Goal: Task Accomplishment & Management: Complete application form

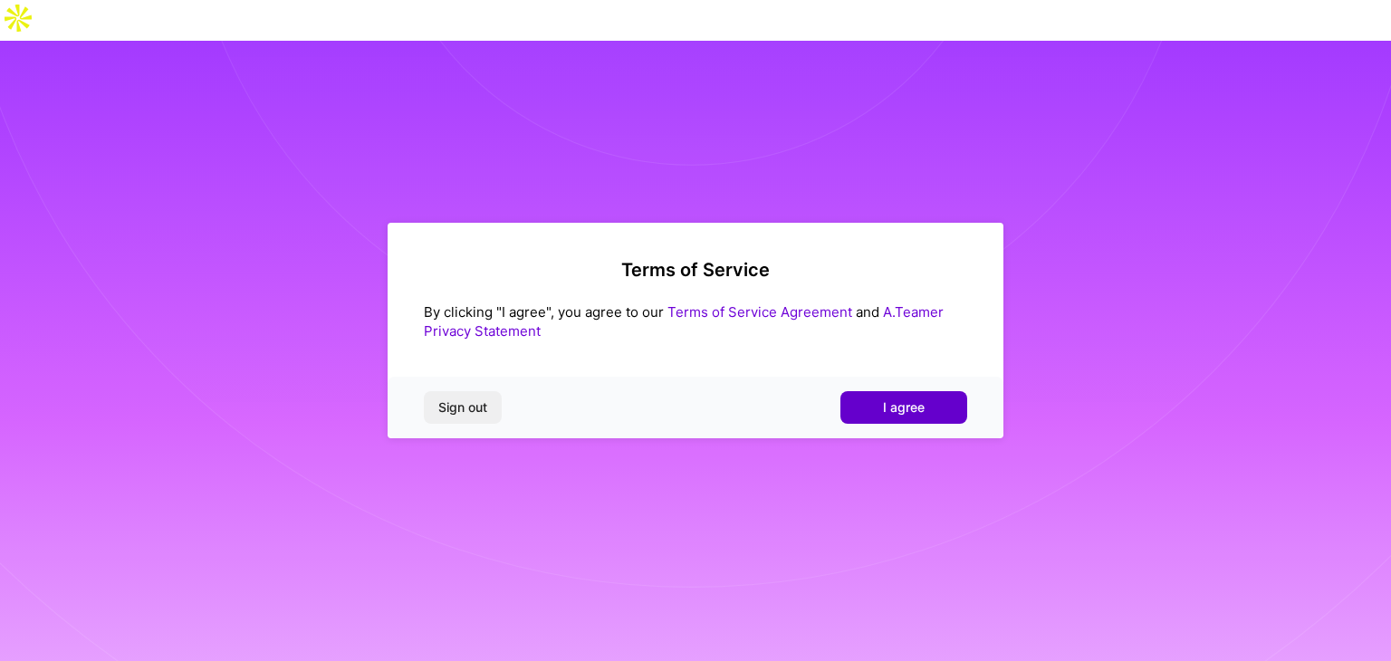
click at [903, 399] on span "I agree" at bounding box center [904, 407] width 42 height 18
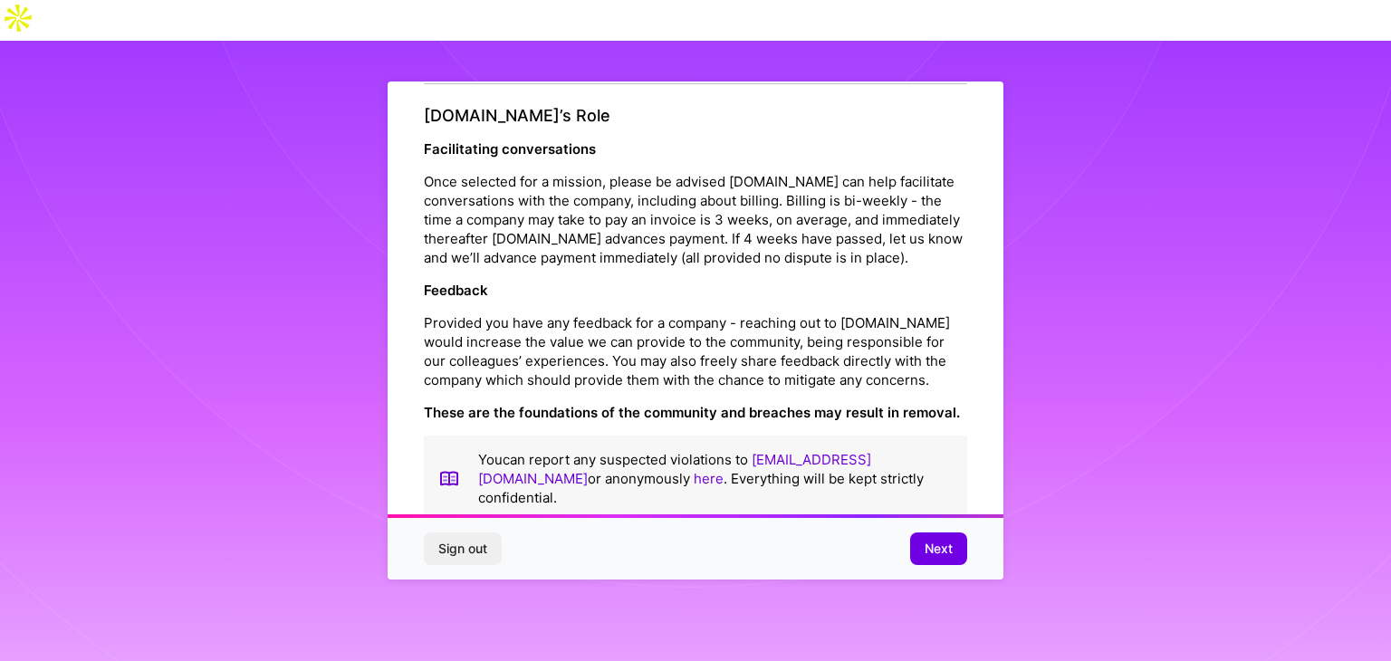
scroll to position [2068, 0]
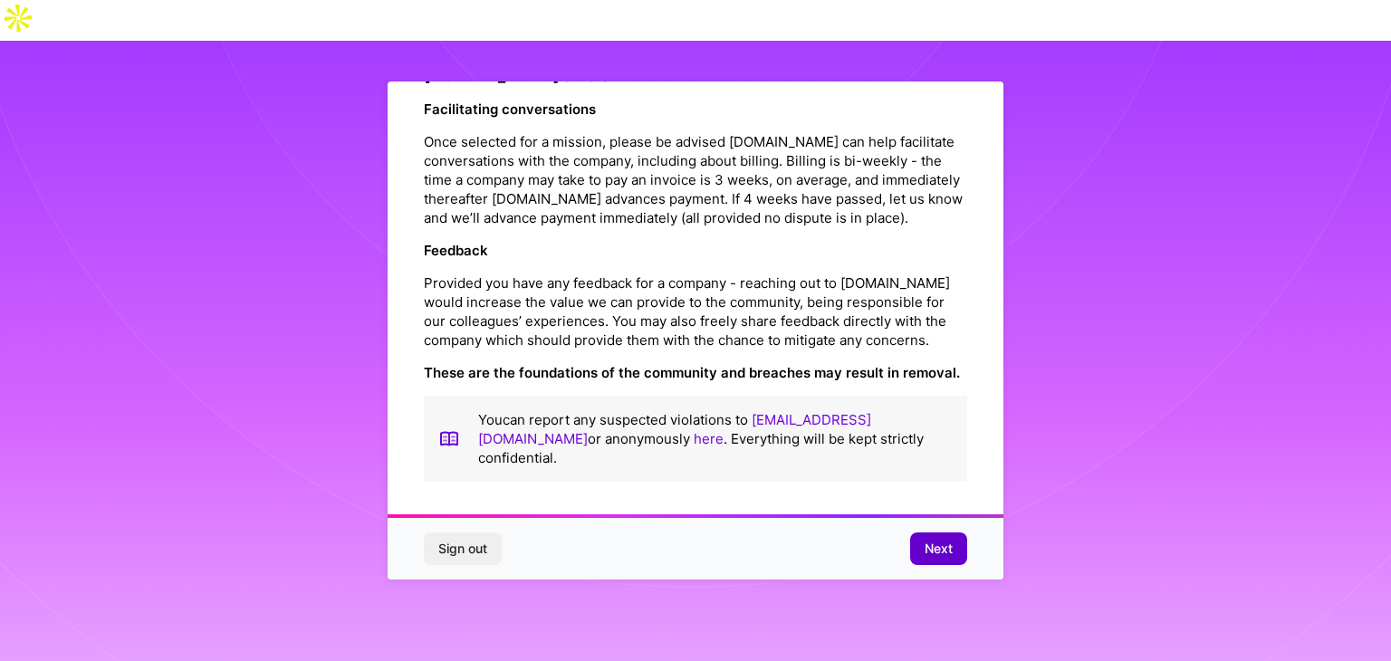
click at [930, 550] on span "Next" at bounding box center [939, 549] width 28 height 18
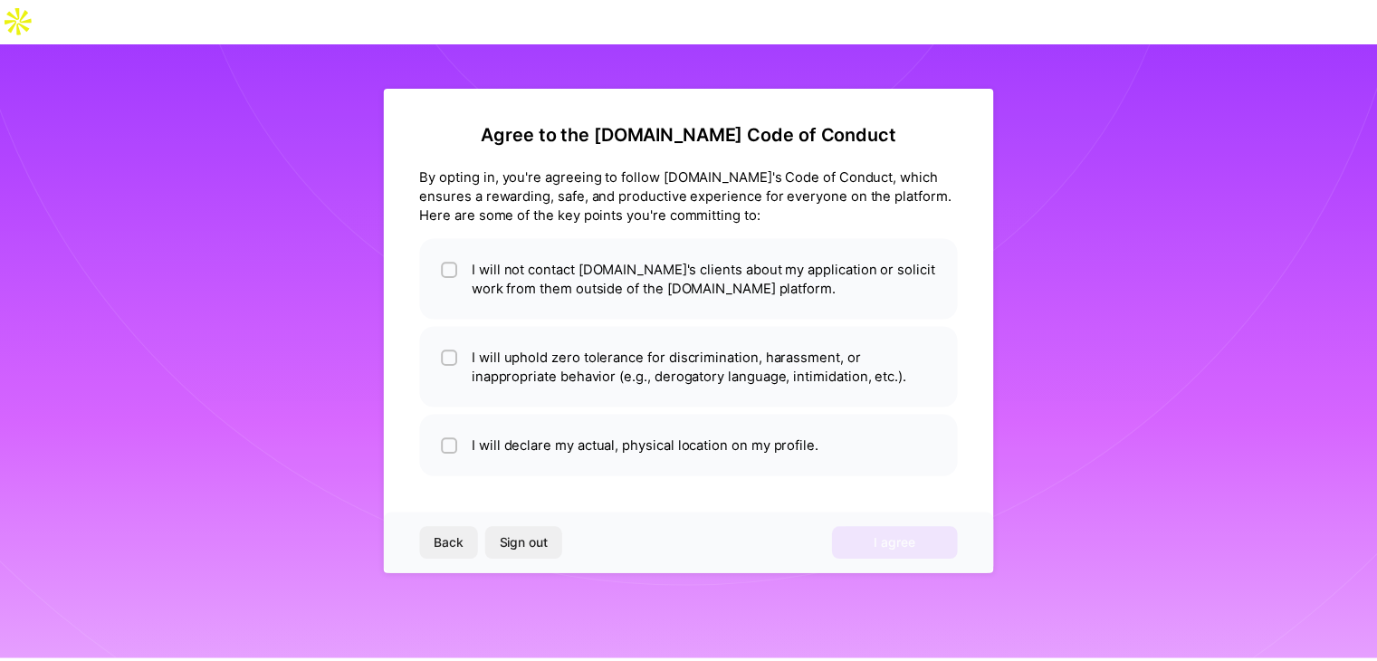
scroll to position [0, 0]
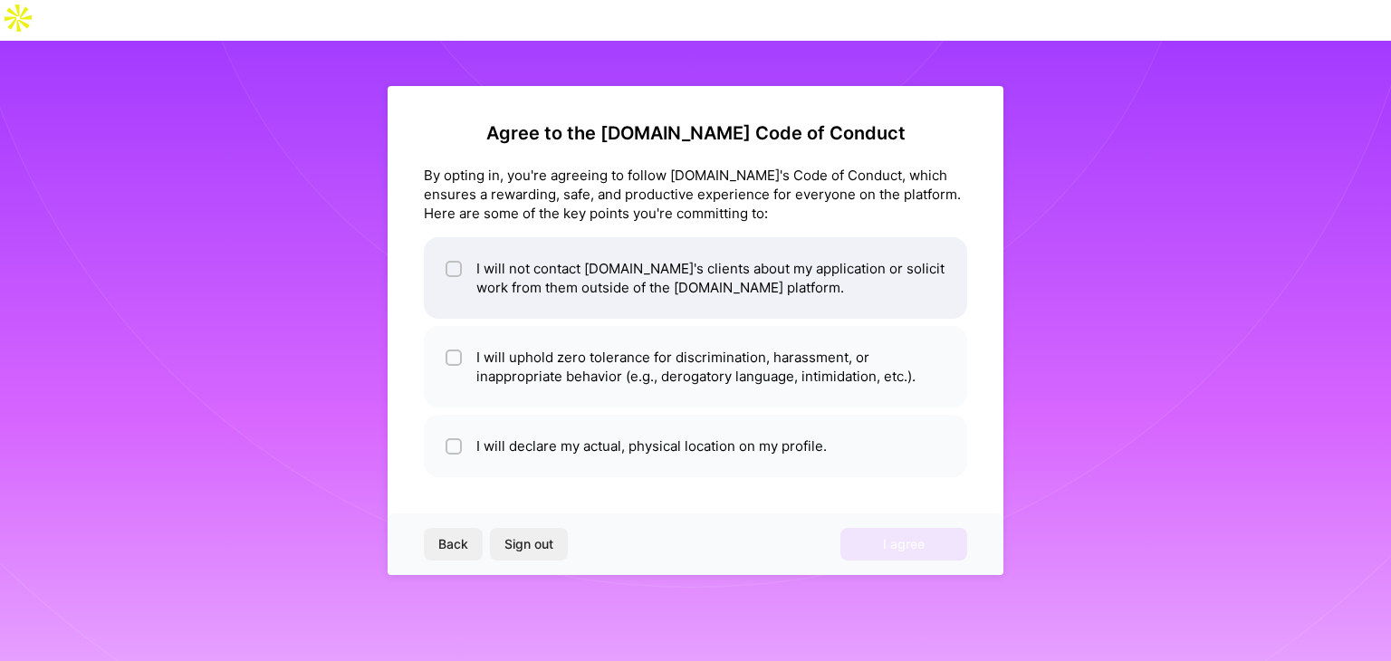
click at [494, 270] on li "I will not contact [DOMAIN_NAME]'s clients about my application or solicit work…" at bounding box center [695, 277] width 543 height 81
checkbox input "true"
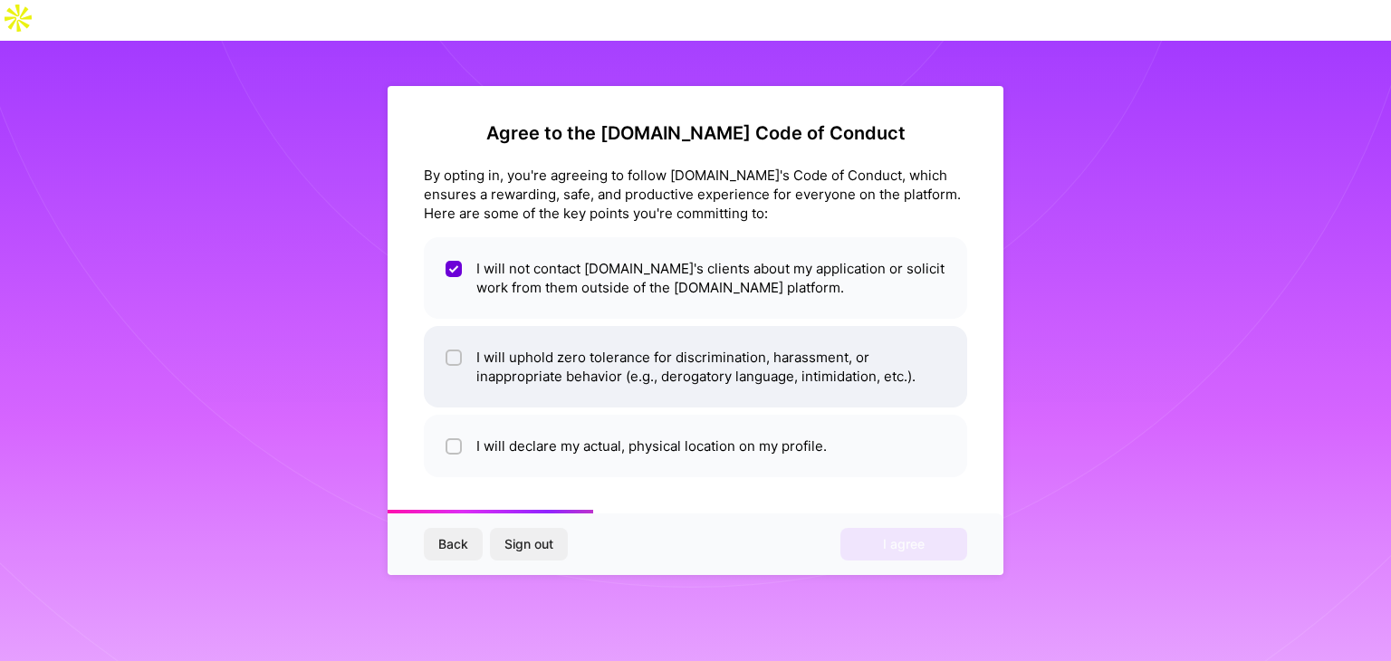
click at [493, 361] on li "I will uphold zero tolerance for discrimination, harassment, or inappropriate b…" at bounding box center [695, 366] width 543 height 81
checkbox input "true"
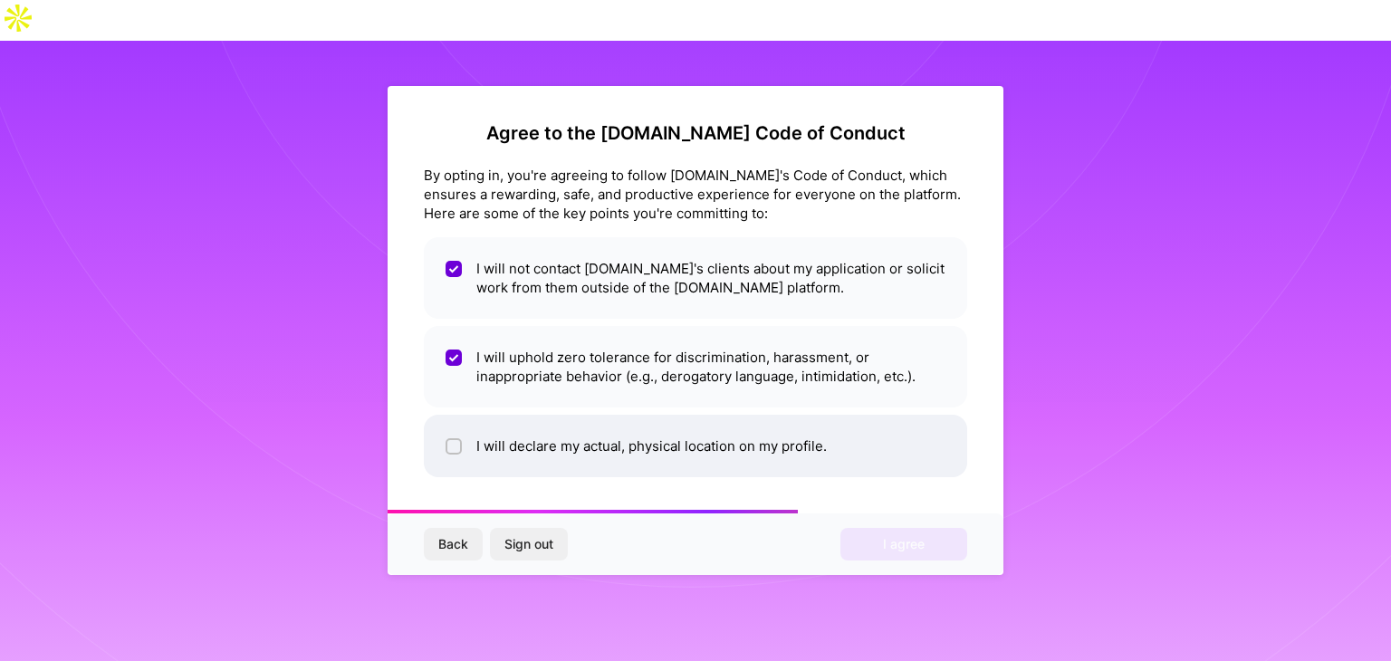
click at [484, 437] on li "I will declare my actual, physical location on my profile." at bounding box center [695, 446] width 543 height 62
checkbox input "true"
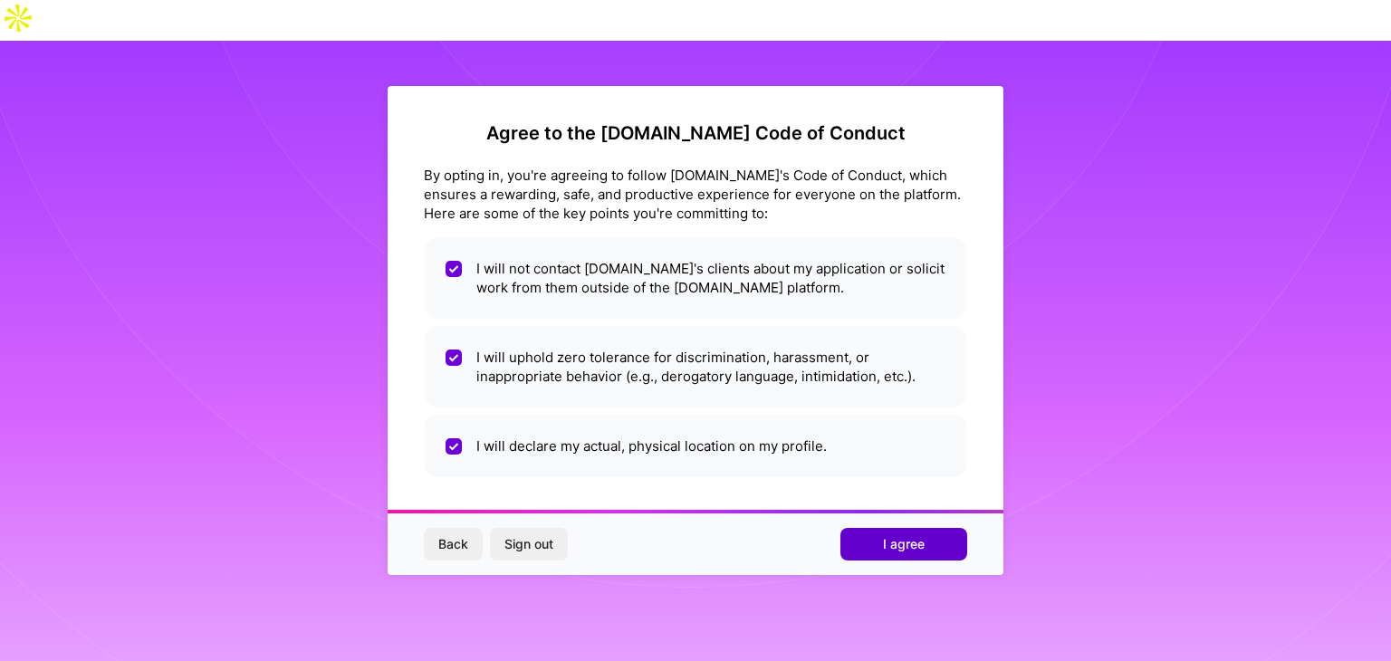
click at [886, 542] on span "I agree" at bounding box center [904, 544] width 42 height 18
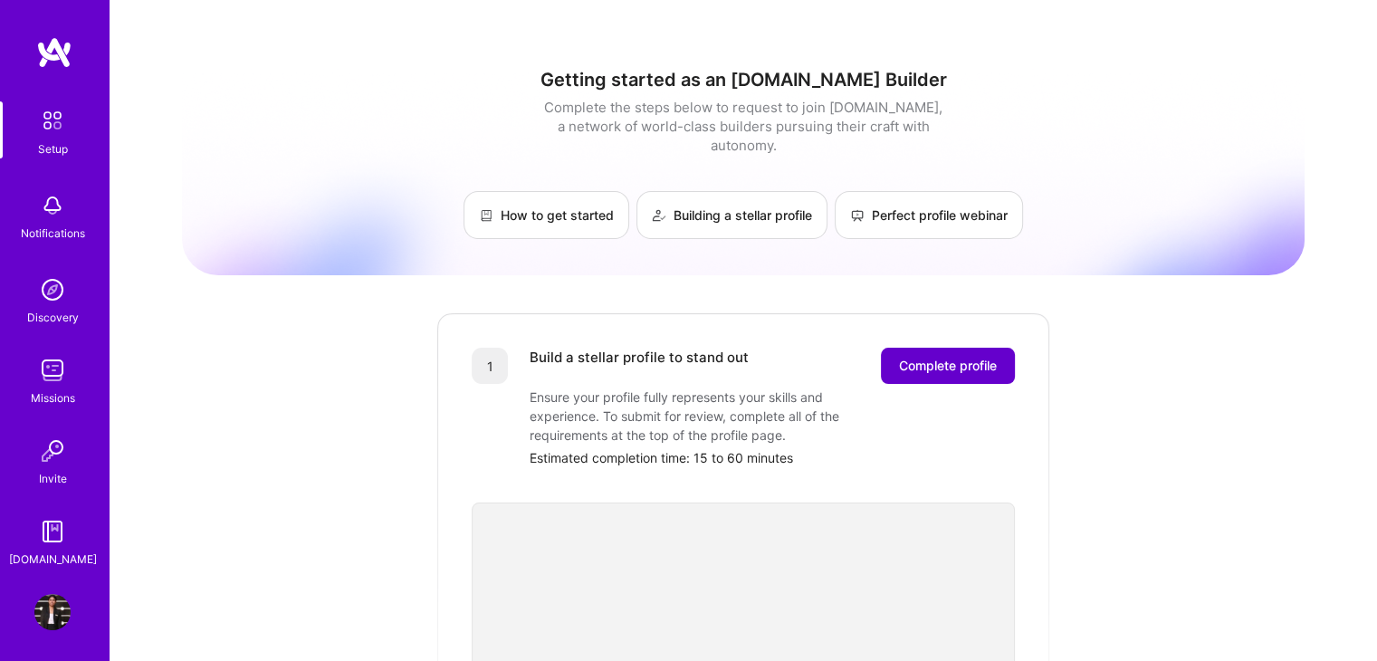
click at [950, 357] on span "Complete profile" at bounding box center [948, 366] width 98 height 18
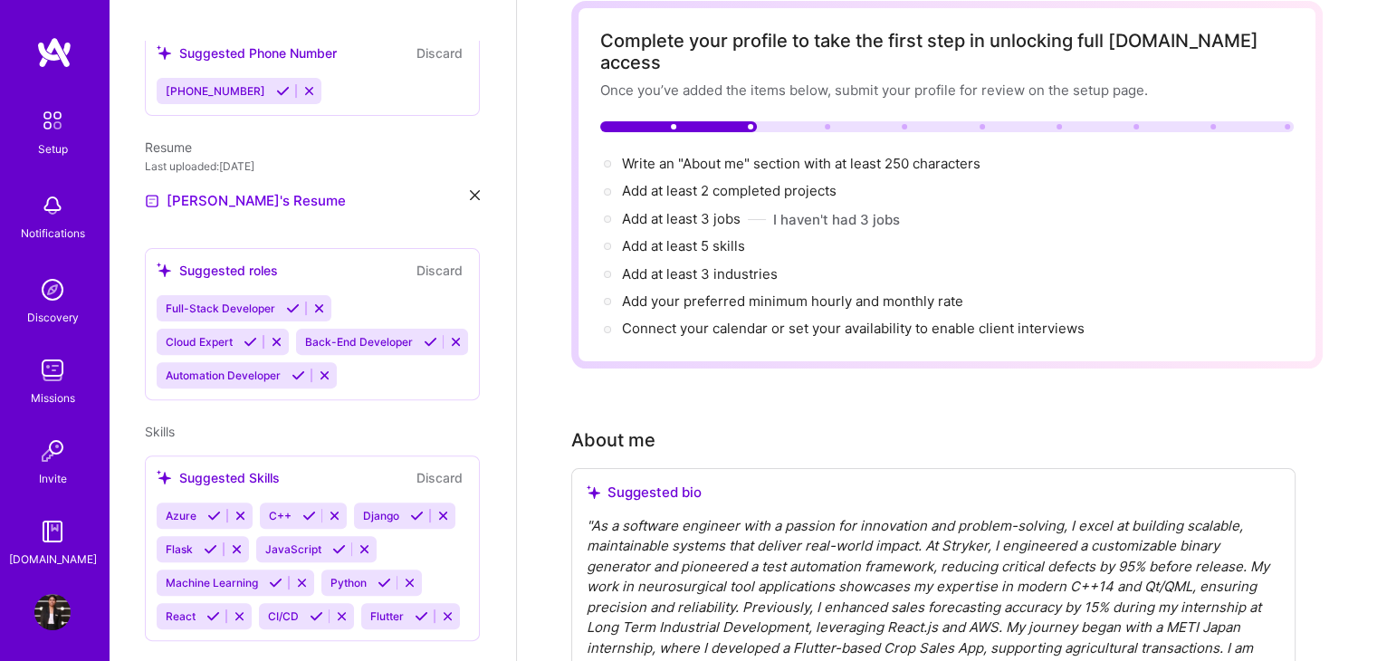
scroll to position [557, 0]
click at [249, 334] on icon at bounding box center [251, 341] width 14 height 14
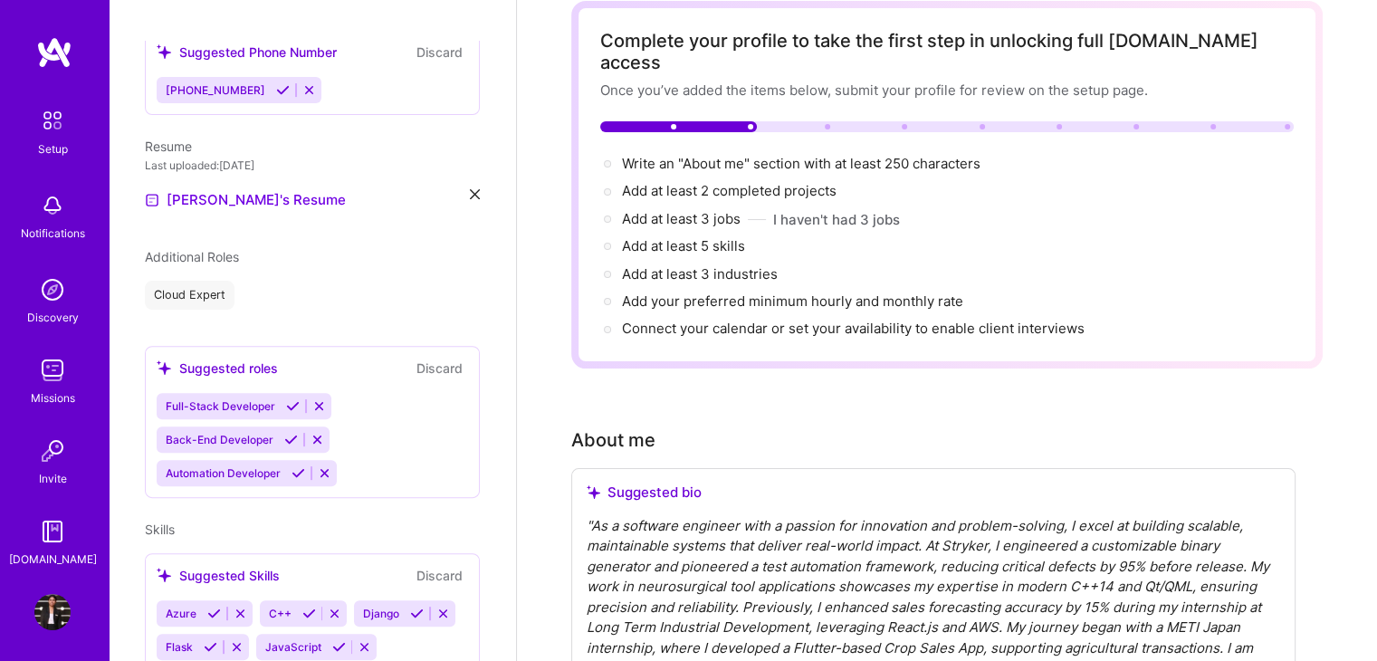
click at [287, 433] on icon at bounding box center [291, 440] width 14 height 14
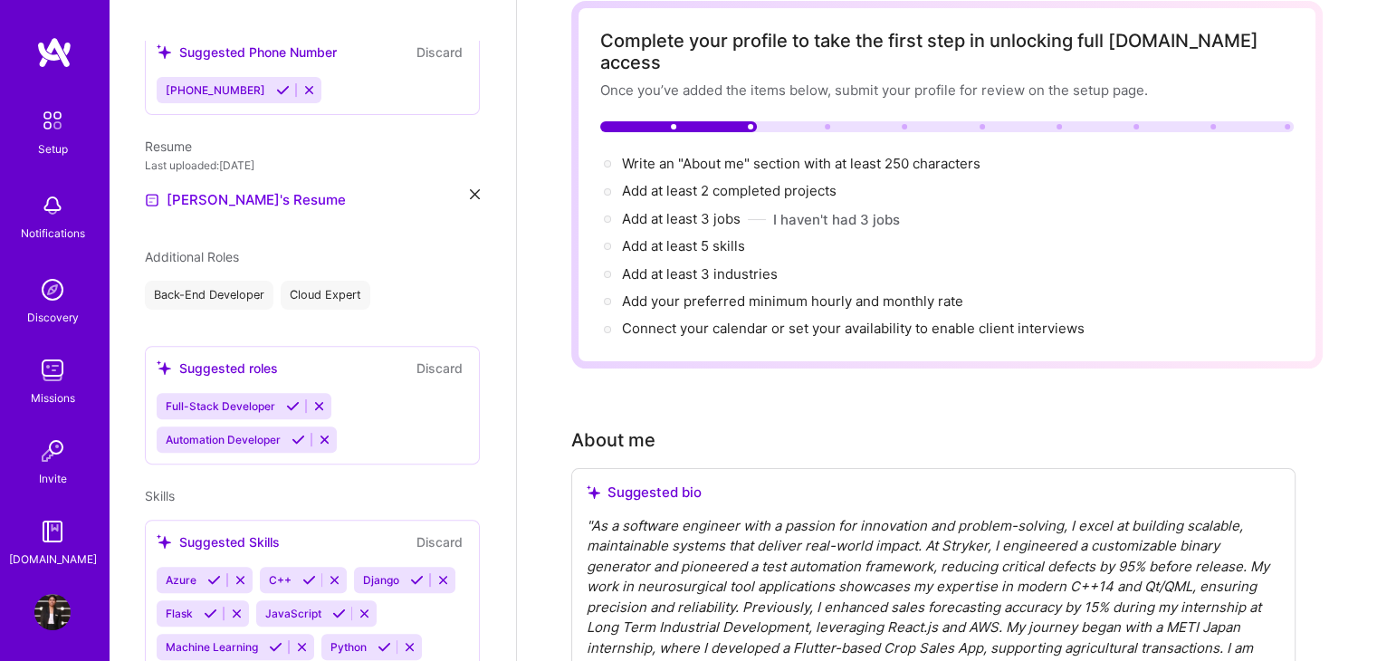
click at [297, 433] on icon at bounding box center [299, 440] width 14 height 14
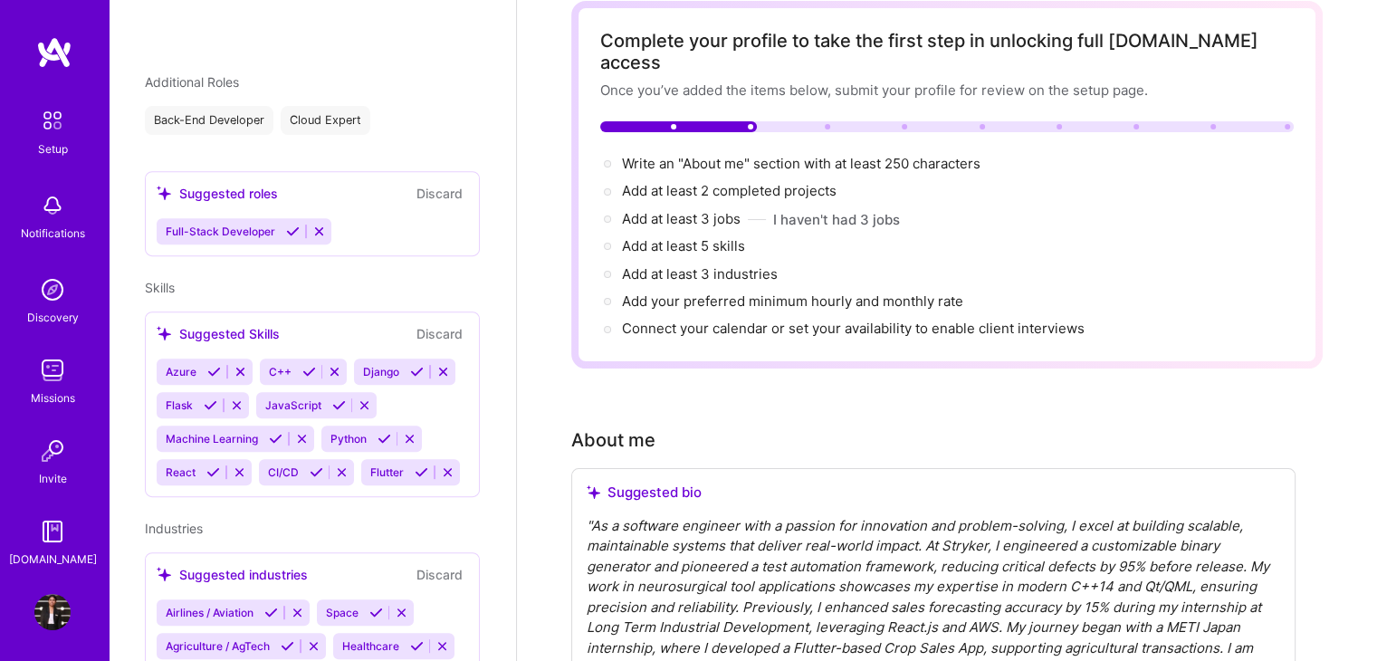
scroll to position [733, 0]
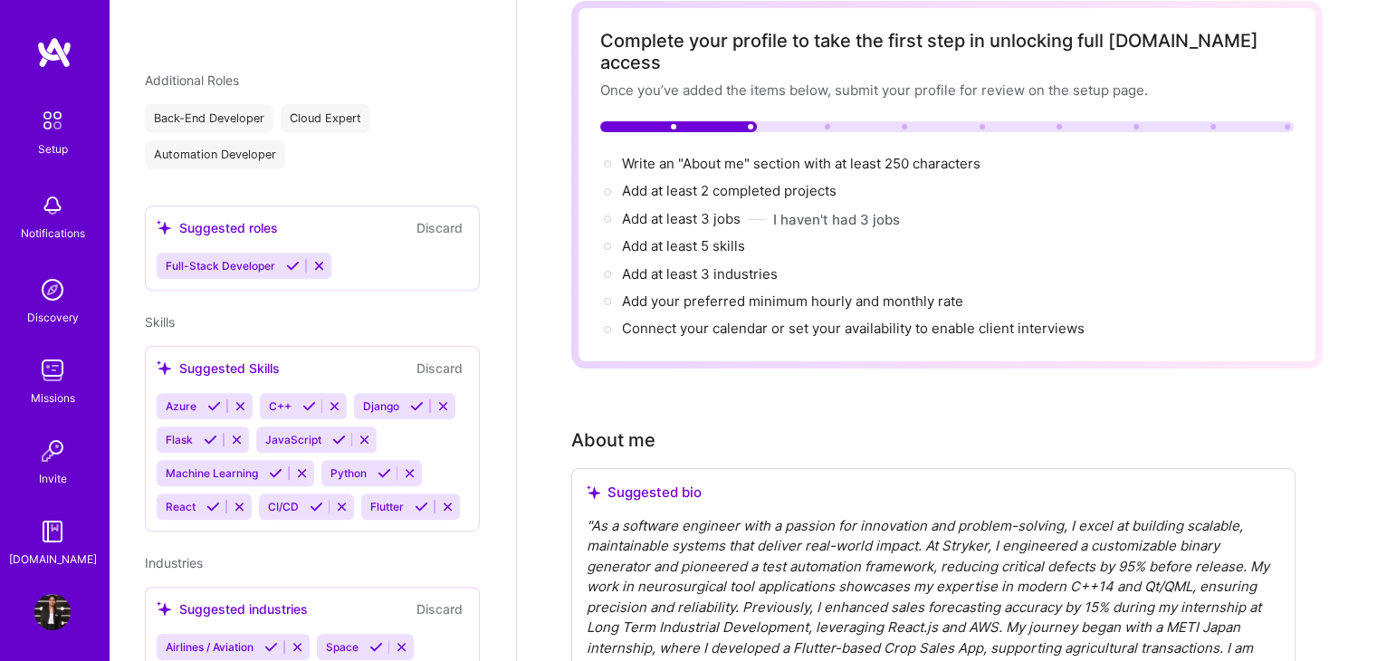
click at [210, 399] on icon at bounding box center [214, 406] width 14 height 14
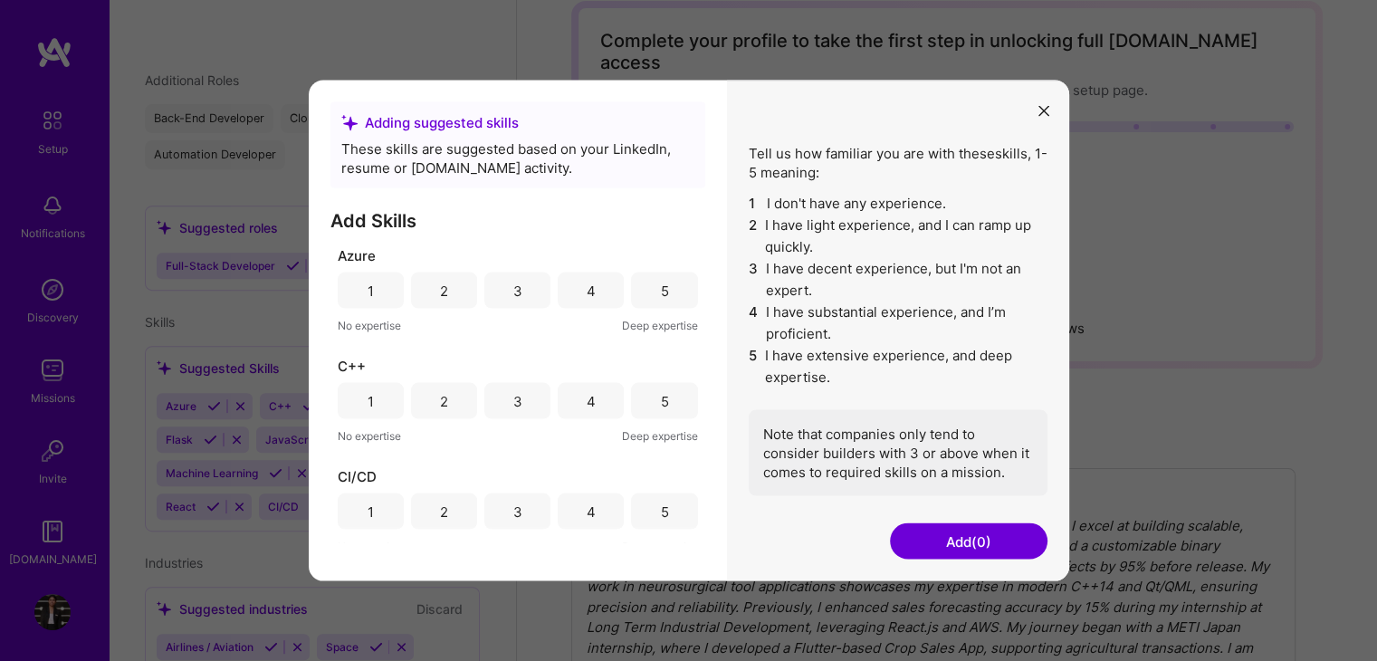
click at [576, 283] on div "4" at bounding box center [591, 291] width 66 height 36
click at [574, 407] on div "4" at bounding box center [591, 401] width 66 height 36
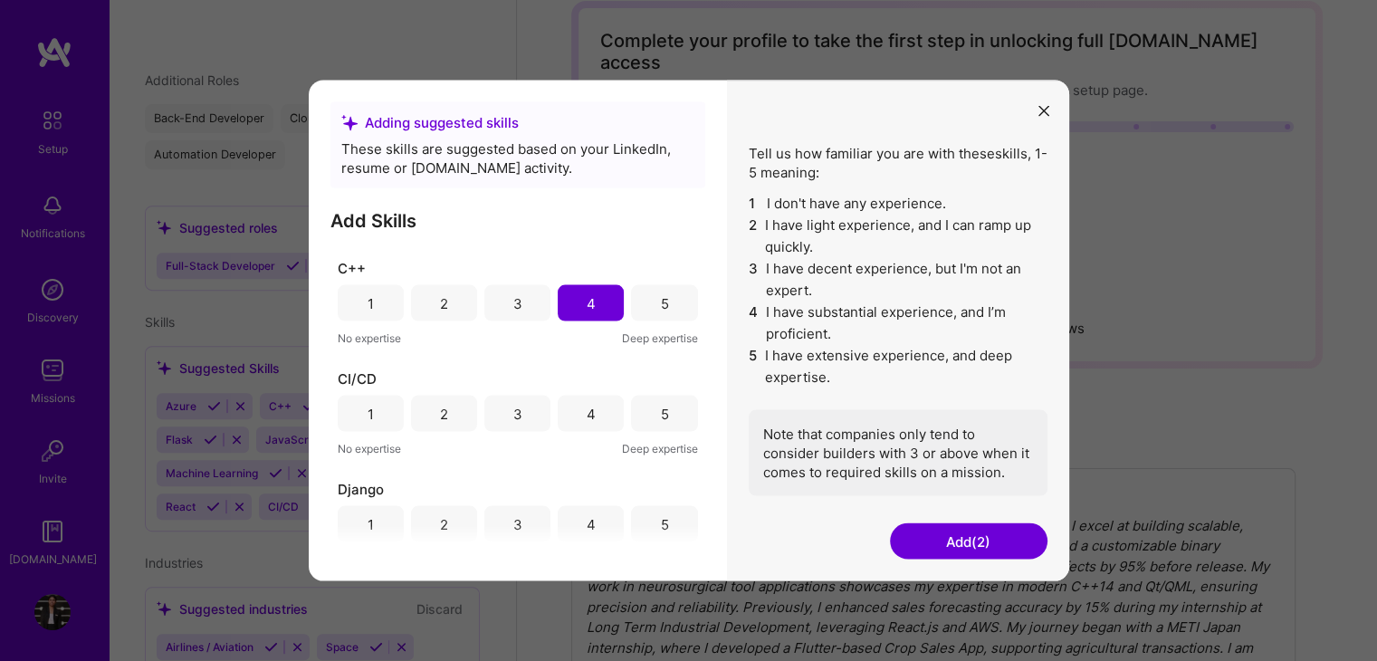
scroll to position [101, 0]
click at [501, 303] on div "3" at bounding box center [517, 300] width 66 height 36
click at [522, 408] on div "3" at bounding box center [517, 410] width 66 height 36
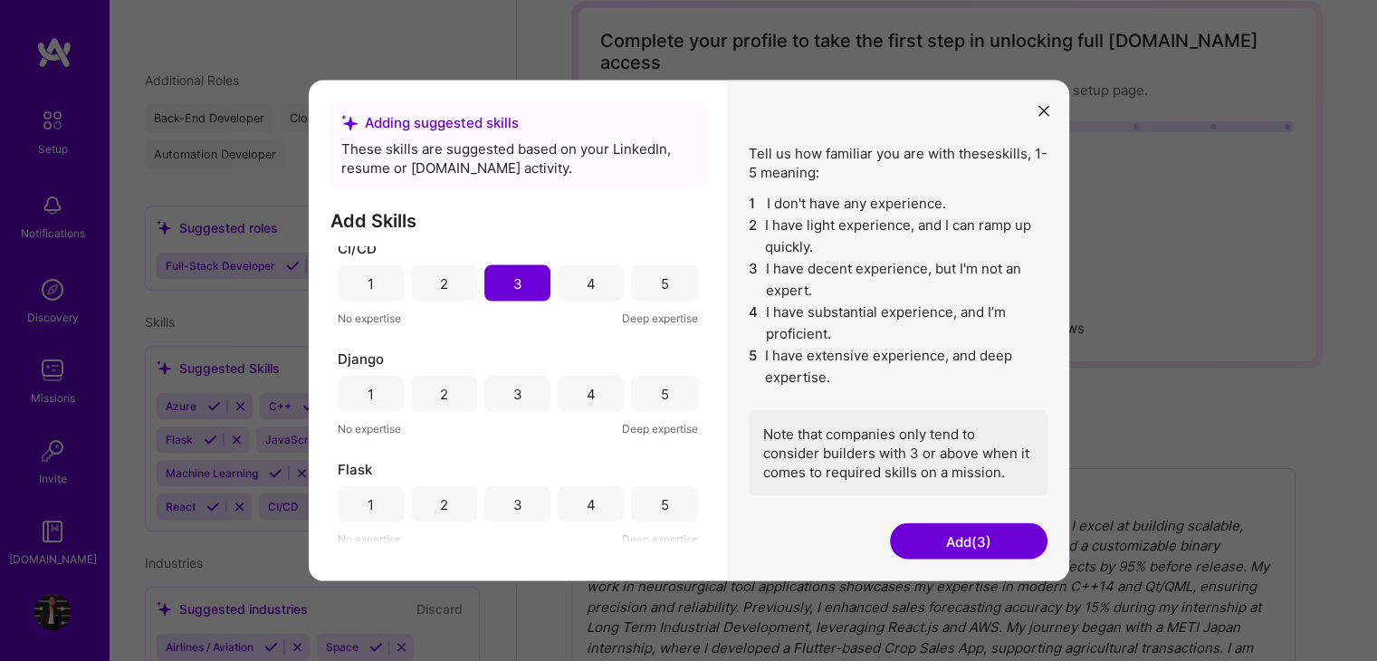
scroll to position [246, 0]
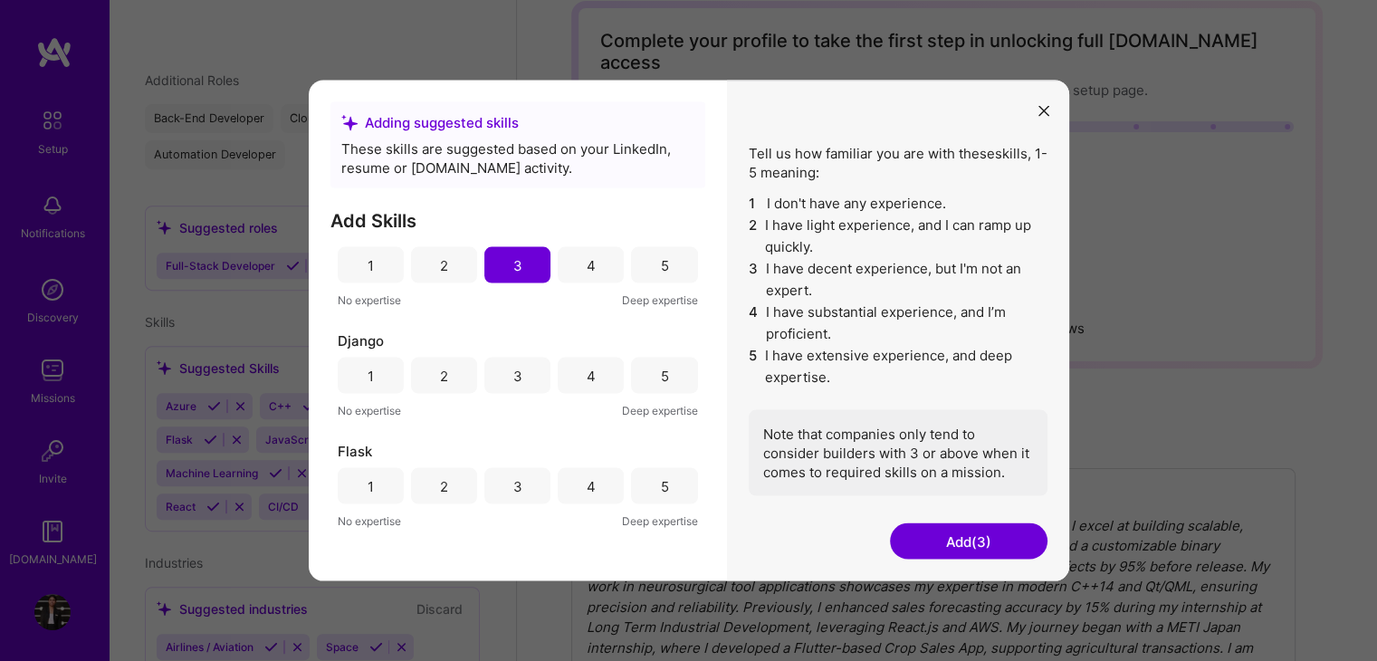
click at [516, 381] on div "3" at bounding box center [517, 375] width 9 height 19
click at [590, 487] on div "4" at bounding box center [591, 486] width 66 height 36
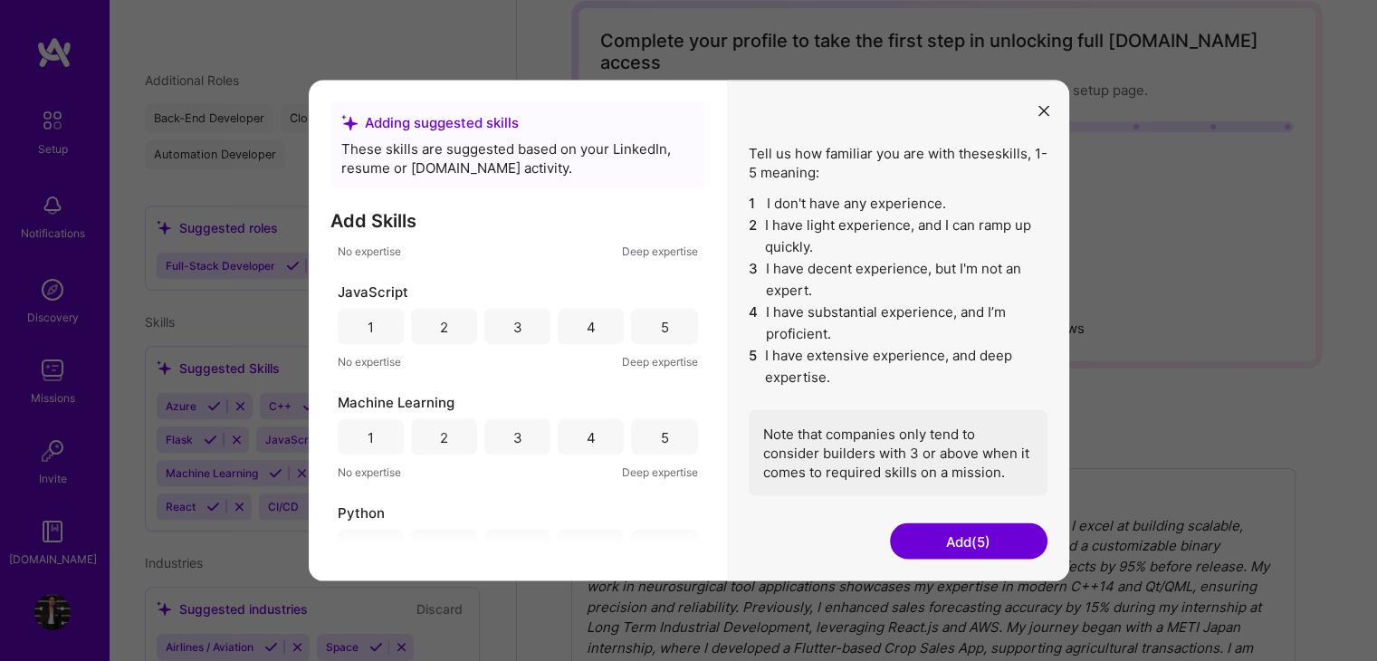
scroll to position [786, 0]
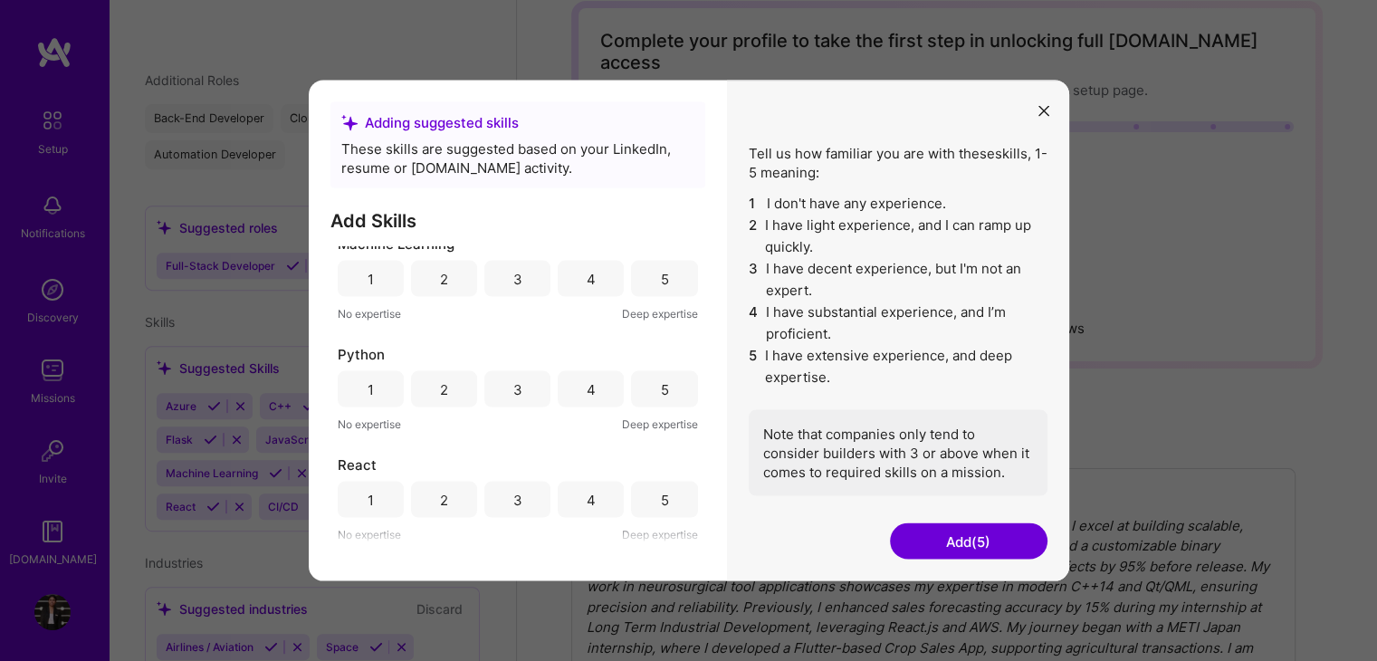
click at [569, 387] on div "4" at bounding box center [591, 389] width 66 height 36
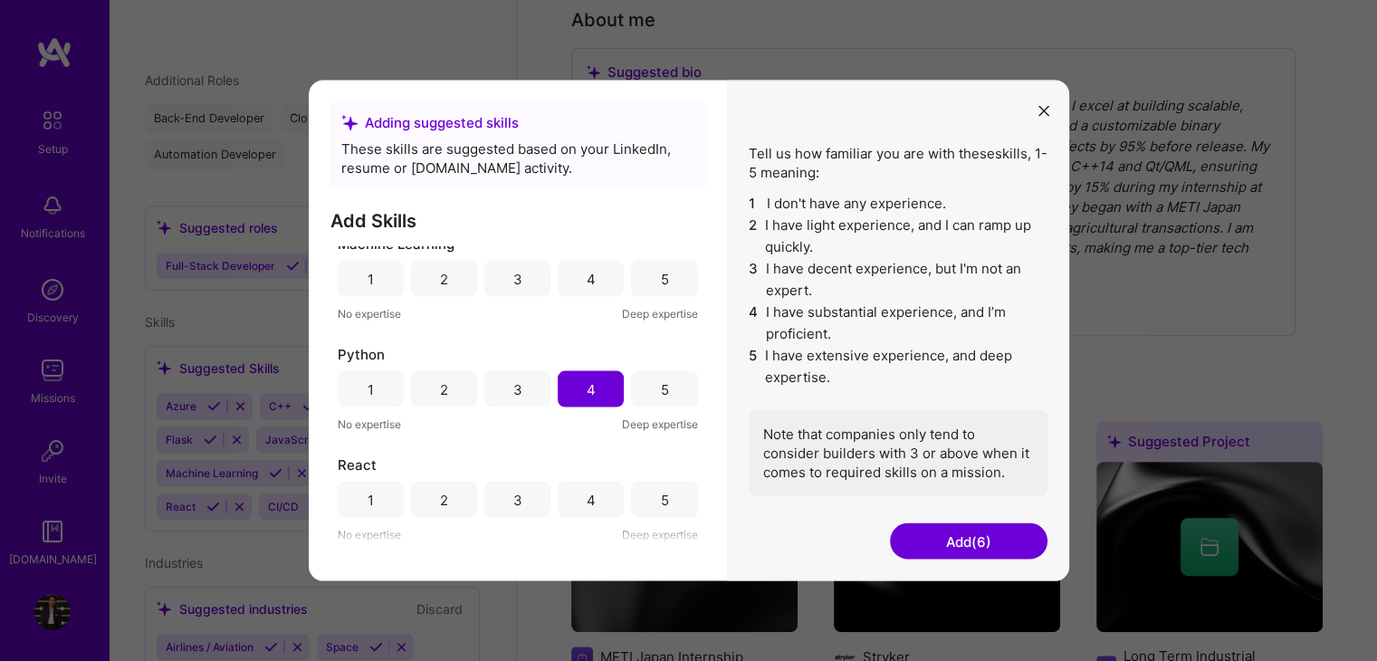
scroll to position [560, 0]
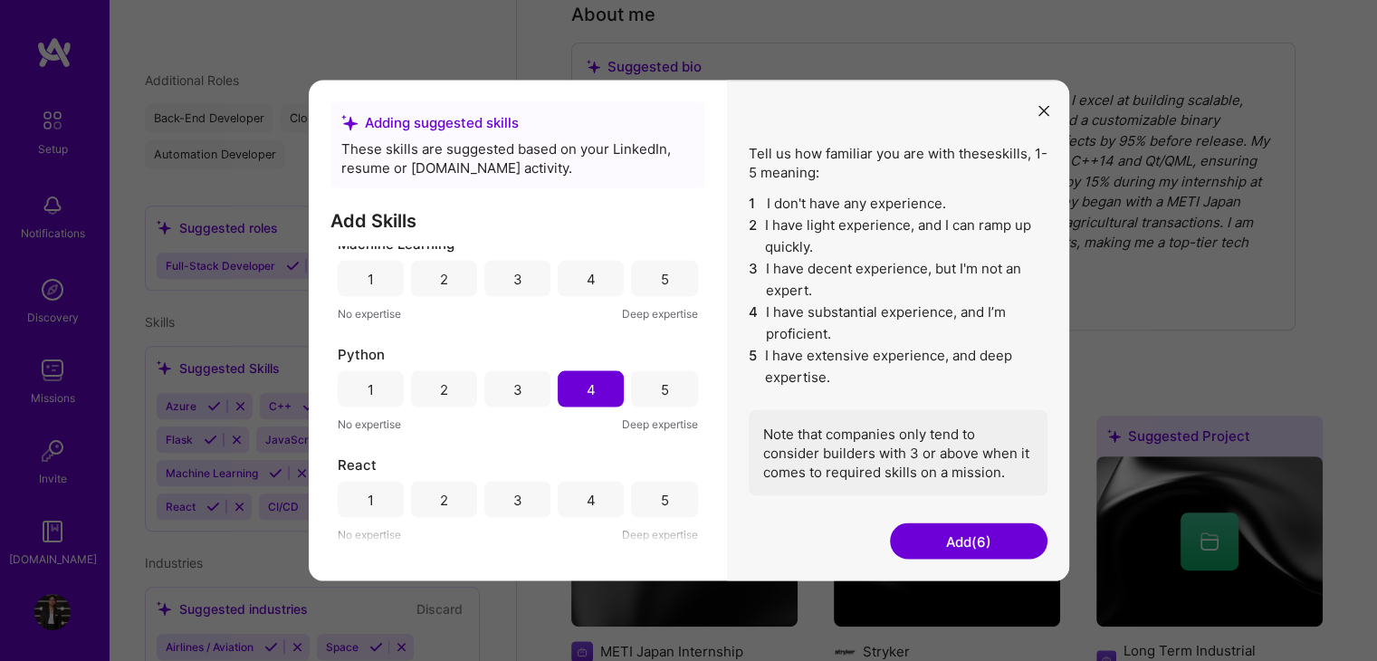
click at [962, 534] on button "Add (6)" at bounding box center [969, 541] width 158 height 36
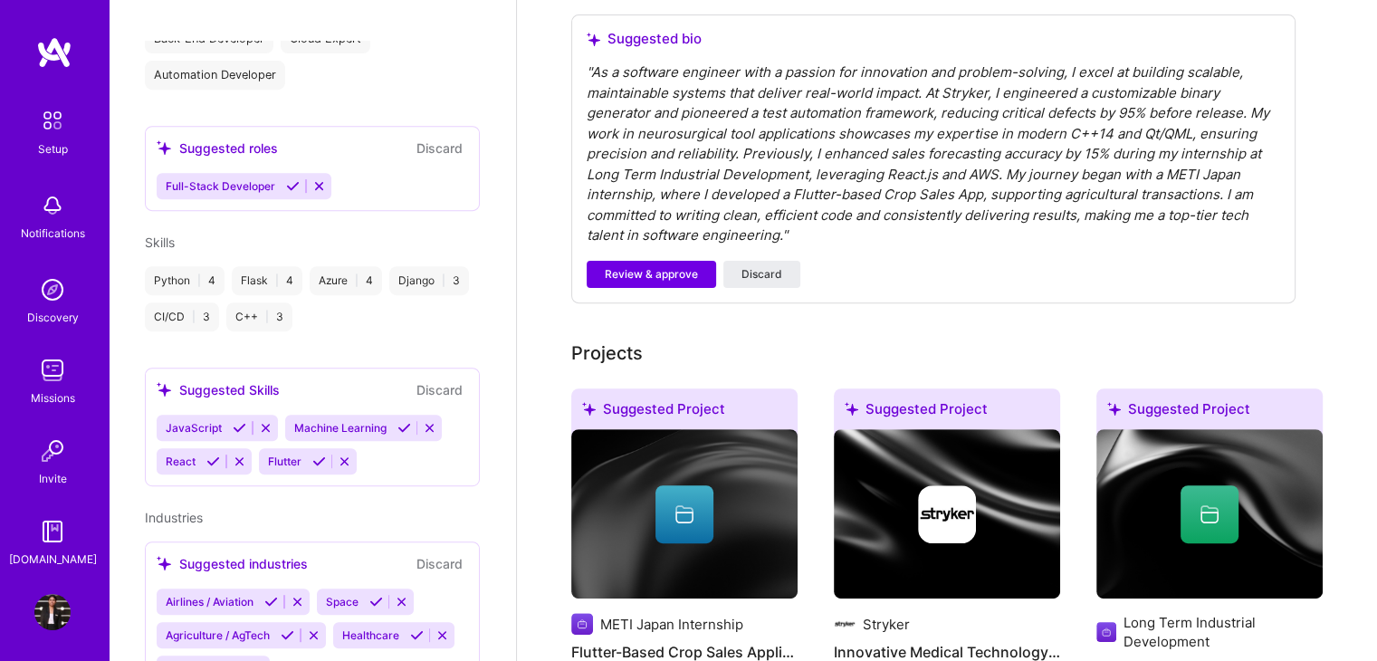
scroll to position [812, 0]
click at [410, 629] on icon at bounding box center [417, 636] width 14 height 14
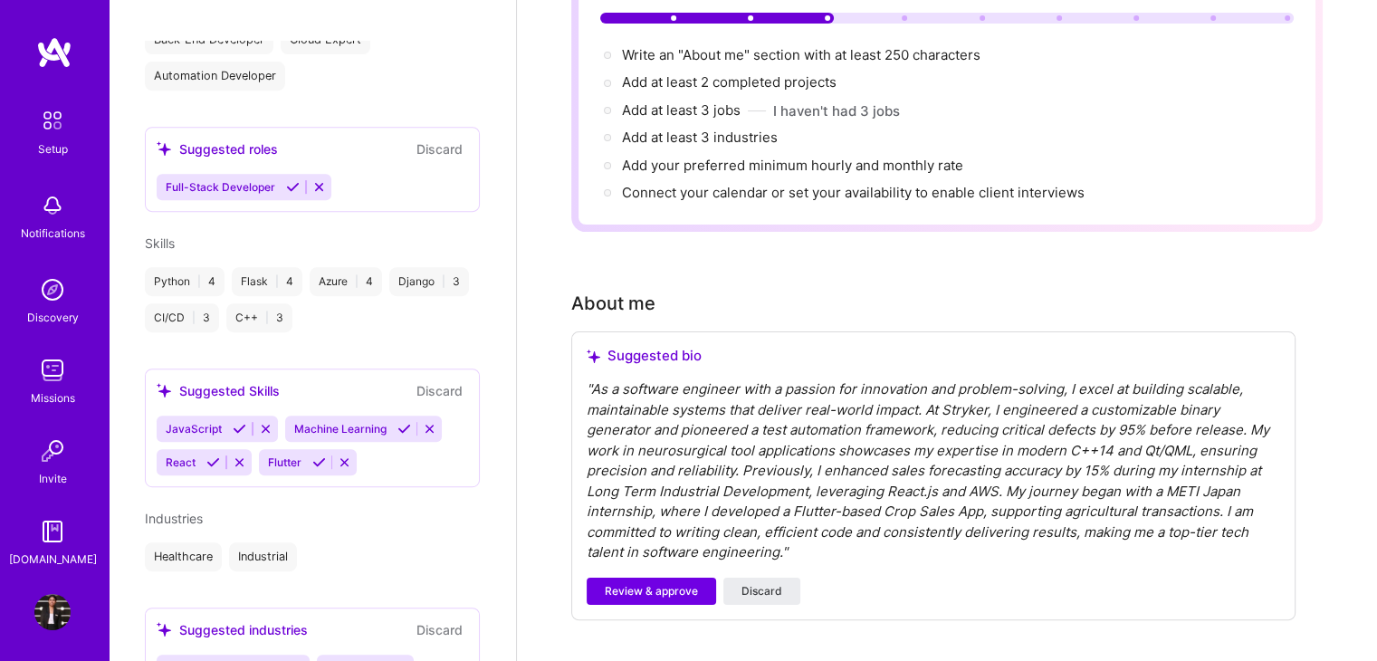
scroll to position [245, 0]
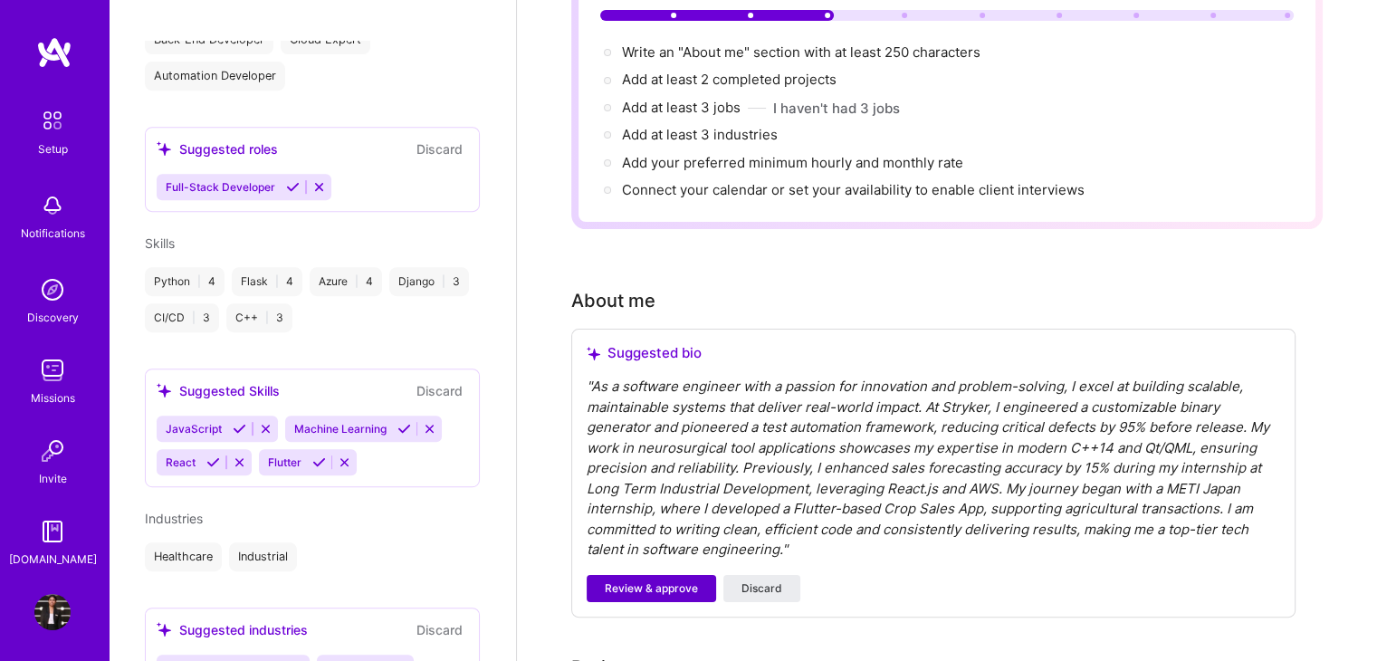
click at [692, 575] on button "Review & approve" at bounding box center [651, 588] width 129 height 27
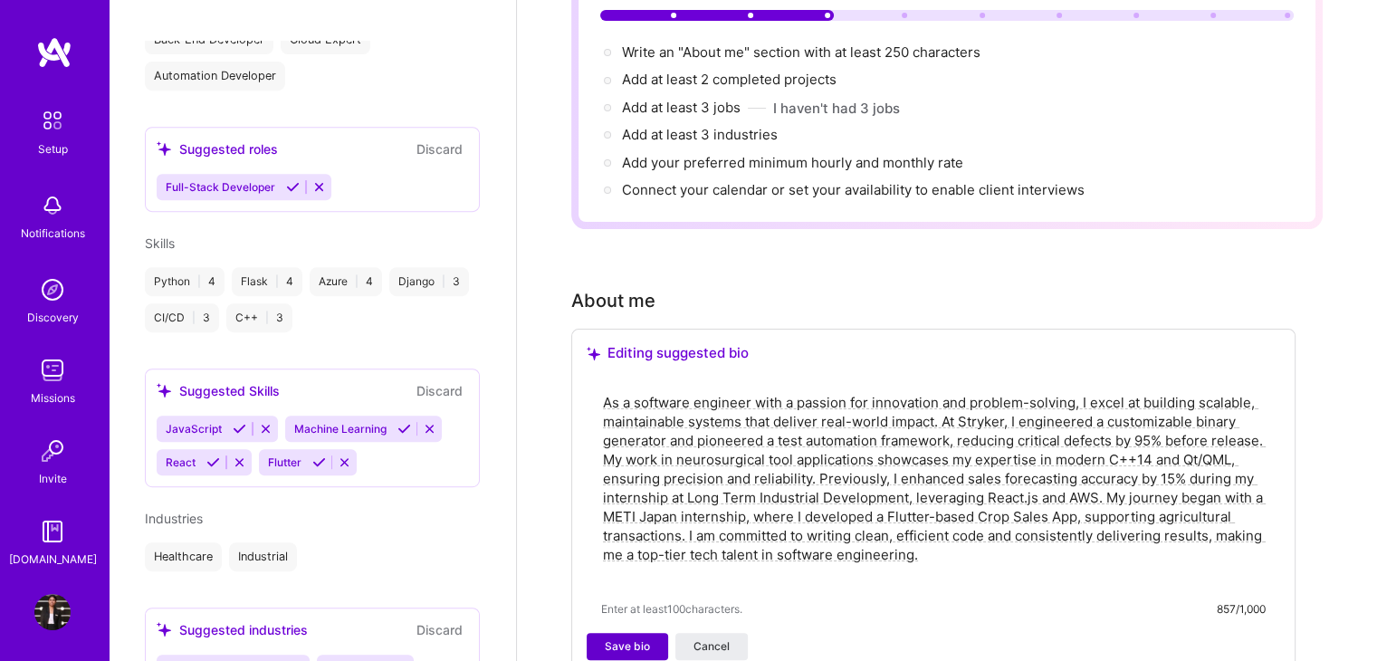
click at [655, 633] on button "Save bio" at bounding box center [627, 646] width 81 height 27
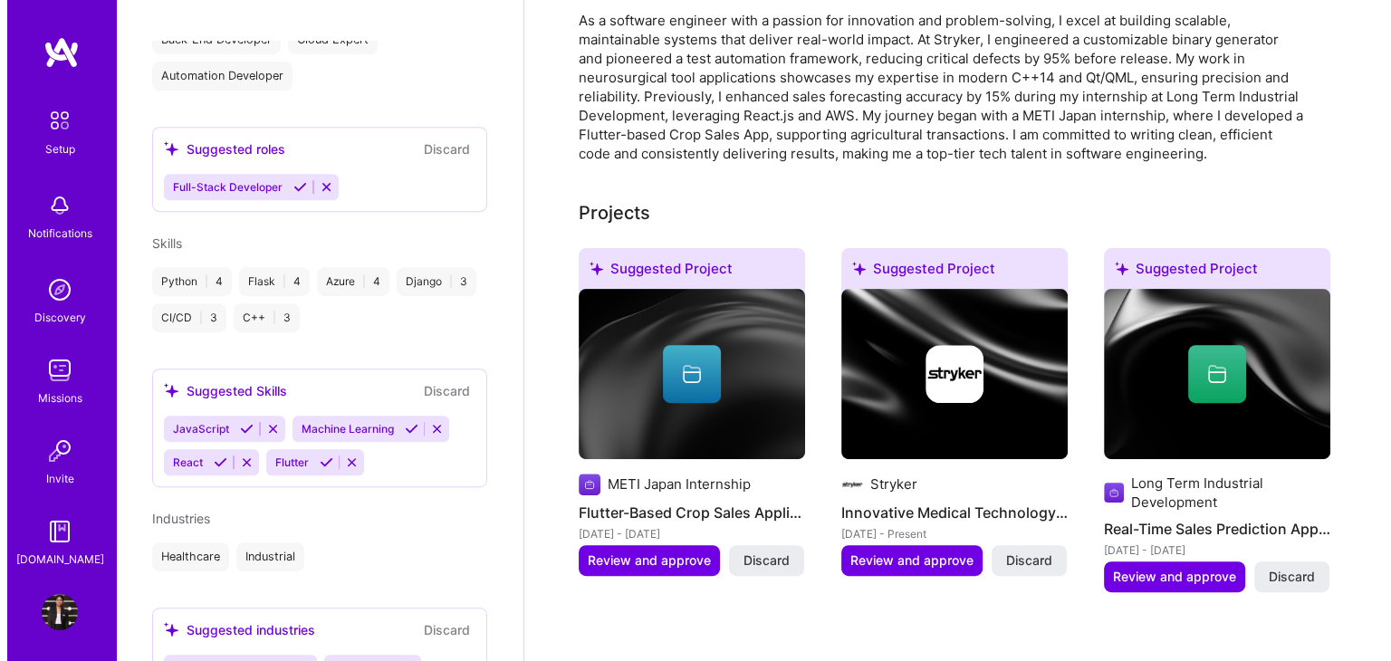
scroll to position [536, 0]
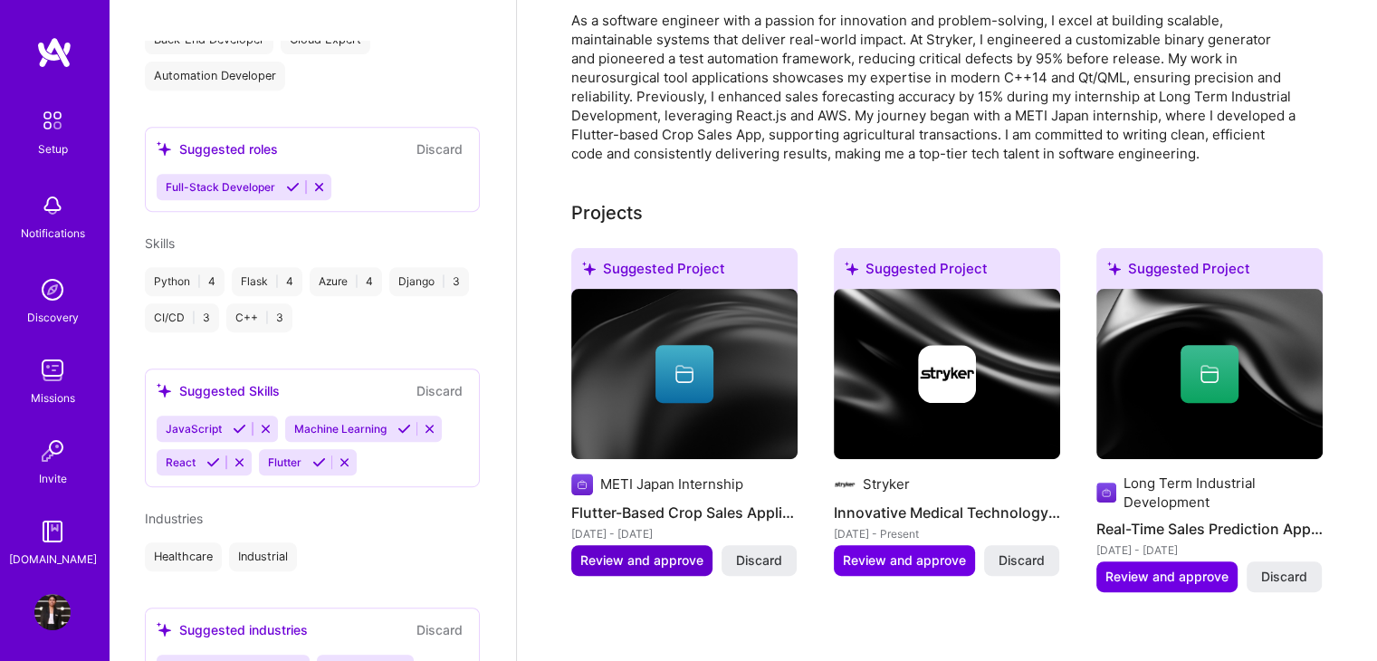
click at [666, 551] on span "Review and approve" at bounding box center [641, 560] width 123 height 18
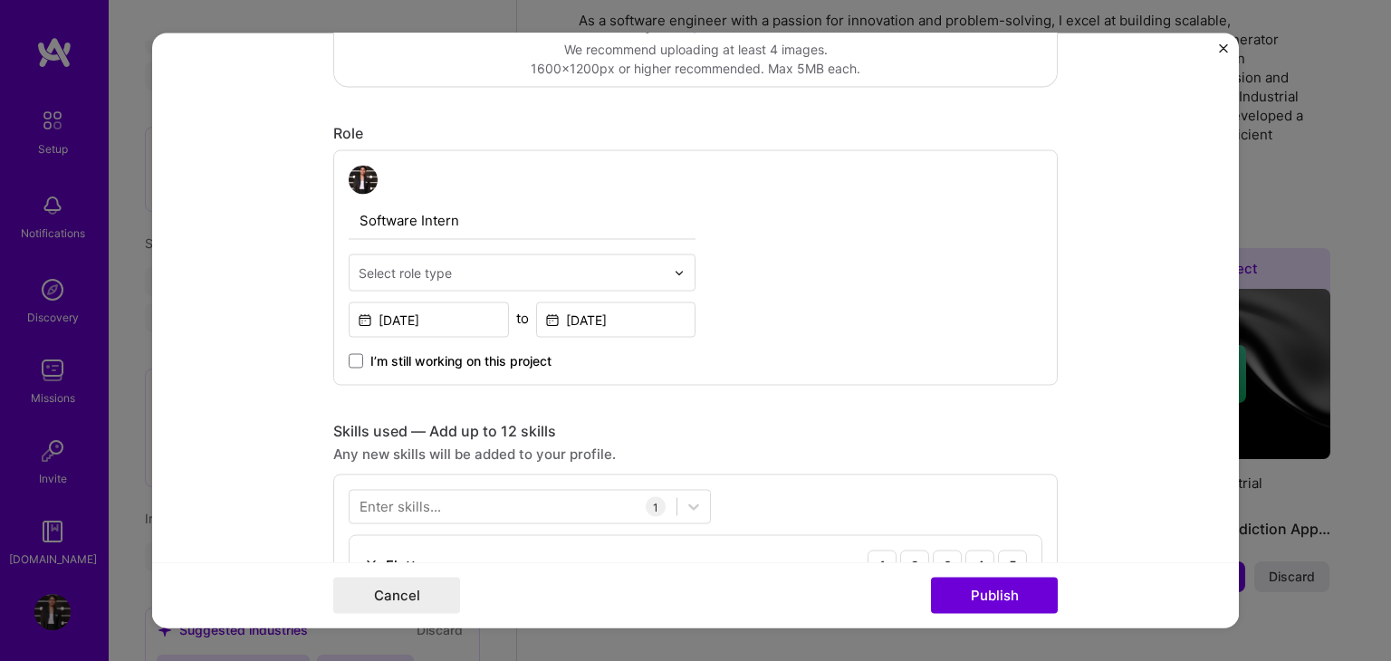
scroll to position [518, 0]
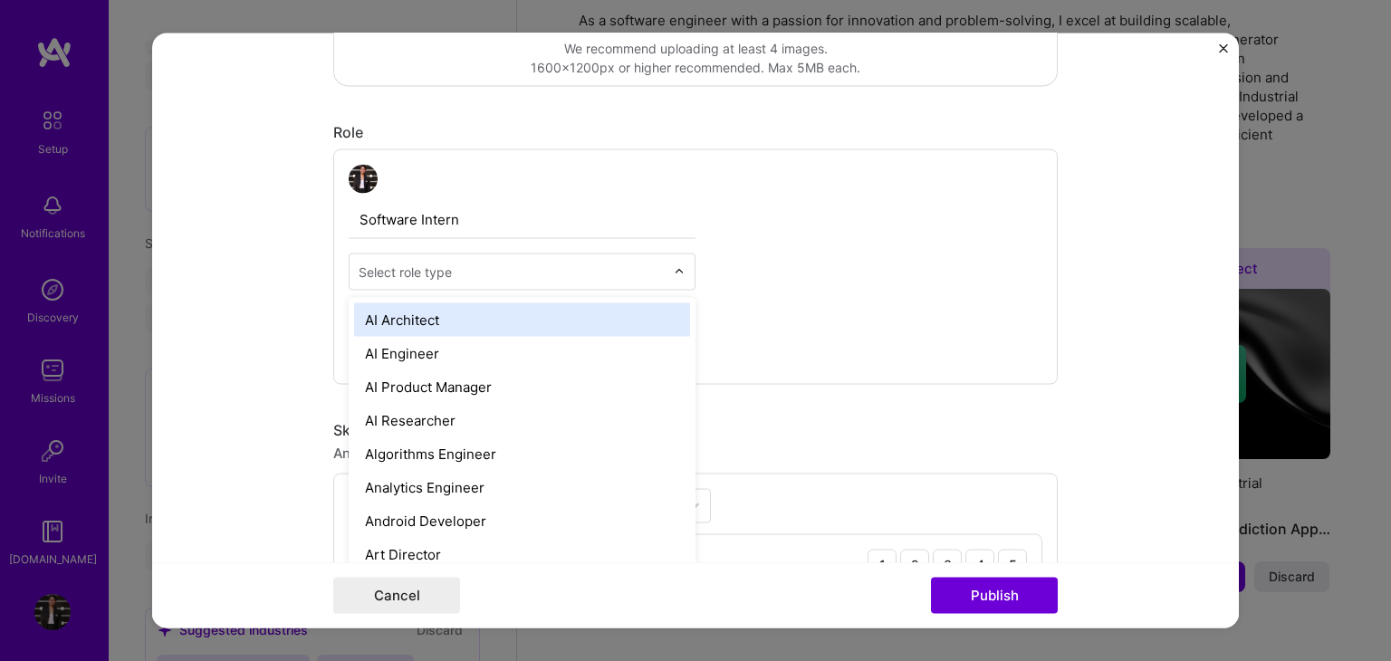
click at [544, 266] on input "text" at bounding box center [512, 272] width 306 height 19
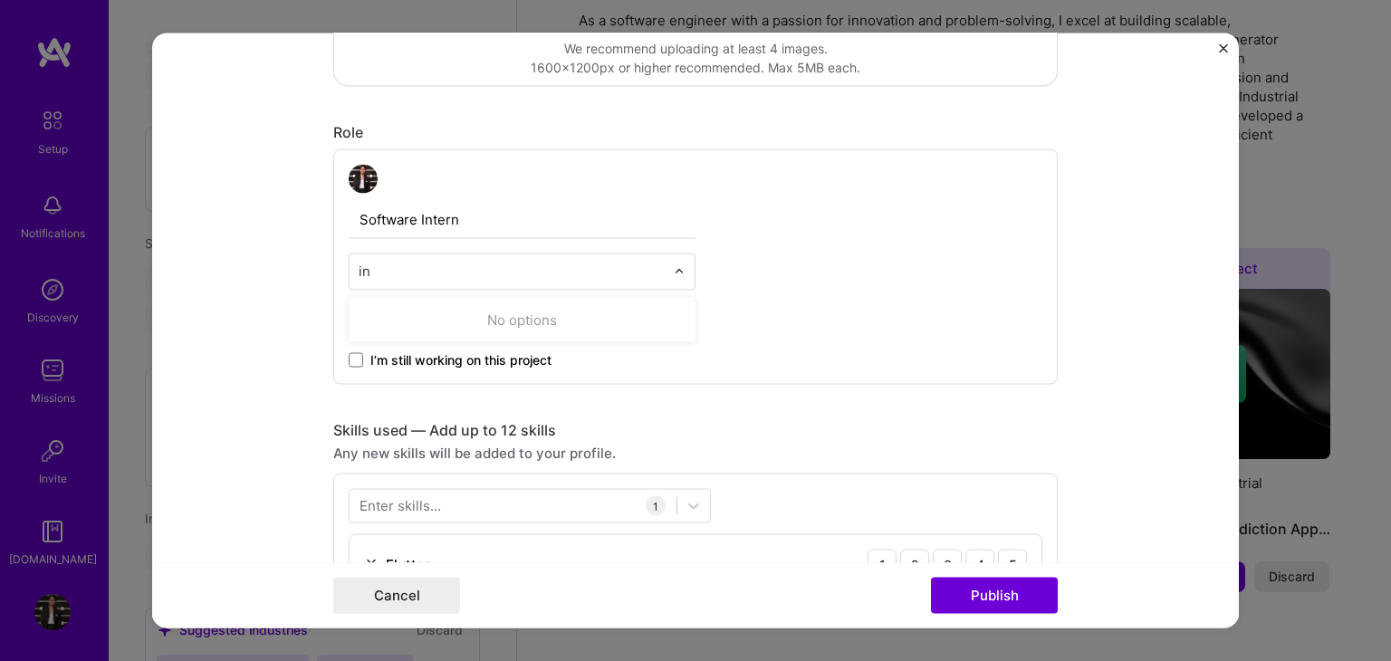
type input "i"
click at [791, 258] on div "Software Intern Select role type [DATE] to [DATE] I’m still working on this pro…" at bounding box center [695, 266] width 724 height 235
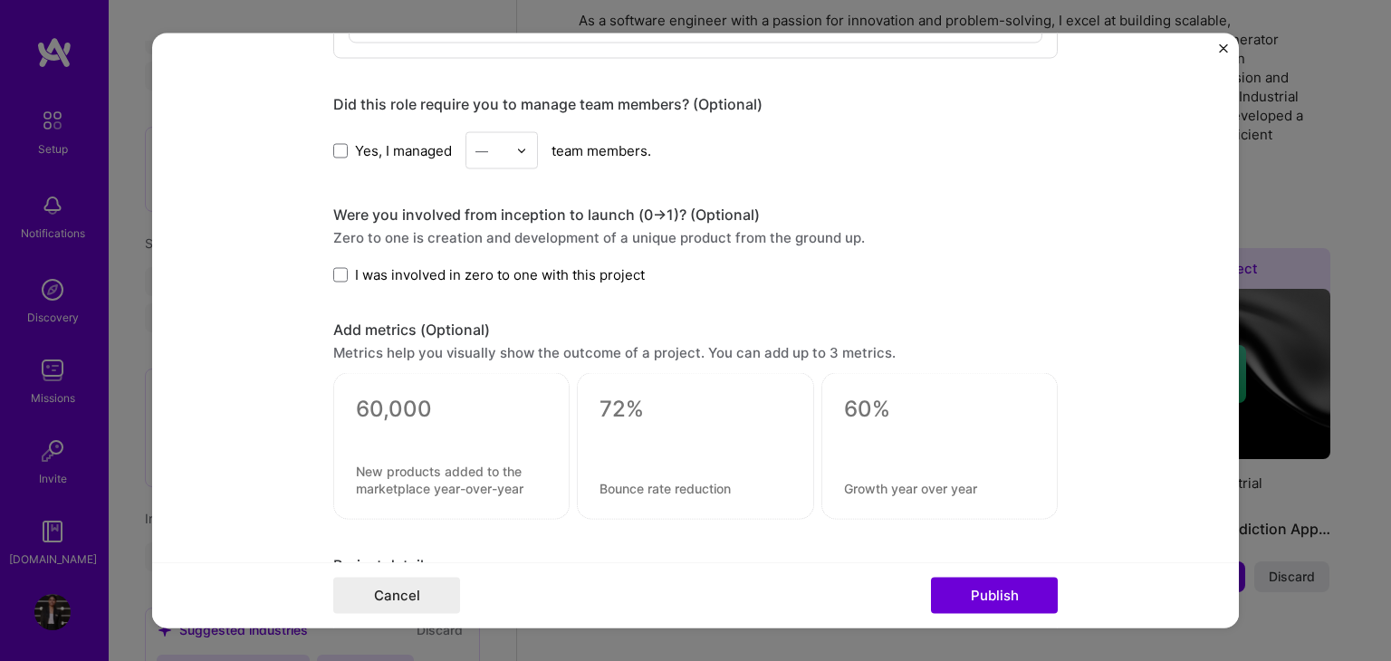
scroll to position [1071, 0]
click at [343, 269] on label "I was involved in zero to one with this project" at bounding box center [488, 272] width 311 height 19
click at [0, 0] on input "I was involved in zero to one with this project" at bounding box center [0, 0] width 0 height 0
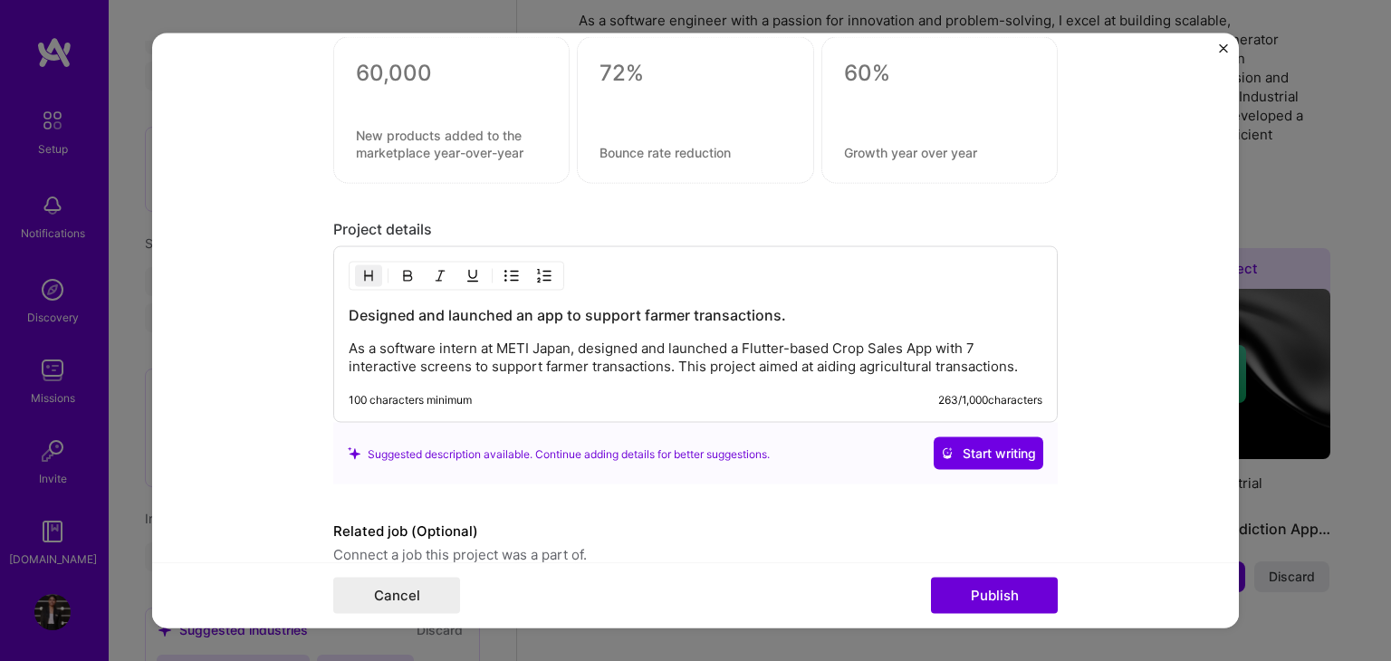
scroll to position [1485, 0]
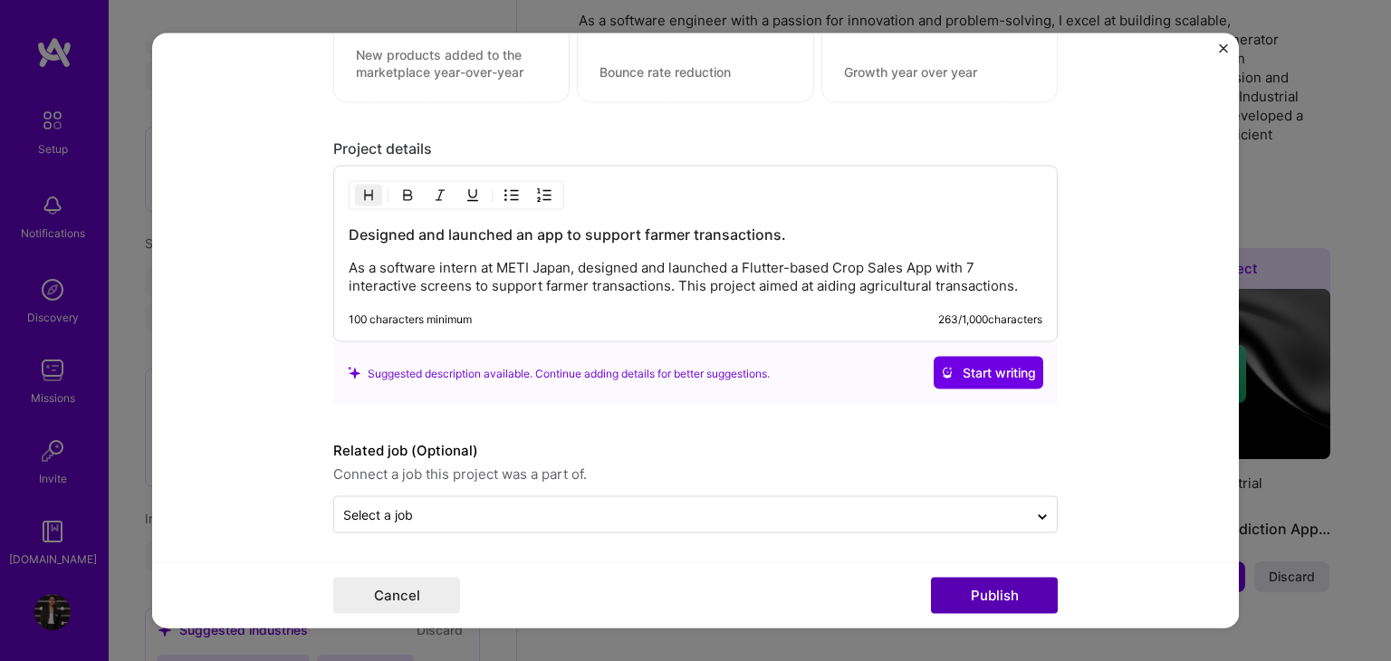
click at [1007, 588] on button "Publish" at bounding box center [994, 596] width 127 height 36
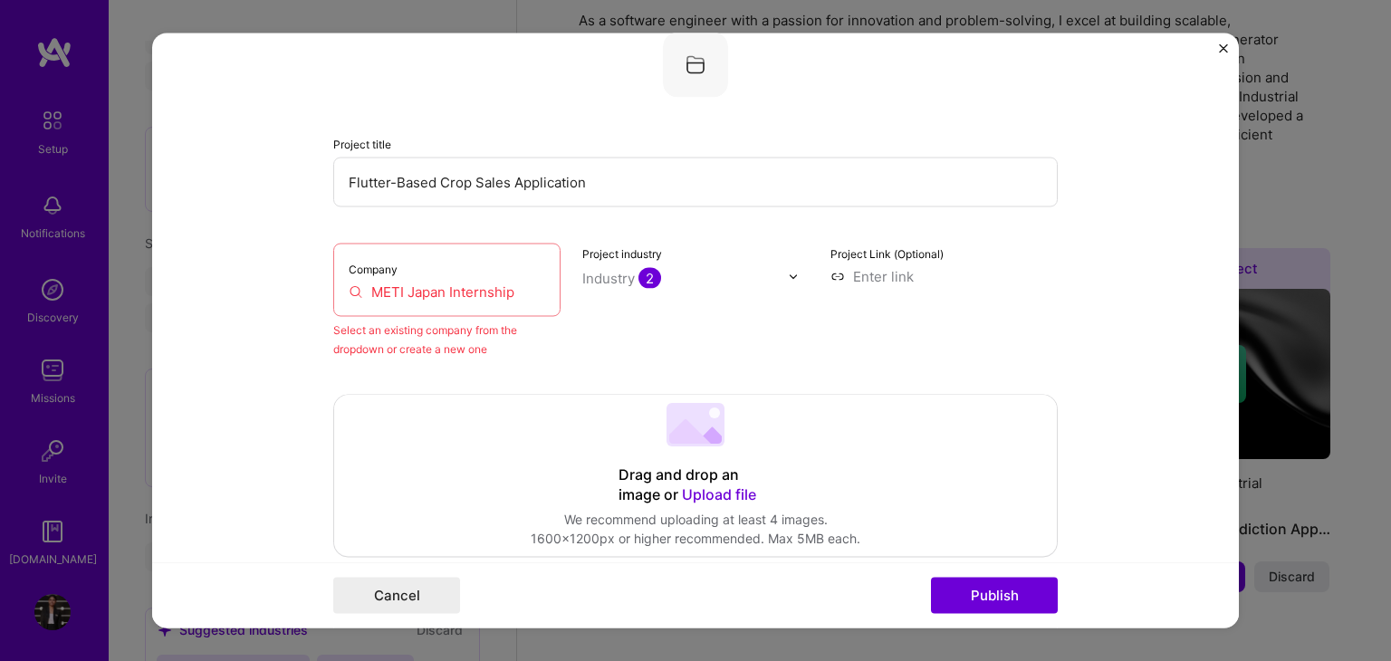
scroll to position [119, 0]
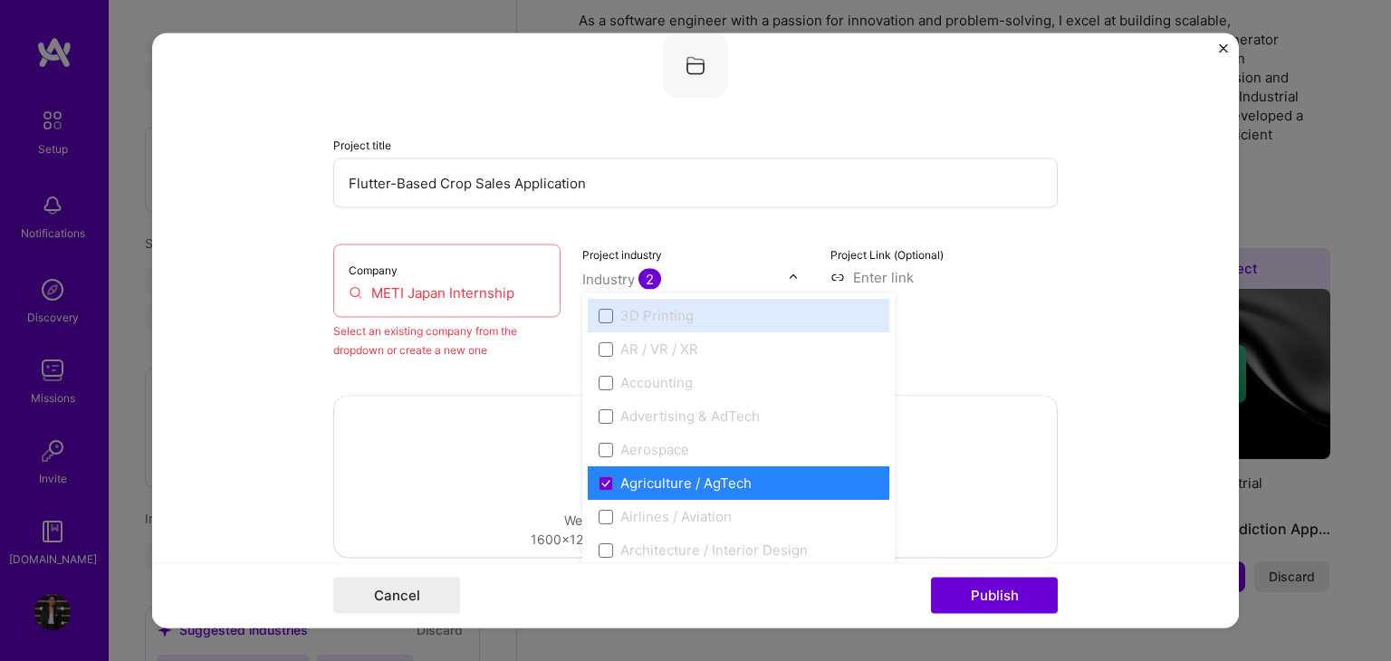
click at [788, 281] on img at bounding box center [793, 277] width 11 height 11
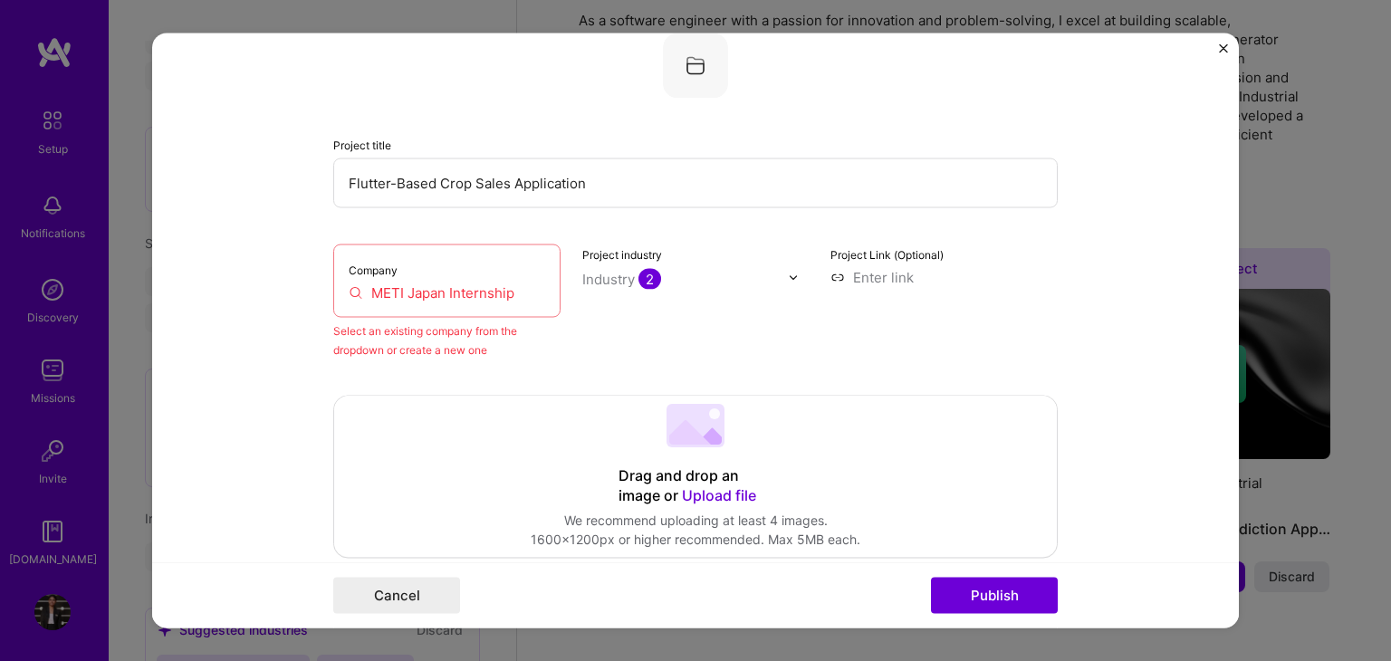
click at [449, 342] on div "Select an existing company from the dropdown or create a new one" at bounding box center [446, 340] width 227 height 38
click at [349, 297] on input "METI Japan Internship" at bounding box center [447, 292] width 196 height 19
drag, startPoint x: 503, startPoint y: 287, endPoint x: 375, endPoint y: 282, distance: 128.7
click at [375, 283] on input "METI Japan Internship" at bounding box center [447, 292] width 196 height 19
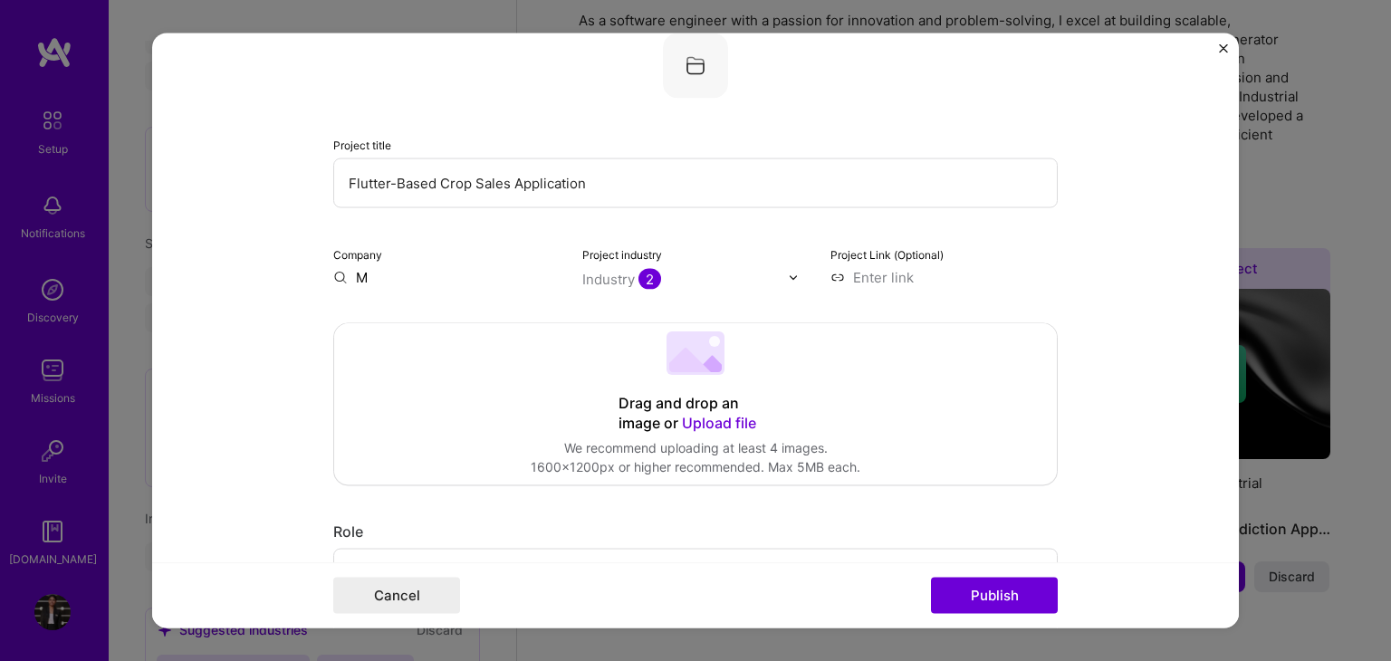
type input "M"
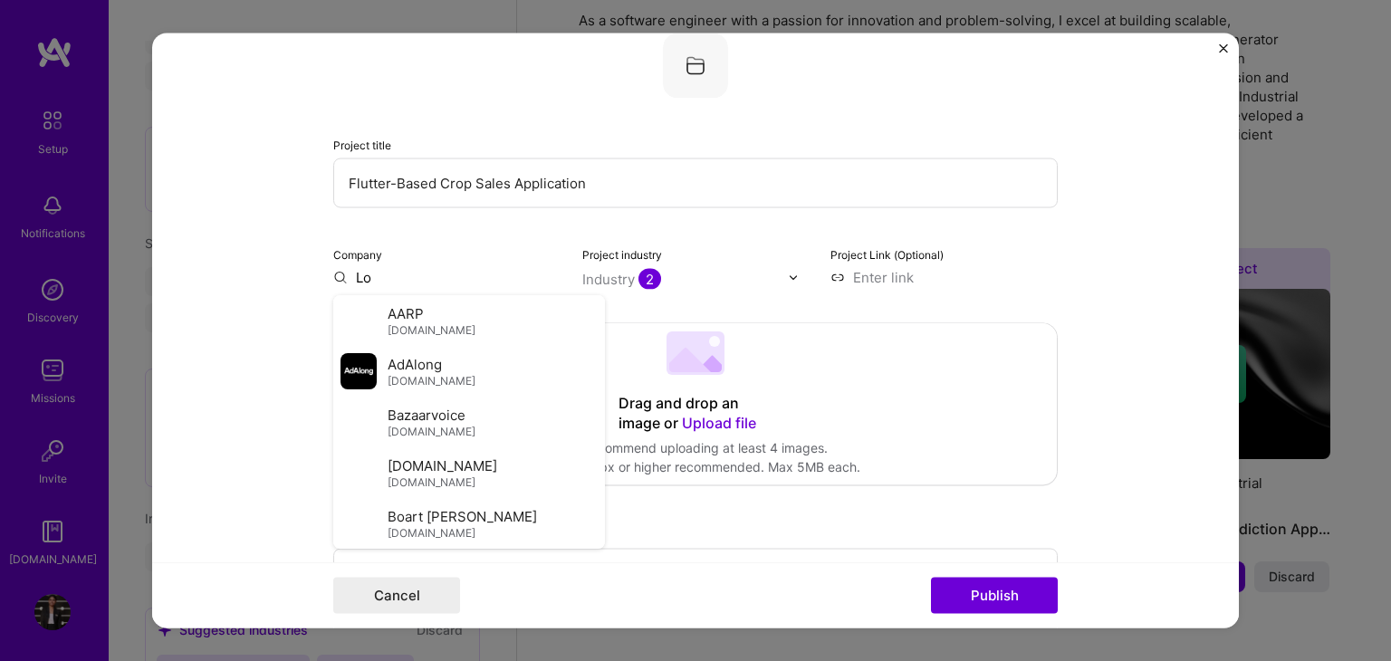
type input "L"
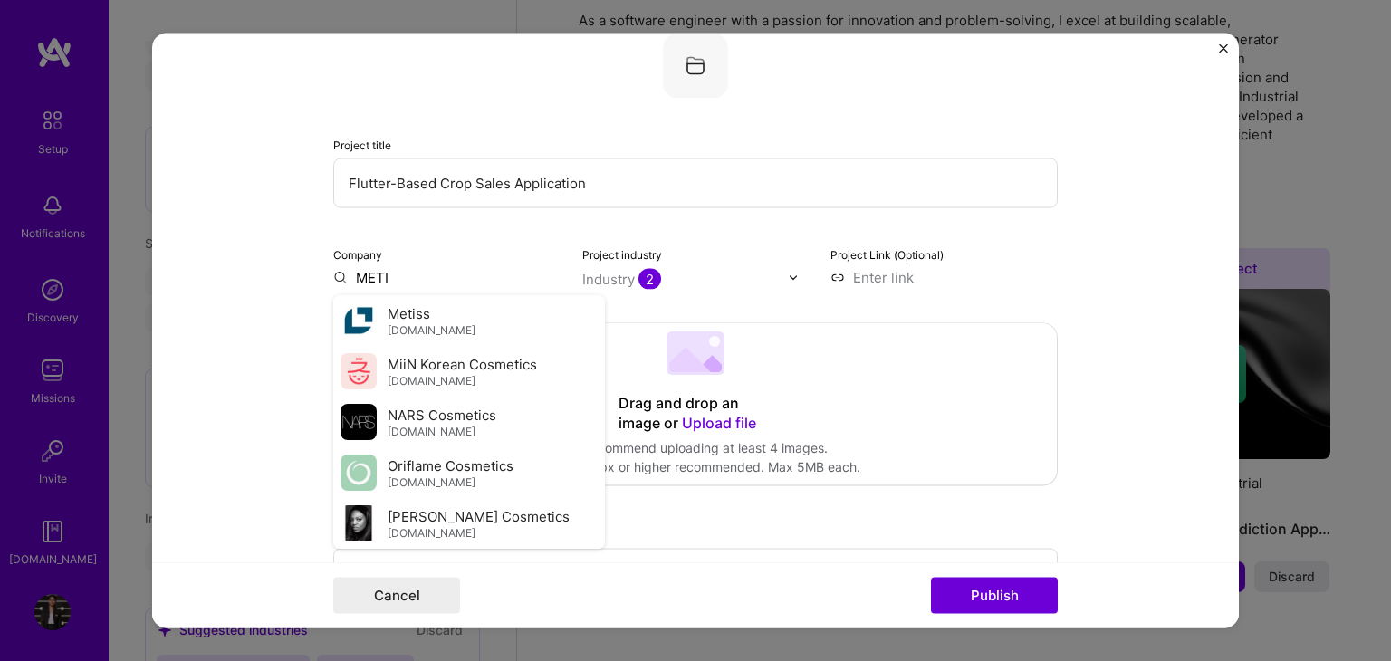
scroll to position [705, 0]
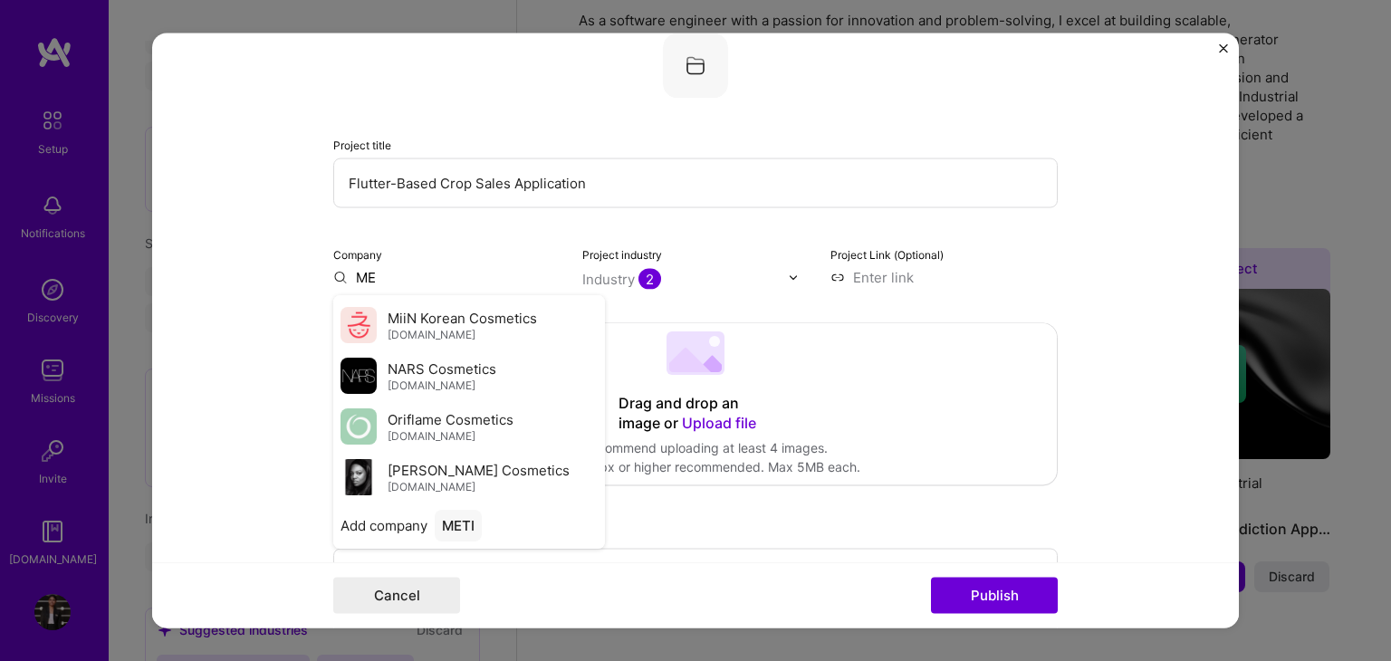
type input "M"
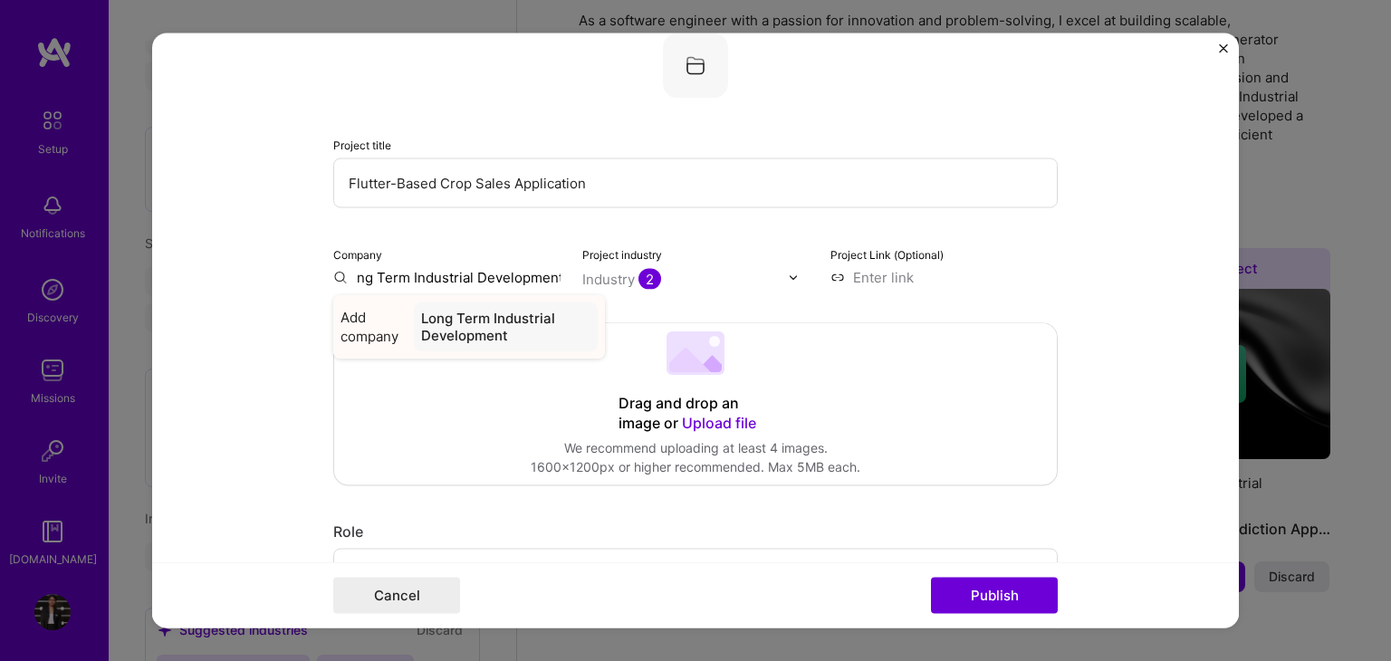
scroll to position [0, 0]
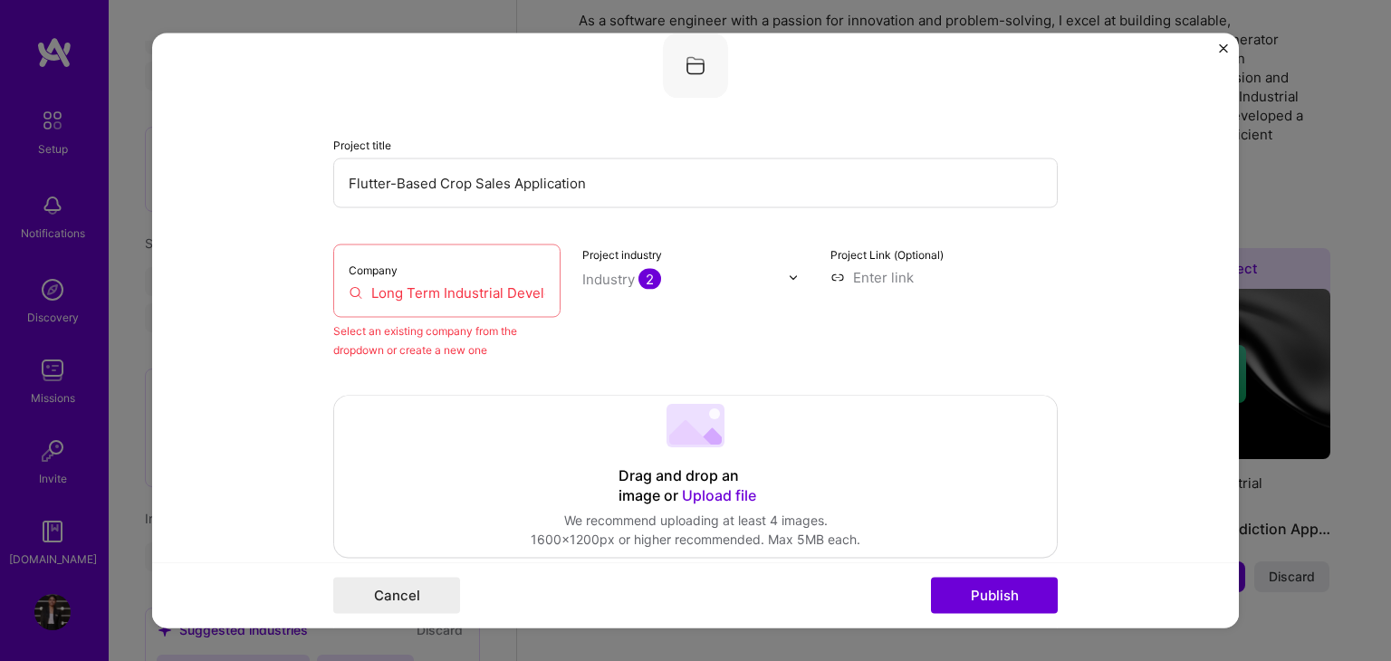
click at [497, 283] on input "Long Term Industrial Development" at bounding box center [447, 292] width 196 height 19
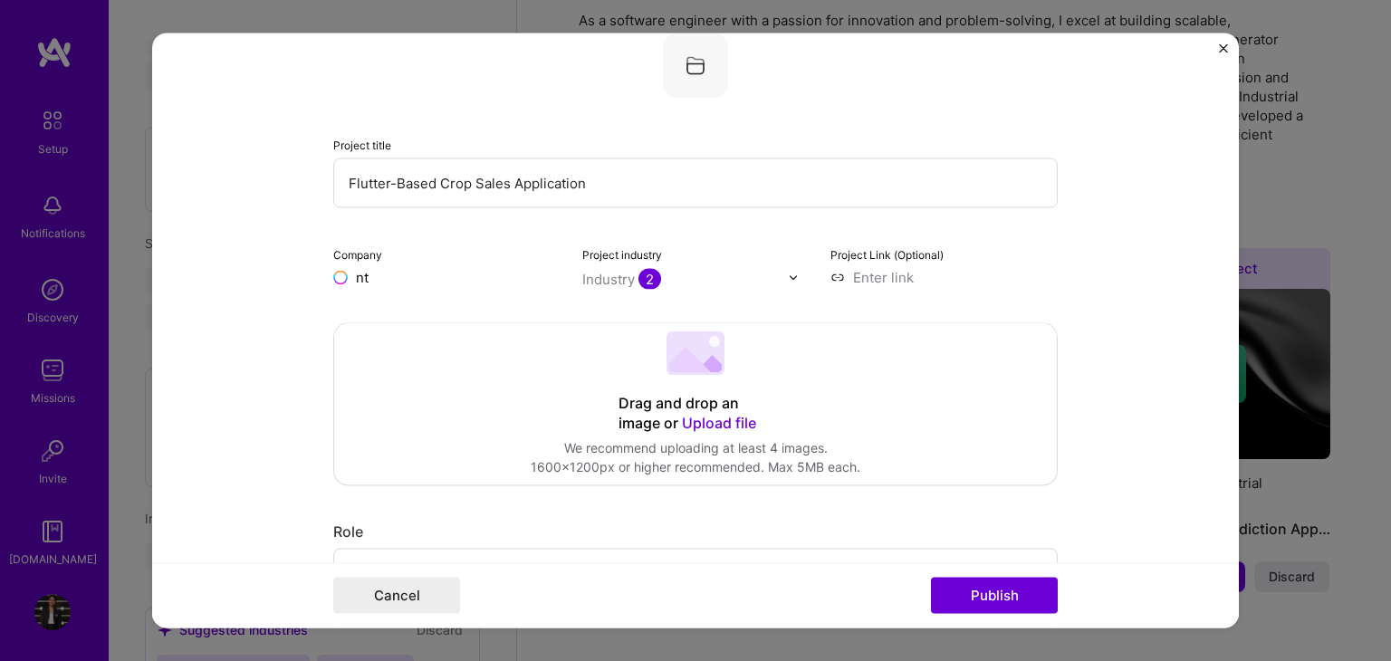
type input "t"
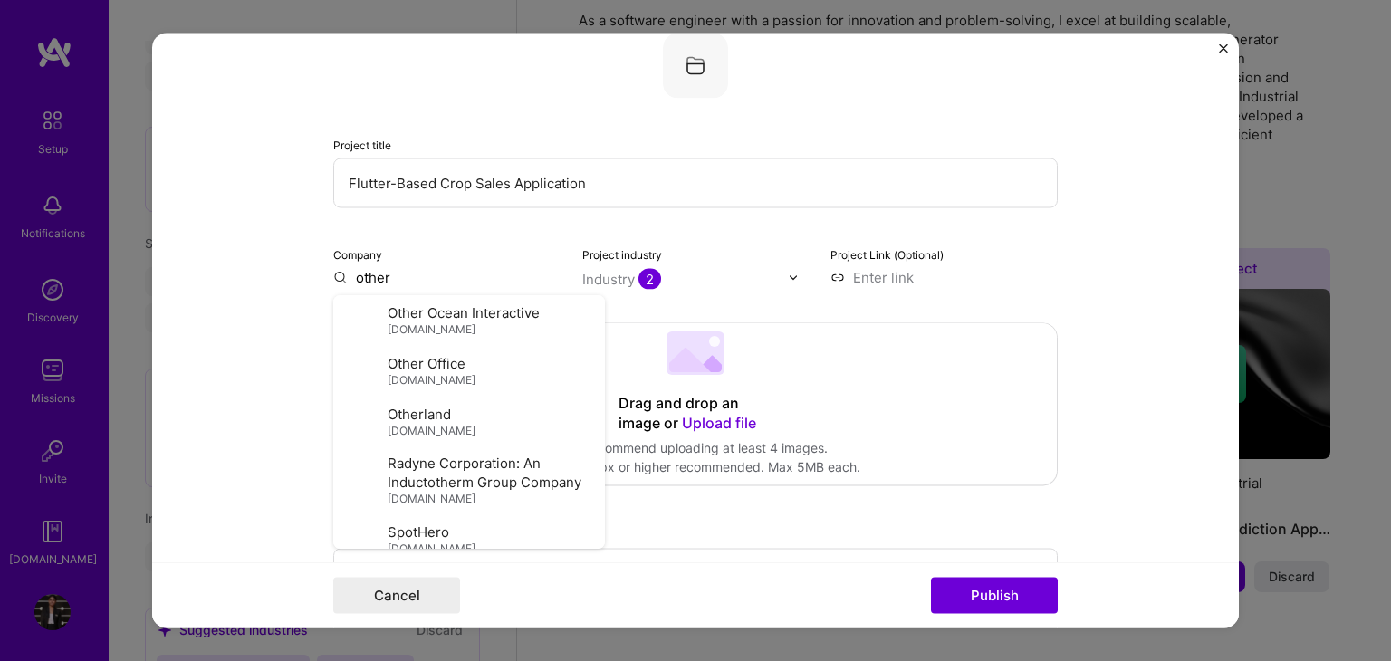
scroll to position [1293, 0]
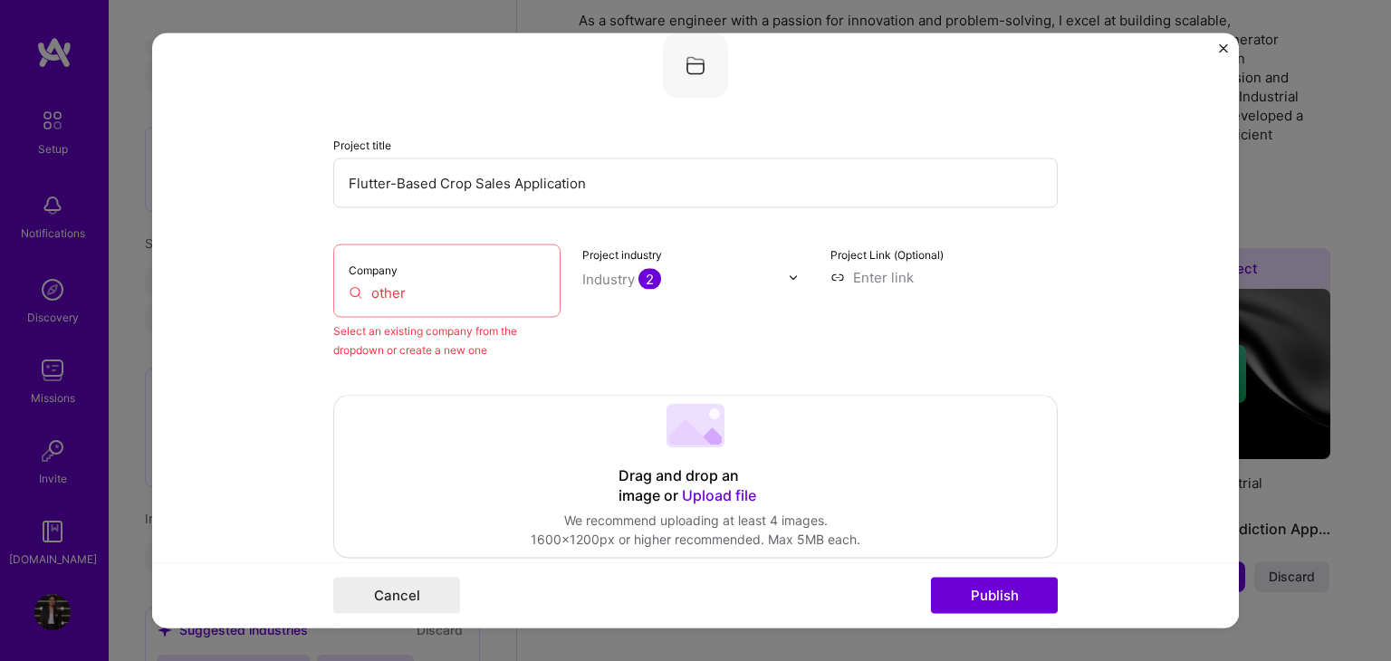
click at [420, 287] on input "other" at bounding box center [447, 292] width 196 height 19
click at [401, 289] on input "other" at bounding box center [447, 292] width 196 height 19
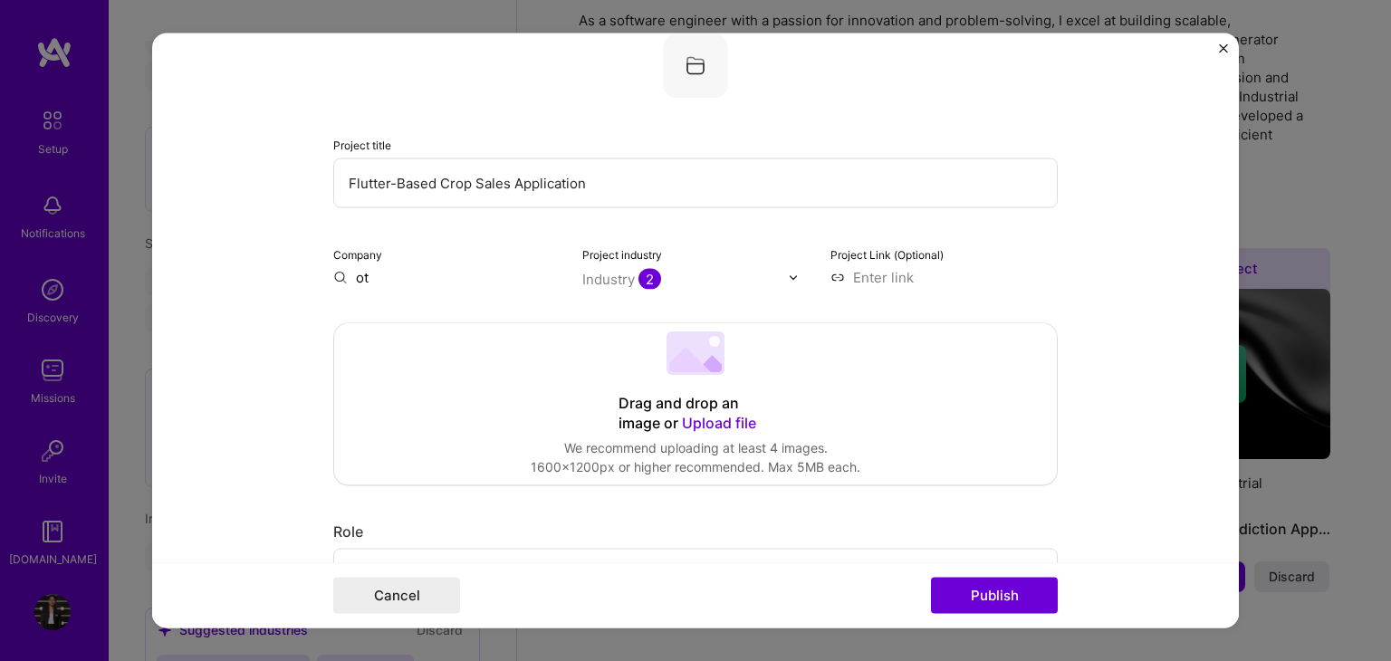
type input "o"
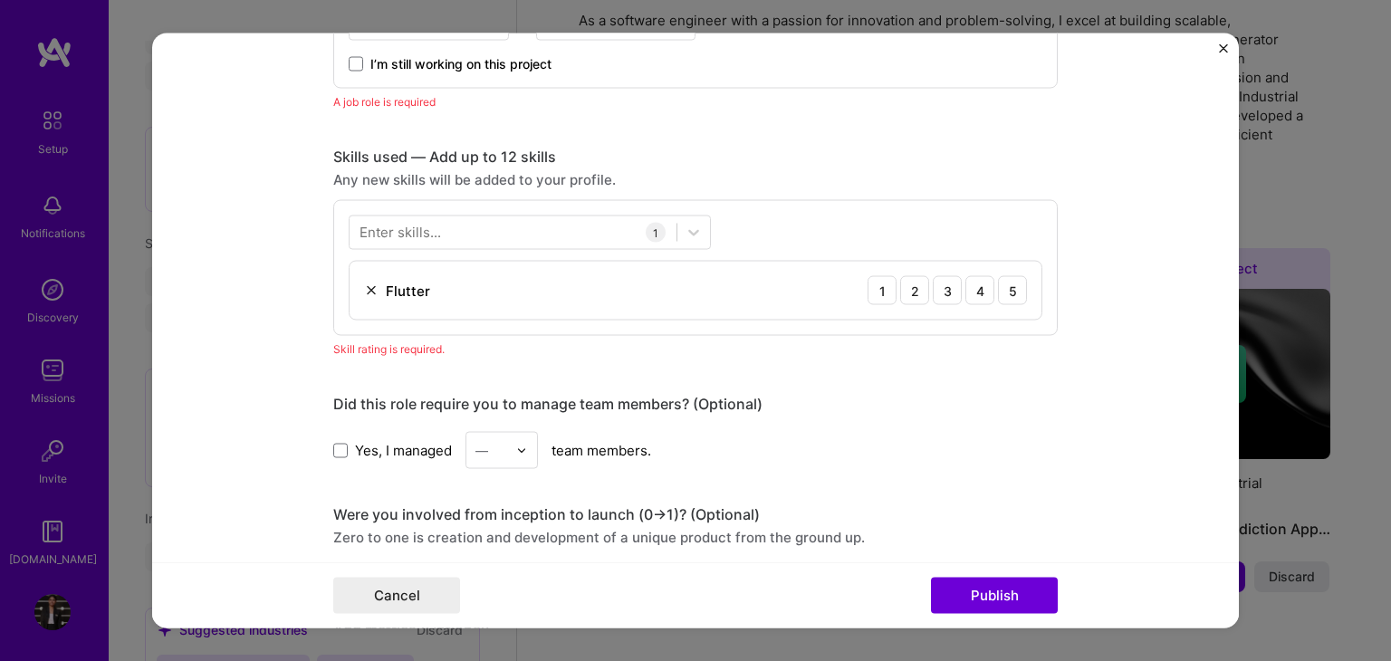
scroll to position [814, 0]
click at [396, 599] on button "Cancel" at bounding box center [396, 596] width 127 height 36
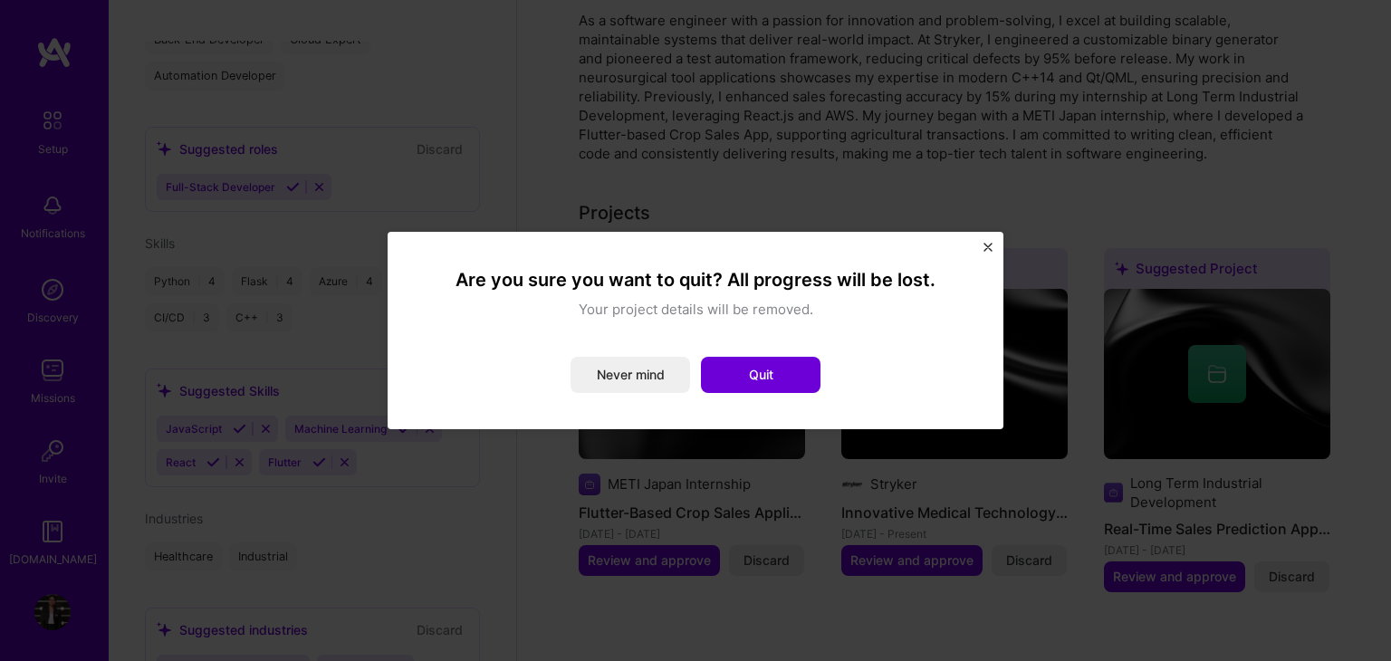
scroll to position [0, 0]
click at [663, 374] on button "Never mind" at bounding box center [630, 375] width 120 height 36
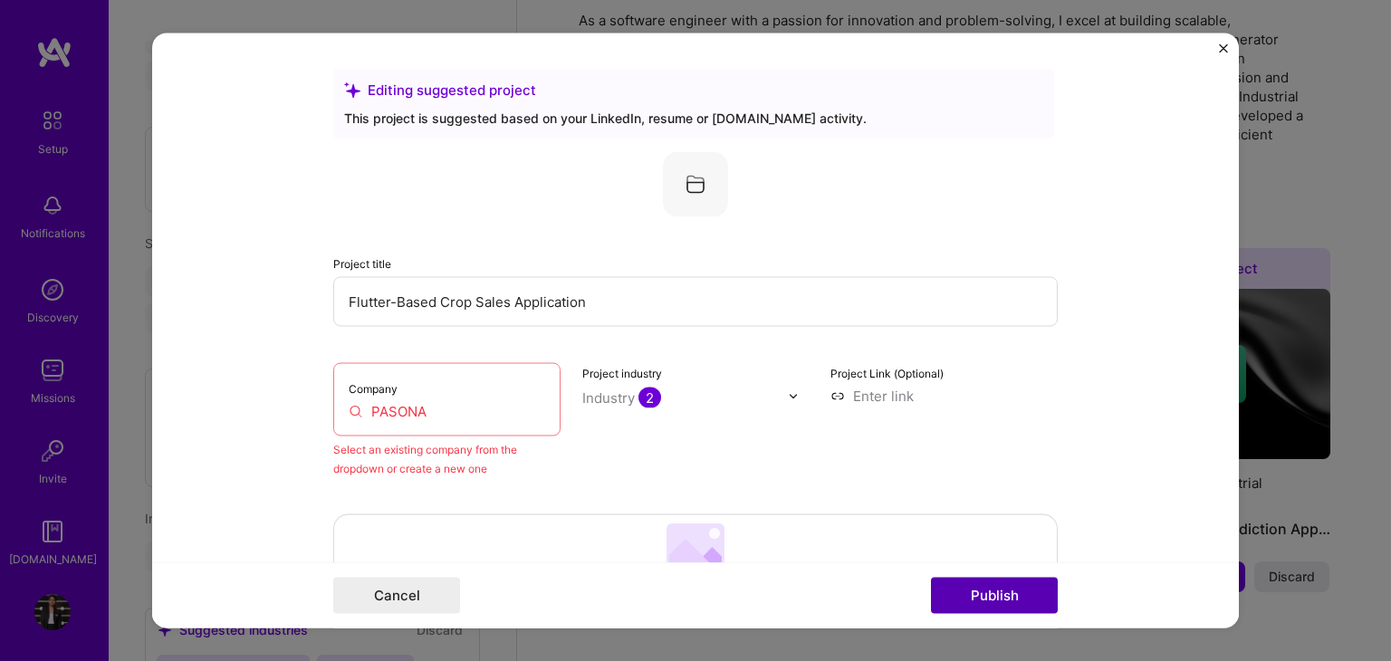
click at [980, 600] on button "Publish" at bounding box center [994, 596] width 127 height 36
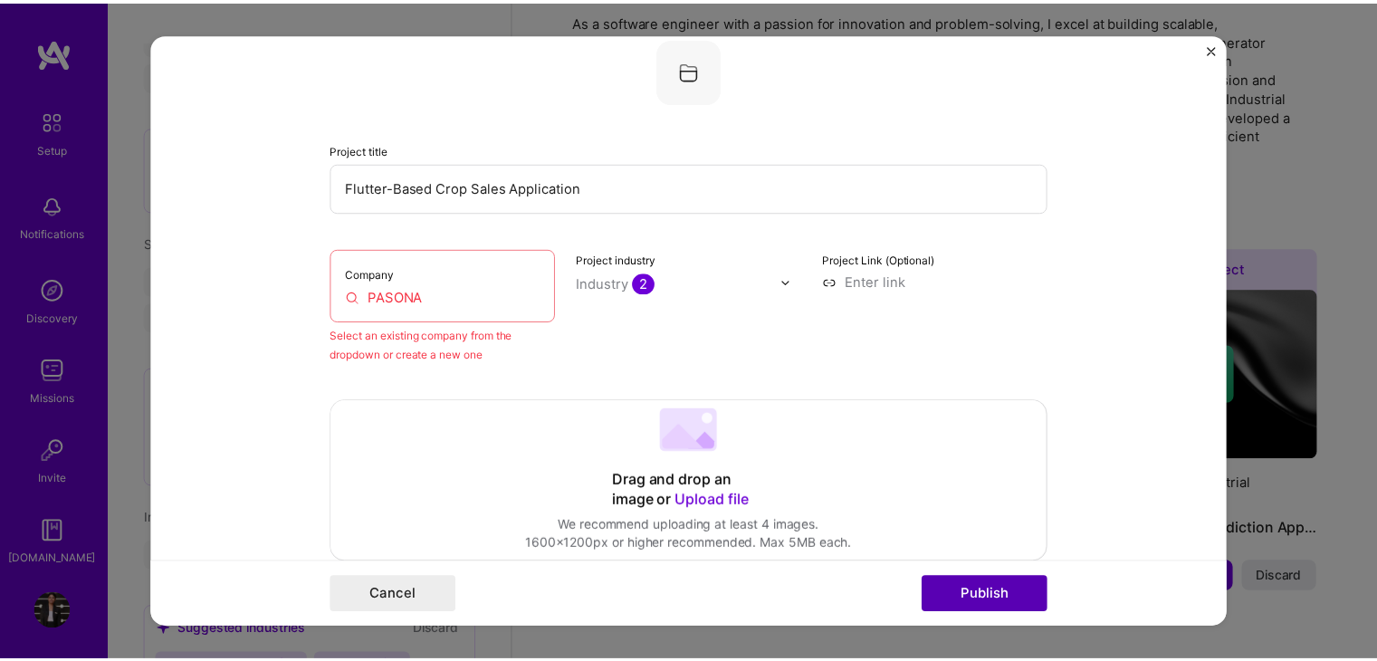
scroll to position [119, 0]
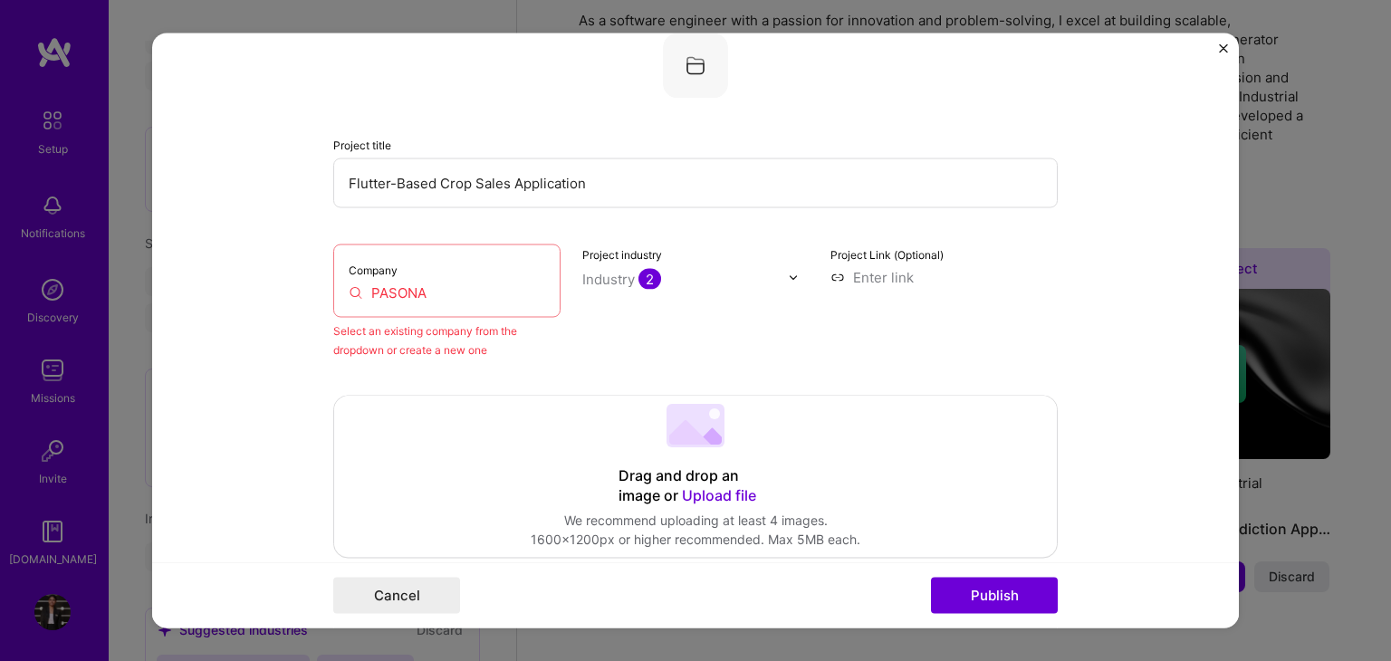
click at [472, 287] on input "PASONA" at bounding box center [447, 292] width 196 height 19
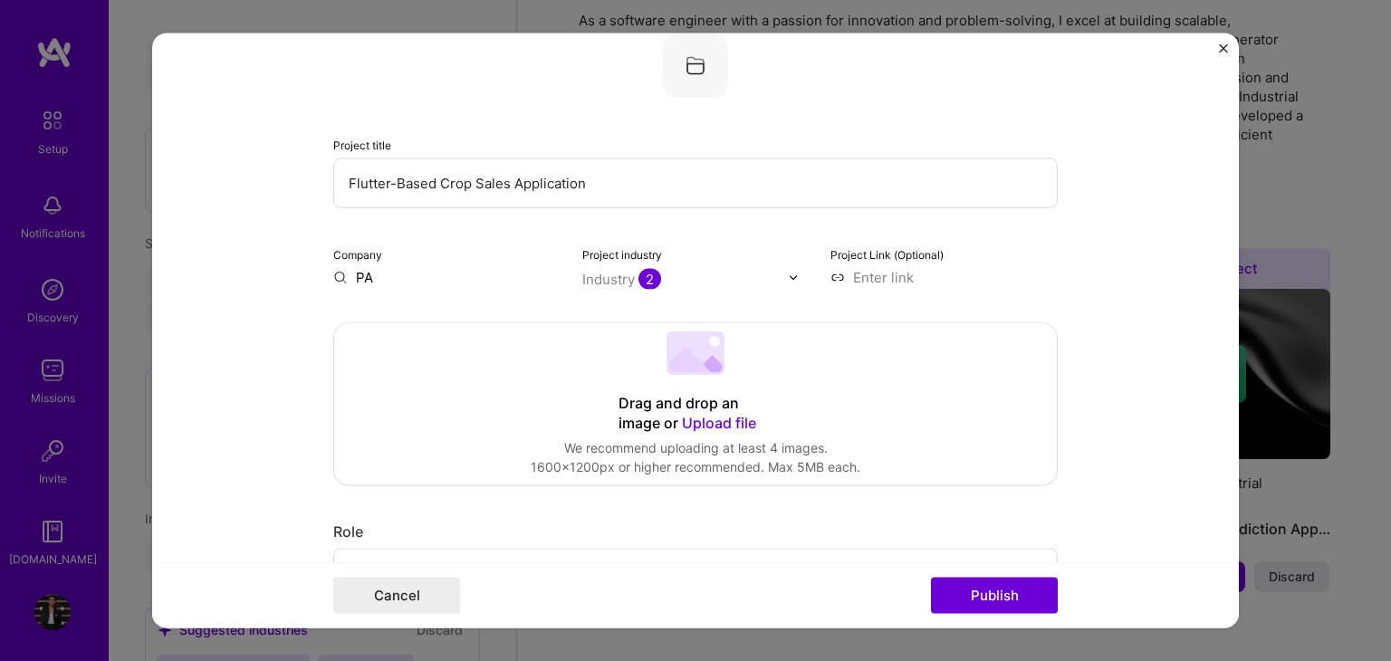
type input "P"
click at [951, 584] on button "Publish" at bounding box center [994, 596] width 127 height 36
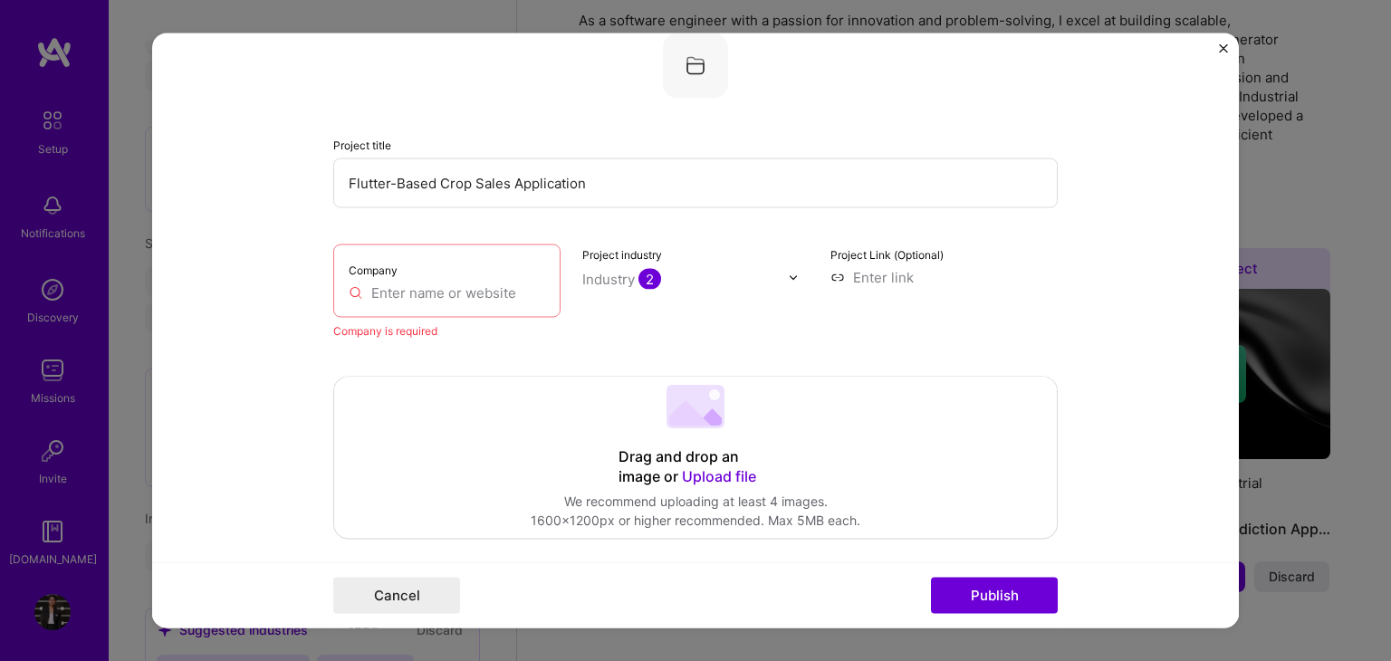
click at [427, 308] on div "Company" at bounding box center [446, 280] width 227 height 73
click at [423, 299] on input "text" at bounding box center [447, 292] width 196 height 19
click at [1226, 48] on img "Close" at bounding box center [1223, 48] width 9 height 9
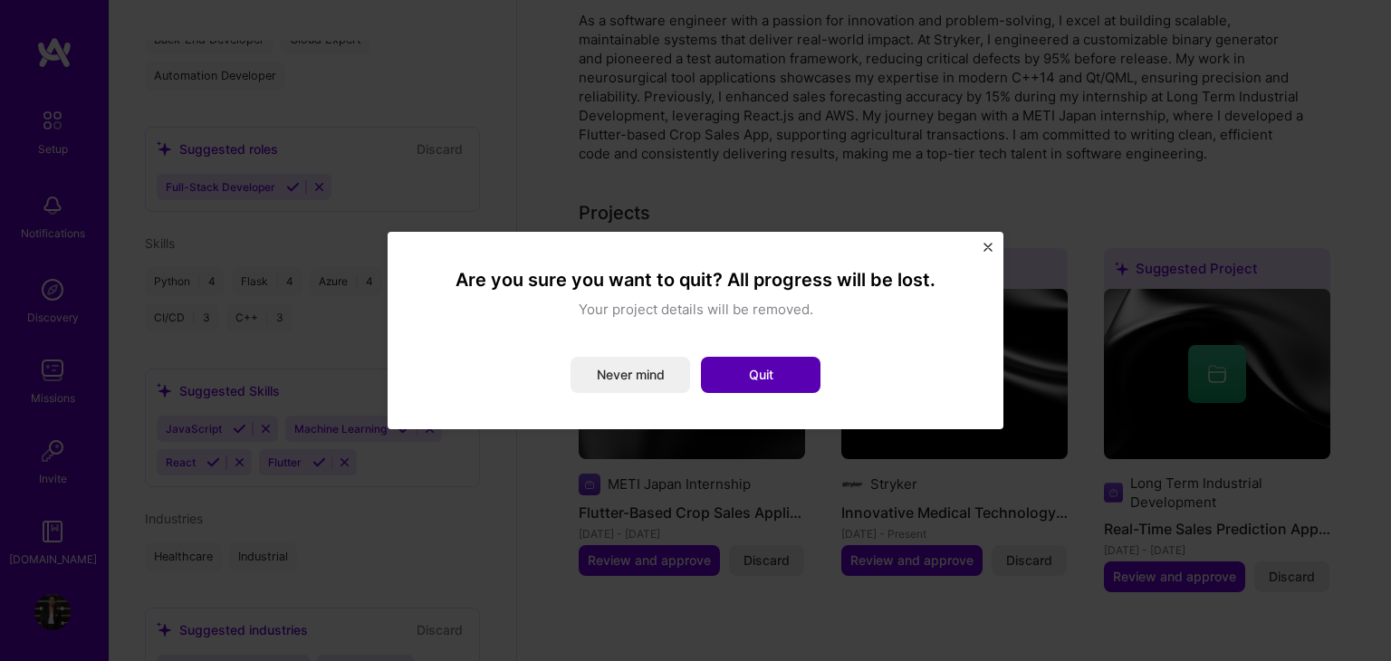
click at [752, 380] on button "Quit" at bounding box center [761, 375] width 120 height 36
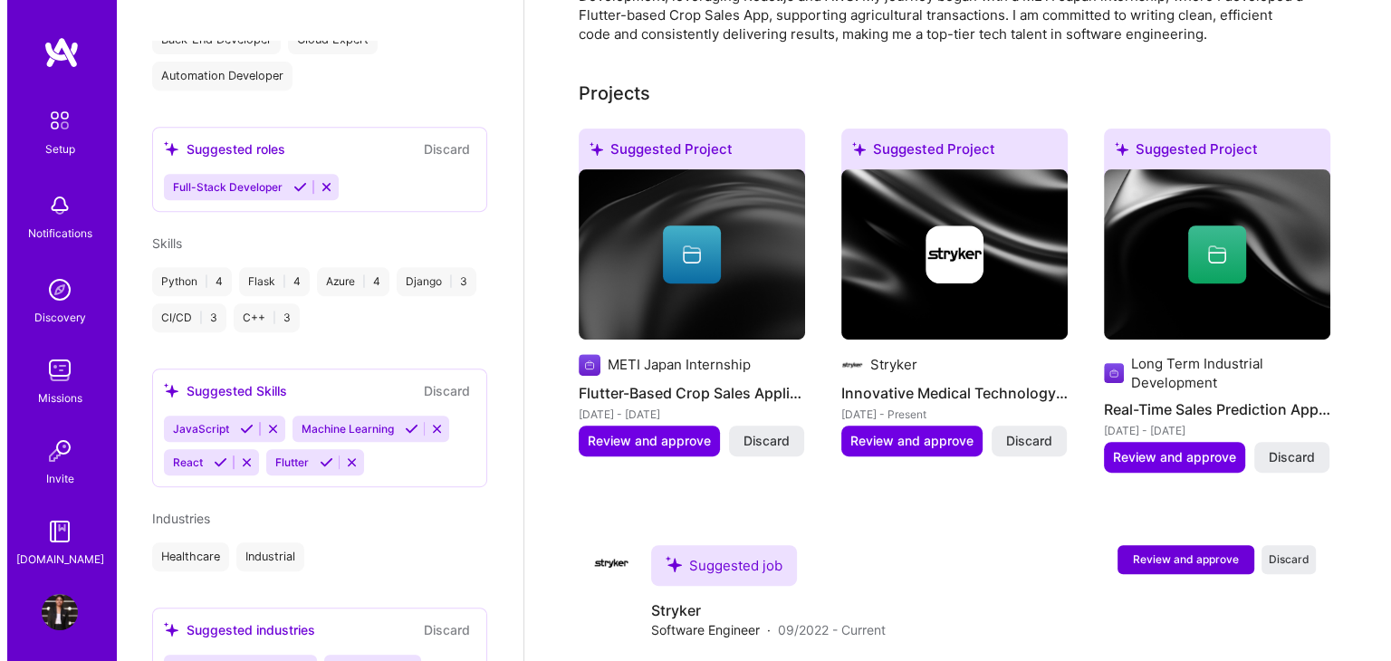
scroll to position [657, 0]
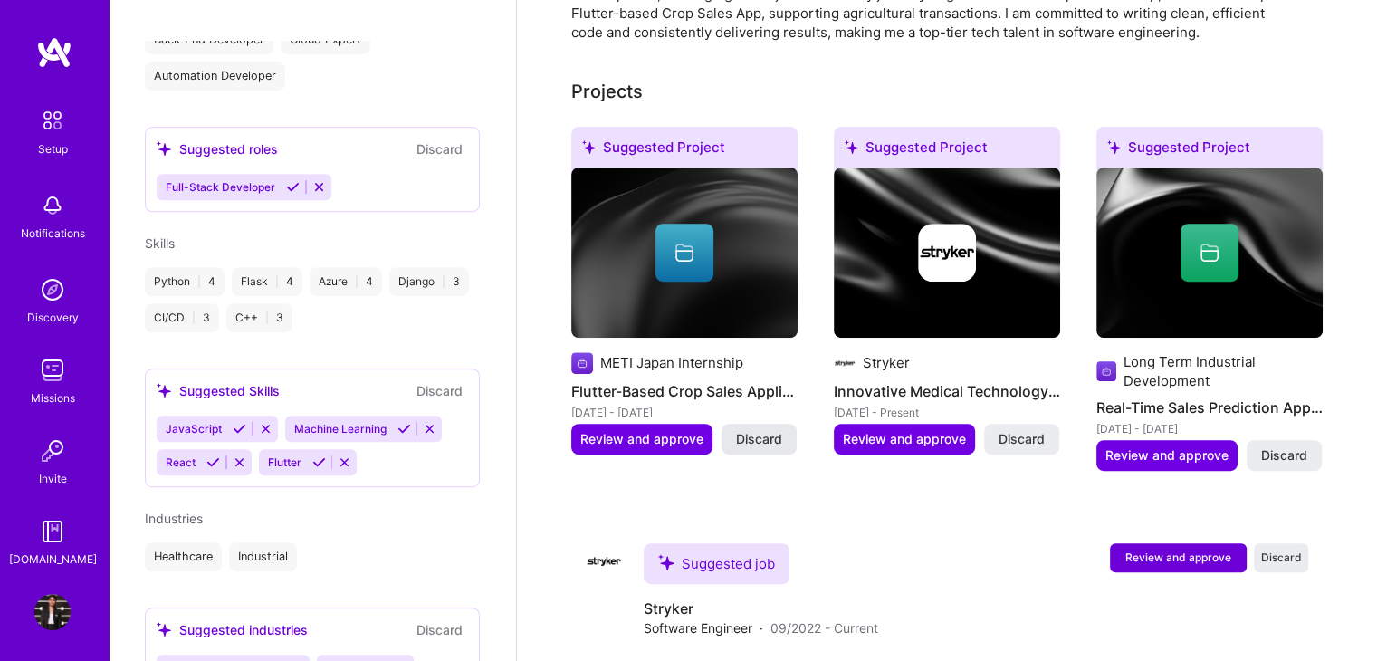
click at [767, 430] on span "Discard" at bounding box center [759, 439] width 46 height 18
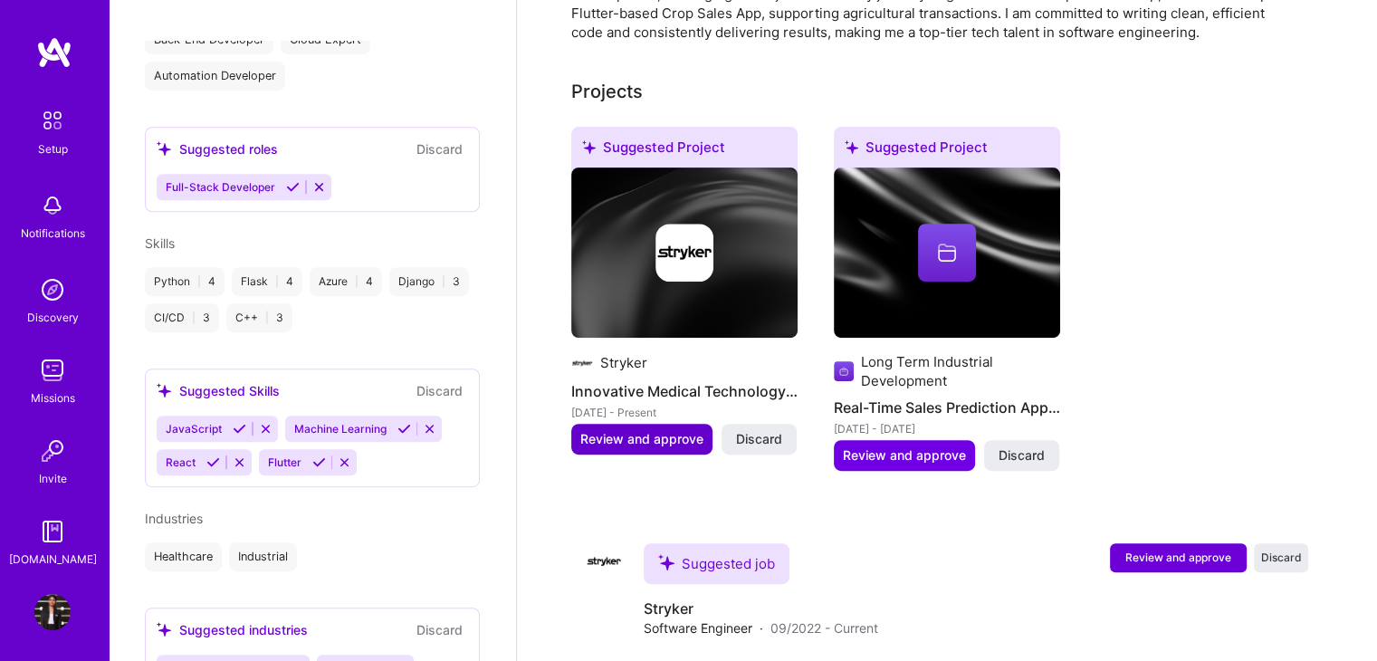
click at [668, 430] on span "Review and approve" at bounding box center [641, 439] width 123 height 18
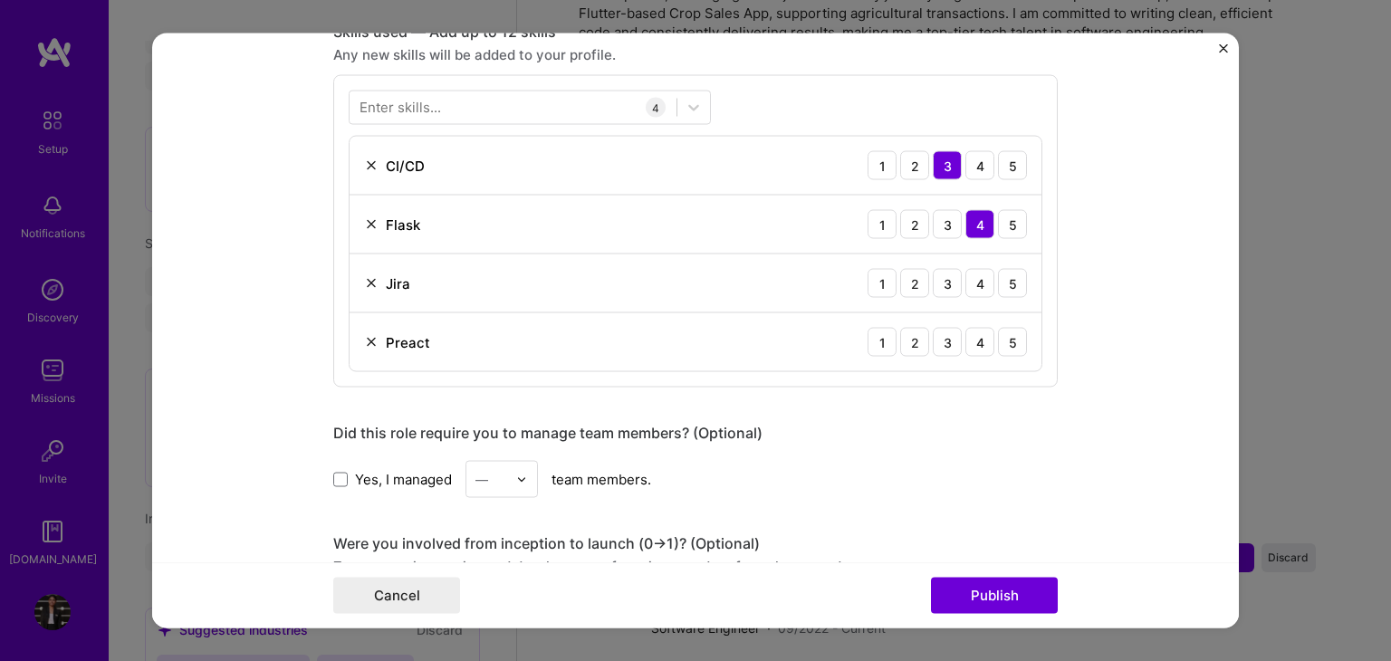
scroll to position [920, 0]
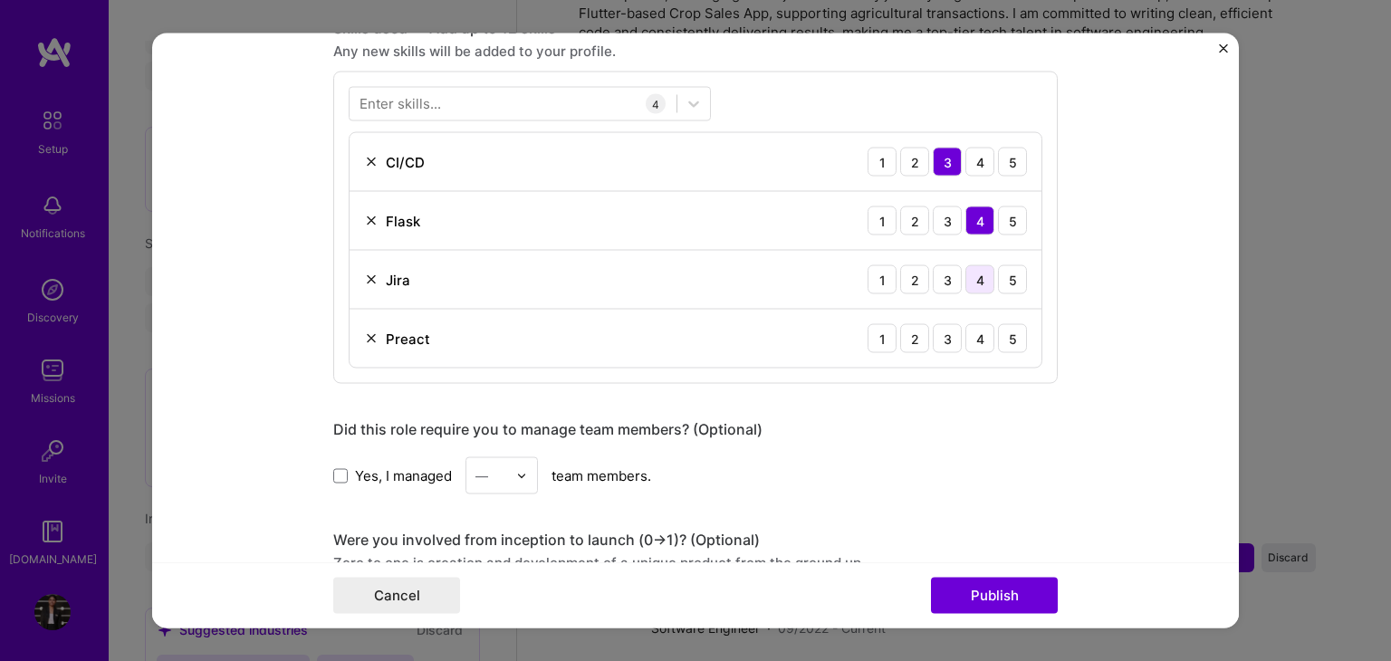
click at [986, 269] on div "4" at bounding box center [979, 279] width 29 height 29
click at [974, 333] on div "4" at bounding box center [979, 338] width 29 height 29
click at [390, 338] on div "Preact" at bounding box center [408, 338] width 44 height 19
click at [386, 335] on div "Preact" at bounding box center [408, 338] width 44 height 19
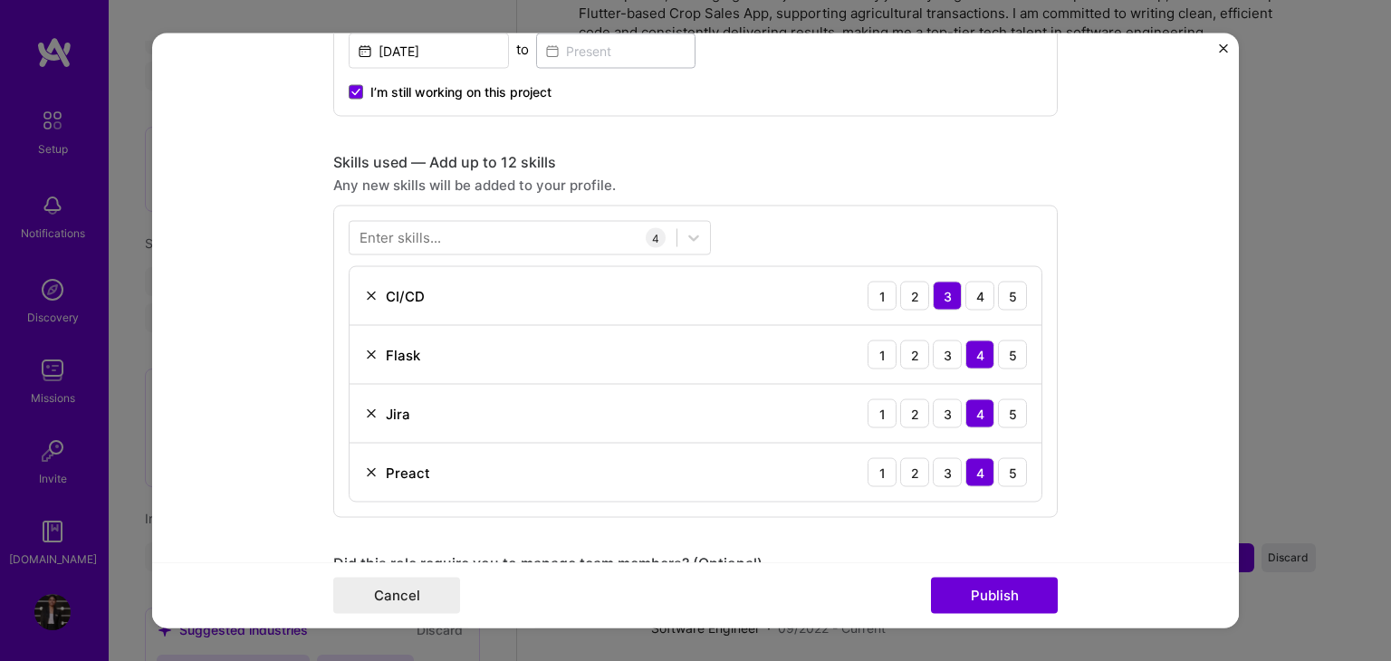
scroll to position [786, 0]
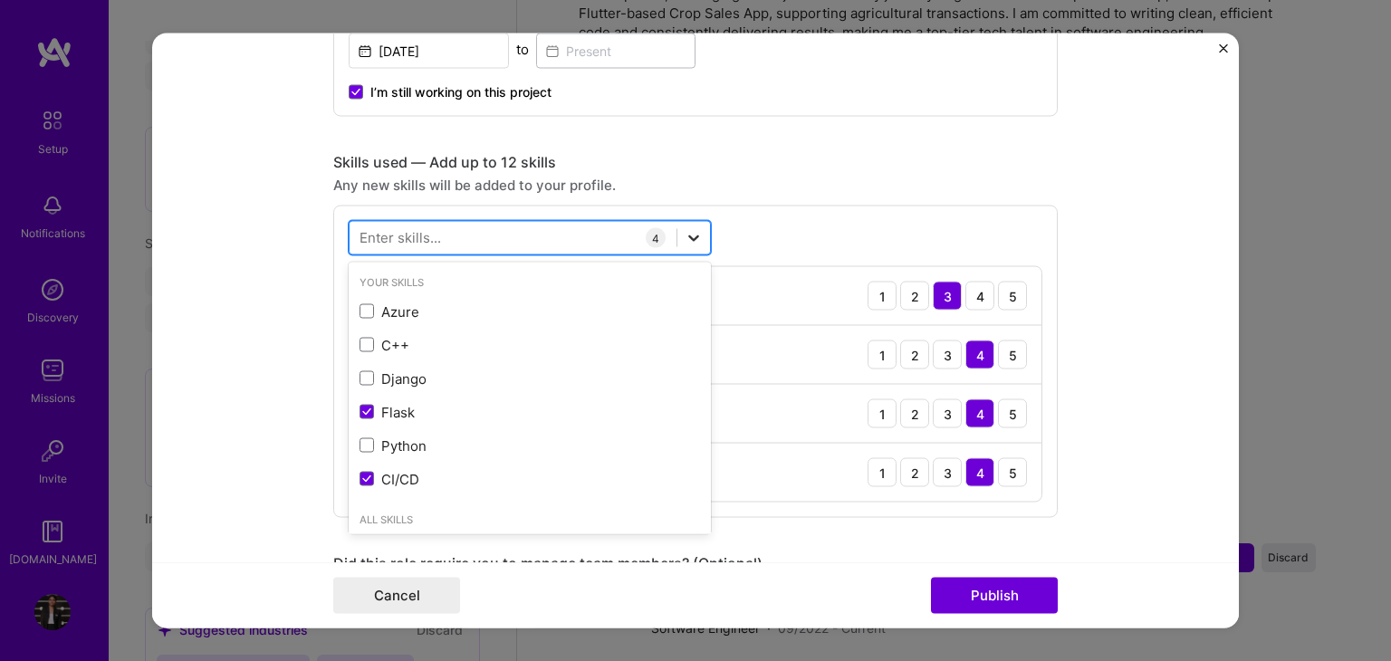
click at [685, 242] on icon at bounding box center [694, 238] width 18 height 18
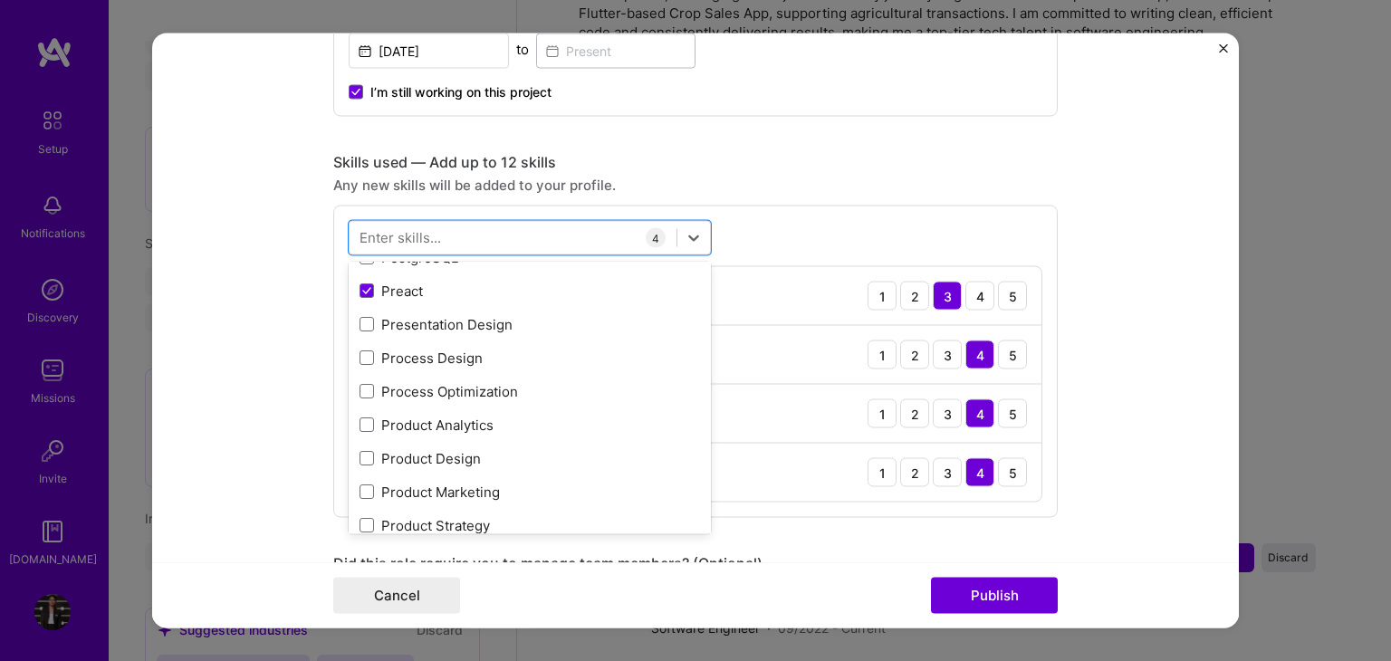
scroll to position [8264, 0]
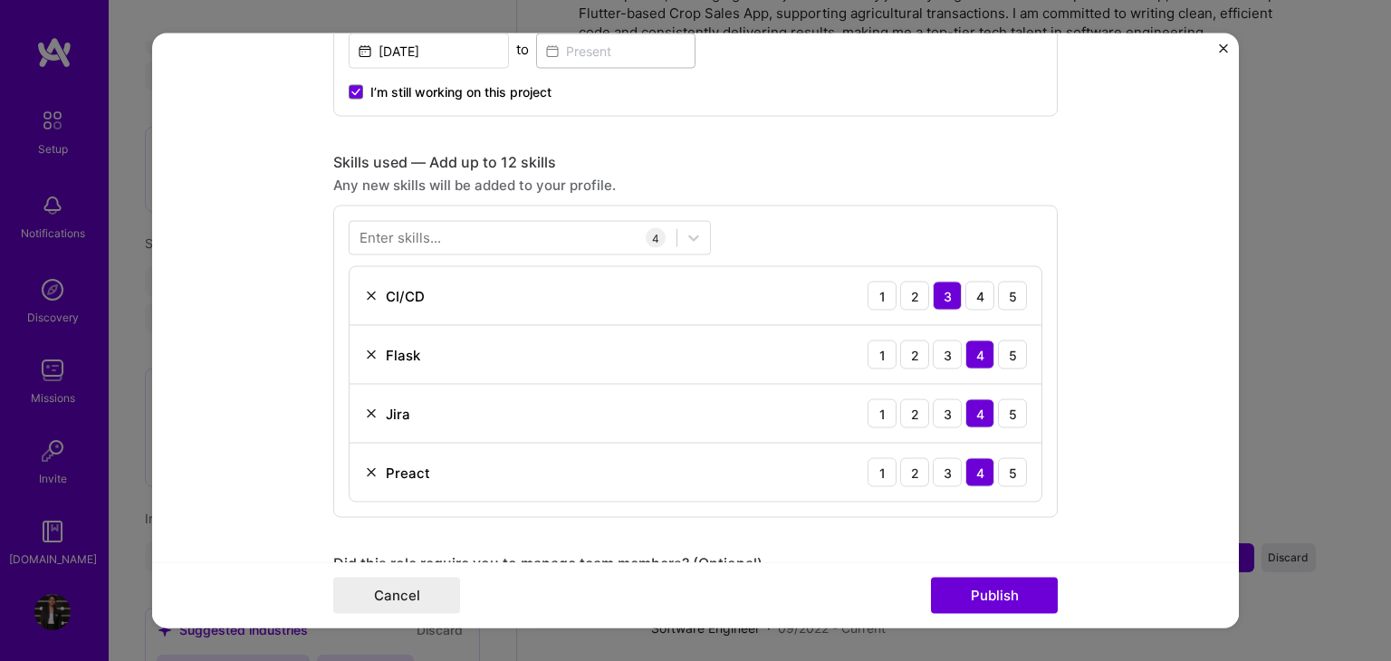
click at [867, 200] on div "Skills used — Add up to 12 skills Any new skills will be added to your profile.…" at bounding box center [695, 335] width 724 height 365
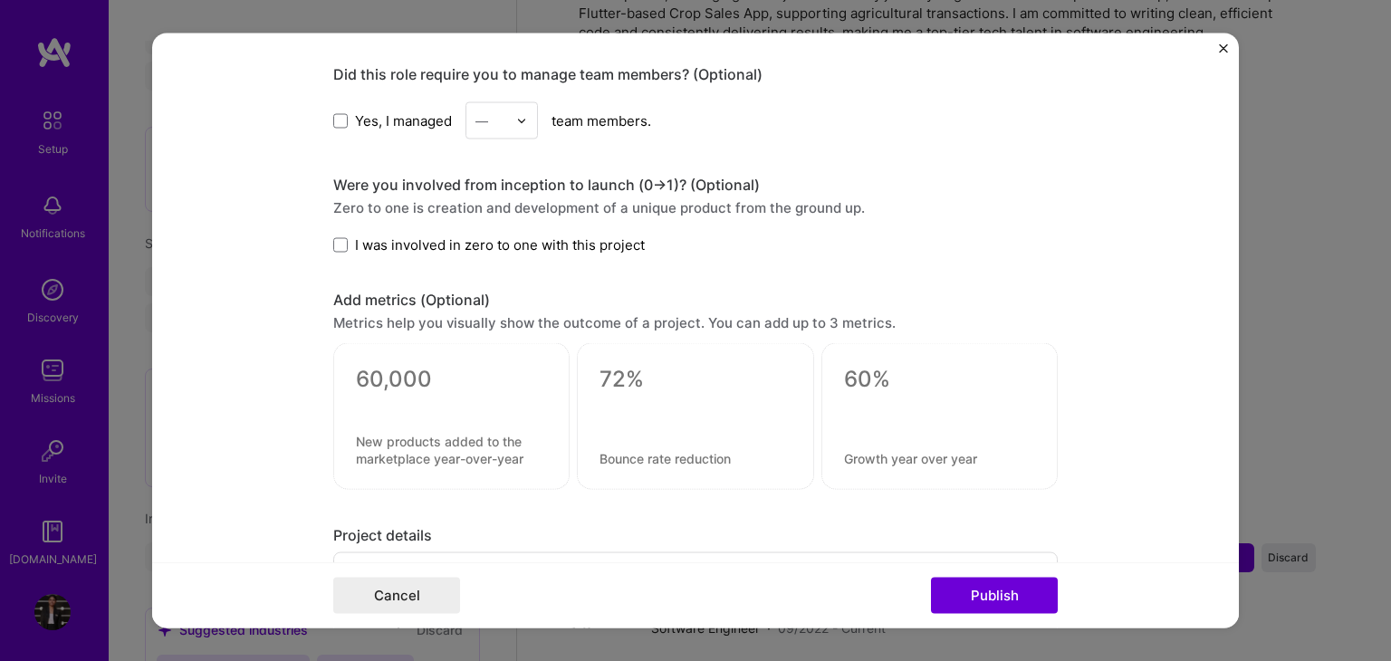
scroll to position [1227, 0]
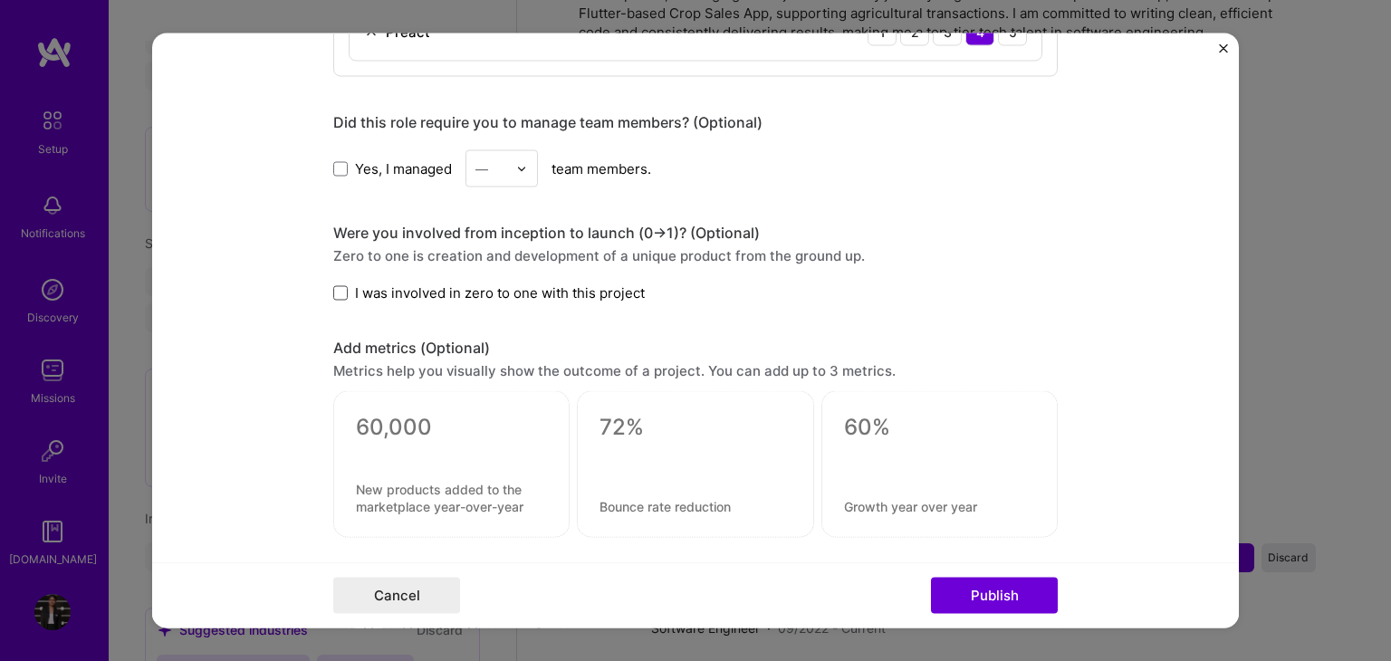
click at [337, 294] on span at bounding box center [340, 292] width 14 height 14
click at [0, 0] on input "I was involved in zero to one with this project" at bounding box center [0, 0] width 0 height 0
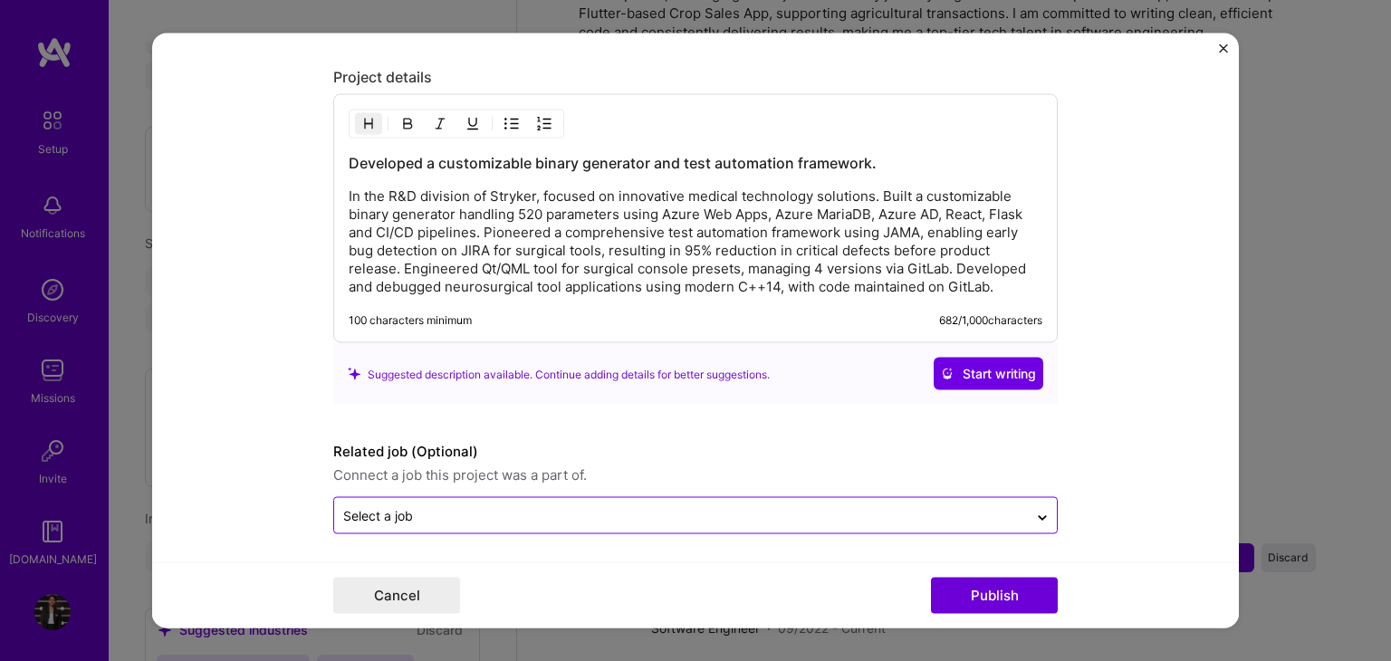
scroll to position [1734, 0]
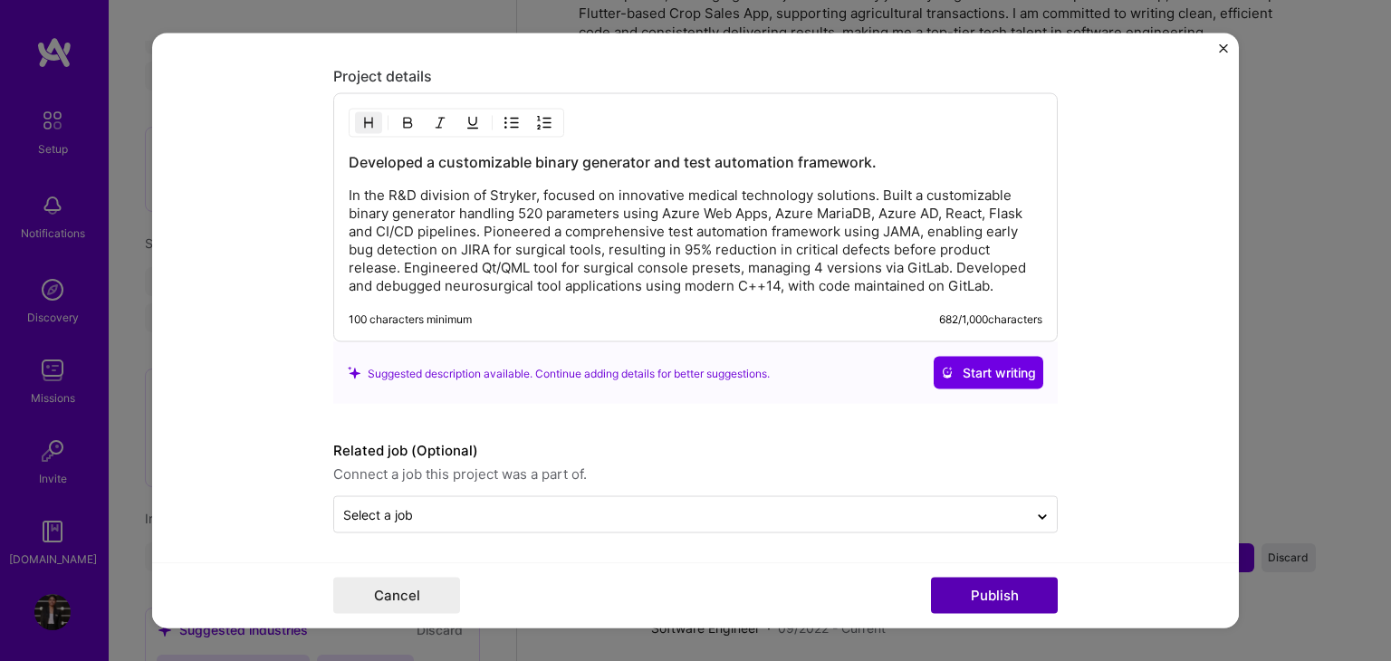
click at [988, 606] on button "Publish" at bounding box center [994, 596] width 127 height 36
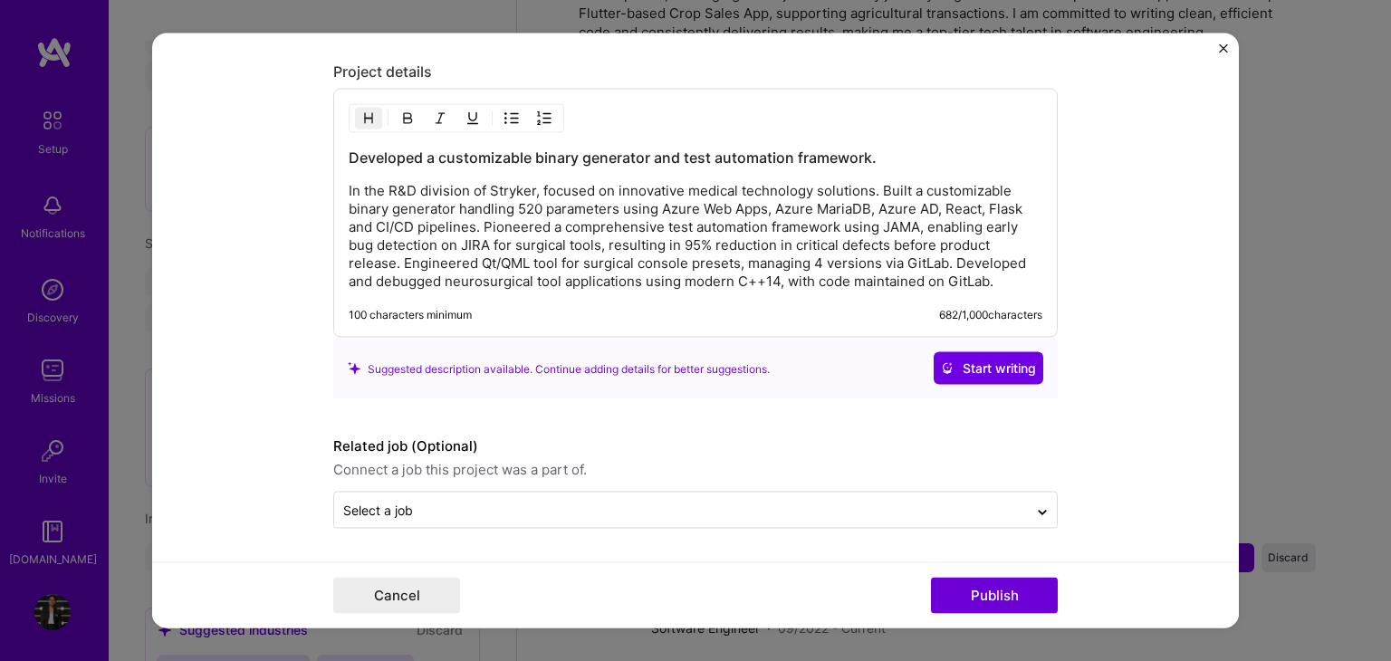
scroll to position [1652, 0]
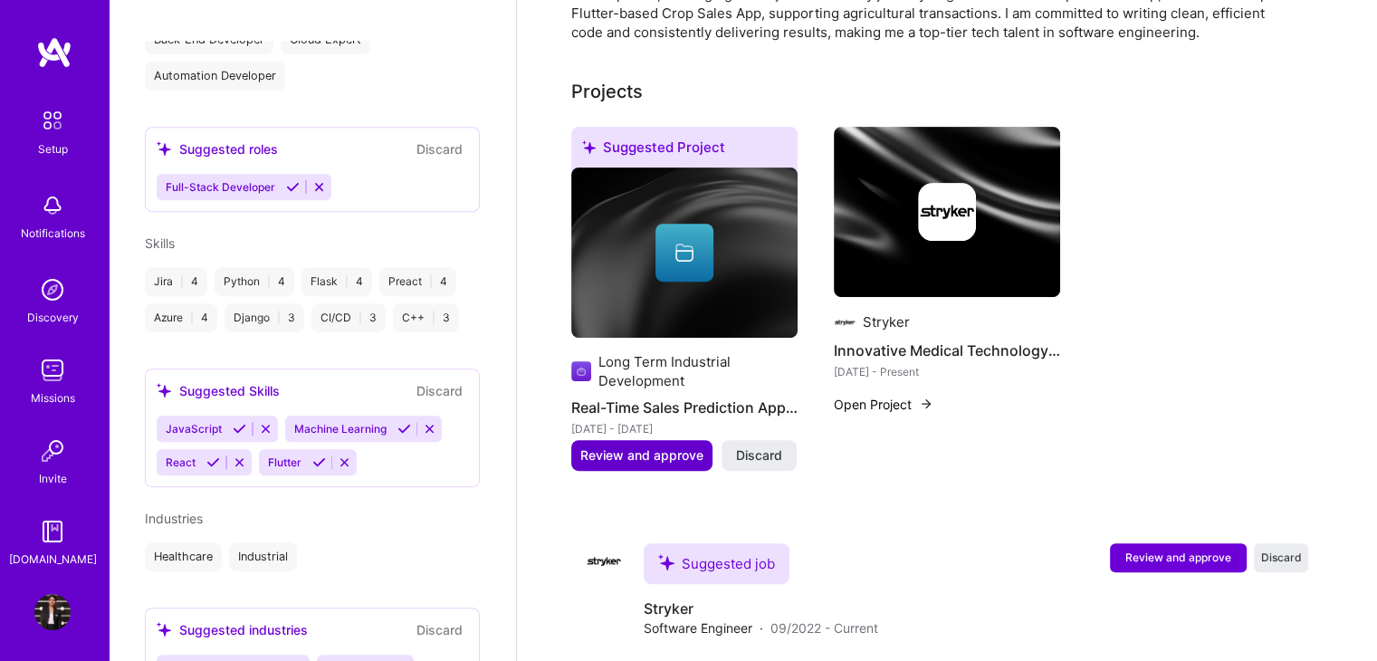
click at [641, 446] on span "Review and approve" at bounding box center [641, 455] width 123 height 18
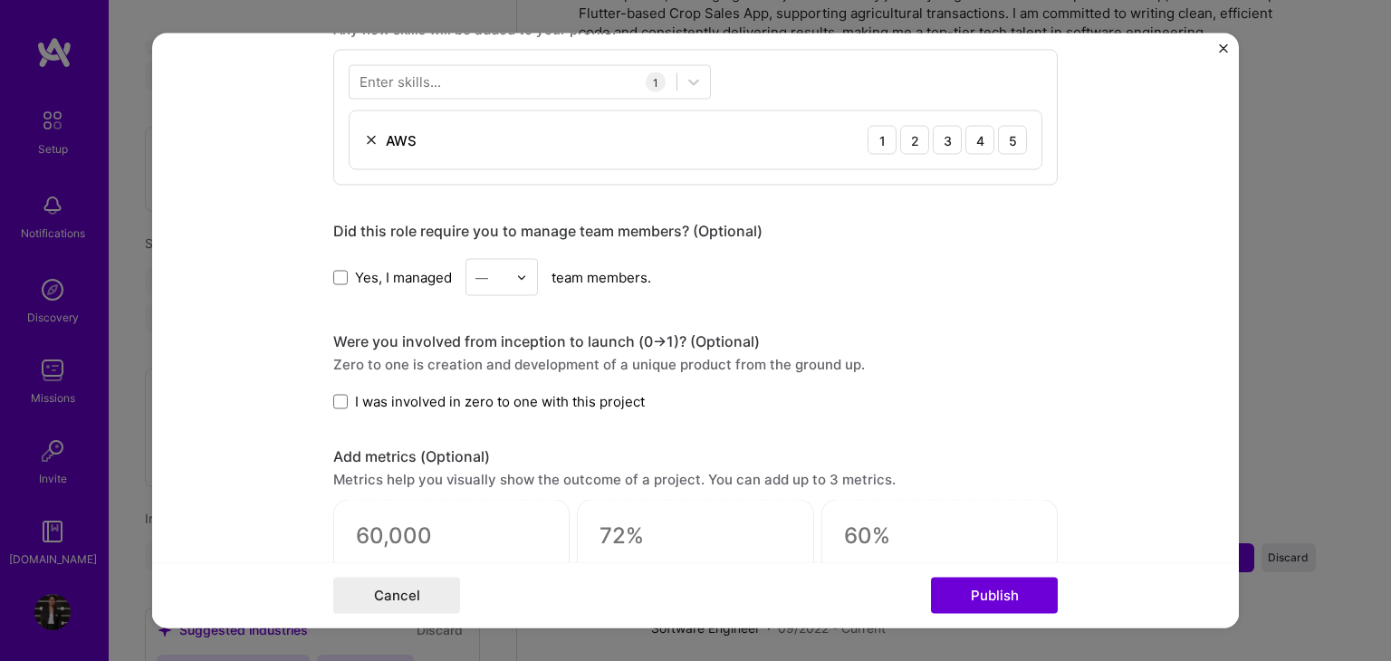
scroll to position [947, 0]
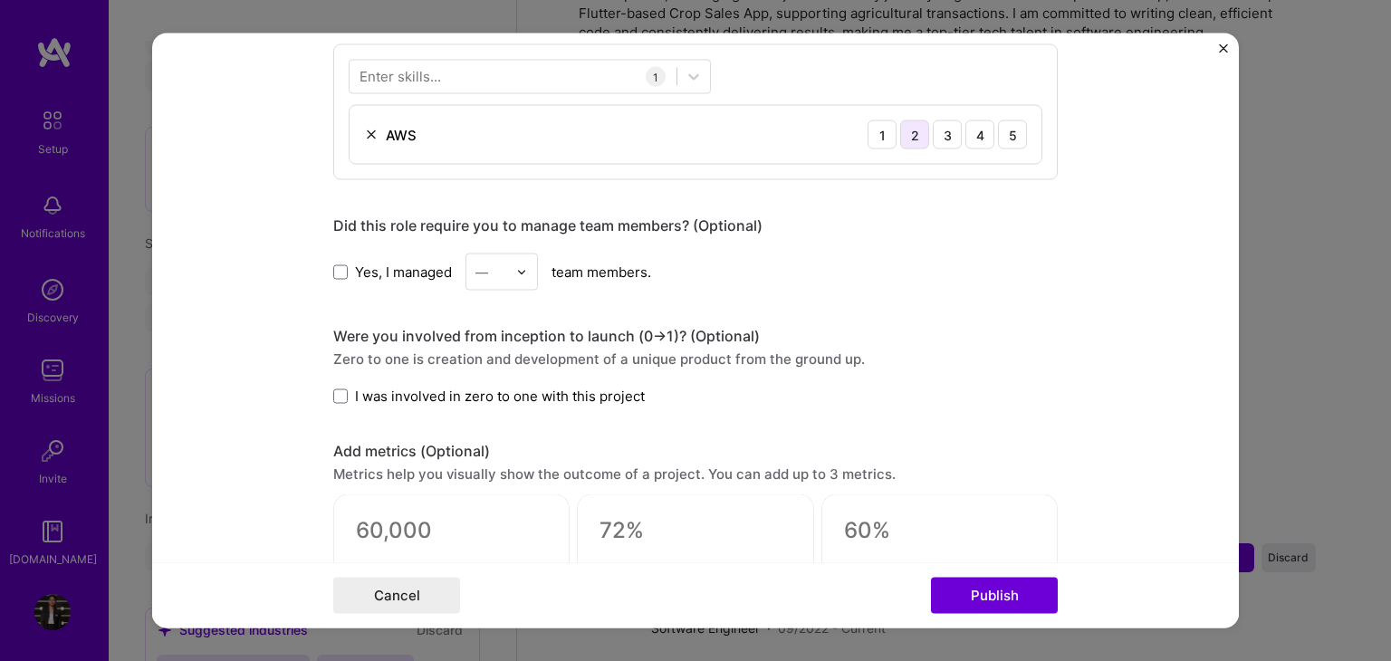
click at [902, 131] on div "2" at bounding box center [914, 134] width 29 height 29
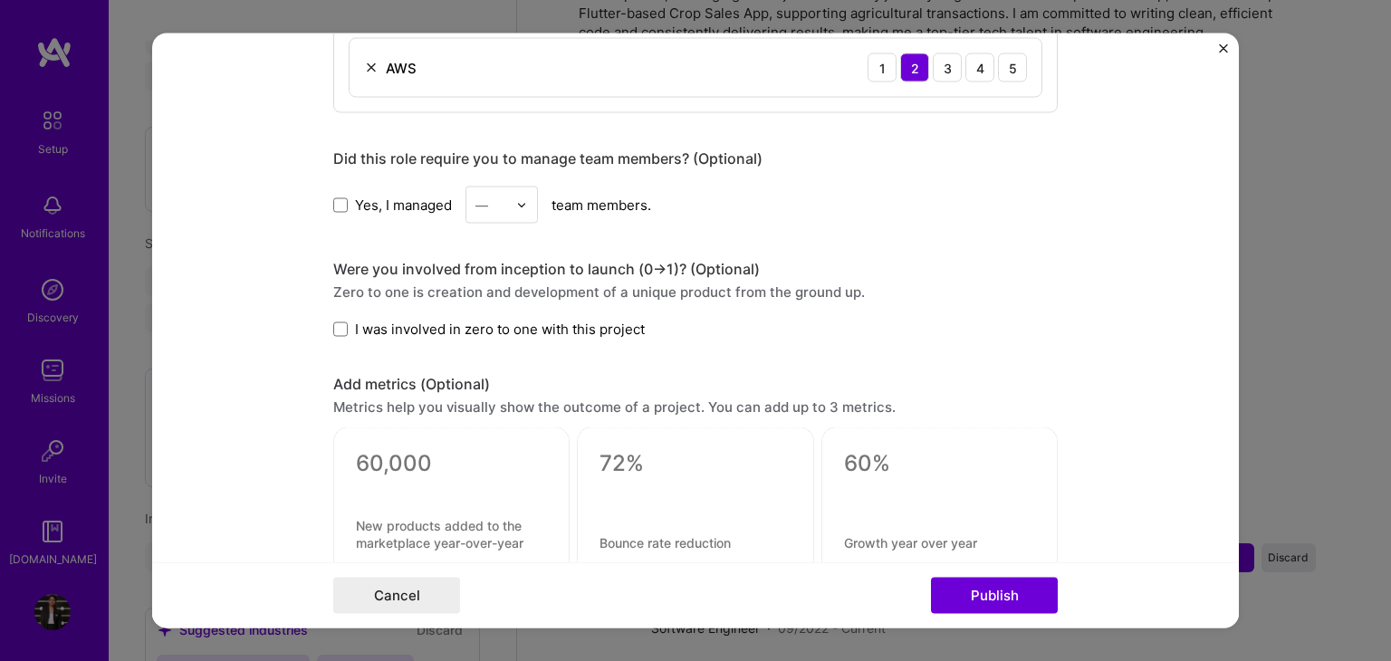
scroll to position [1017, 0]
click at [333, 320] on span at bounding box center [340, 326] width 14 height 14
click at [0, 0] on input "I was involved in zero to one with this project" at bounding box center [0, 0] width 0 height 0
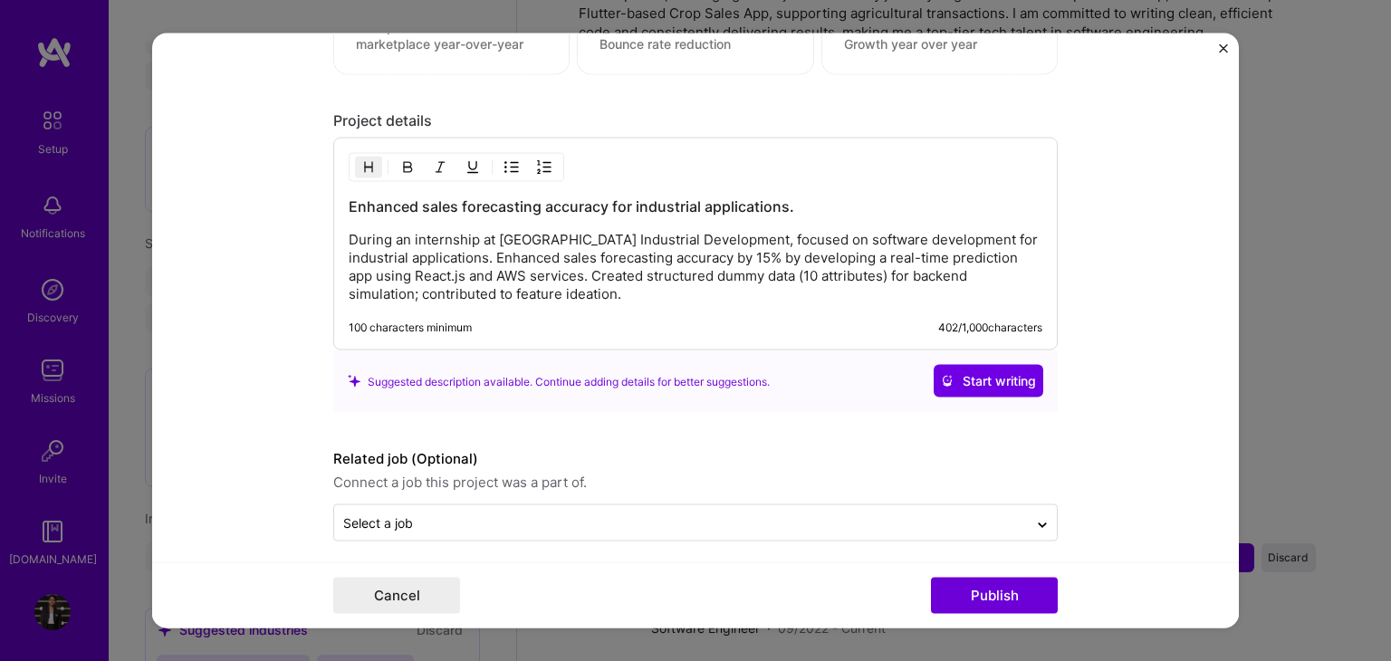
scroll to position [1521, 0]
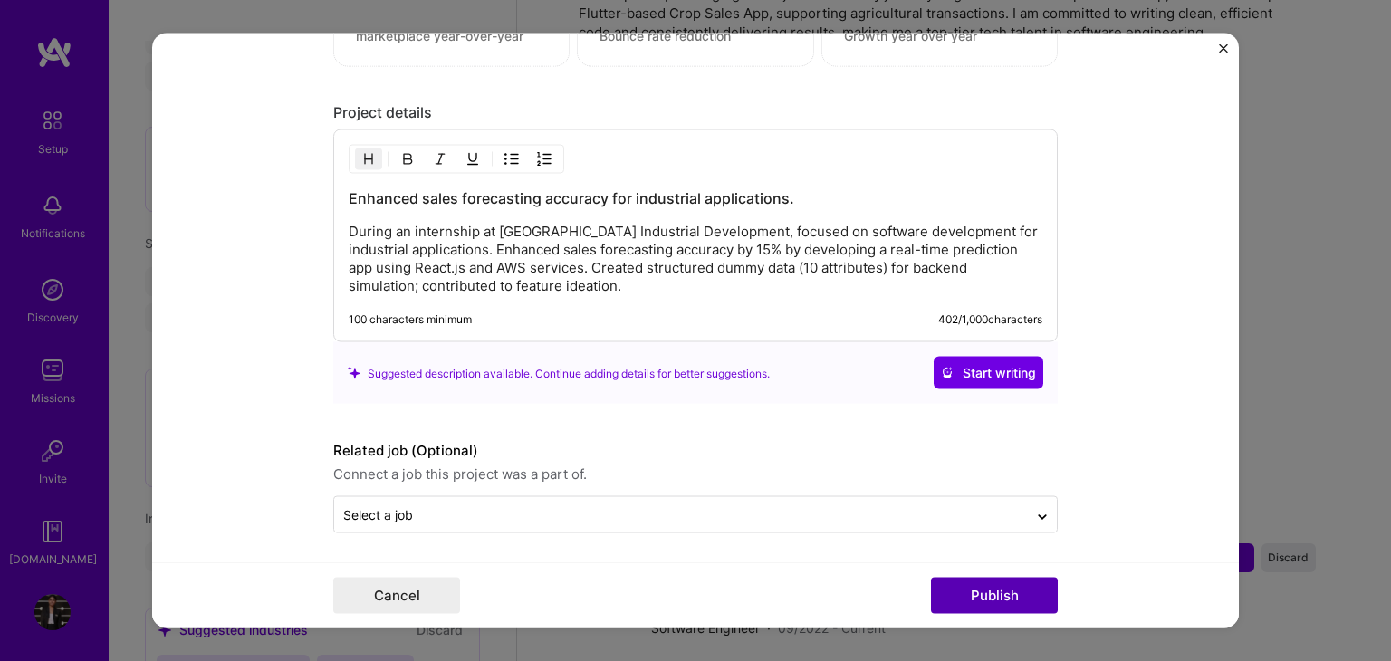
click at [977, 591] on button "Publish" at bounding box center [994, 596] width 127 height 36
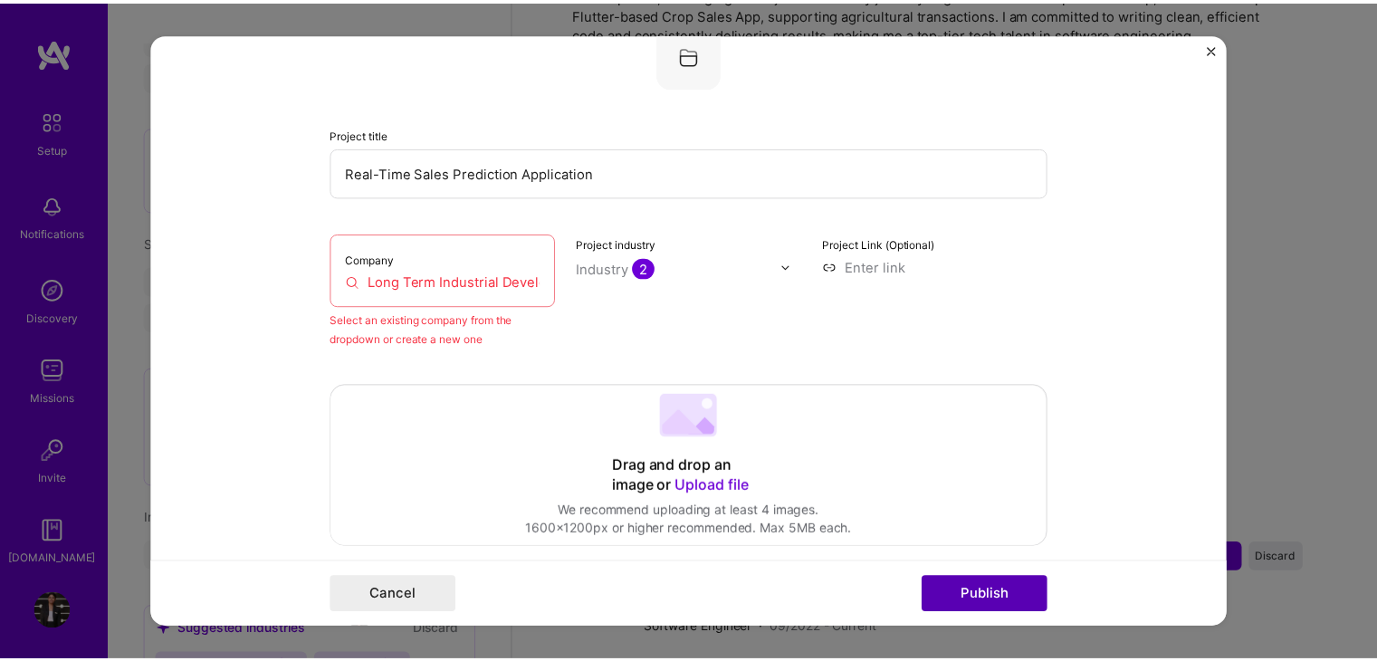
scroll to position [119, 0]
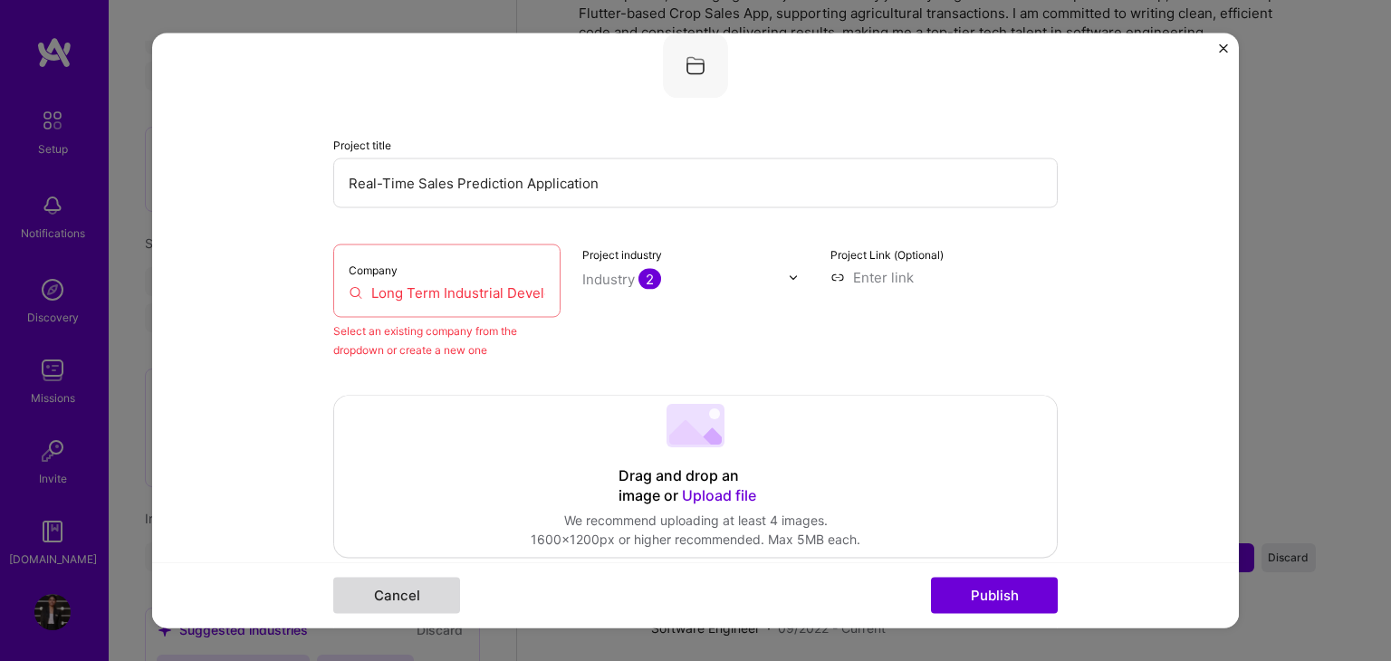
click at [406, 600] on button "Cancel" at bounding box center [396, 596] width 127 height 36
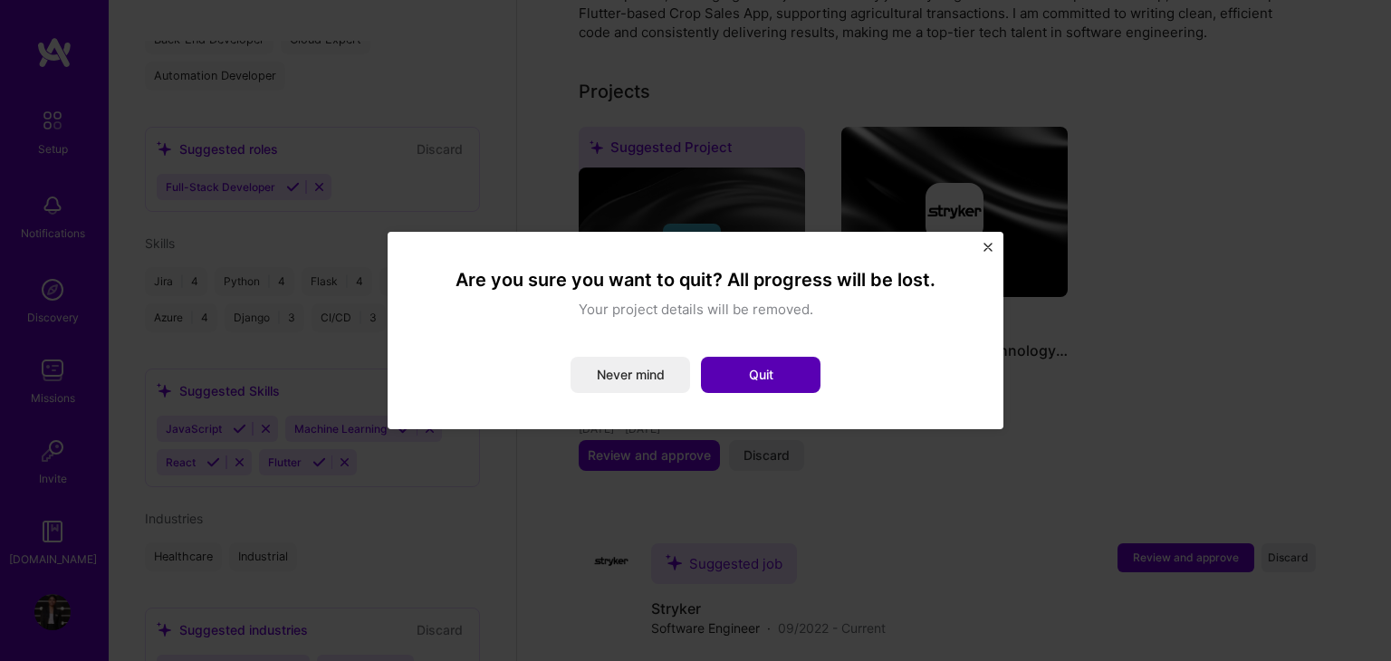
click at [743, 379] on button "Quit" at bounding box center [761, 375] width 120 height 36
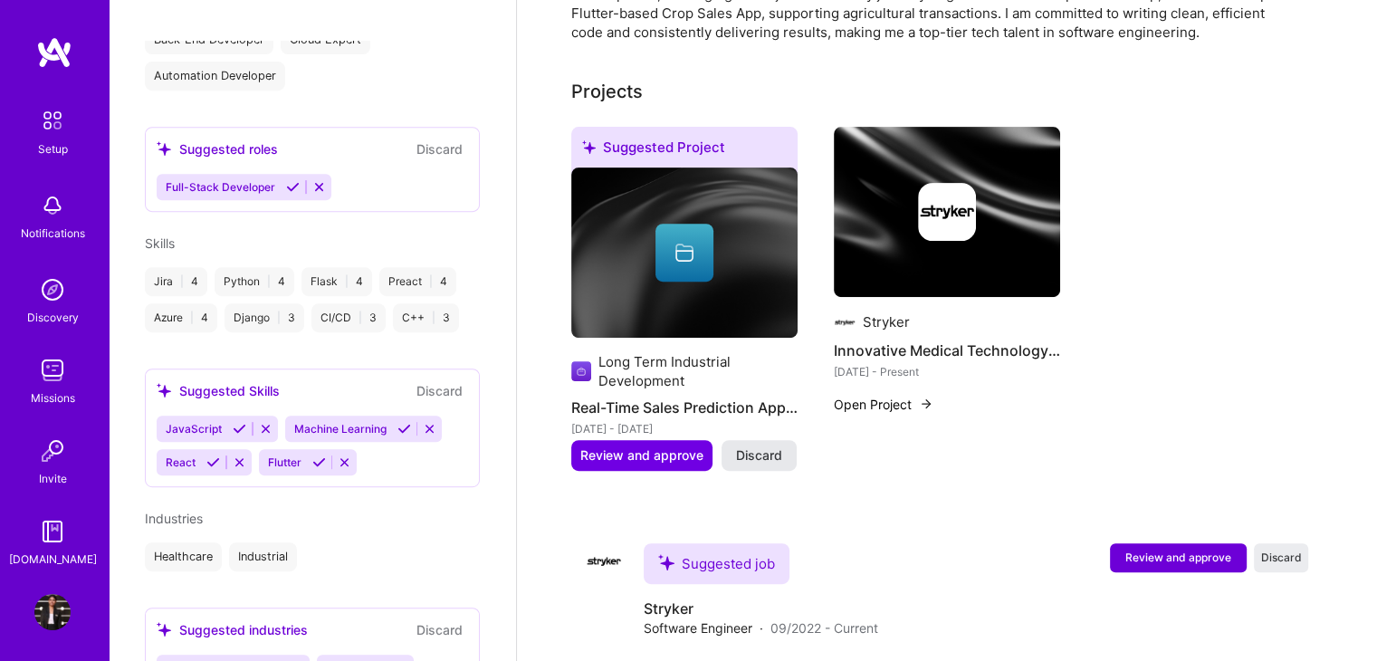
click at [767, 446] on span "Discard" at bounding box center [759, 455] width 46 height 18
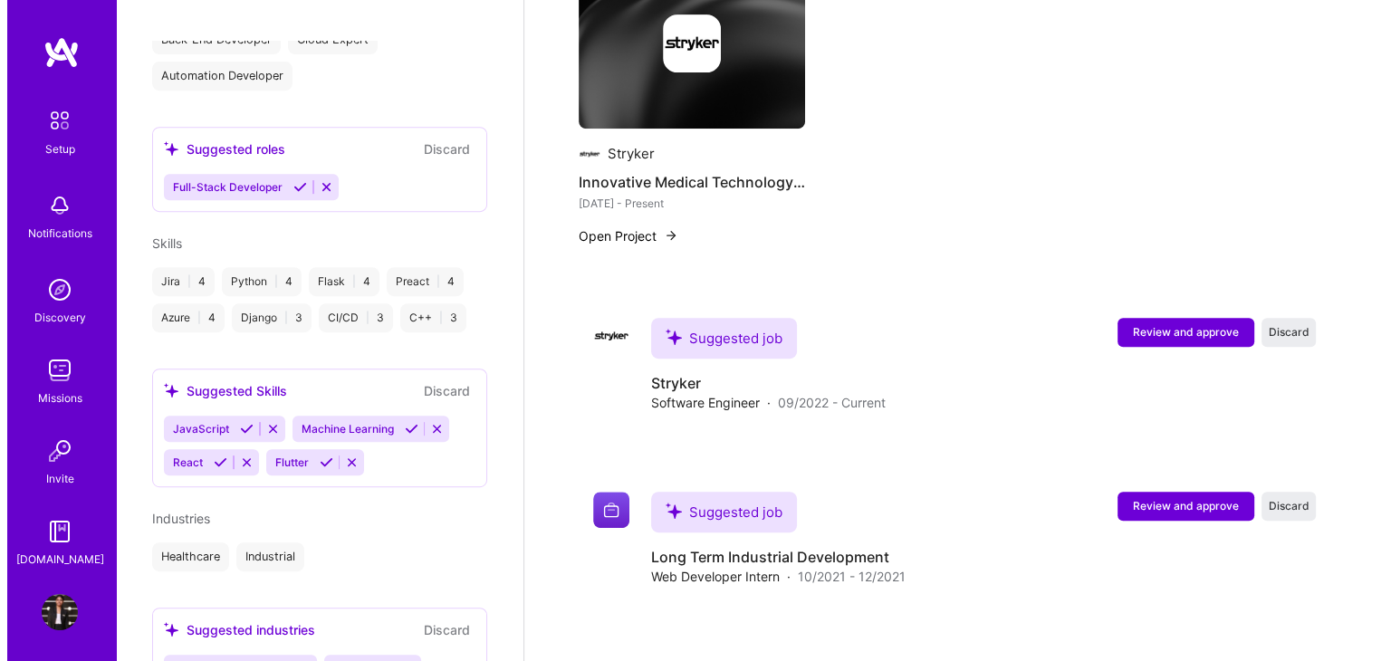
scroll to position [931, 0]
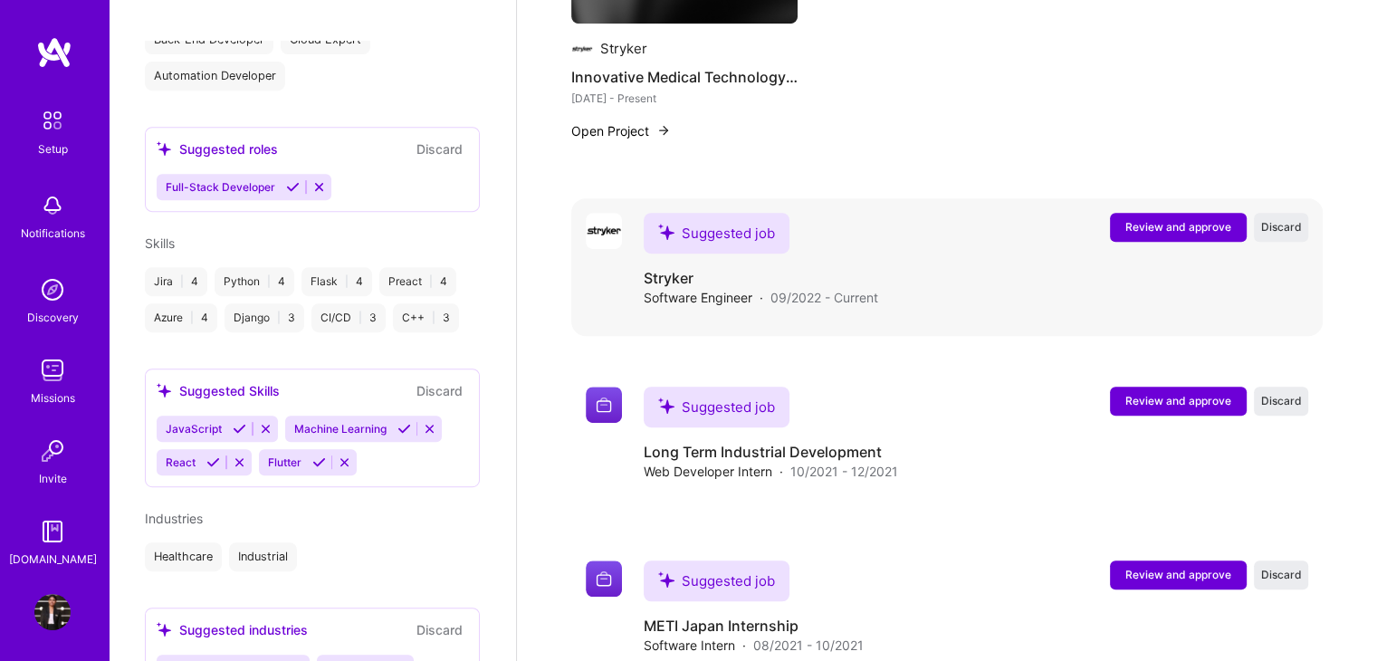
click at [1200, 219] on span "Review and approve" at bounding box center [1179, 226] width 106 height 15
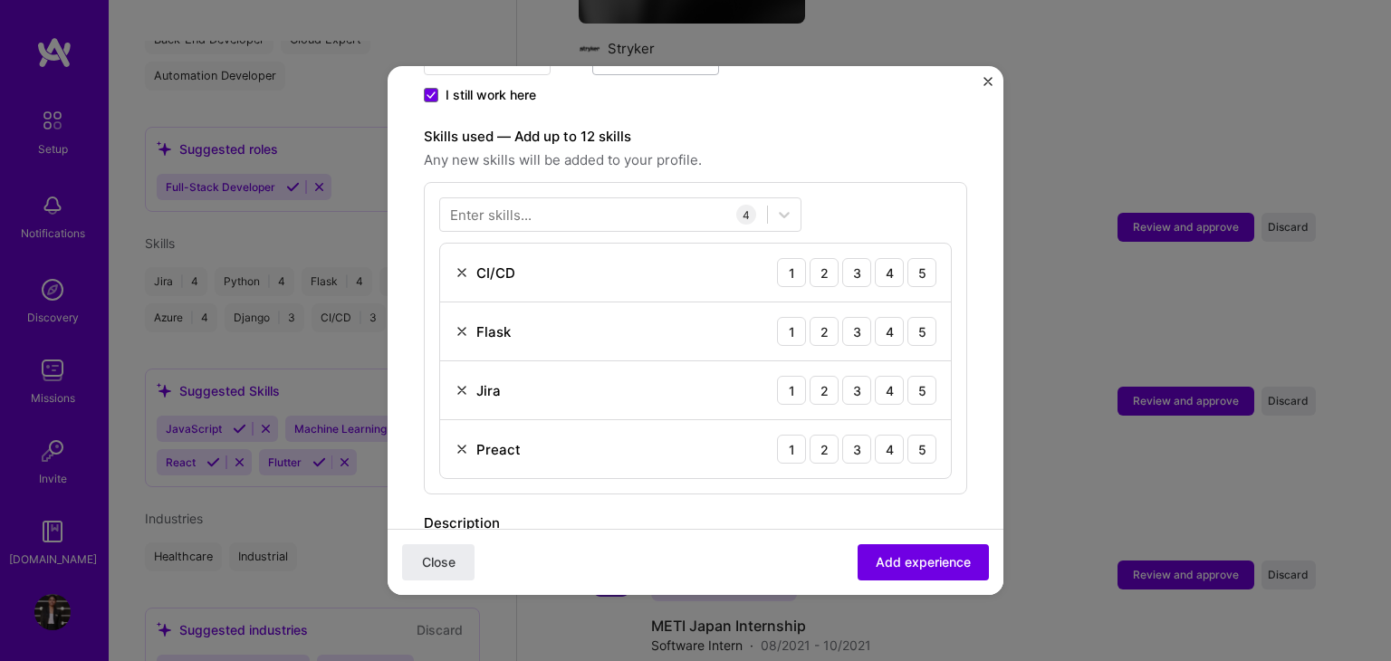
scroll to position [644, 0]
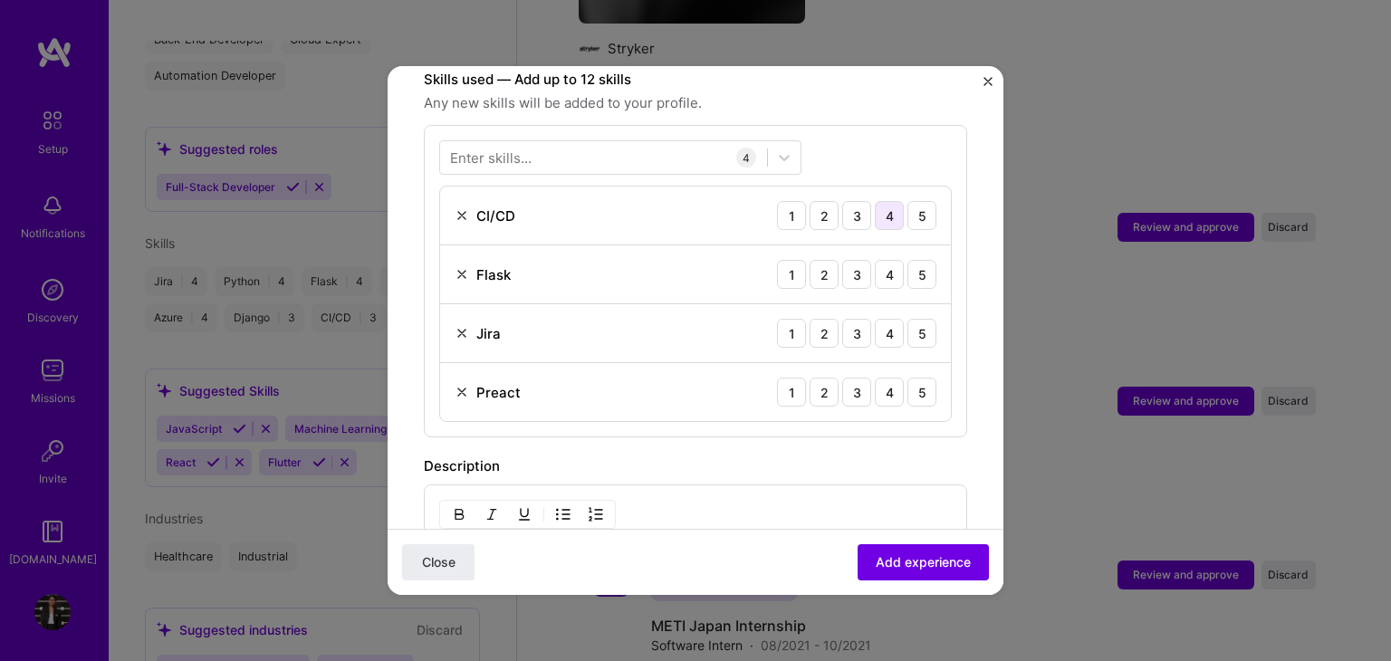
click at [875, 204] on div "4" at bounding box center [889, 215] width 29 height 29
click at [875, 260] on div "4" at bounding box center [889, 274] width 29 height 29
click at [875, 319] on div "4" at bounding box center [889, 333] width 29 height 29
click at [842, 378] on div "3" at bounding box center [856, 392] width 29 height 29
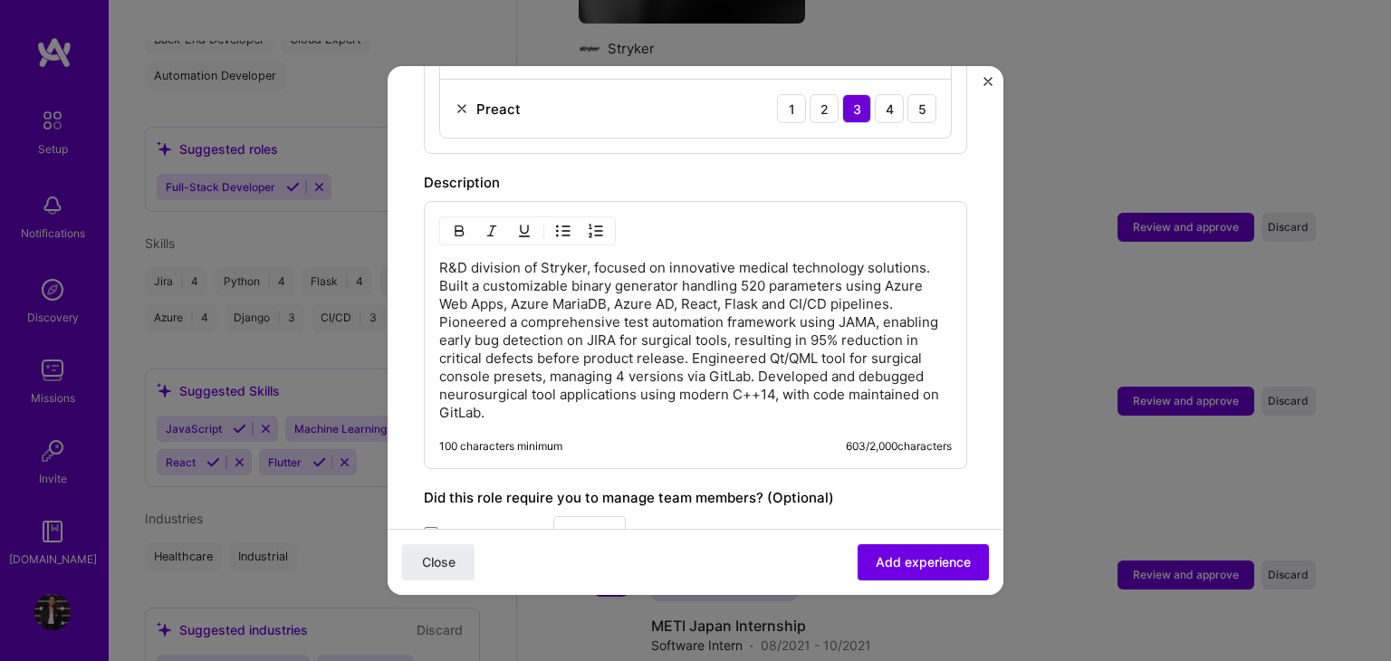
scroll to position [1170, 0]
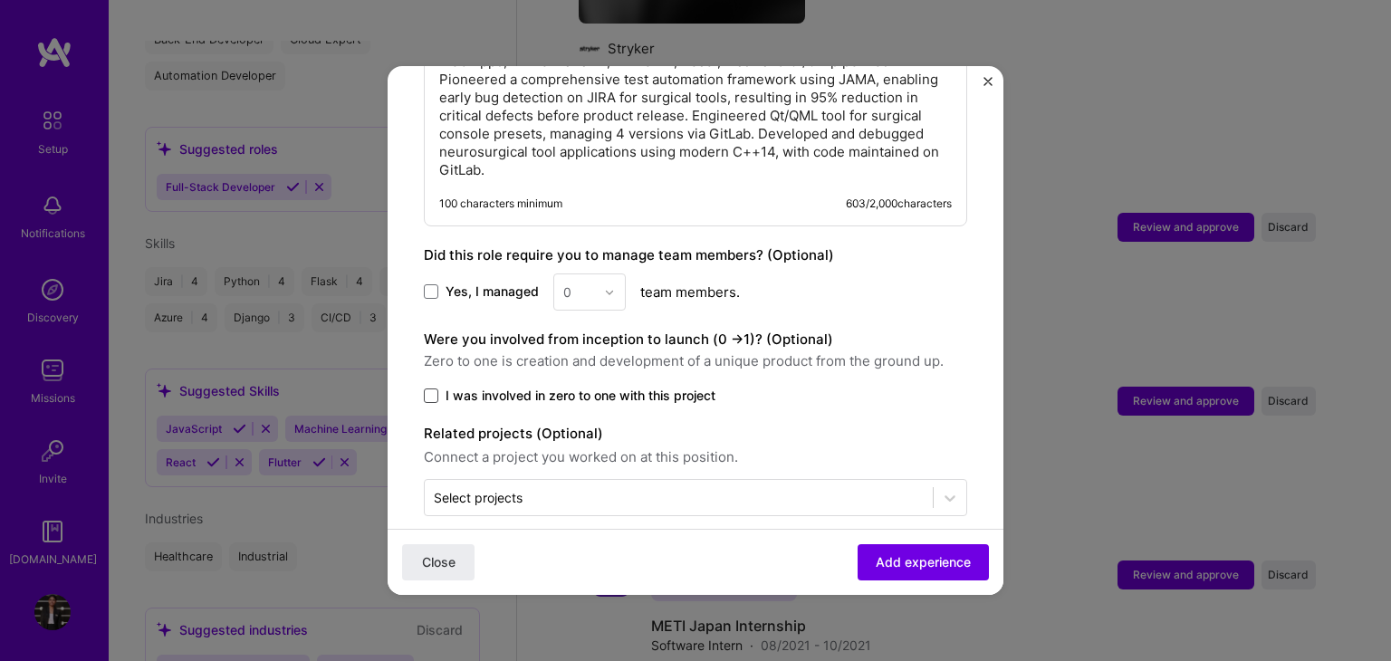
click at [435, 388] on span at bounding box center [431, 395] width 14 height 14
click at [0, 0] on input "I was involved in zero to one with this project" at bounding box center [0, 0] width 0 height 0
click at [882, 566] on span "Add experience" at bounding box center [923, 562] width 95 height 18
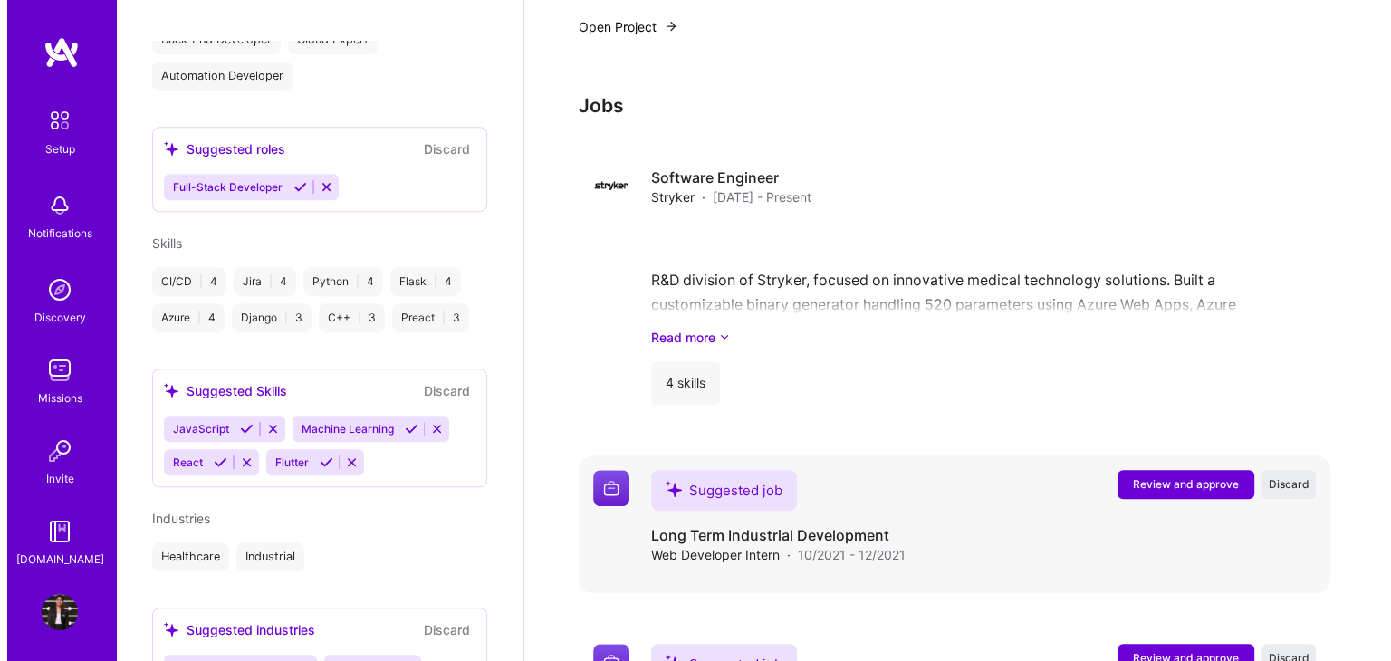
scroll to position [1043, 0]
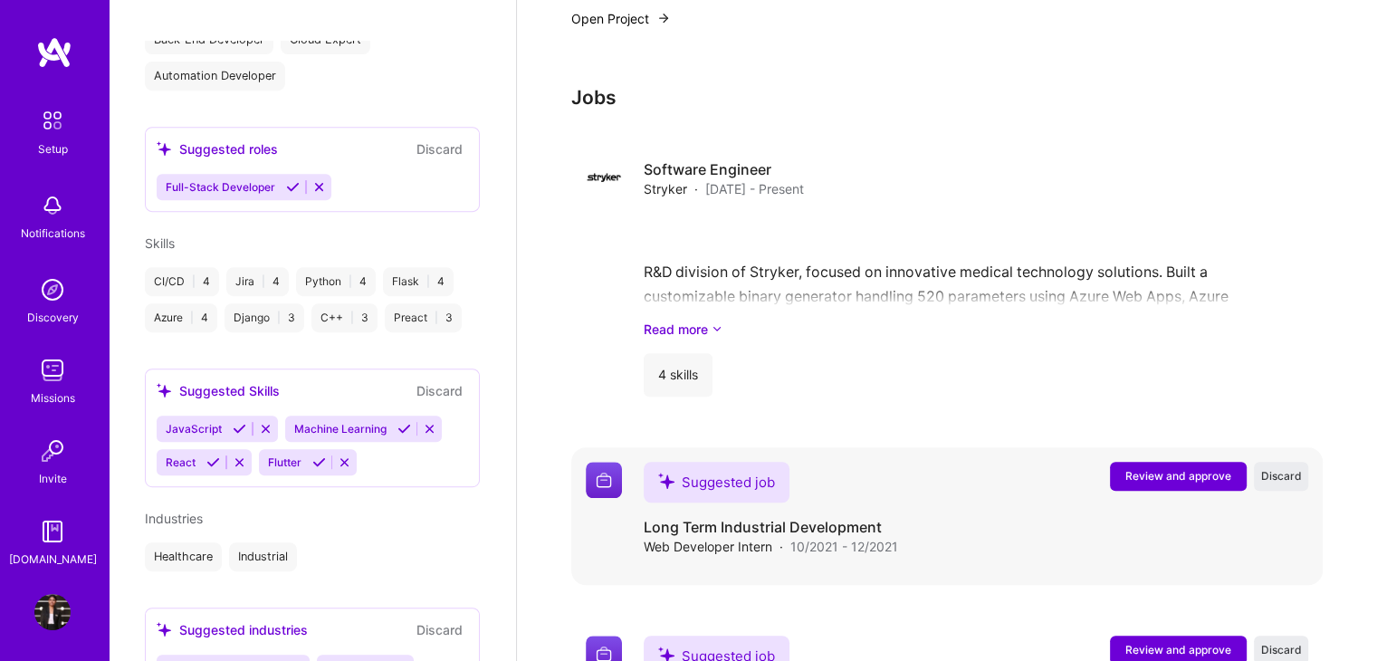
click at [1179, 468] on span "Review and approve" at bounding box center [1179, 475] width 106 height 15
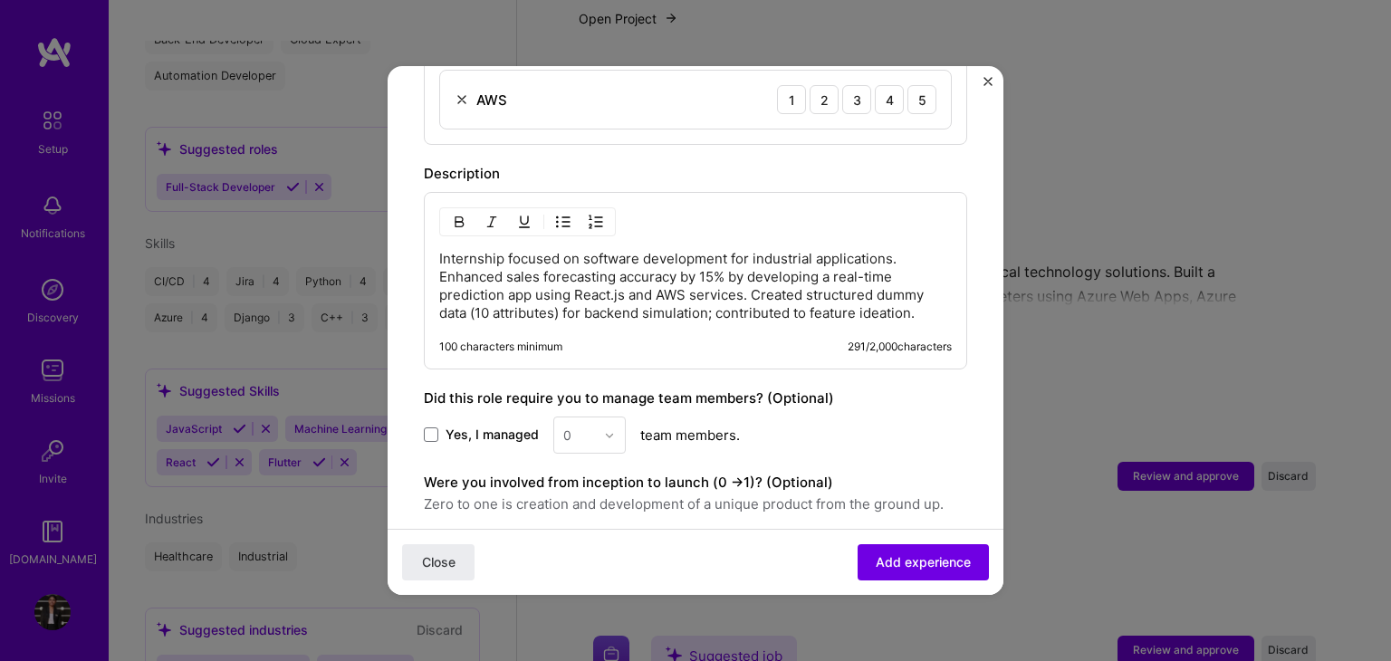
scroll to position [657, 0]
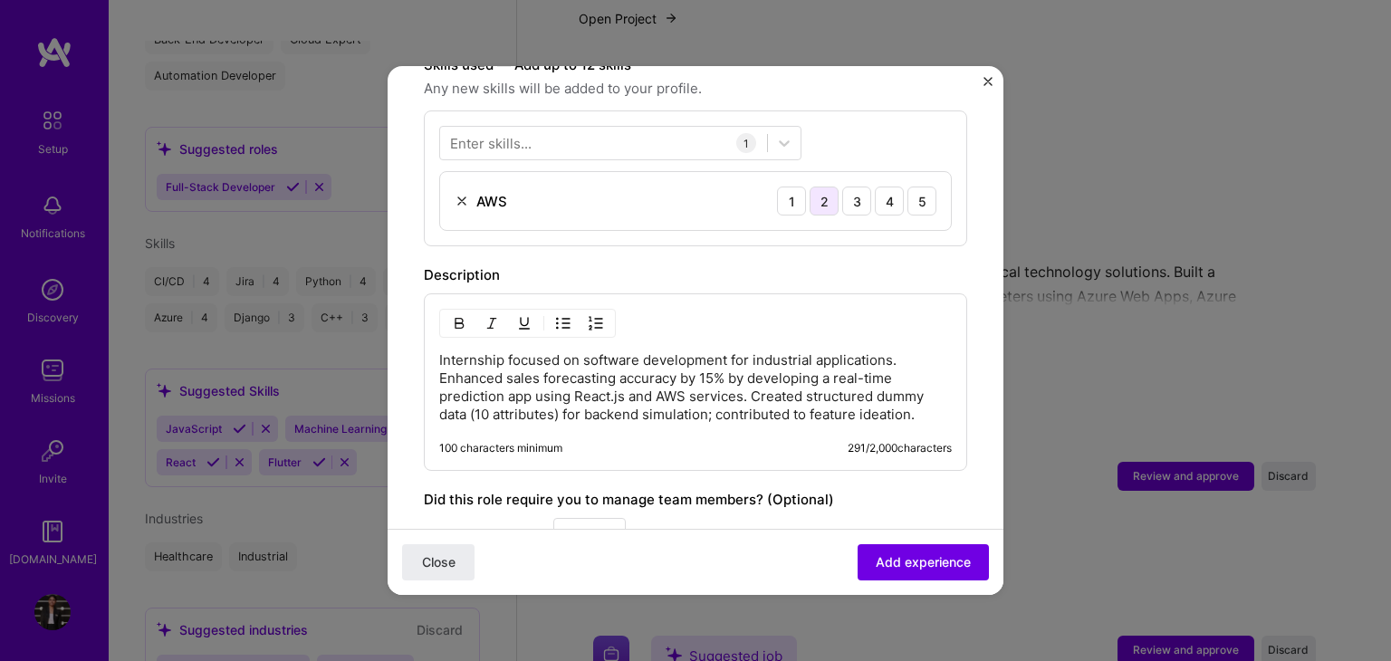
click at [810, 187] on div "2" at bounding box center [824, 201] width 29 height 29
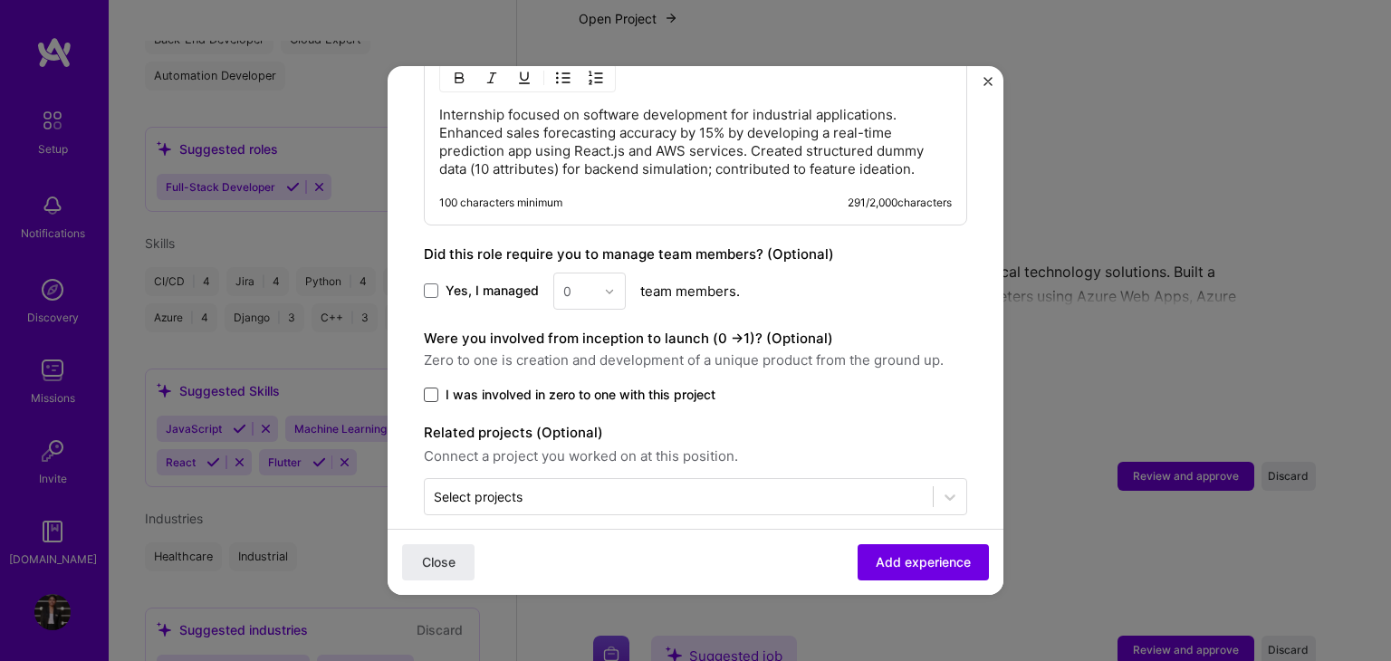
click at [431, 388] on span at bounding box center [431, 395] width 14 height 14
click at [0, 0] on input "I was involved in zero to one with this project" at bounding box center [0, 0] width 0 height 0
click at [877, 566] on span "Add experience" at bounding box center [923, 562] width 95 height 18
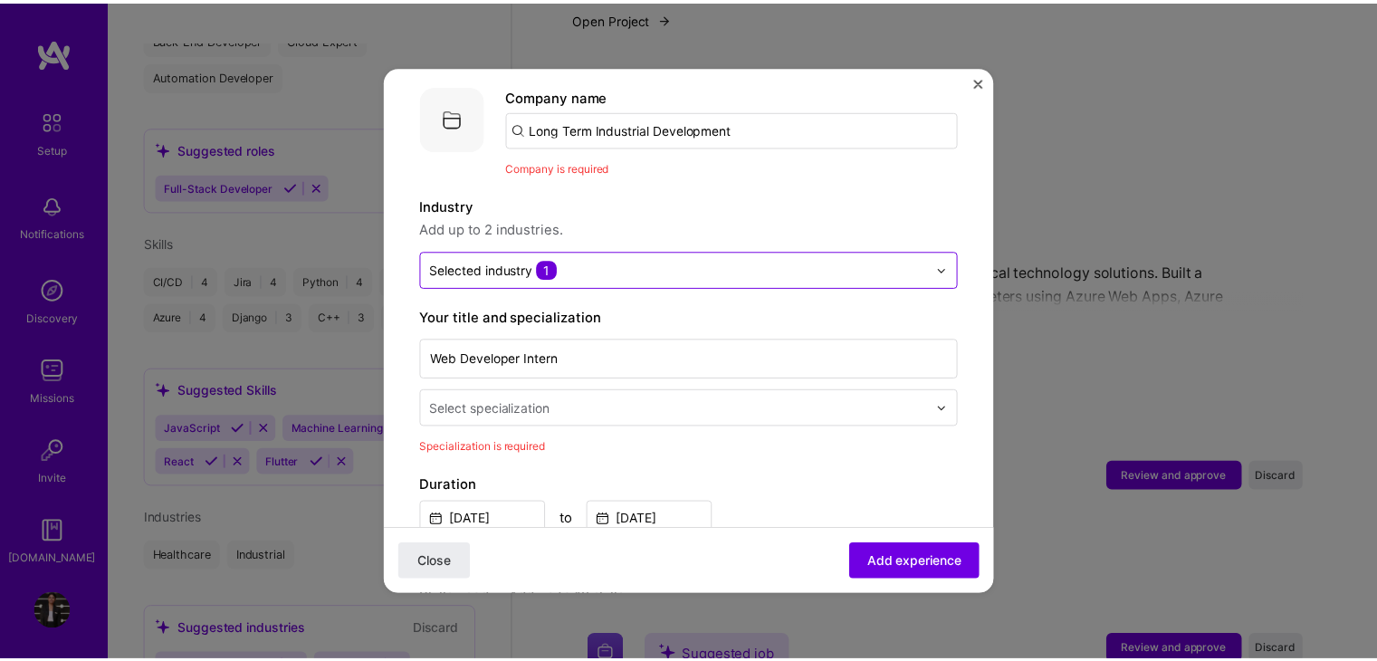
scroll to position [0, 0]
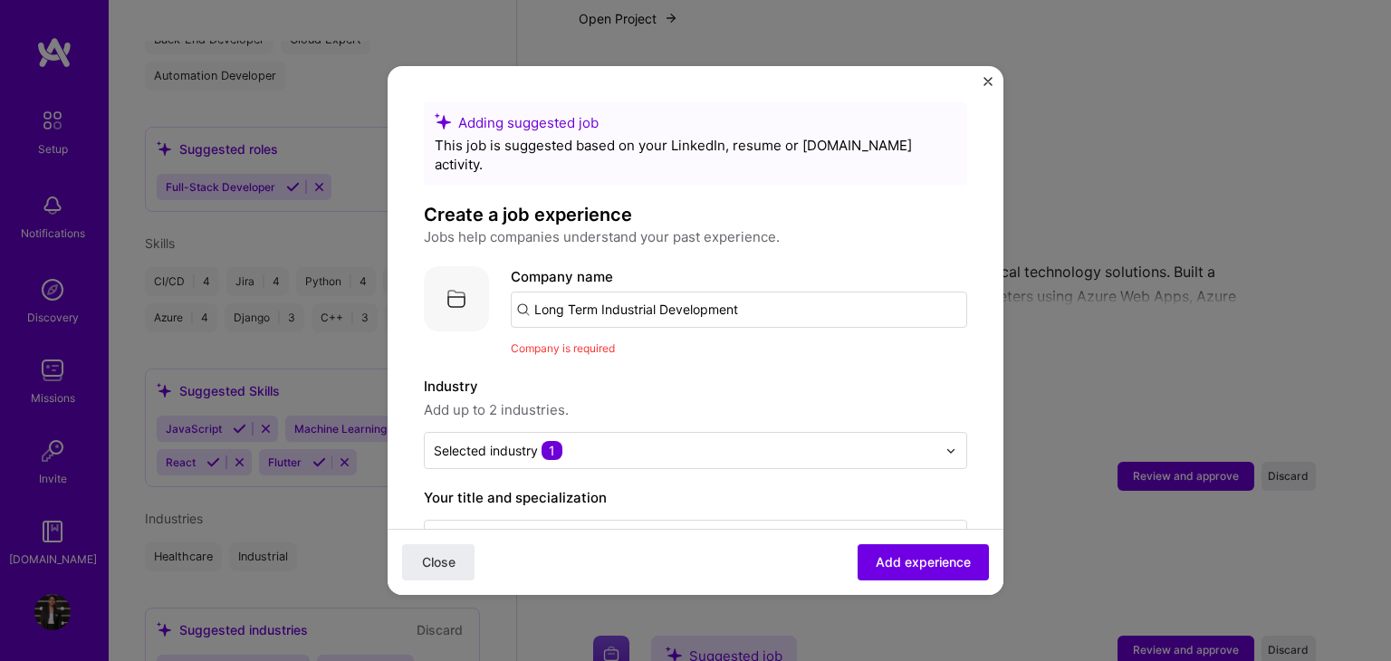
click at [991, 77] on img "Close" at bounding box center [987, 81] width 9 height 9
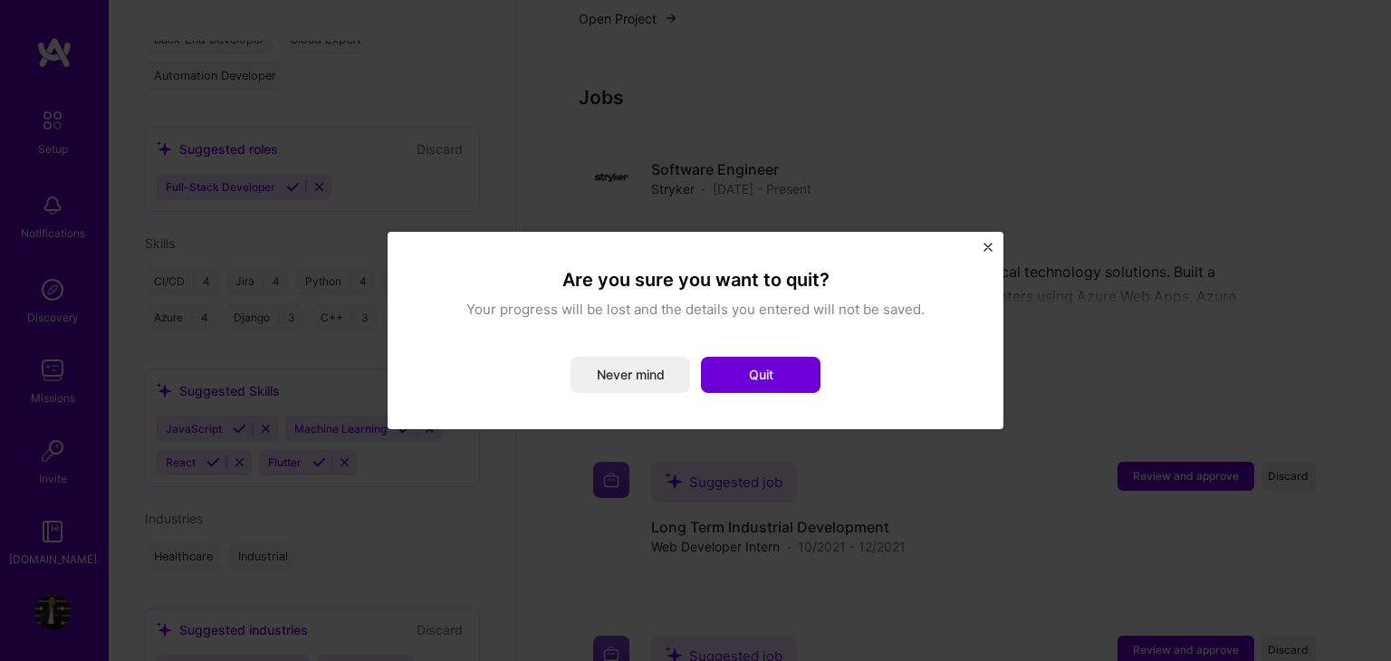
click at [743, 394] on div "Are you sure you want to quit? Your progress will be lost and the details you e…" at bounding box center [695, 331] width 572 height 154
click at [750, 378] on button "Quit" at bounding box center [761, 375] width 120 height 36
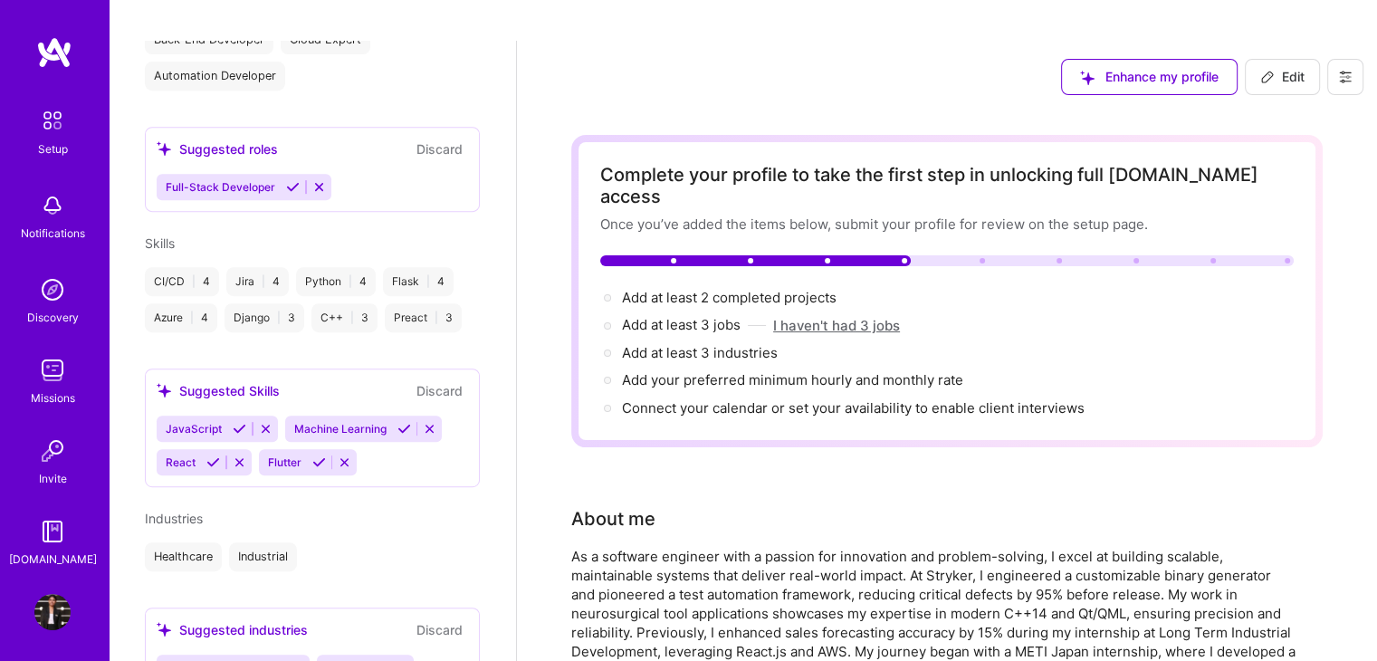
click at [862, 316] on button "I haven't had 3 jobs" at bounding box center [836, 325] width 127 height 19
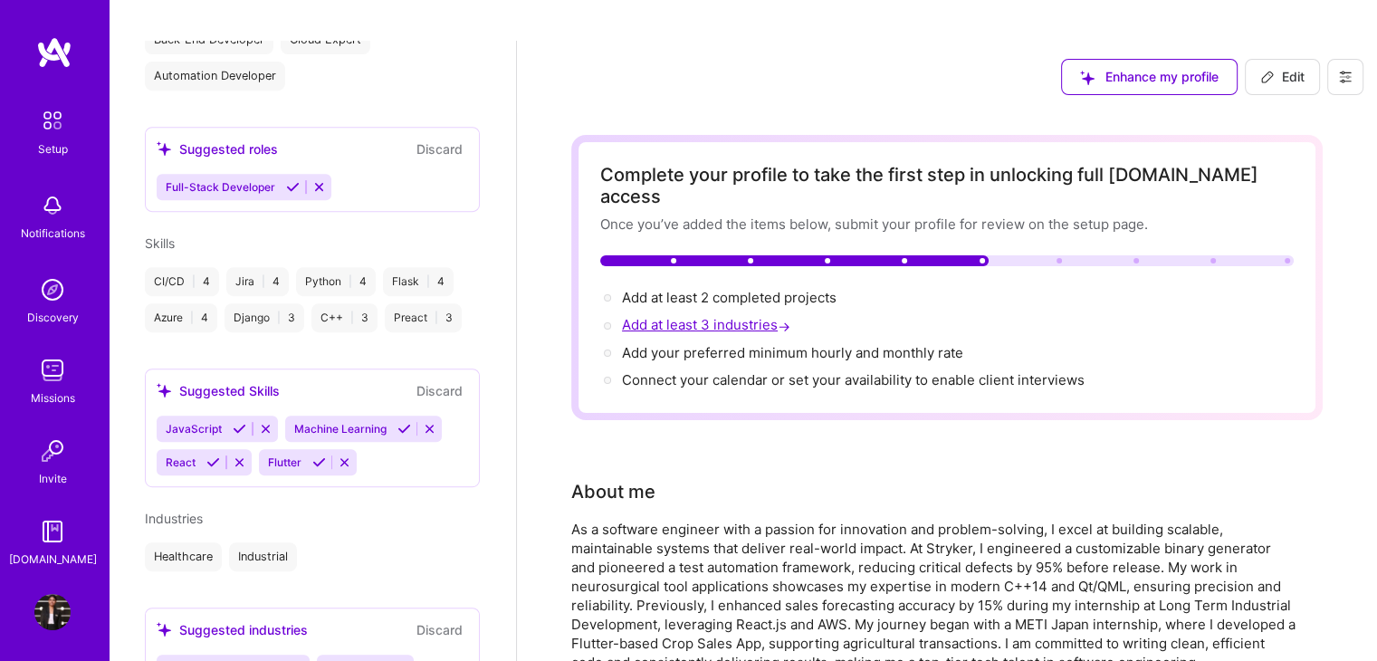
click at [730, 316] on span "Add at least 3 industries →" at bounding box center [708, 324] width 172 height 17
select select "US"
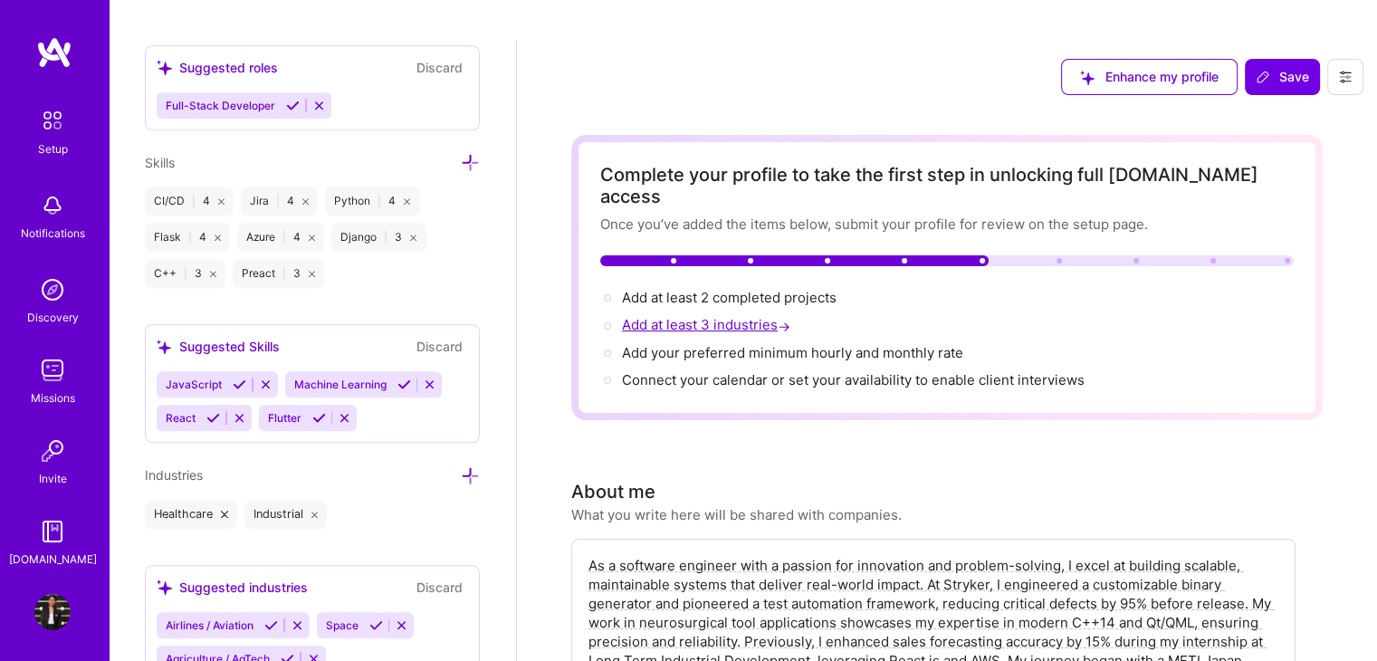
scroll to position [1514, 0]
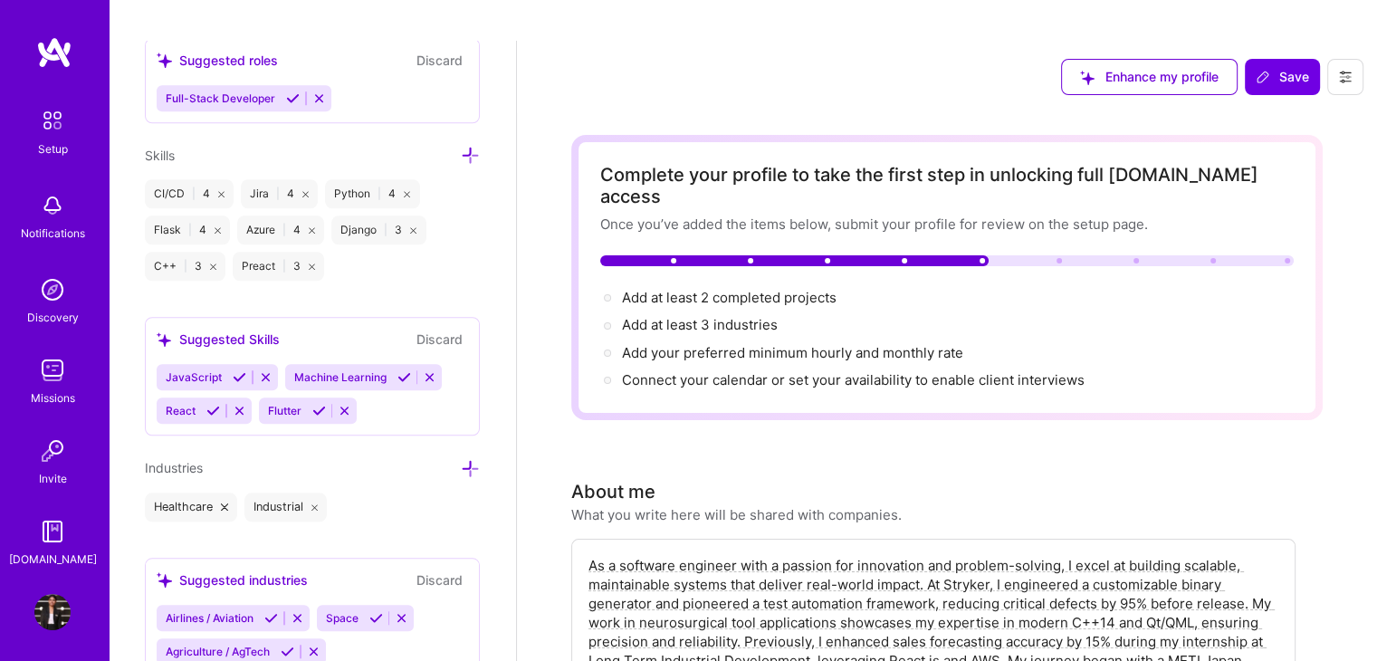
click at [289, 645] on icon at bounding box center [288, 652] width 14 height 14
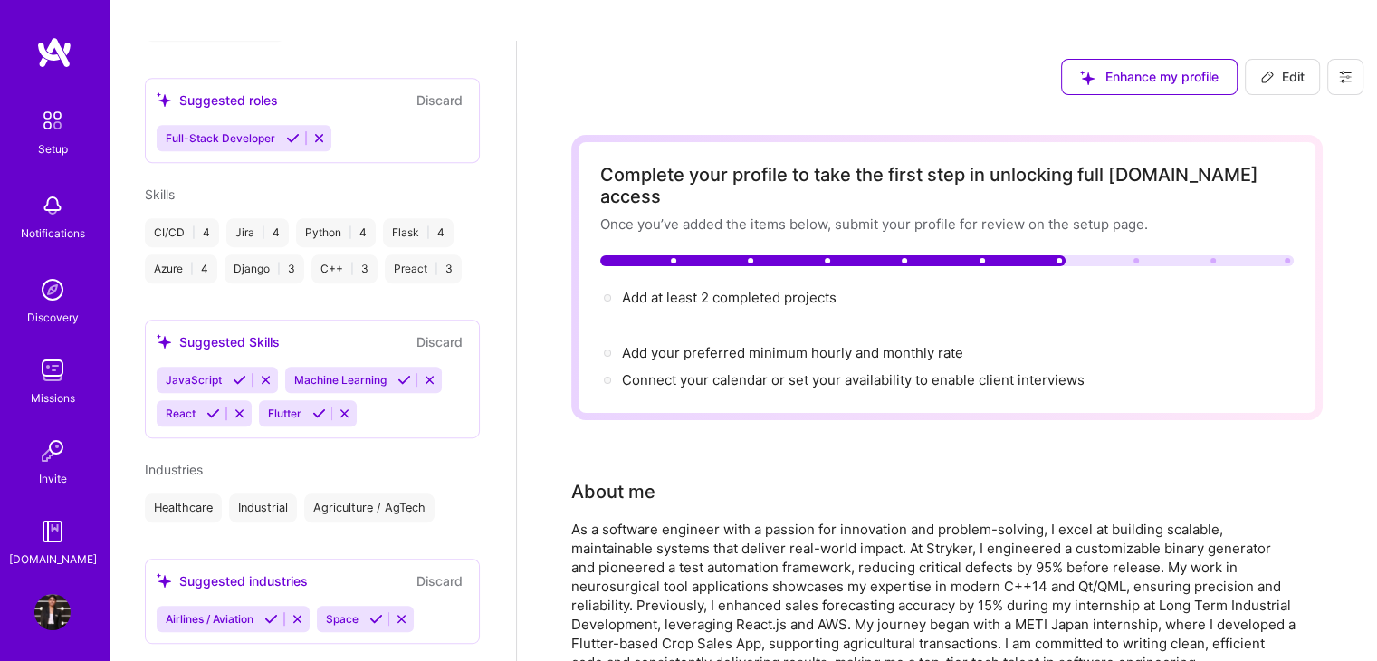
scroll to position [811, 0]
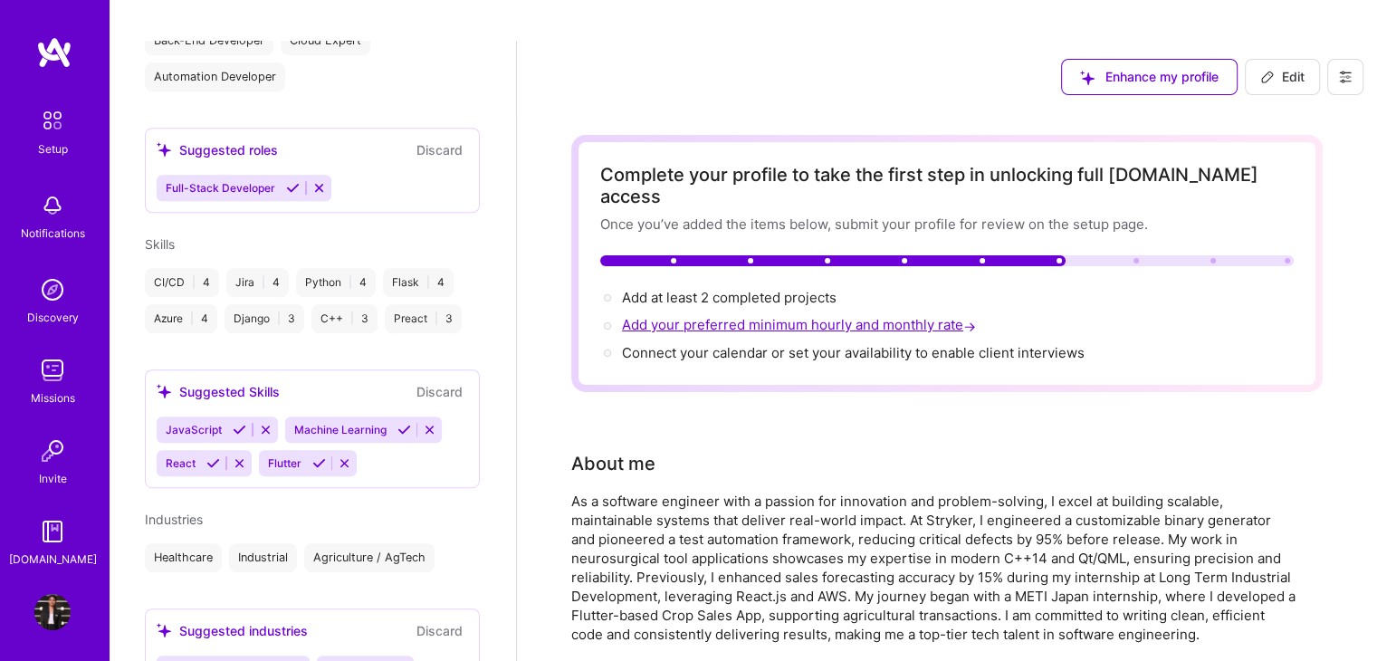
click at [844, 316] on span "Add your preferred minimum hourly and monthly rate →" at bounding box center [801, 324] width 358 height 17
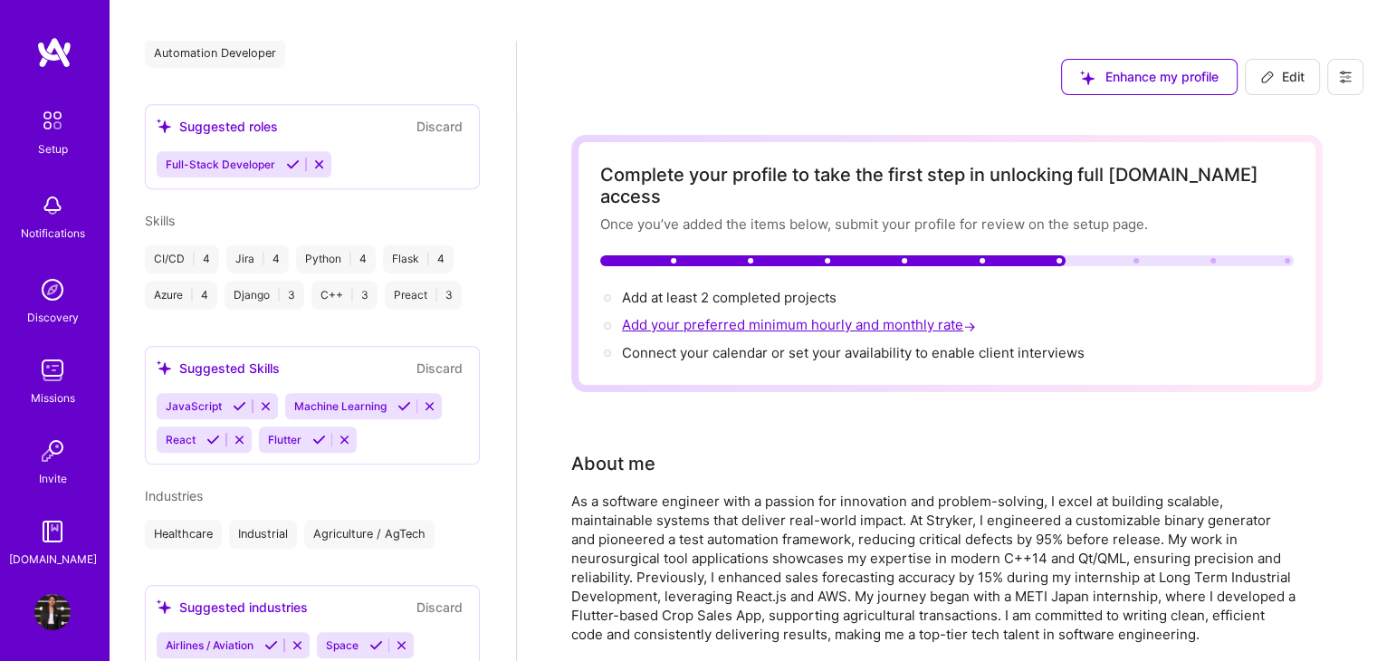
select select "US"
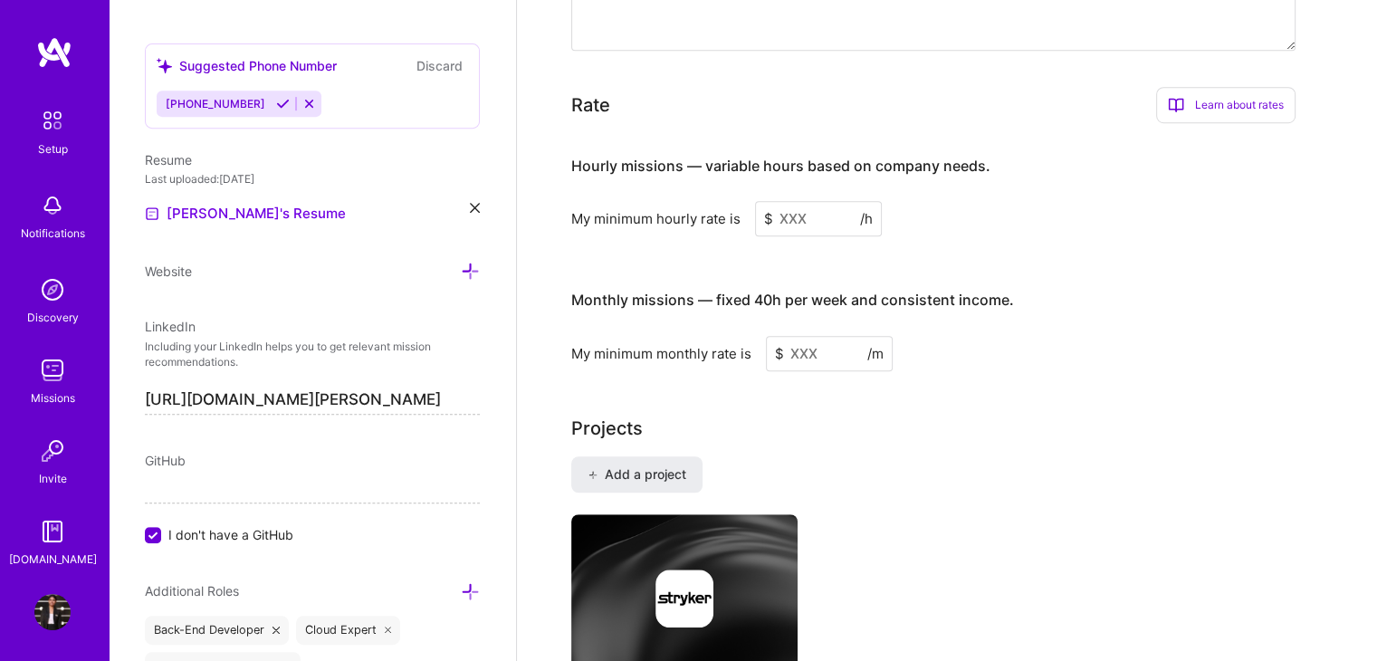
scroll to position [1128, 0]
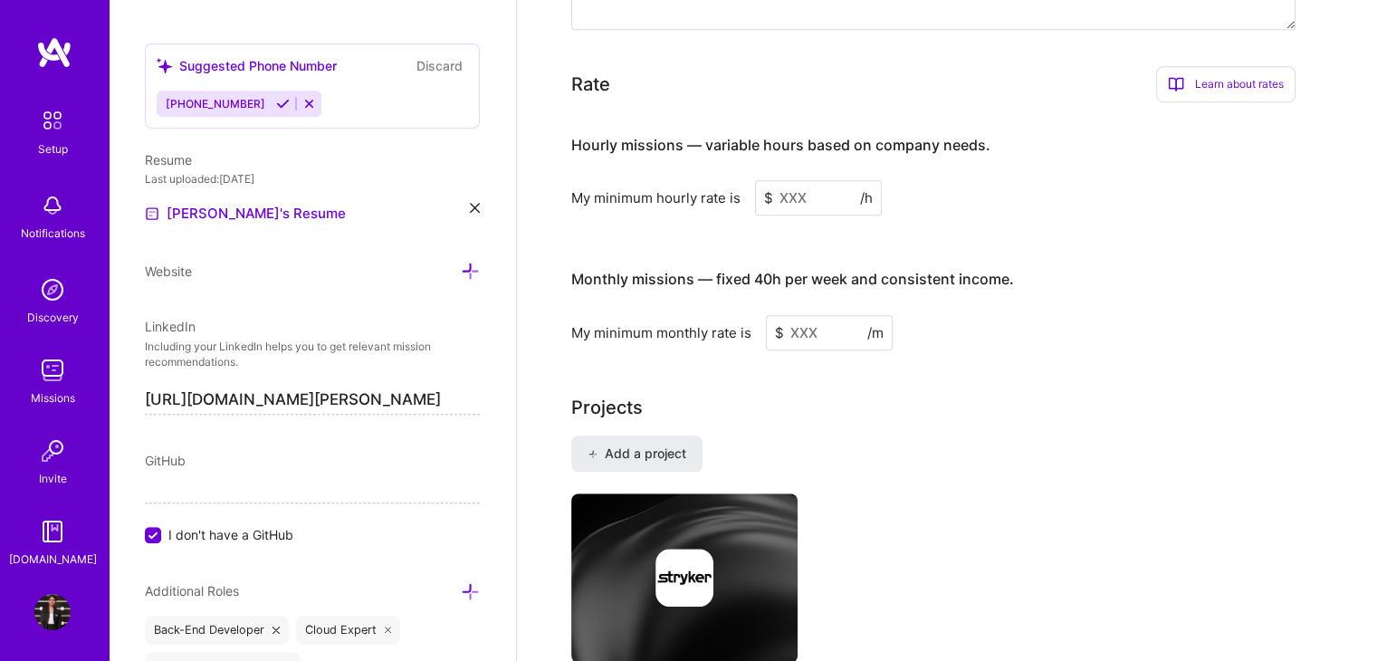
click at [794, 180] on input at bounding box center [818, 197] width 127 height 35
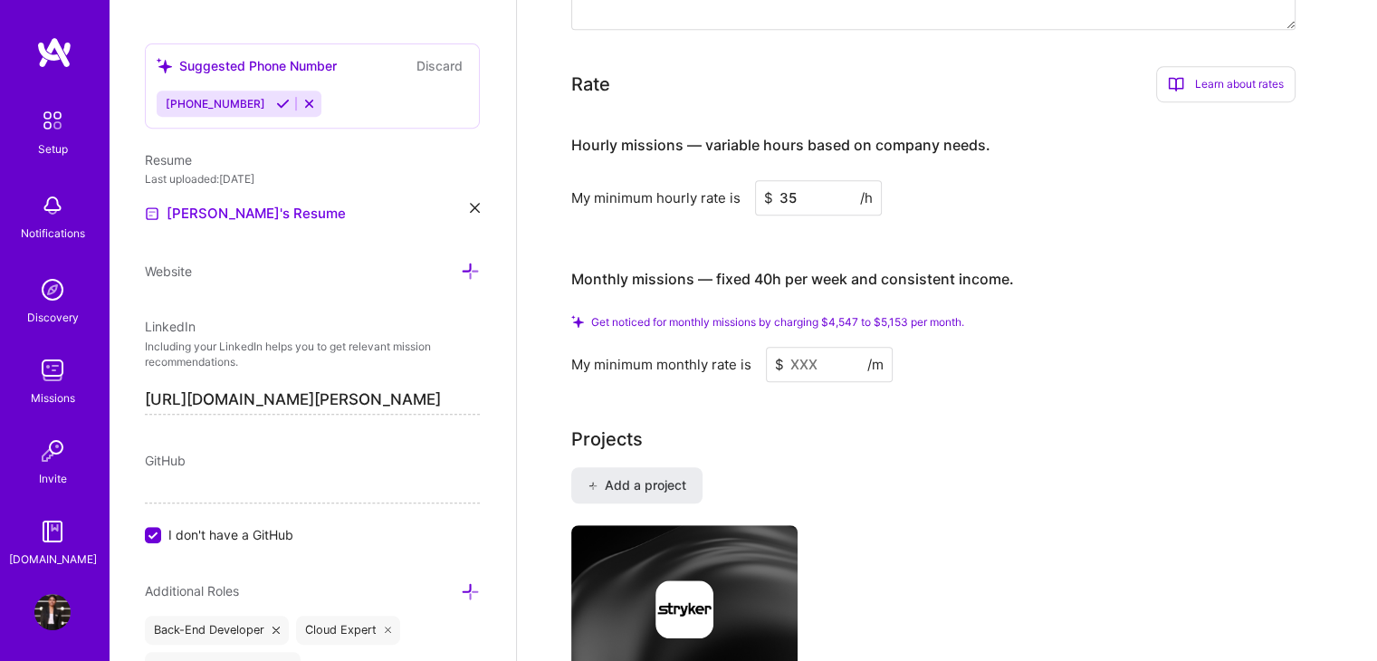
type input "35"
click at [815, 347] on input at bounding box center [829, 364] width 127 height 35
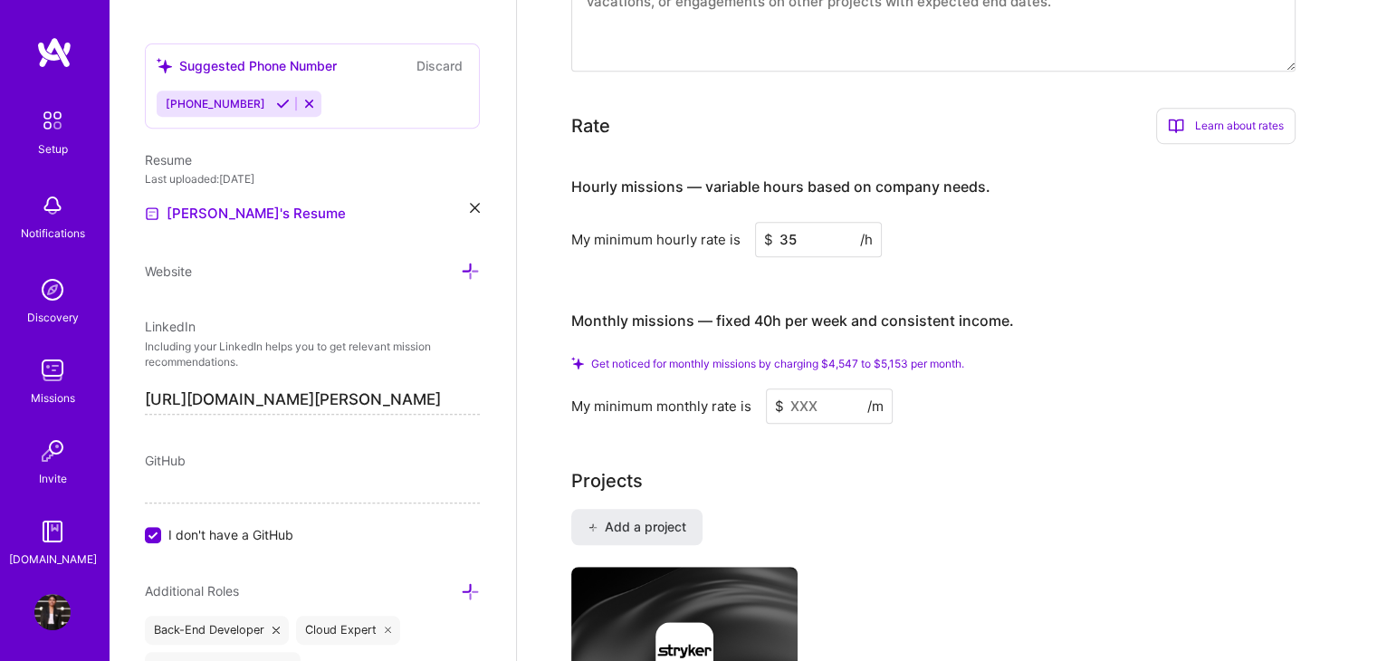
scroll to position [1083, 0]
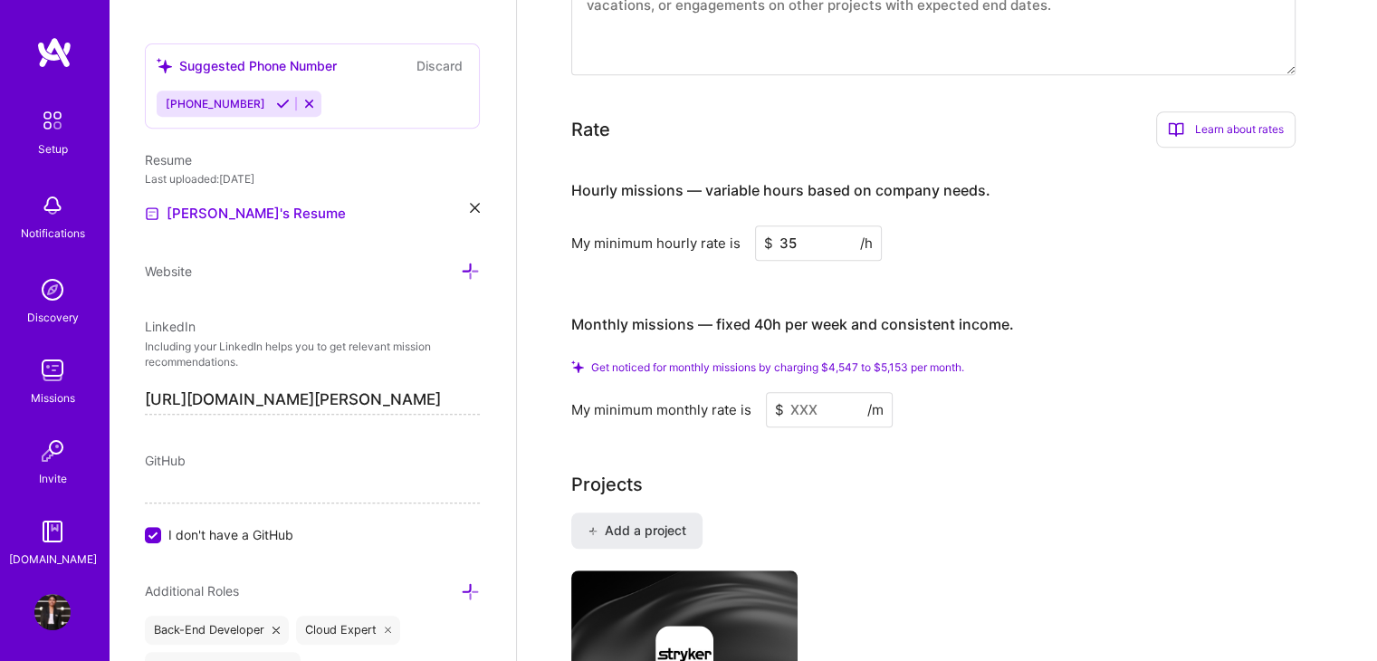
click at [798, 392] on input at bounding box center [829, 409] width 127 height 35
click at [801, 392] on input at bounding box center [829, 409] width 127 height 35
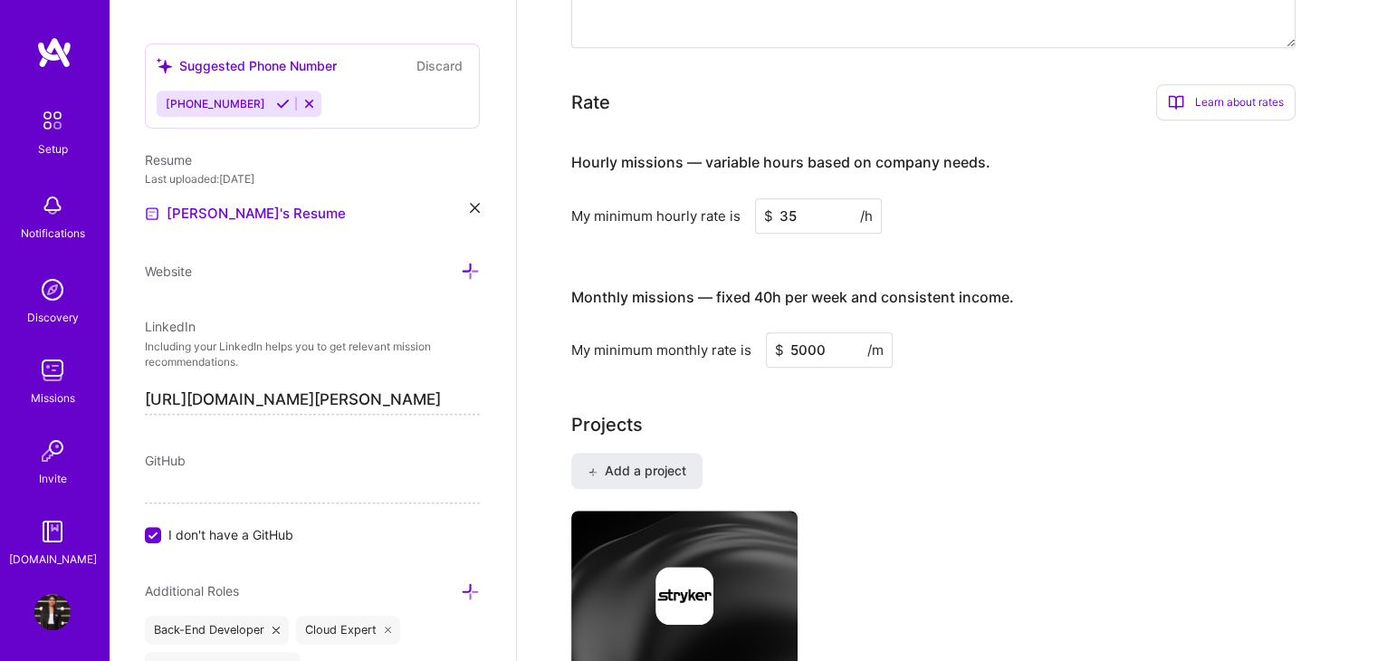
drag, startPoint x: 829, startPoint y: 282, endPoint x: 784, endPoint y: 280, distance: 45.3
click at [784, 332] on input "5000" at bounding box center [829, 349] width 127 height 35
type input "2000"
click at [894, 411] on div "Projects" at bounding box center [947, 424] width 752 height 27
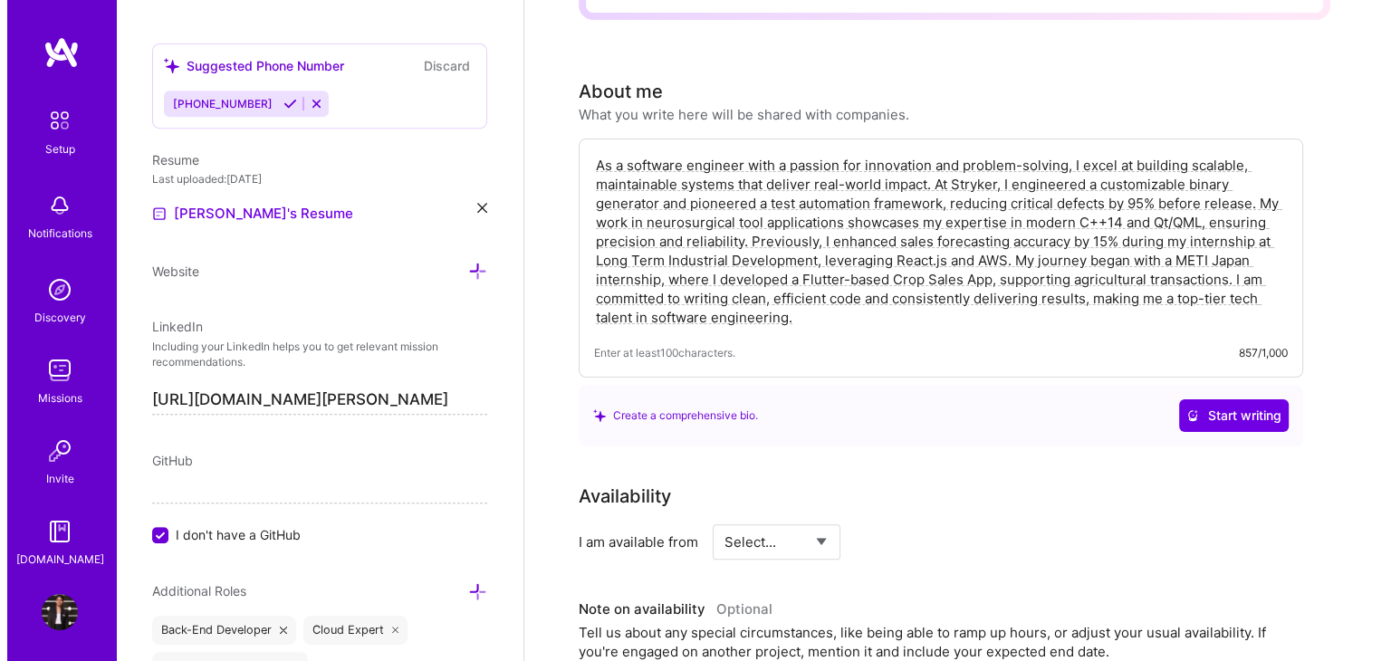
scroll to position [0, 0]
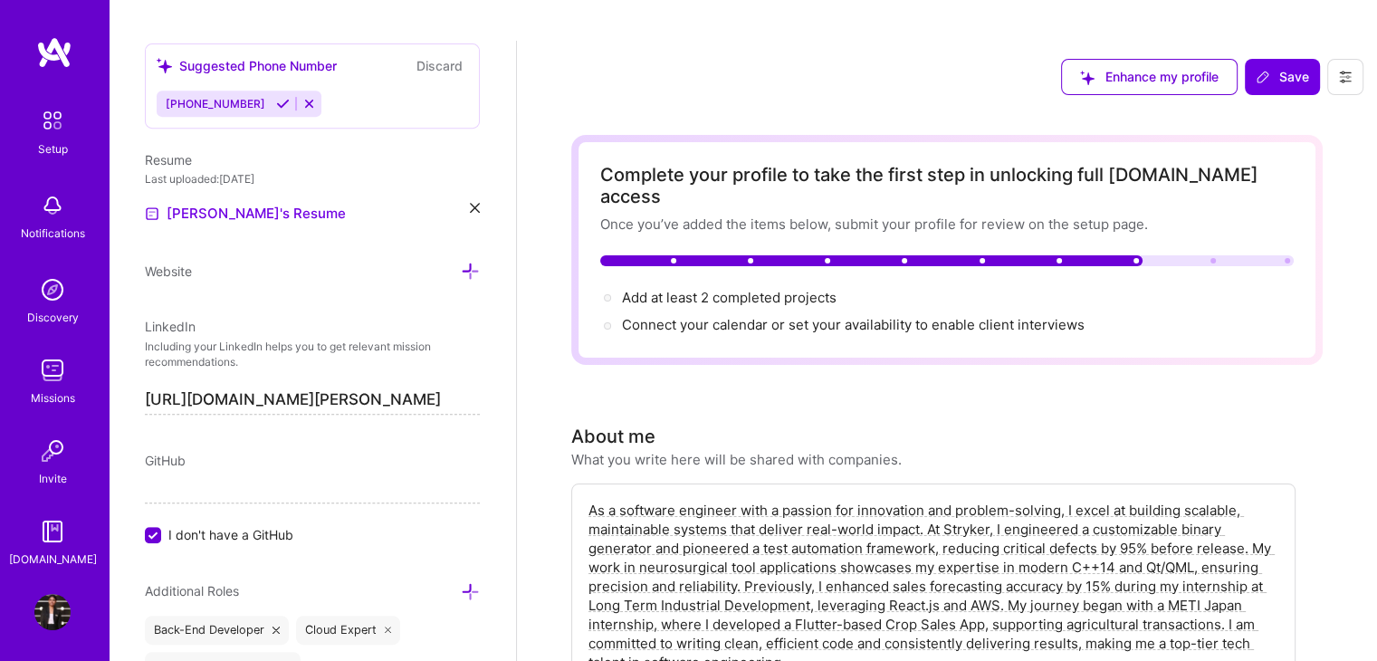
click at [736, 316] on span "Connect your calendar or set your availability to enable client interviews →" at bounding box center [861, 324] width 479 height 17
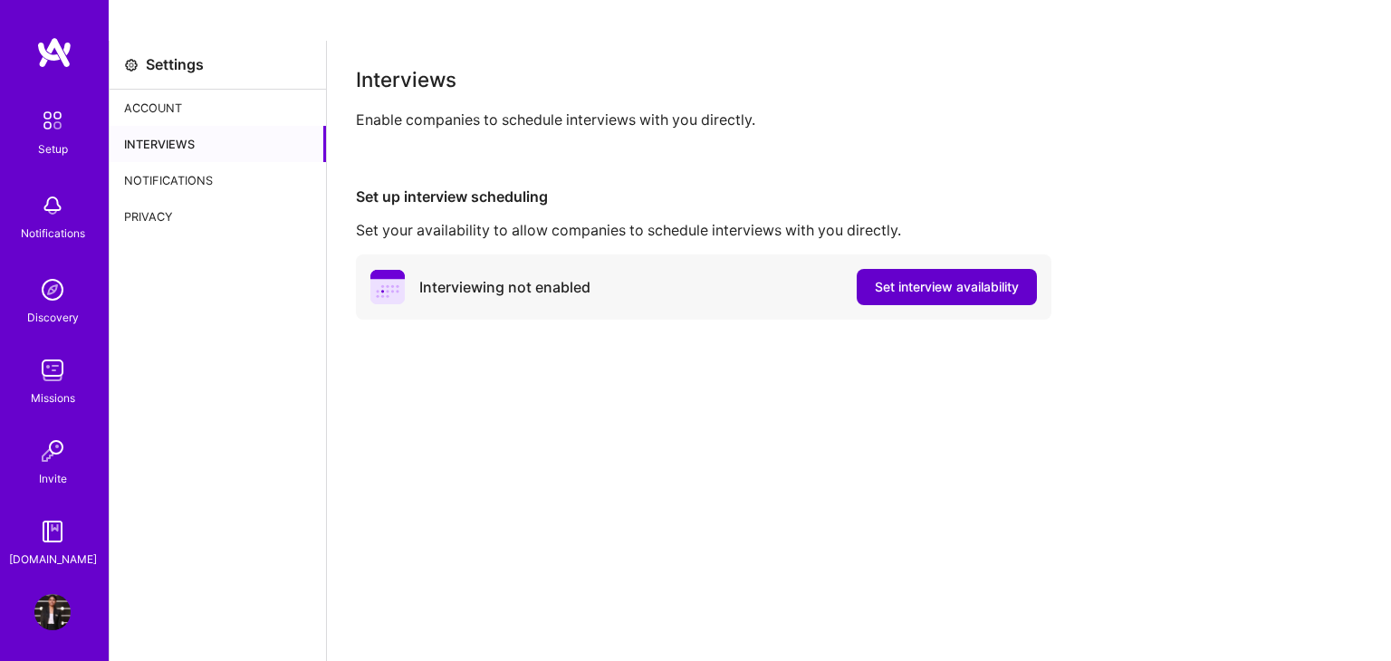
click at [883, 278] on span "Set interview availability" at bounding box center [947, 287] width 144 height 18
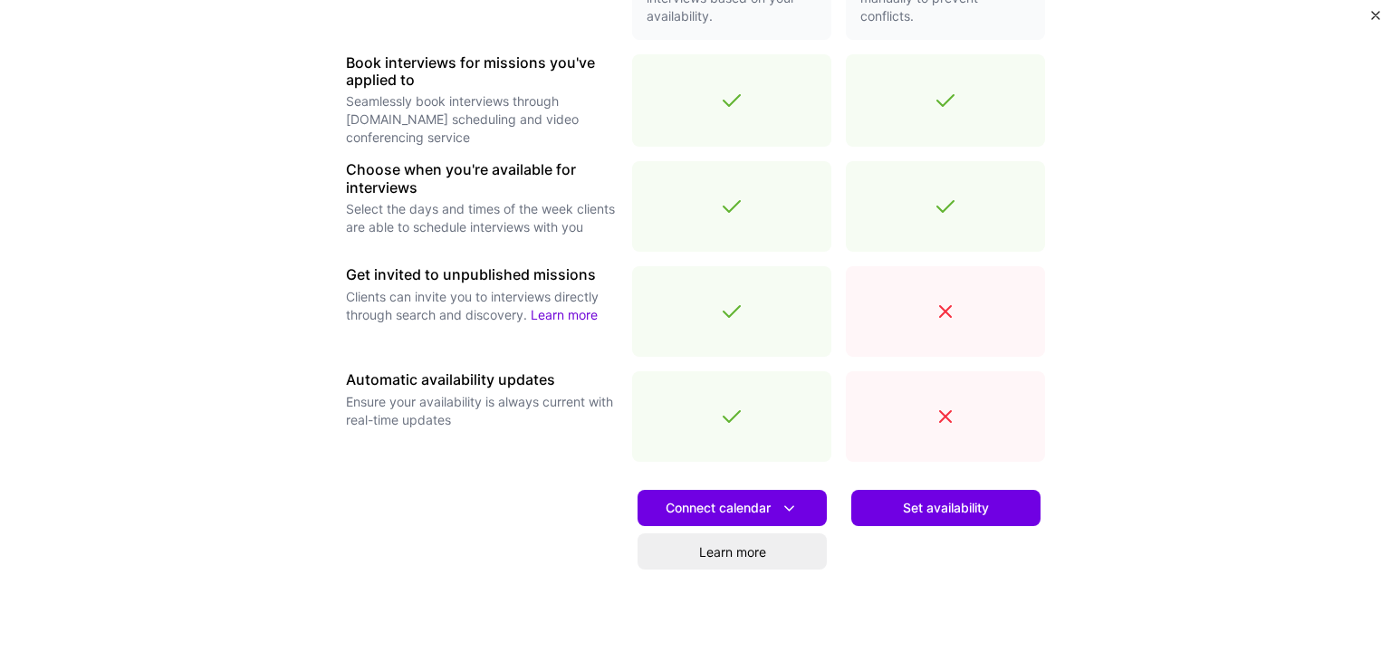
scroll to position [529, 0]
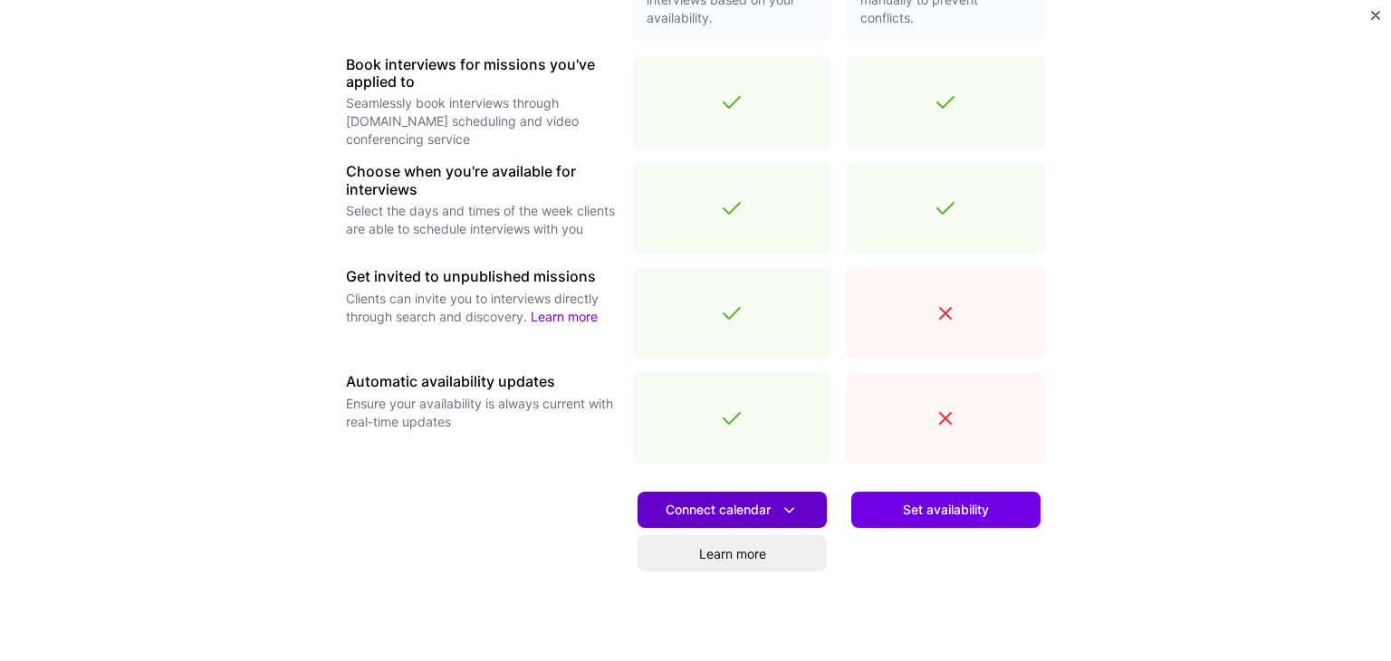
click at [752, 504] on span "Connect calendar" at bounding box center [732, 510] width 133 height 19
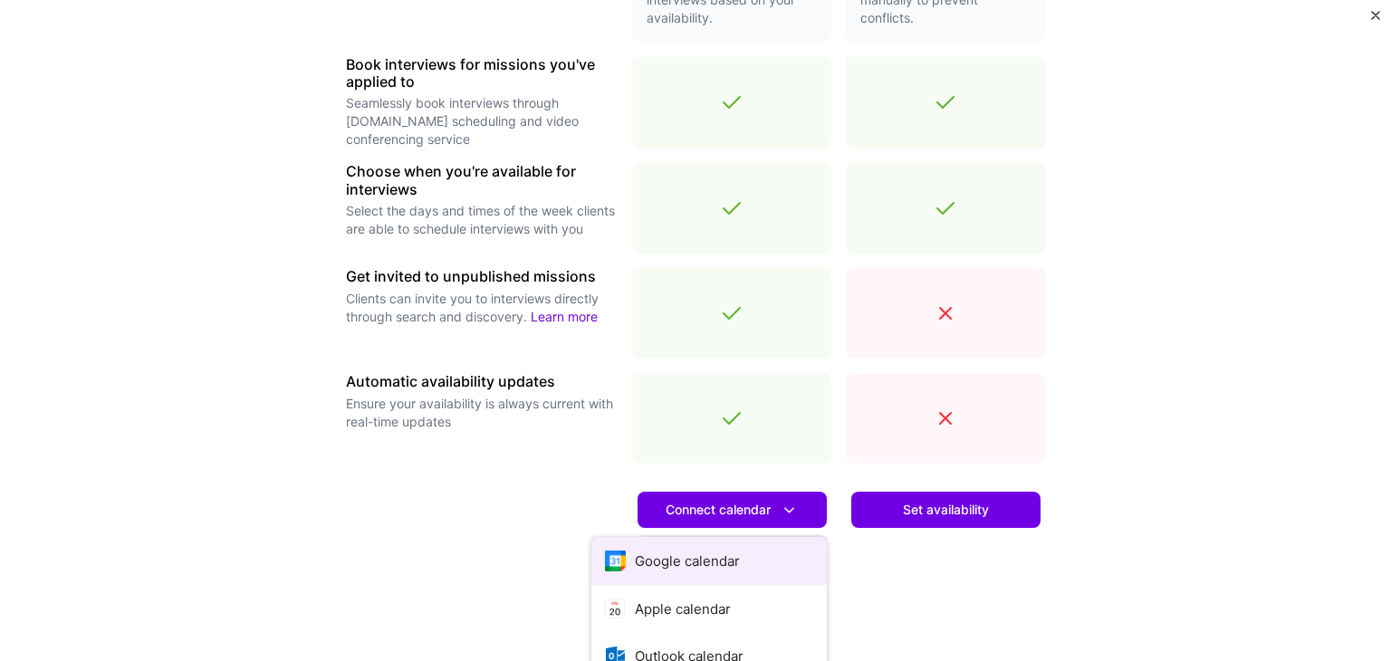
scroll to position [608, 0]
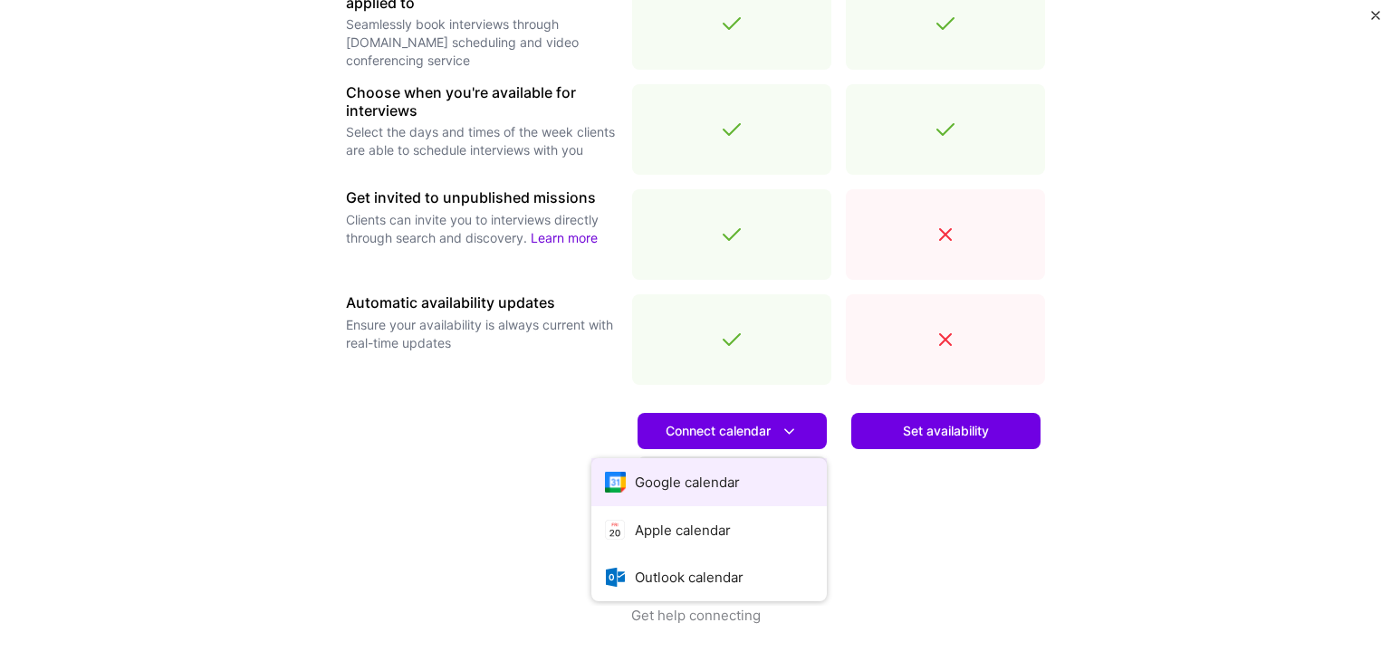
click at [670, 483] on button "Google calendar" at bounding box center [708, 482] width 235 height 48
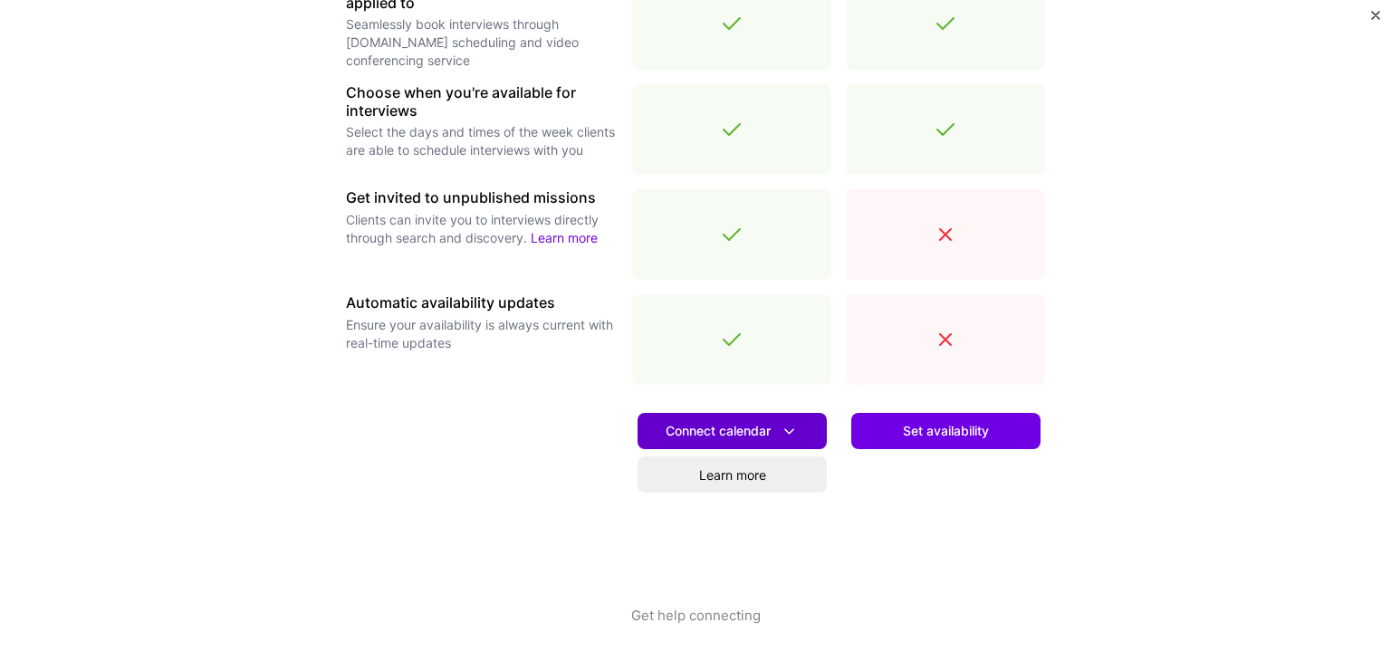
click at [795, 432] on button "Connect calendar" at bounding box center [731, 431] width 189 height 36
click at [412, 446] on div at bounding box center [482, 502] width 272 height 206
click at [953, 425] on span "Set availability" at bounding box center [946, 431] width 86 height 18
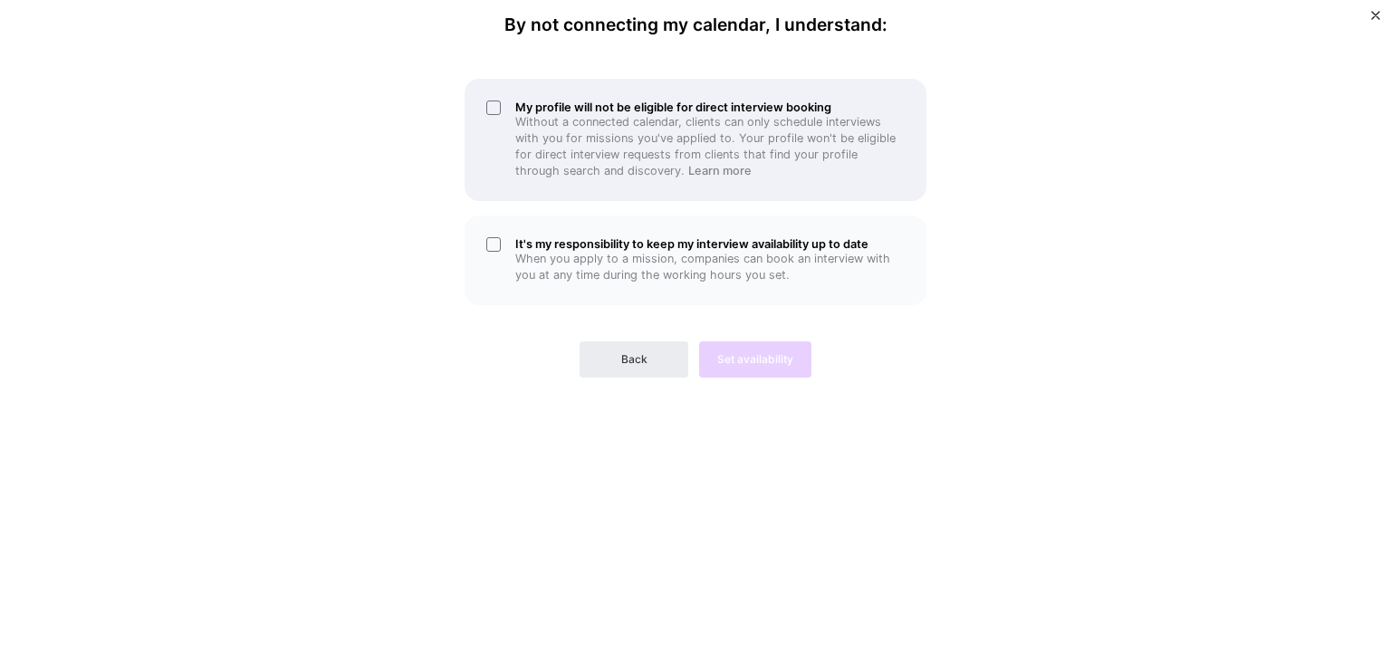
click at [494, 99] on div "My profile will not be eligible for direct interview booking Without a connecte…" at bounding box center [696, 140] width 462 height 122
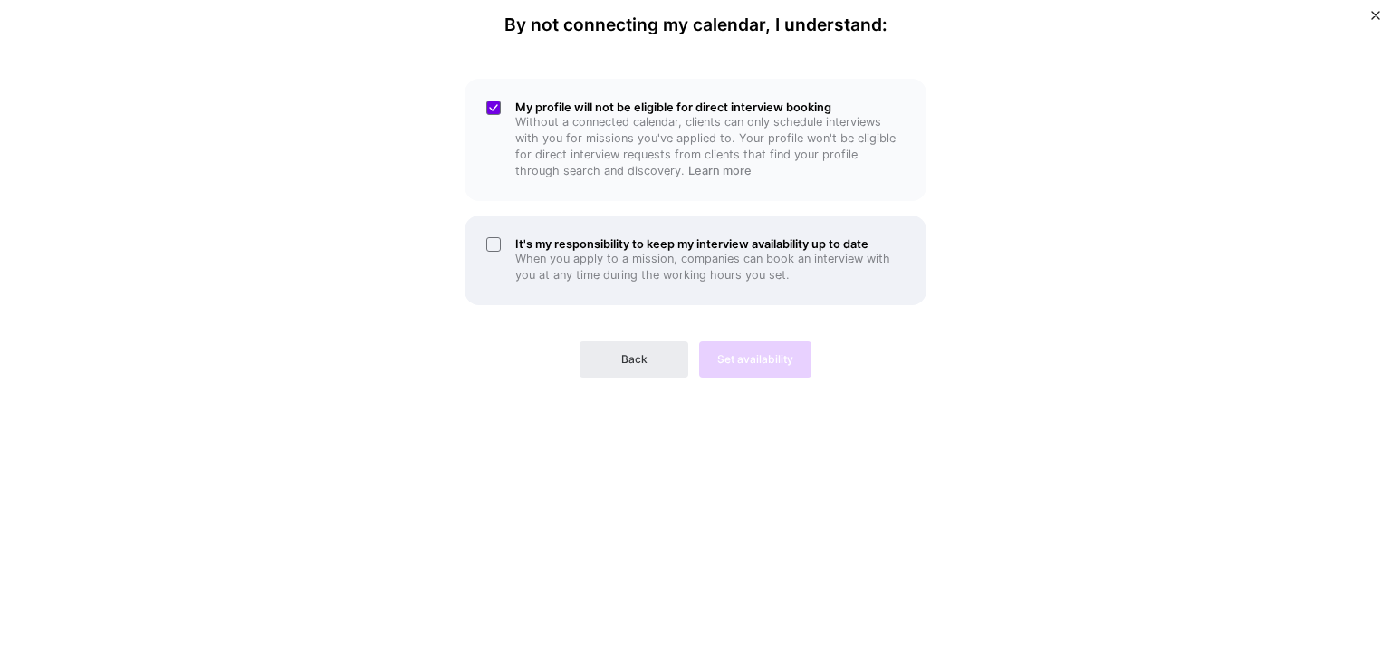
click at [493, 242] on div "It's my responsibility to keep my interview availability up to date When you ap…" at bounding box center [696, 261] width 462 height 90
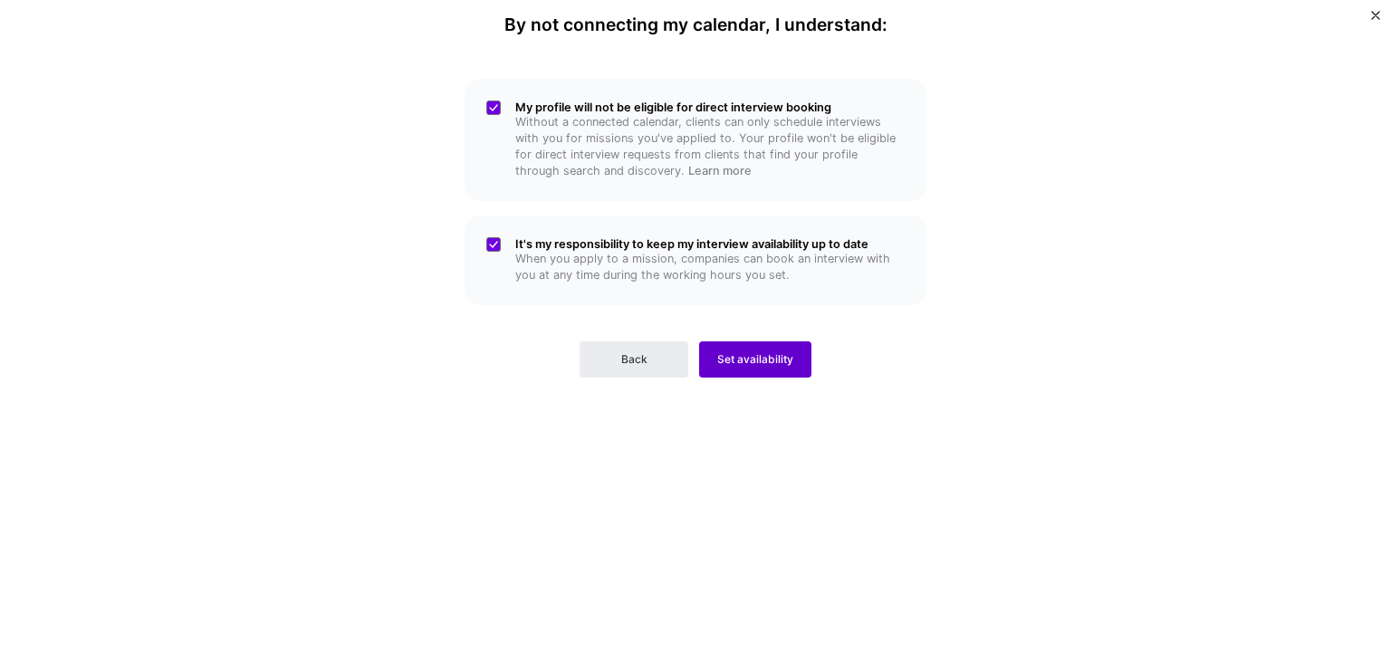
click at [770, 358] on span "Set availability" at bounding box center [755, 359] width 76 height 16
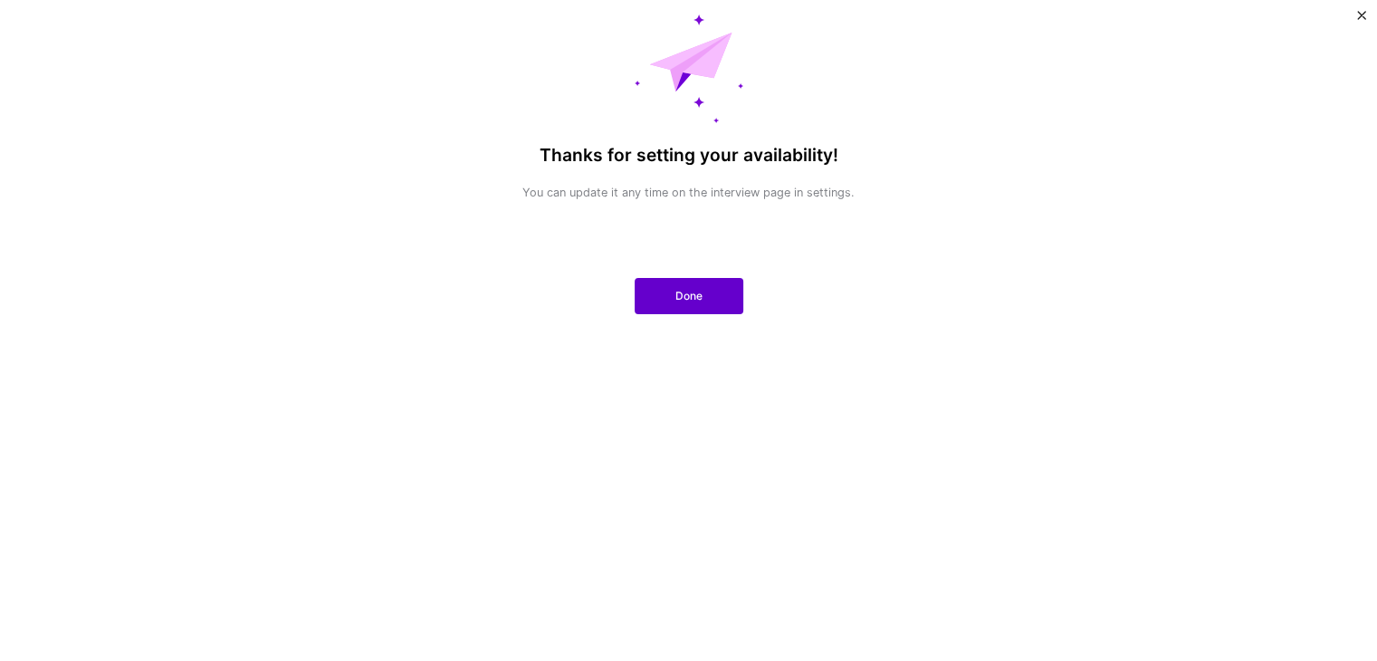
click at [704, 304] on button "Done" at bounding box center [689, 296] width 109 height 36
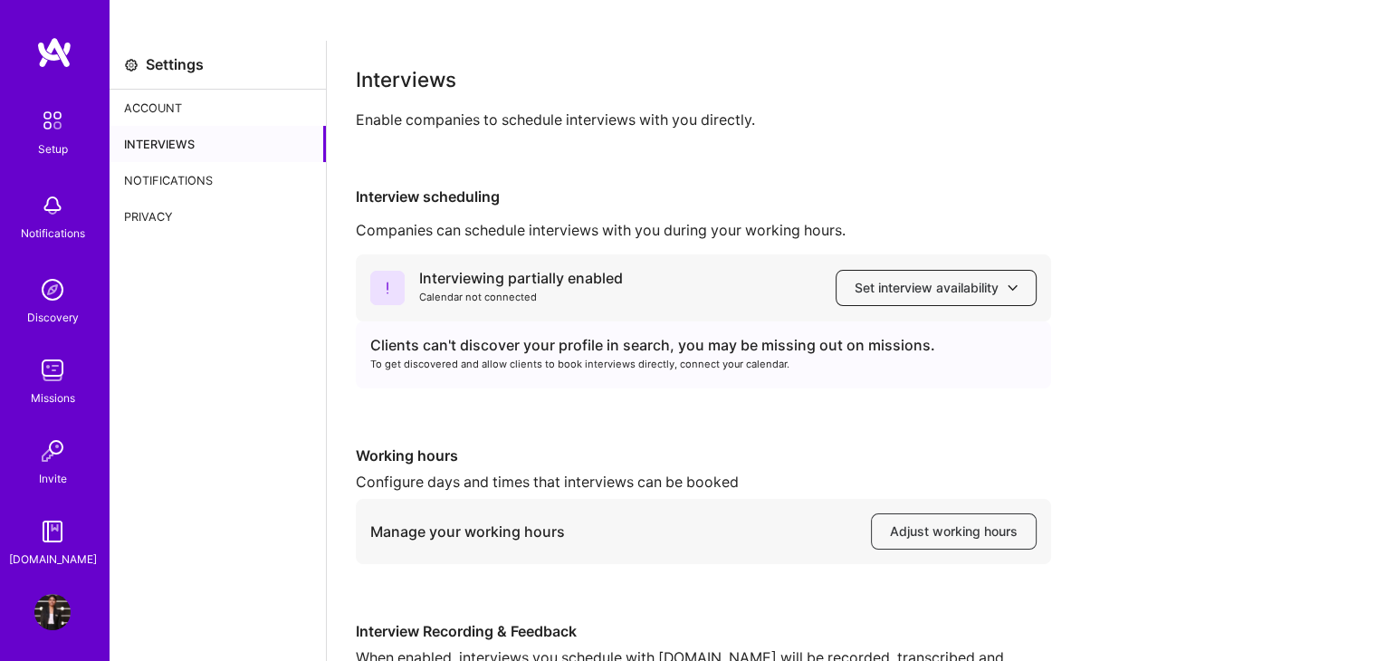
click at [946, 279] on span "Set interview availability" at bounding box center [936, 288] width 163 height 18
click at [670, 255] on div "Interviewing partially enabled Calendar not connected Set interview availability" at bounding box center [703, 287] width 695 height 67
click at [919, 513] on button "Adjust working hours" at bounding box center [954, 531] width 166 height 36
click at [867, 279] on span "Set interview availability" at bounding box center [936, 288] width 163 height 18
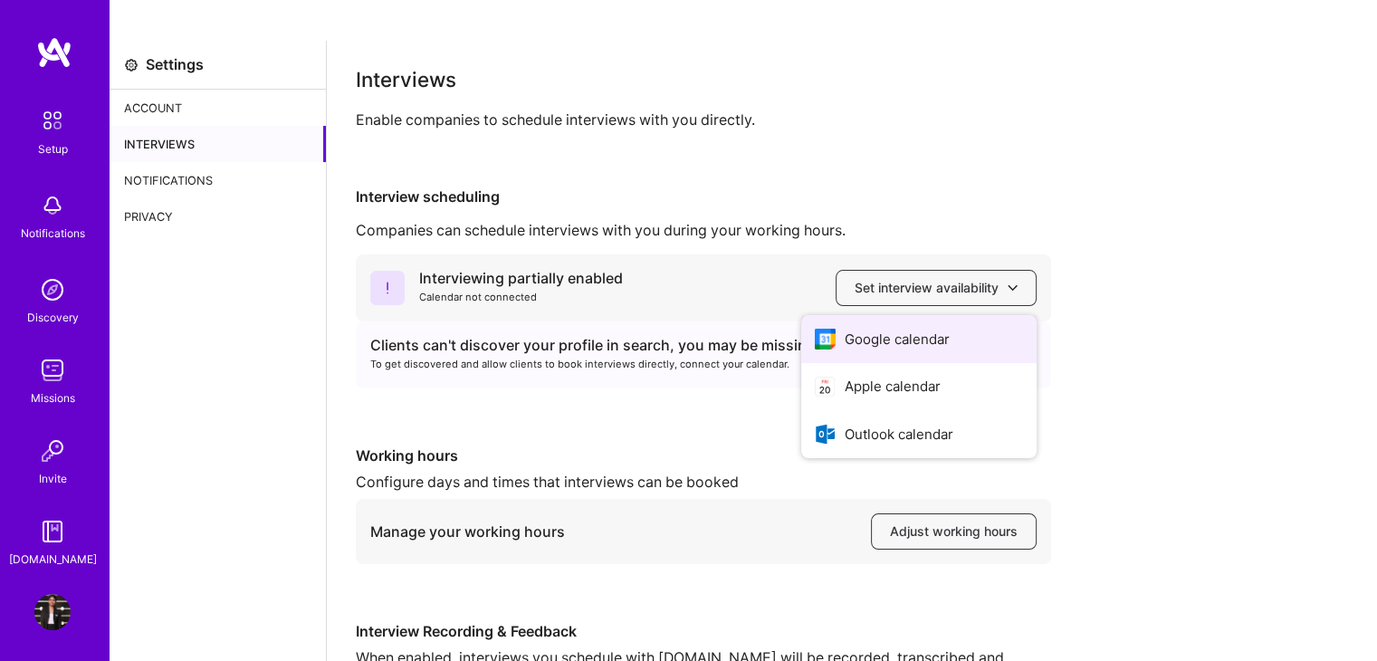
click at [851, 315] on button "Google calendar" at bounding box center [918, 339] width 235 height 48
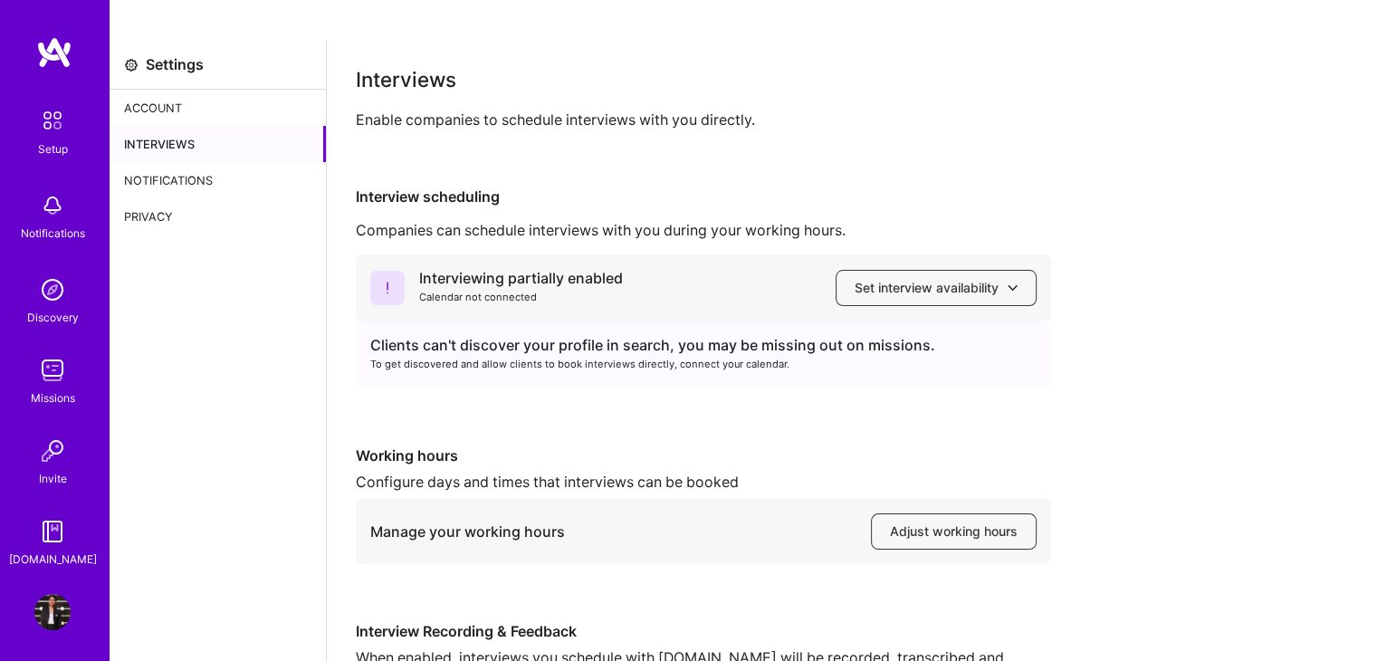
click at [168, 90] on div "Account" at bounding box center [218, 108] width 216 height 36
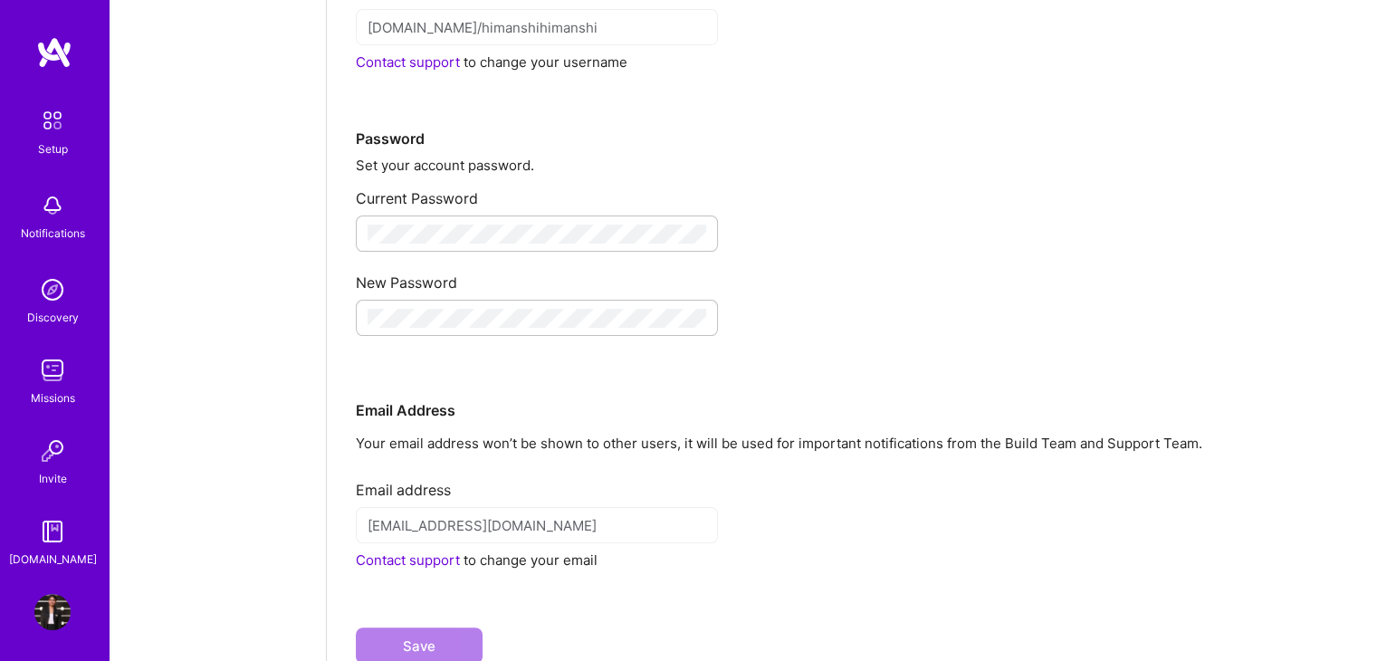
scroll to position [270, 0]
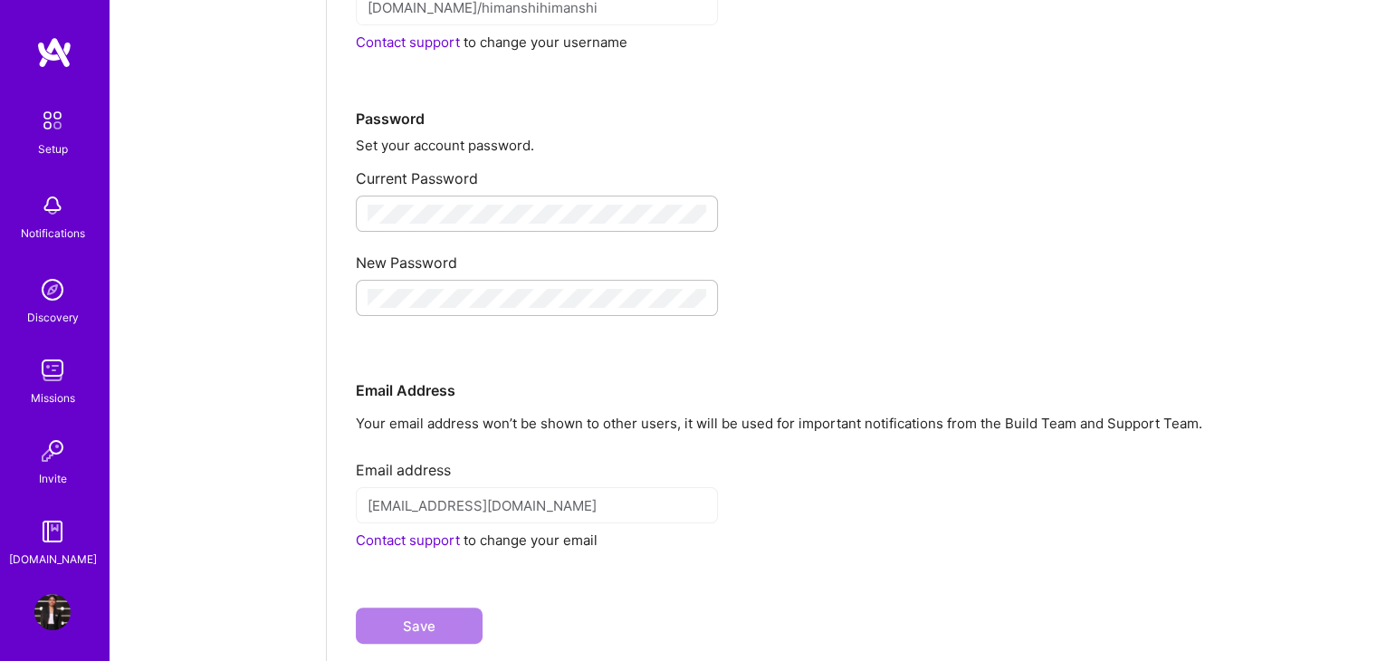
click at [43, 146] on div "Setup" at bounding box center [53, 148] width 30 height 19
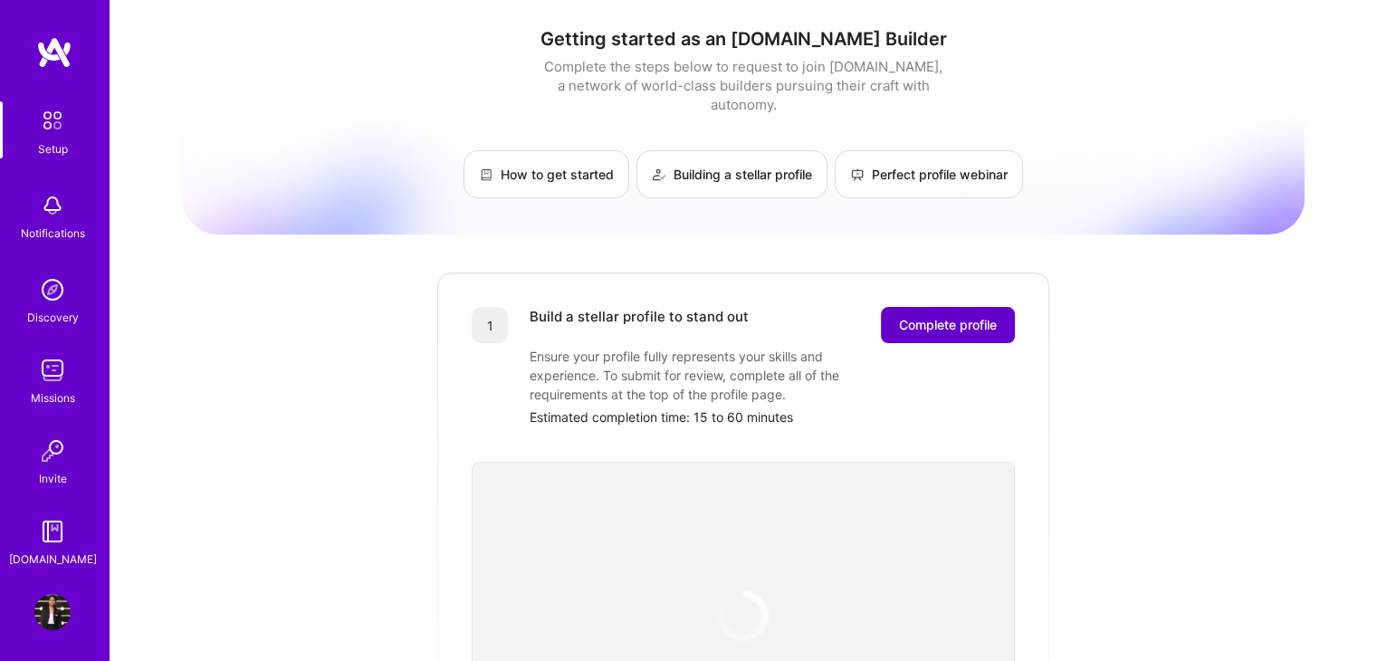
click at [964, 321] on button "Complete profile" at bounding box center [948, 325] width 134 height 36
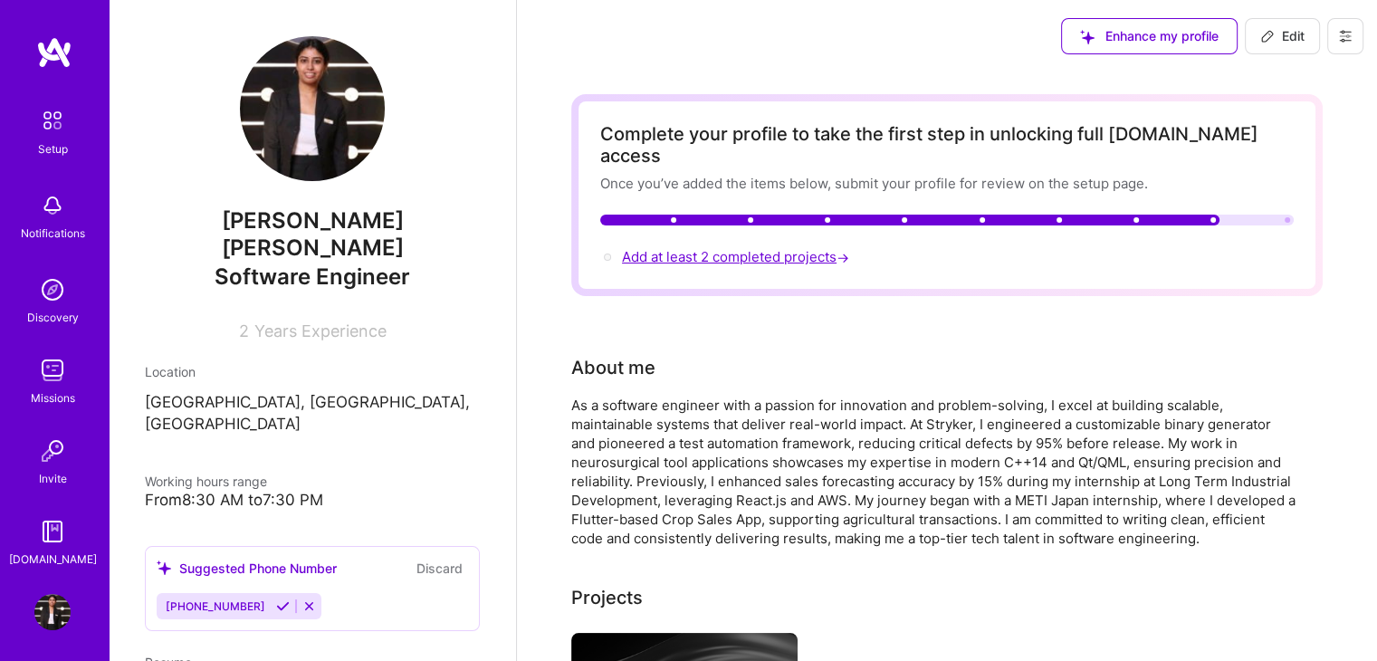
click at [746, 248] on span "Add at least 2 completed projects →" at bounding box center [737, 256] width 231 height 17
select select "US"
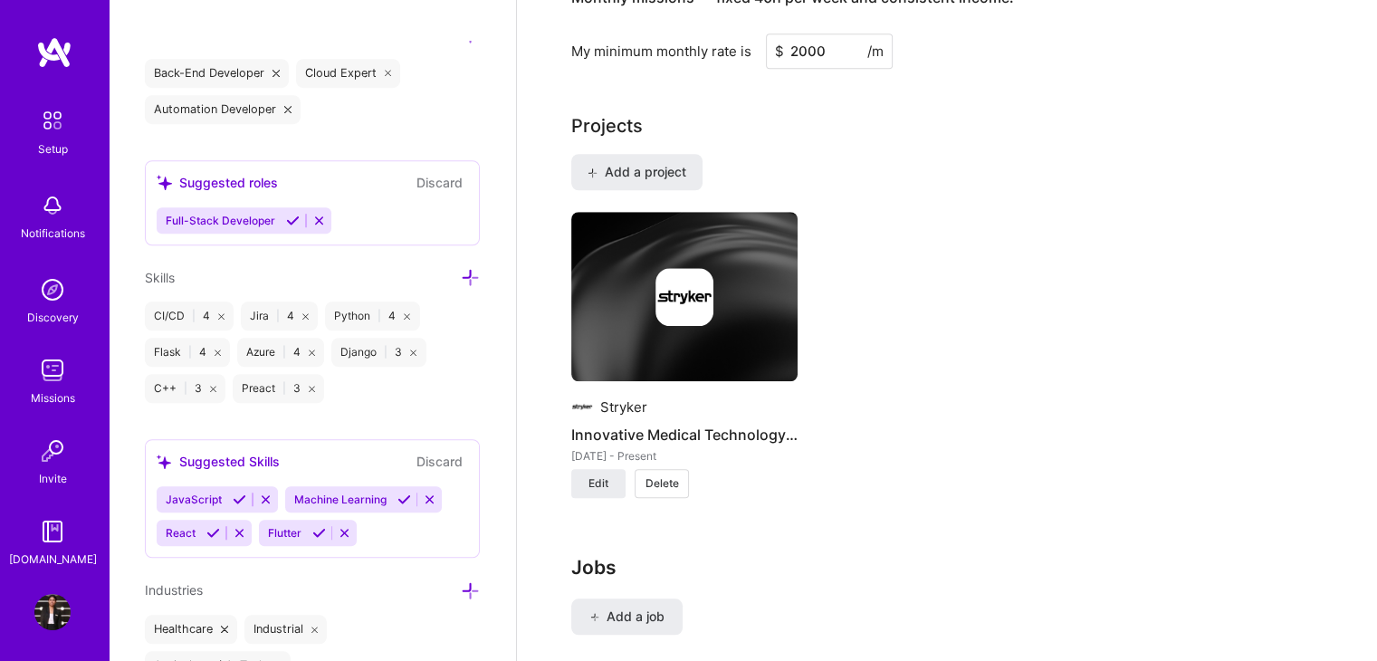
scroll to position [1517, 0]
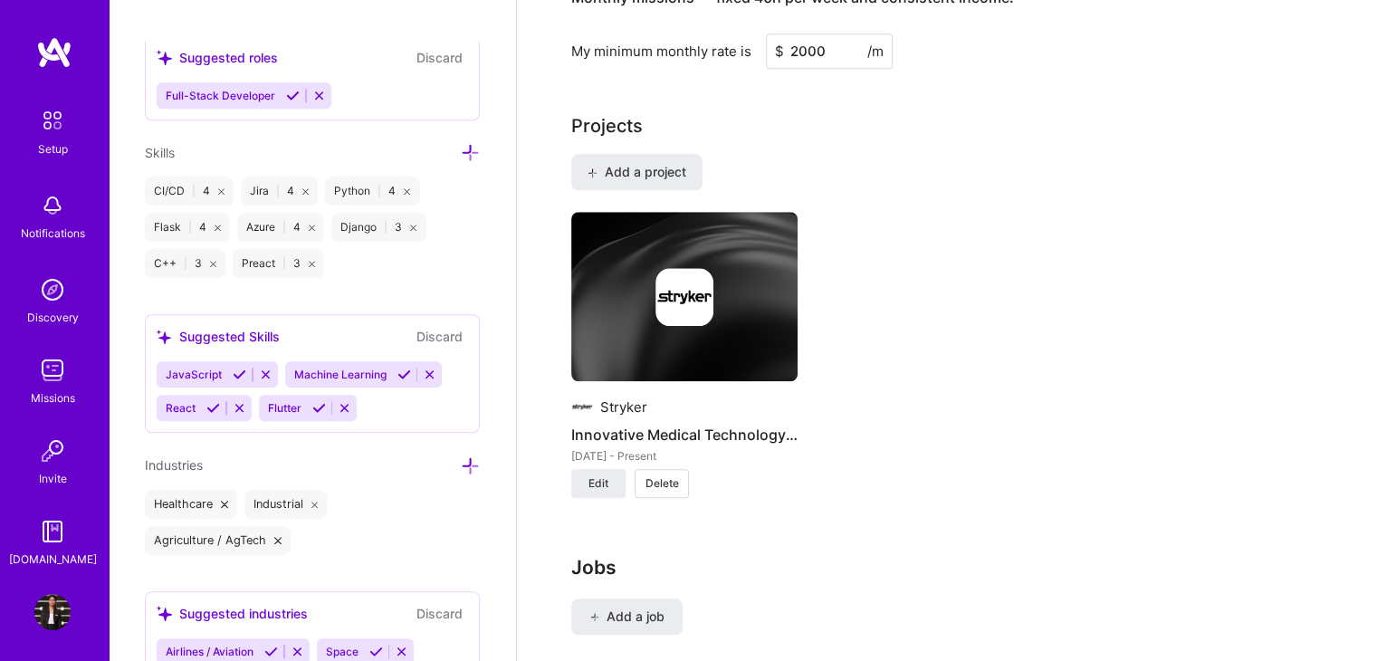
click at [35, 398] on div "Missions" at bounding box center [53, 397] width 44 height 19
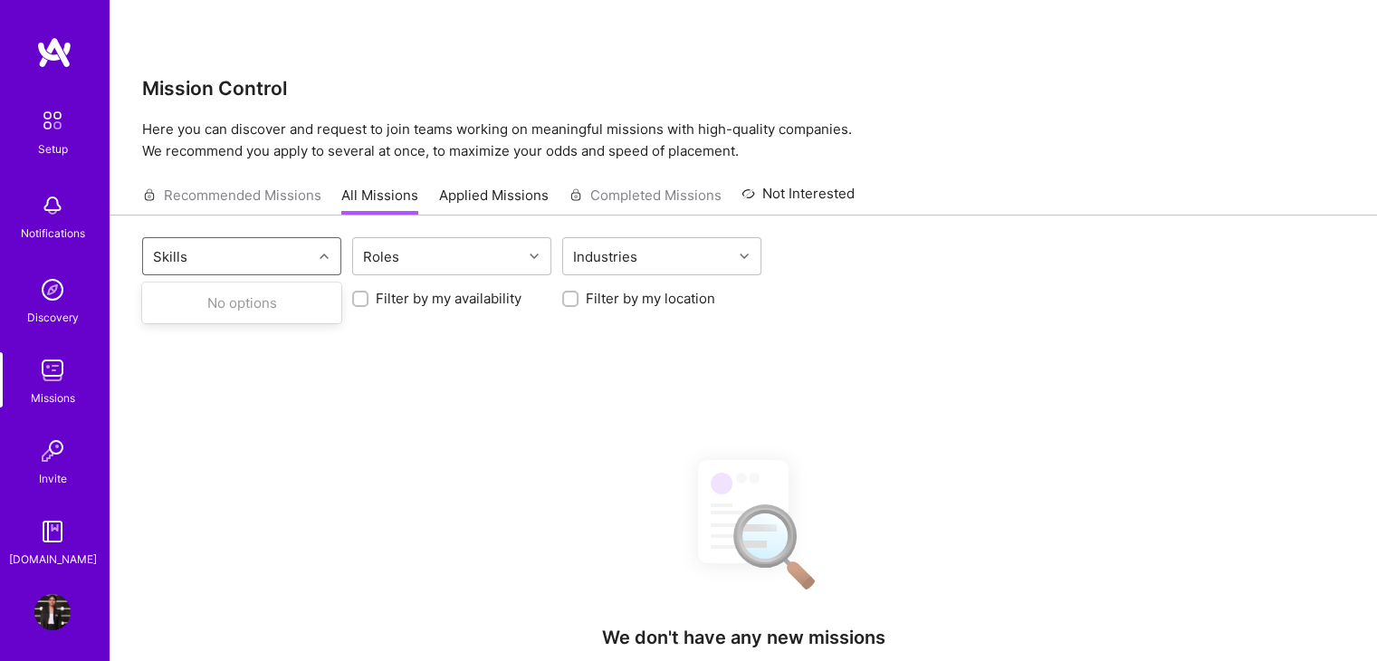
click at [289, 238] on div "Skills" at bounding box center [227, 256] width 169 height 36
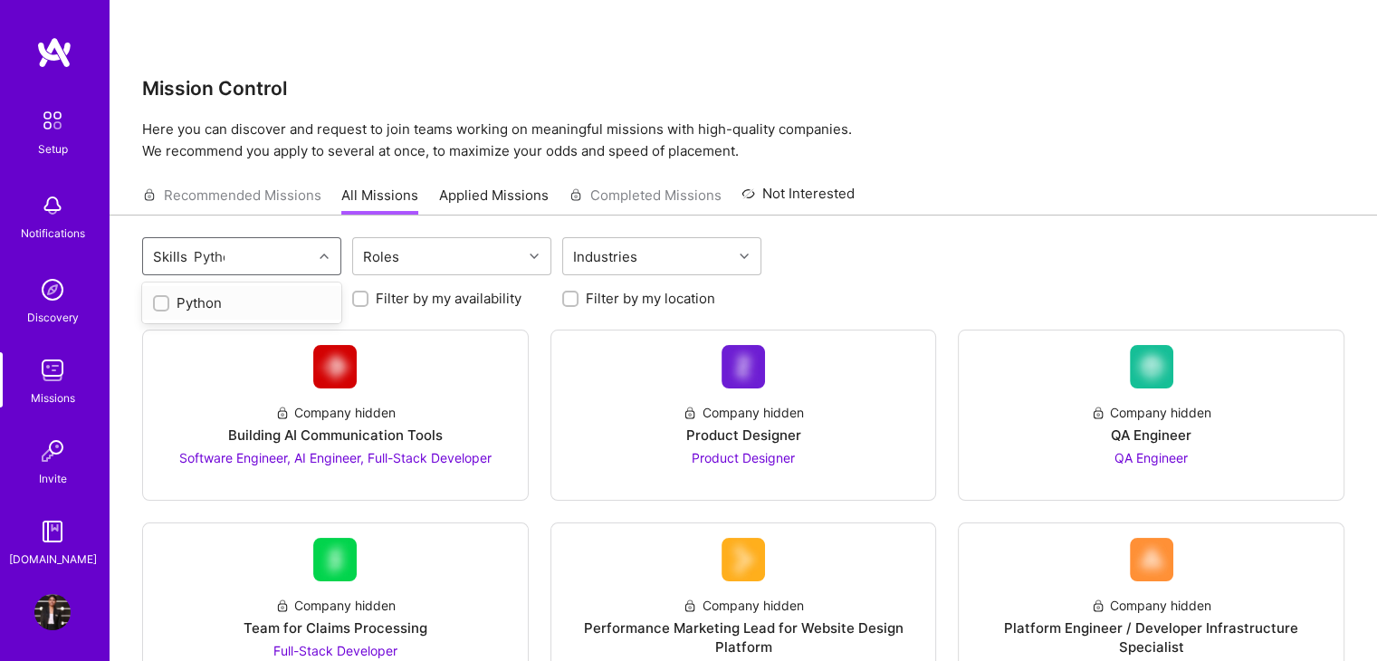
type input "Python"
click at [159, 298] on input "checkbox" at bounding box center [163, 304] width 13 height 13
checkbox input "true"
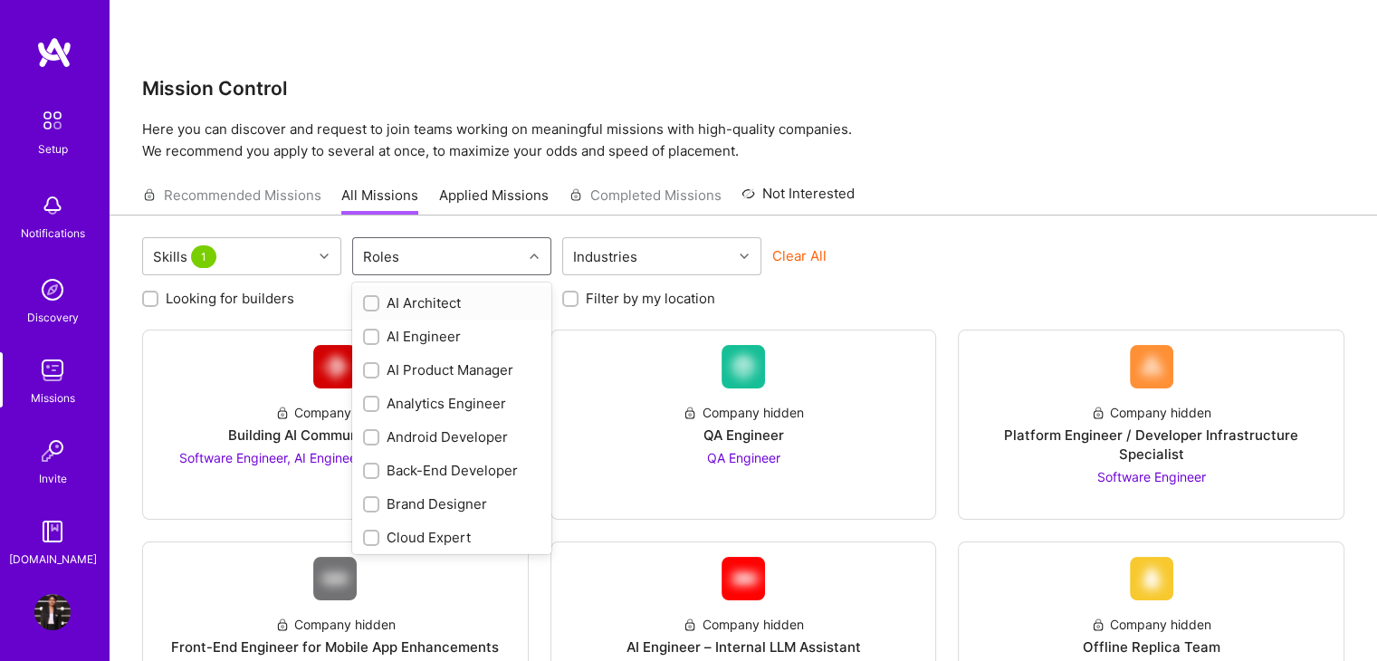
click at [435, 238] on div "Roles" at bounding box center [437, 256] width 169 height 36
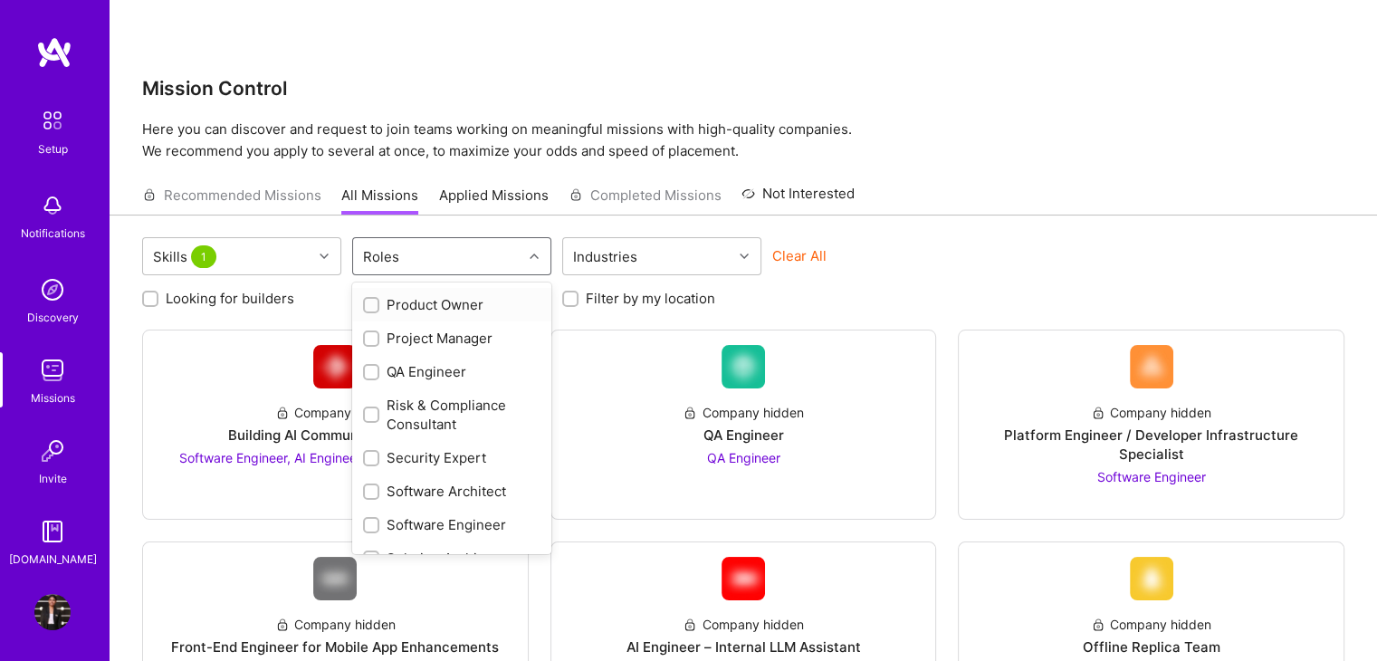
scroll to position [860, 0]
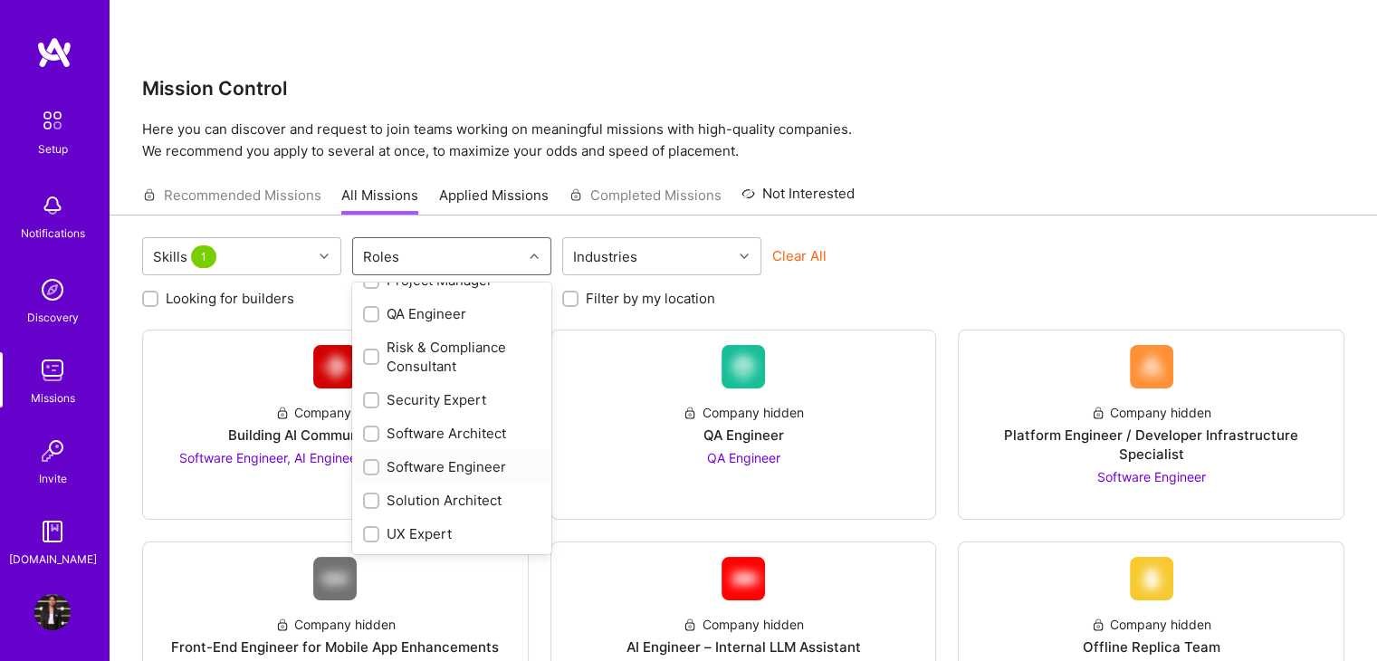
click at [369, 459] on div at bounding box center [371, 467] width 16 height 16
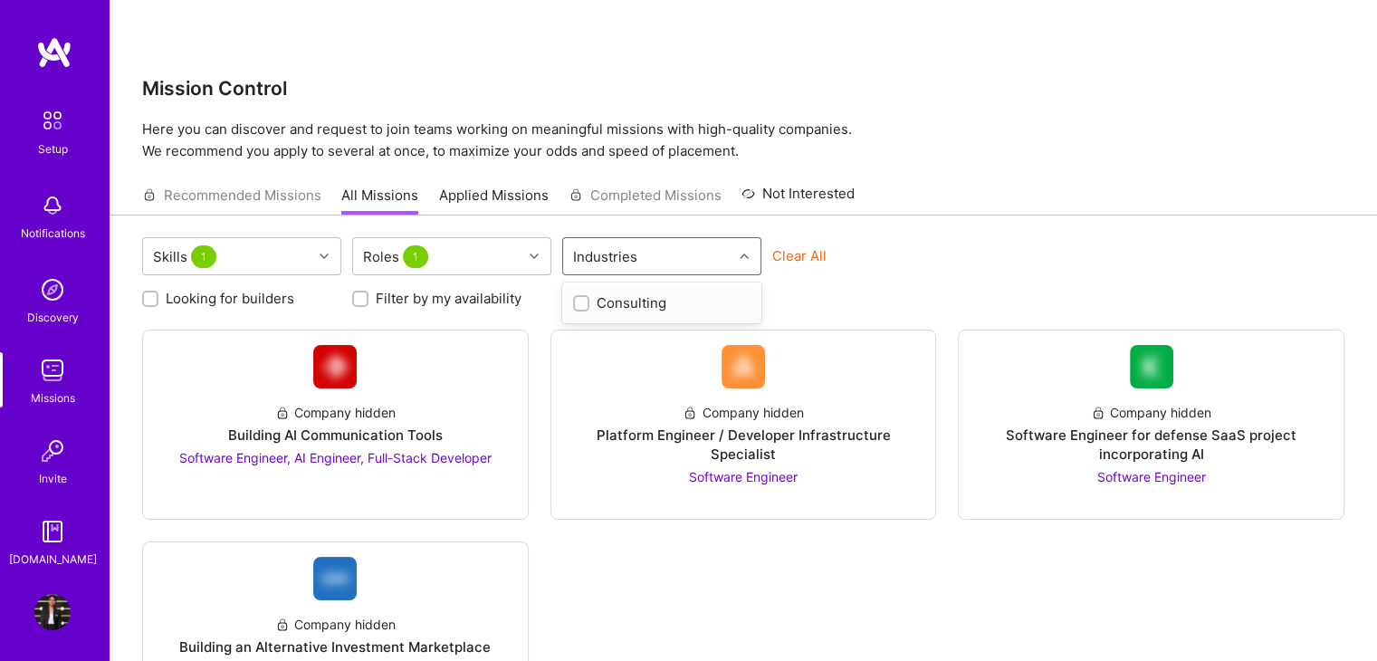
click at [692, 238] on div "Industries" at bounding box center [647, 256] width 169 height 36
click at [633, 293] on div "Consulting" at bounding box center [661, 302] width 177 height 19
checkbox input "true"
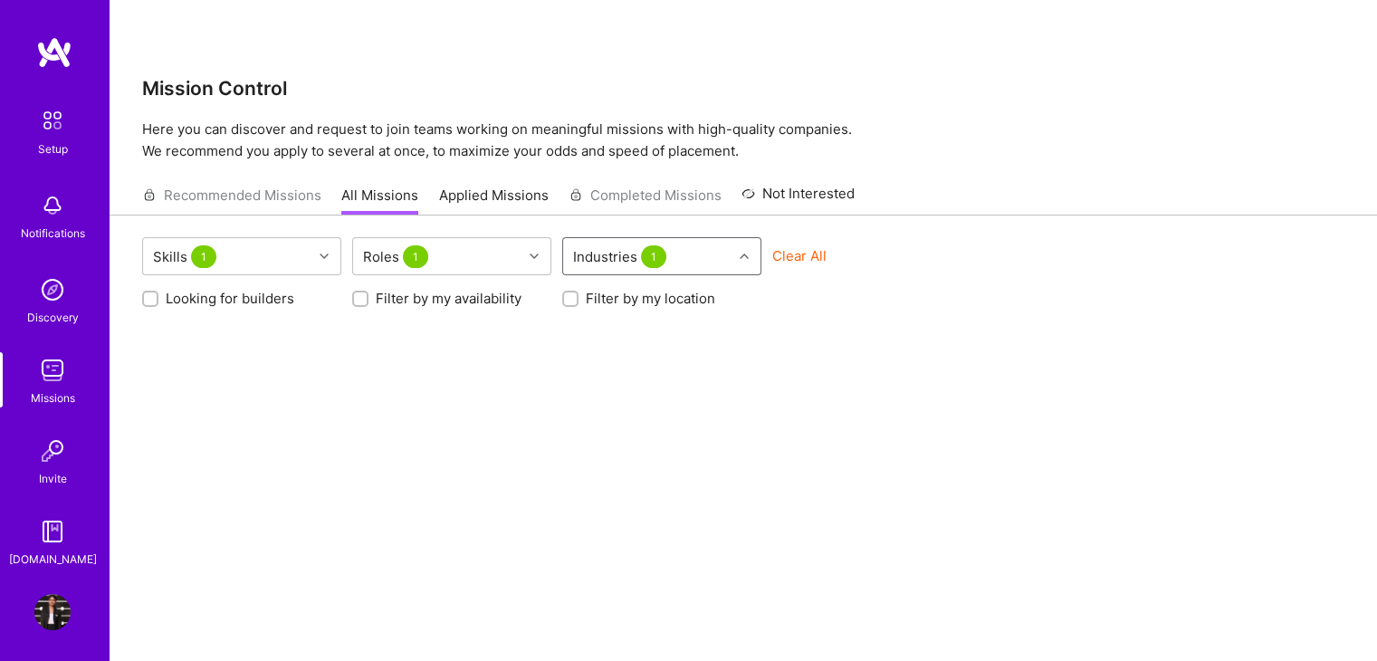
click at [681, 238] on div "Industries 1" at bounding box center [647, 256] width 169 height 36
click at [589, 296] on input "checkbox" at bounding box center [583, 304] width 16 height 16
checkbox input "false"
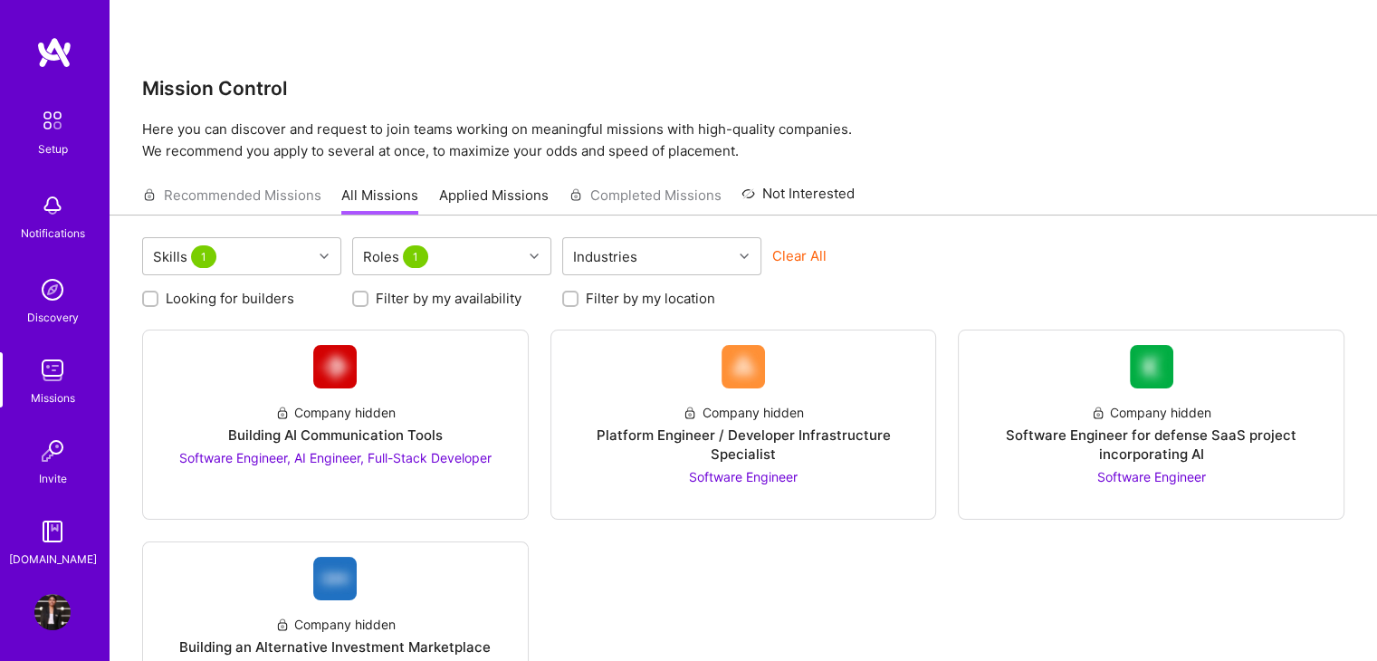
click at [1097, 280] on div "Looking for builders Filter by my availability Filter by my location" at bounding box center [743, 294] width 1203 height 28
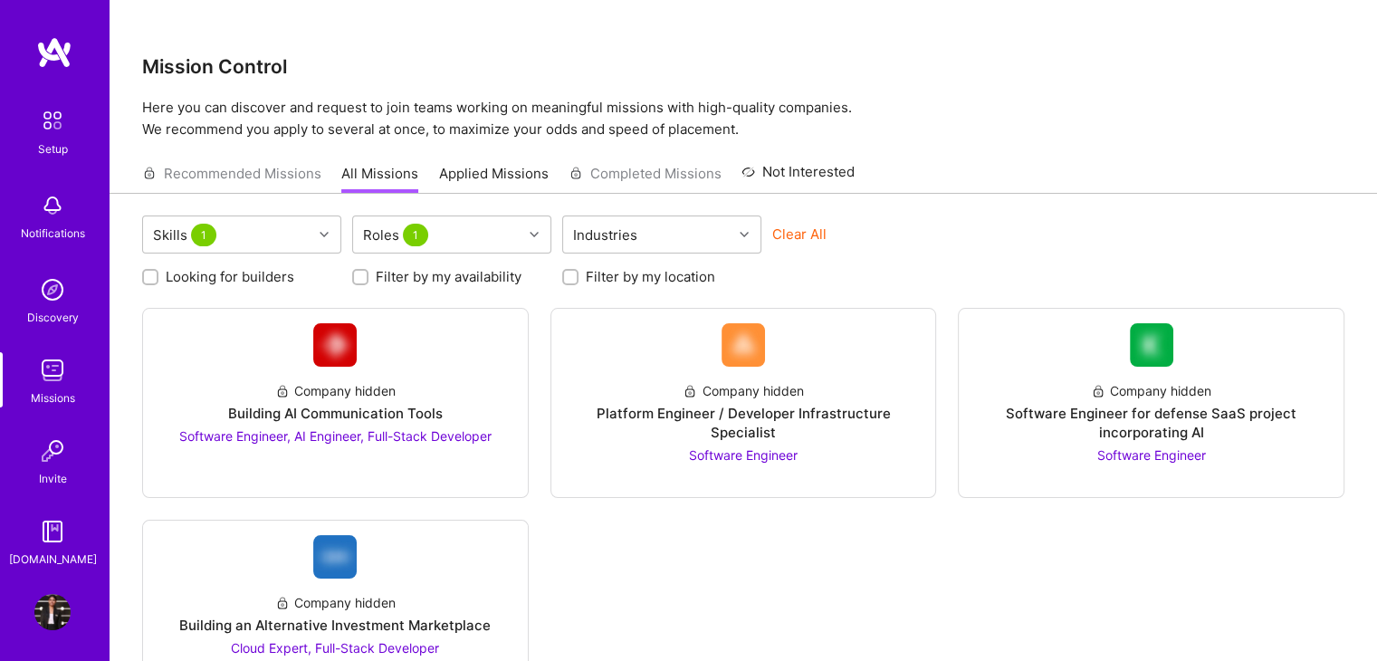
scroll to position [0, 0]
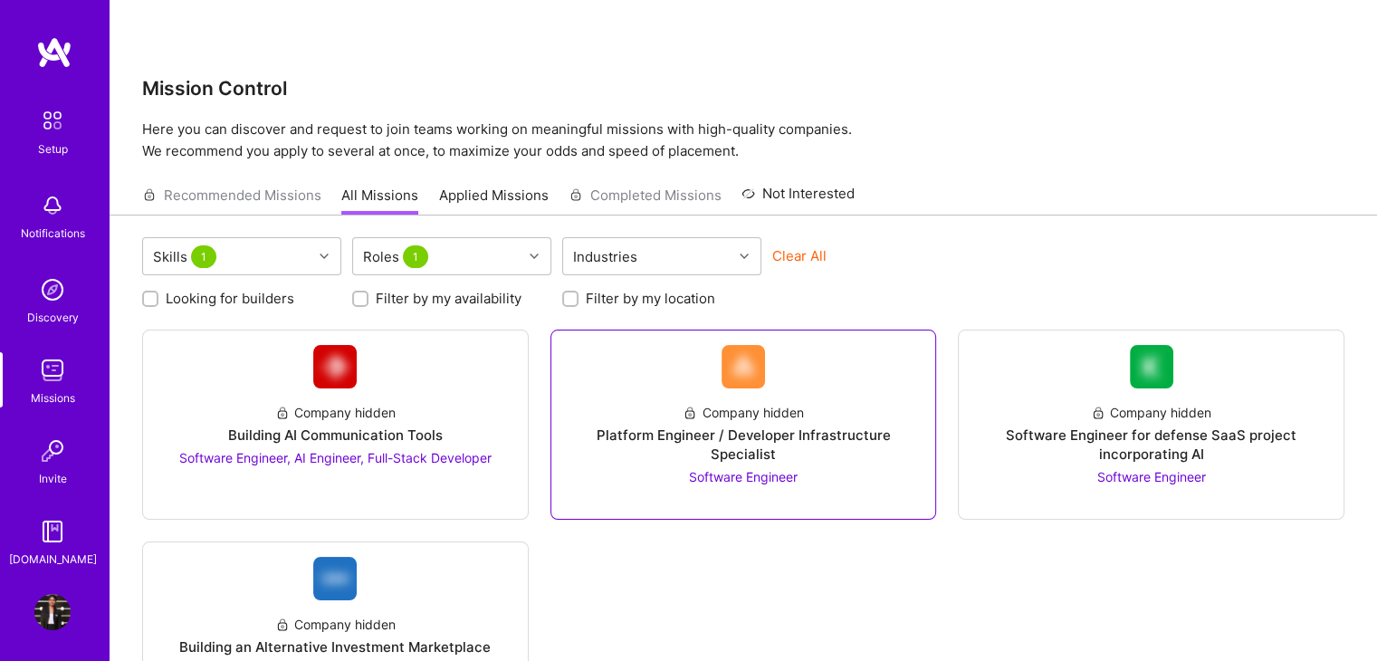
click at [685, 406] on icon at bounding box center [690, 413] width 14 height 14
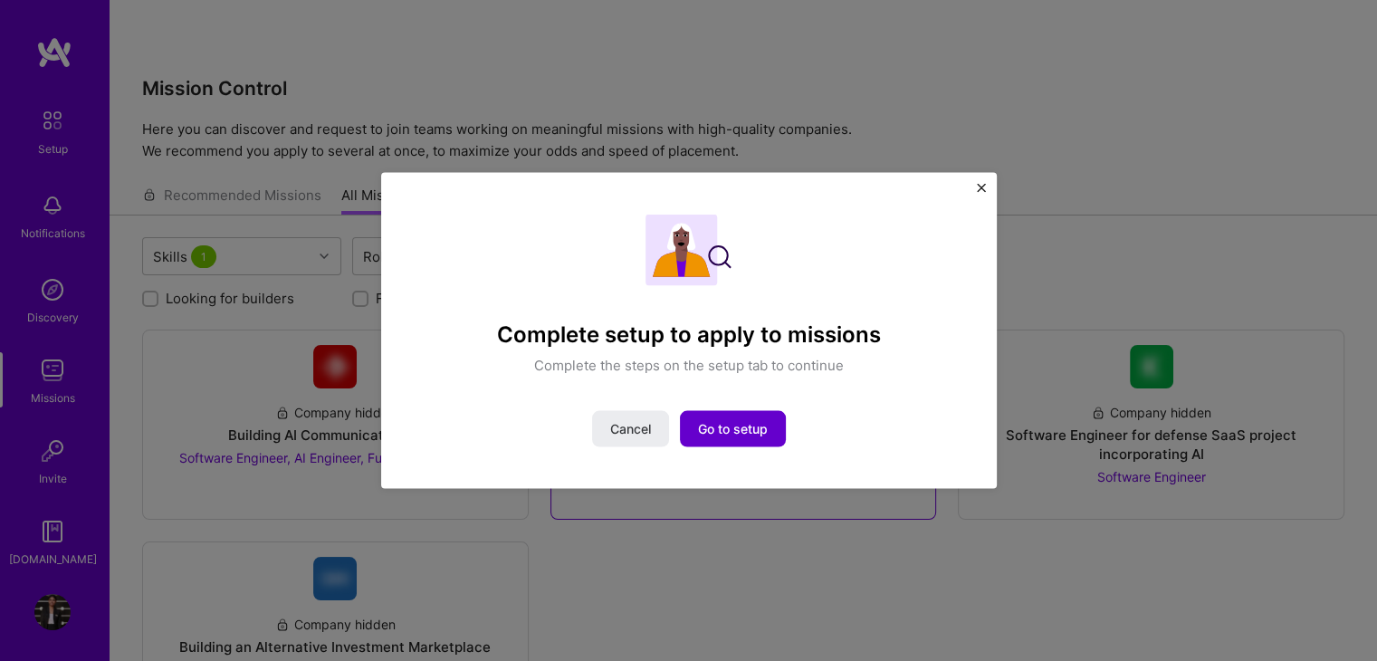
click at [723, 443] on button "Go to setup" at bounding box center [733, 428] width 106 height 36
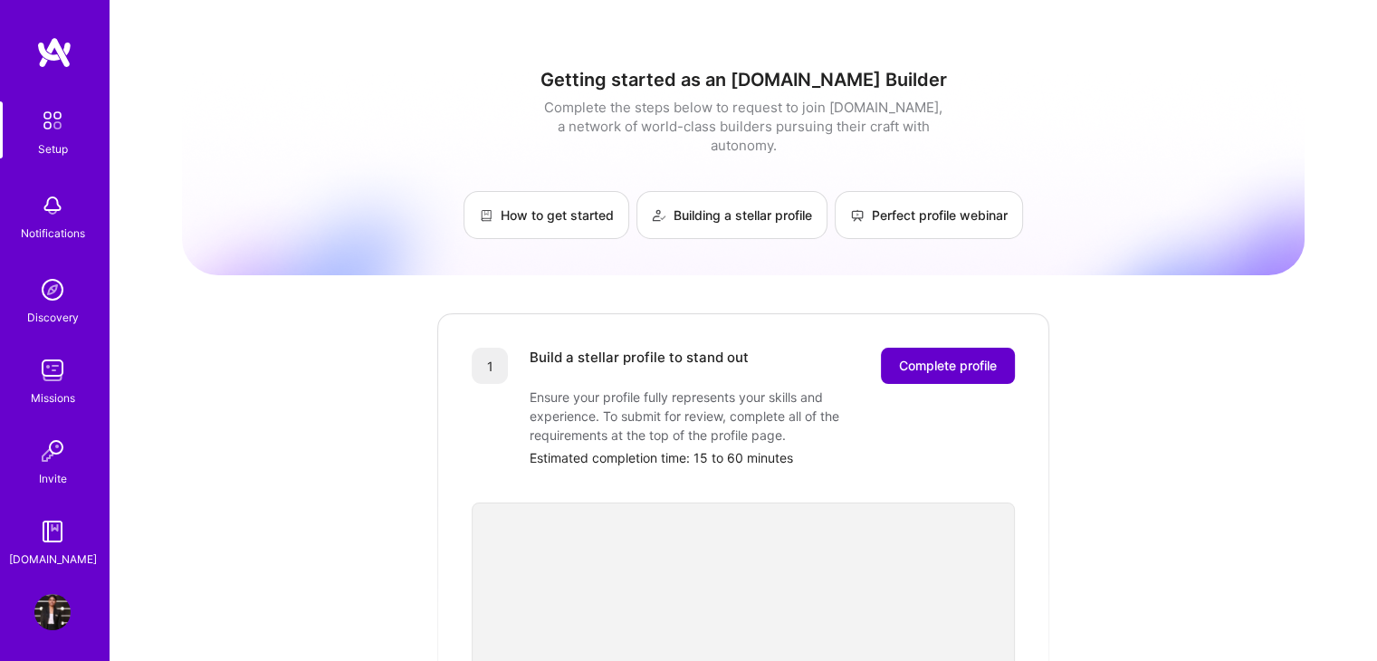
click at [951, 357] on span "Complete profile" at bounding box center [948, 366] width 98 height 18
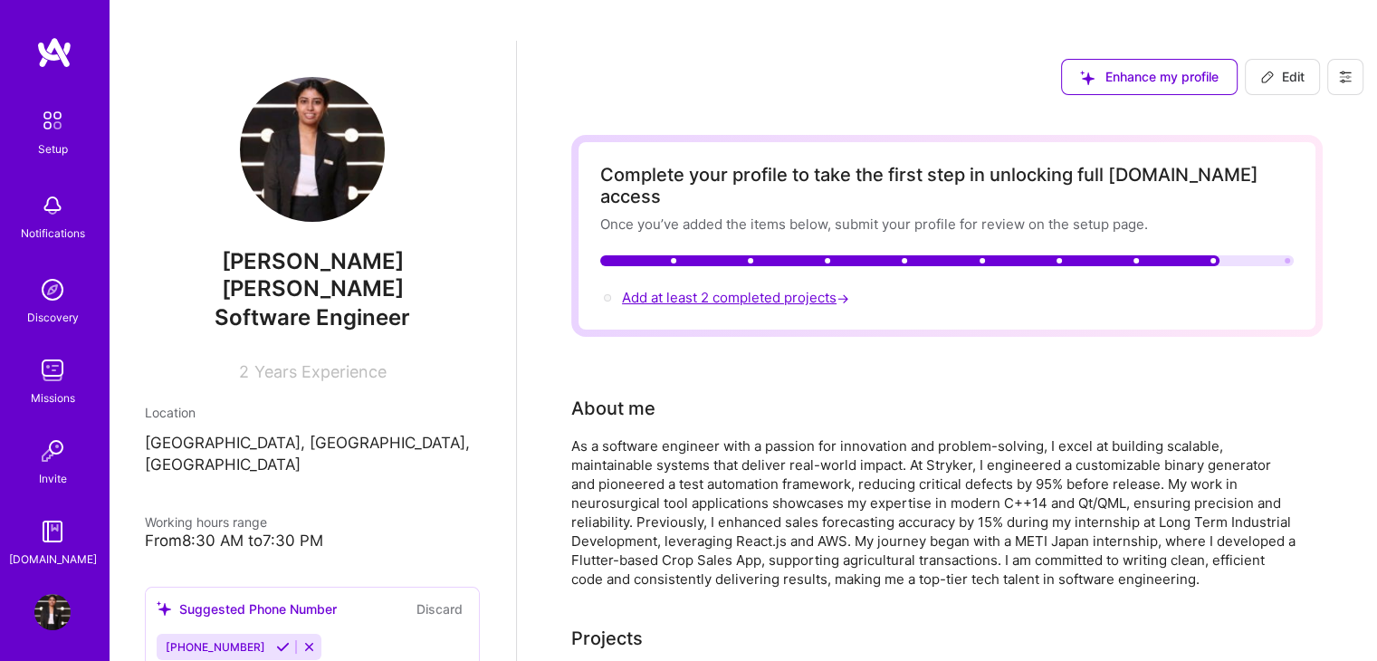
click at [732, 289] on span "Add at least 2 completed projects →" at bounding box center [737, 297] width 231 height 17
select select "US"
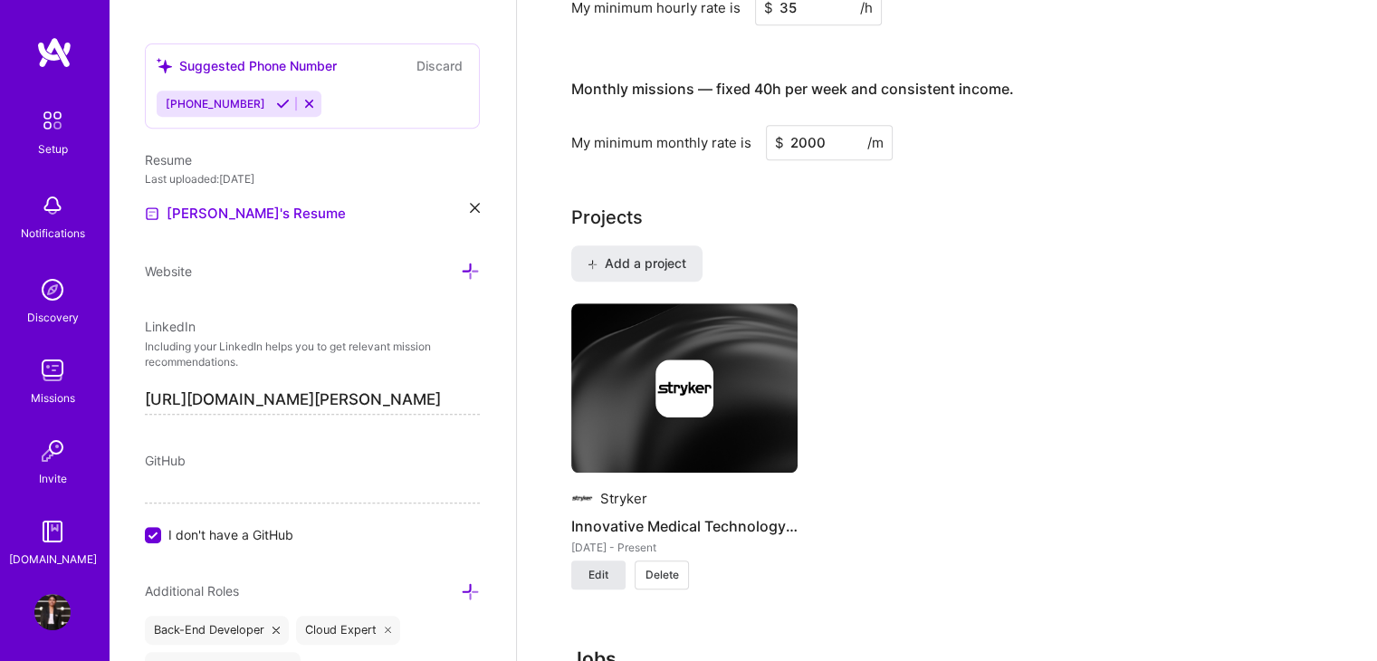
scroll to position [1242, 0]
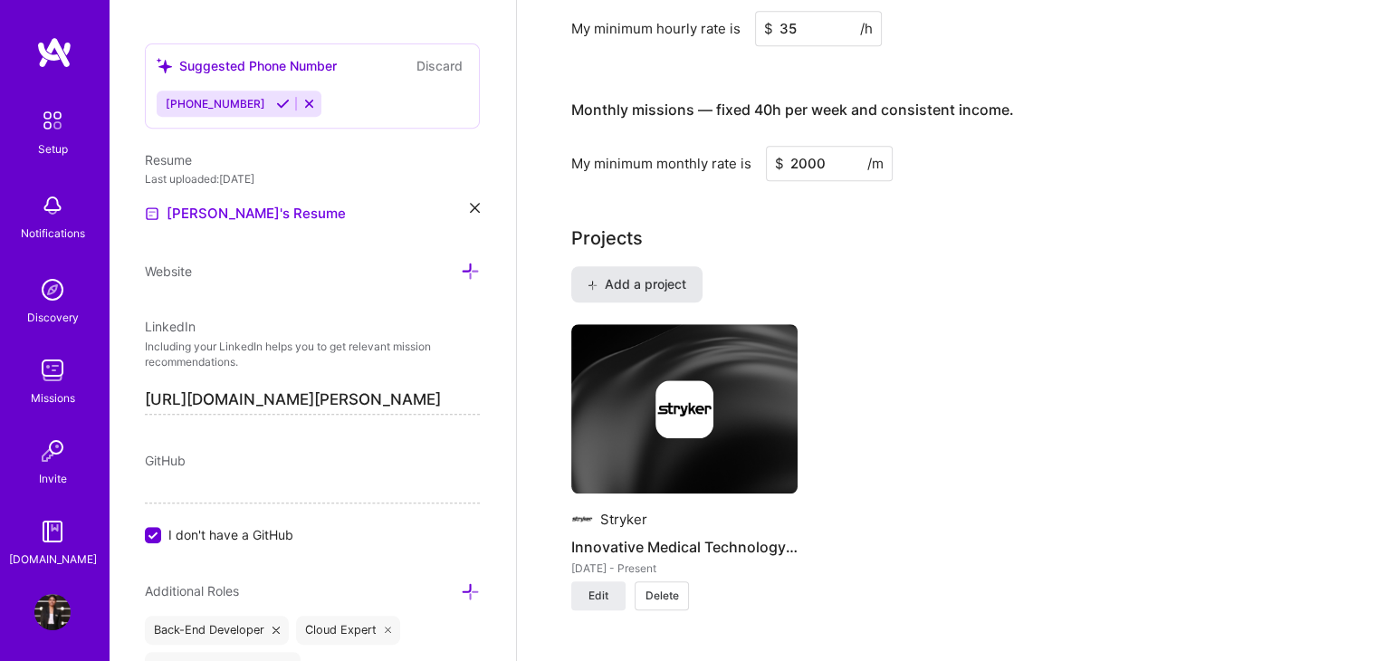
click at [610, 266] on button "Add a project" at bounding box center [636, 284] width 131 height 36
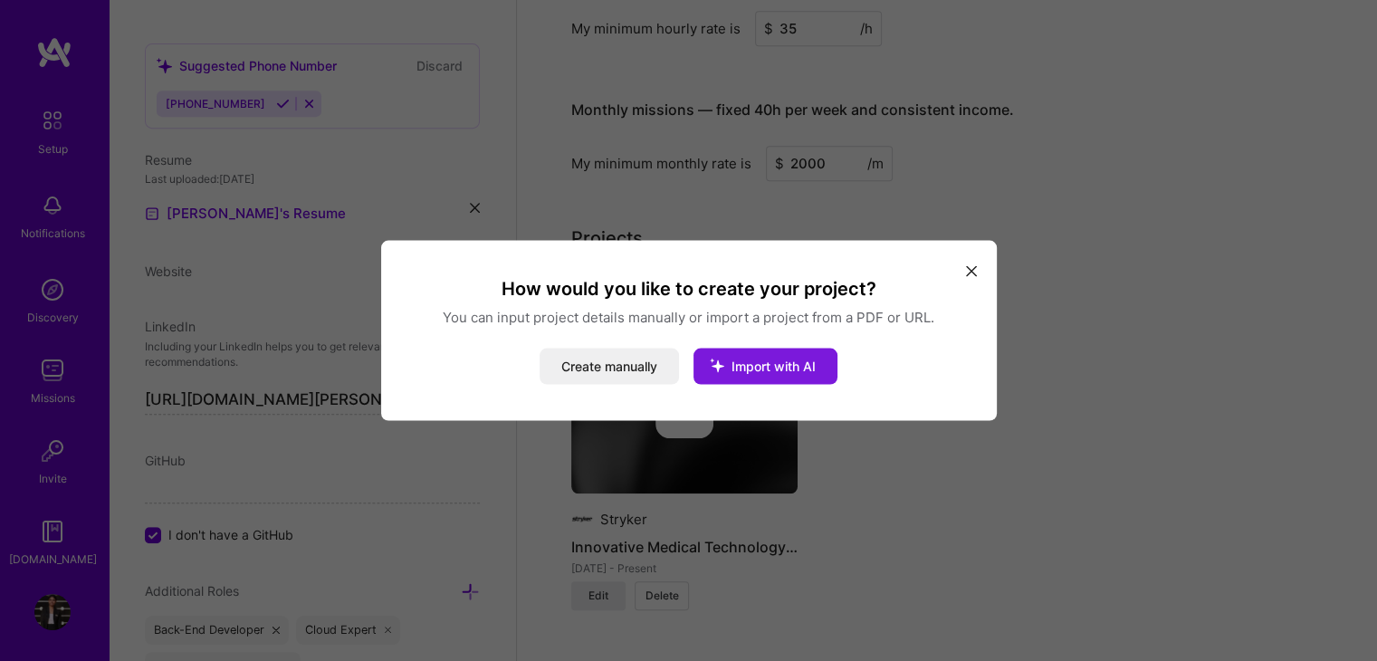
click at [746, 370] on span "Import with AI" at bounding box center [774, 366] width 84 height 15
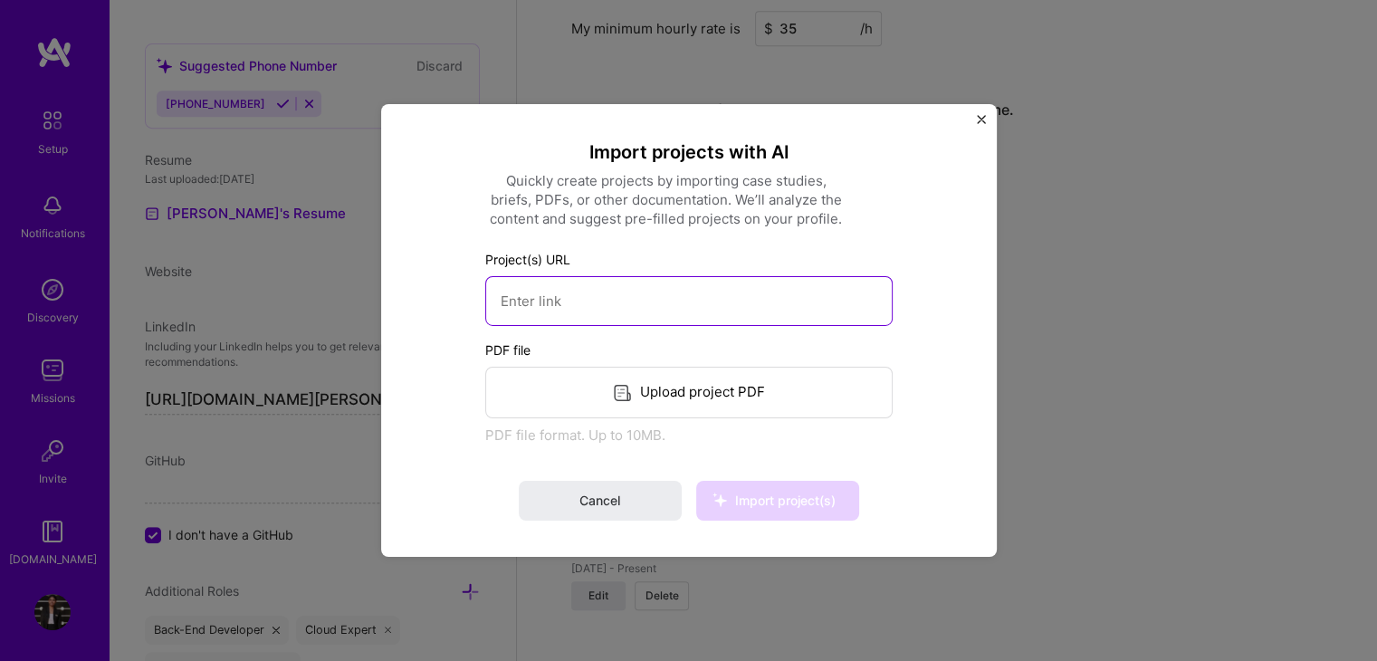
click at [529, 291] on input at bounding box center [688, 301] width 407 height 50
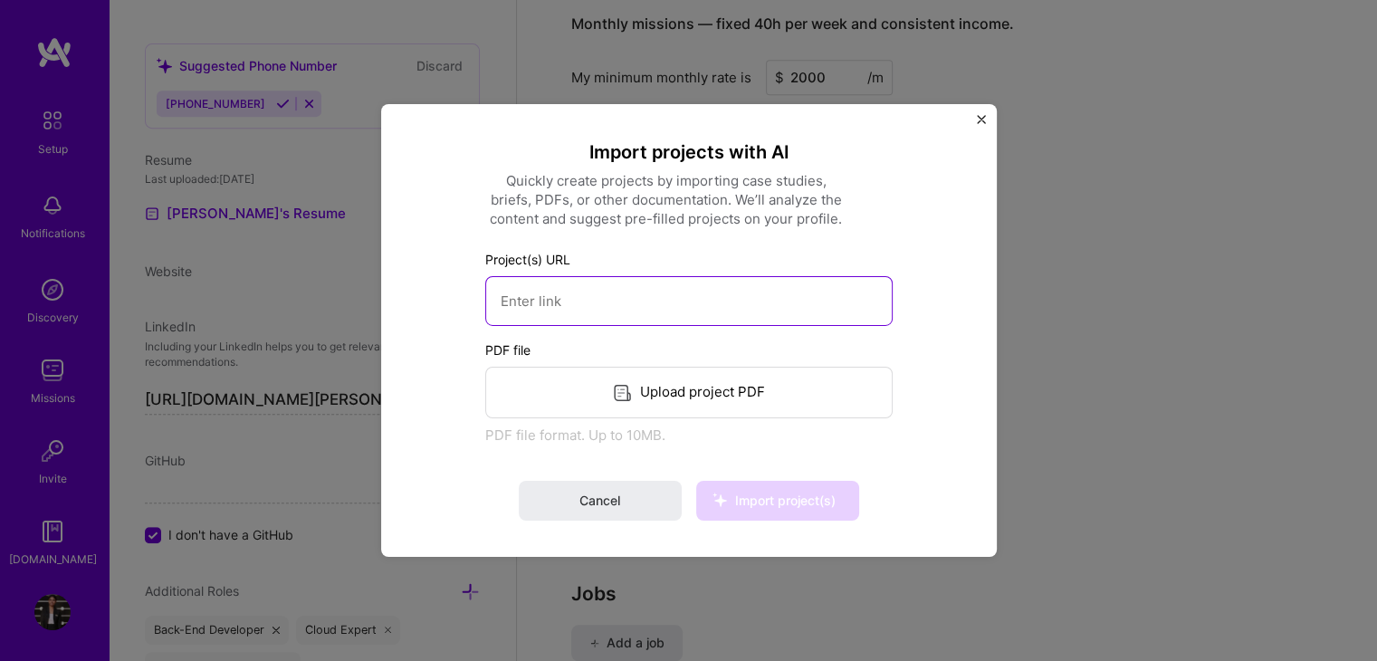
scroll to position [1326, 0]
click at [578, 296] on input at bounding box center [688, 301] width 407 height 50
click at [532, 306] on input at bounding box center [688, 301] width 407 height 50
paste input "Co-invented “An IoT based Aid for Monitoring Hallucinations and Assisting in Co…"
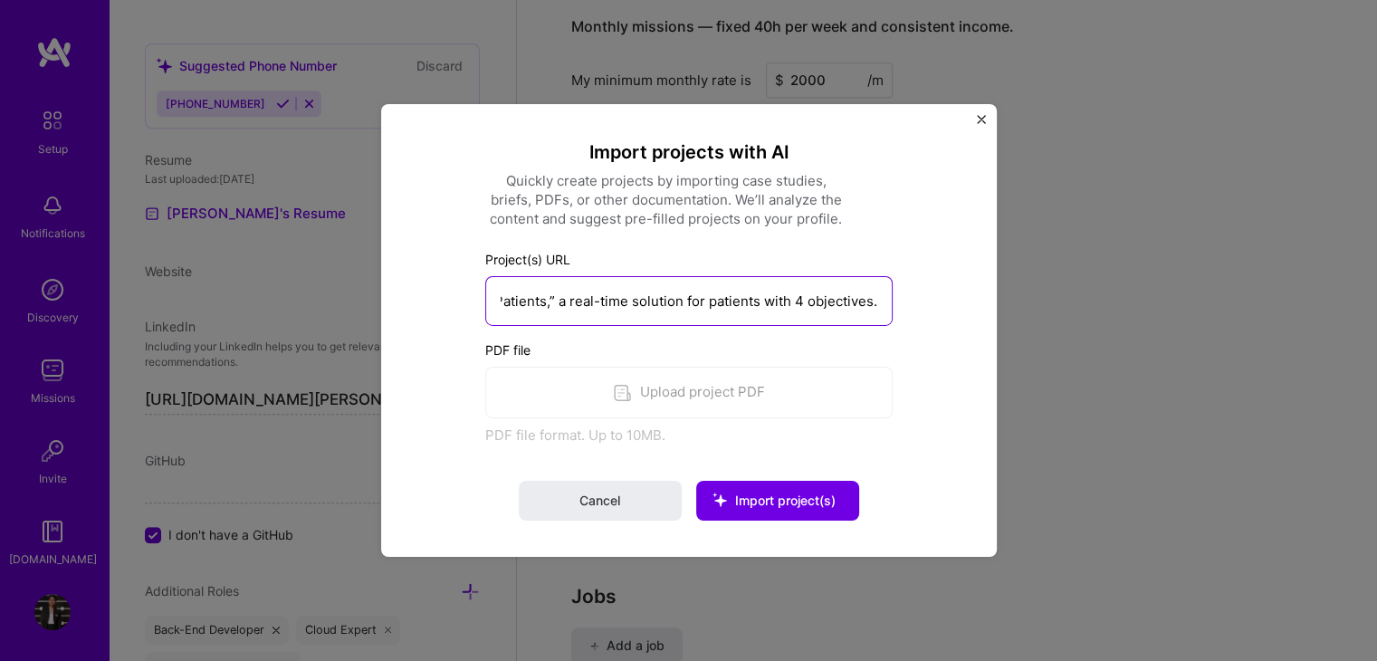
scroll to position [0, 0]
click at [599, 310] on input "https://Co-invented “An IoT based Aid for Monitoring Hallucinations and Assisti…" at bounding box center [688, 301] width 407 height 50
paste input "www.researchgate.net/publication/366372263_An_IoT_based_Aid_for_Monitoring_Hall…"
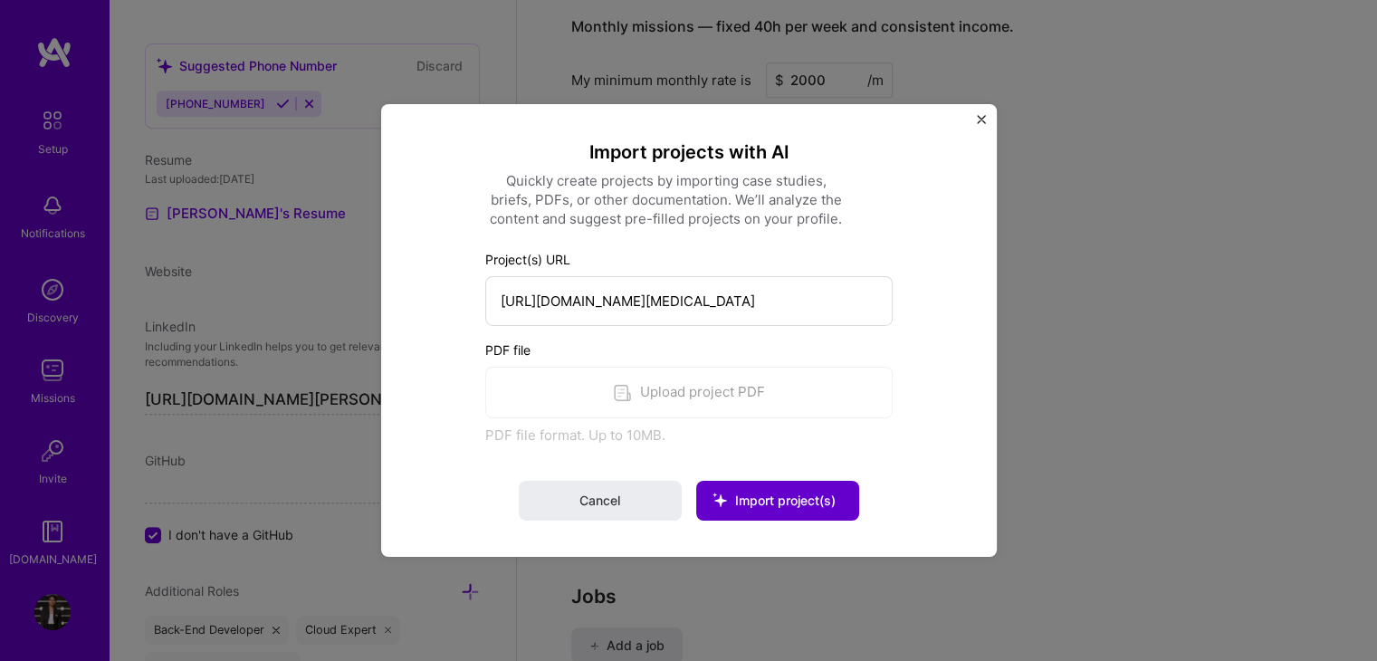
click at [758, 497] on span "Import project(s)" at bounding box center [785, 500] width 101 height 15
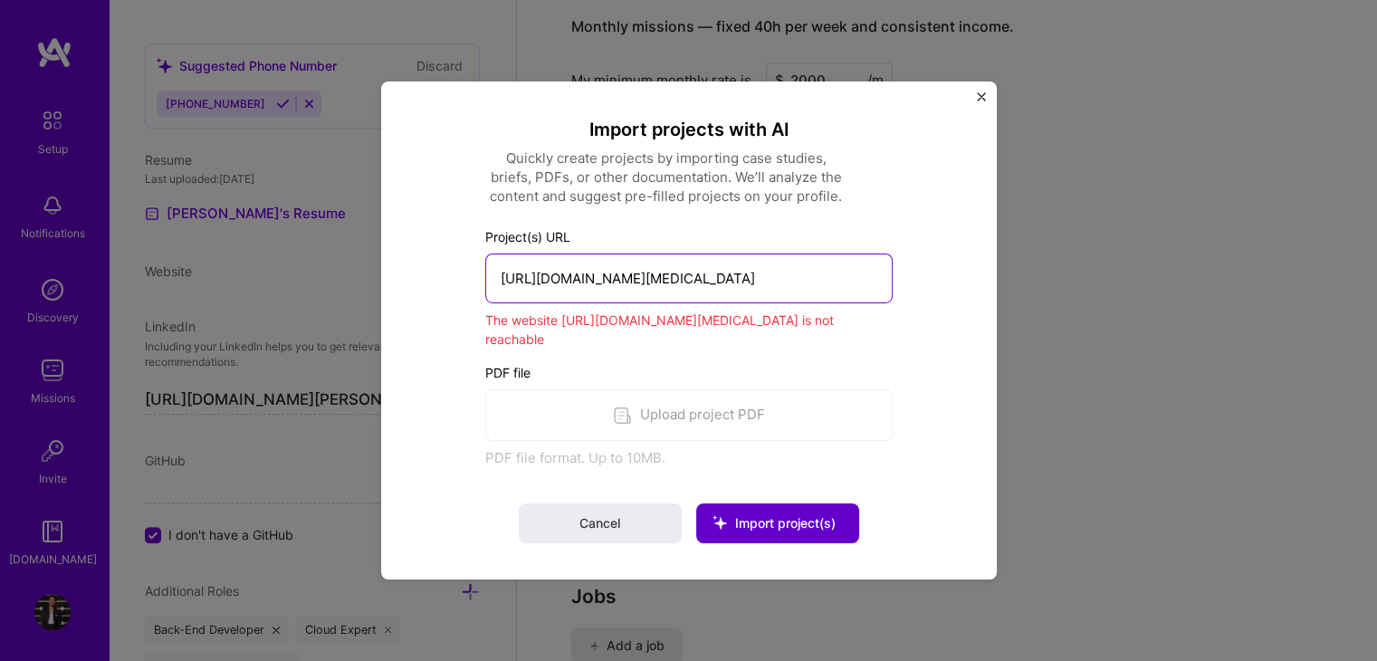
click at [625, 280] on input "https://www.researchgate.net/publication/366372263_An_IoT_based_Aid_for_Monitor…" at bounding box center [688, 279] width 407 height 50
click at [758, 266] on input "https://www.researchgate.net/publication/366372263_An_IoT_based_Aid_for_Monitor…" at bounding box center [688, 279] width 407 height 50
paste input "An IoT based Aid for Monitoring Hallucinations and Assisting in Cognitive Rehab…"
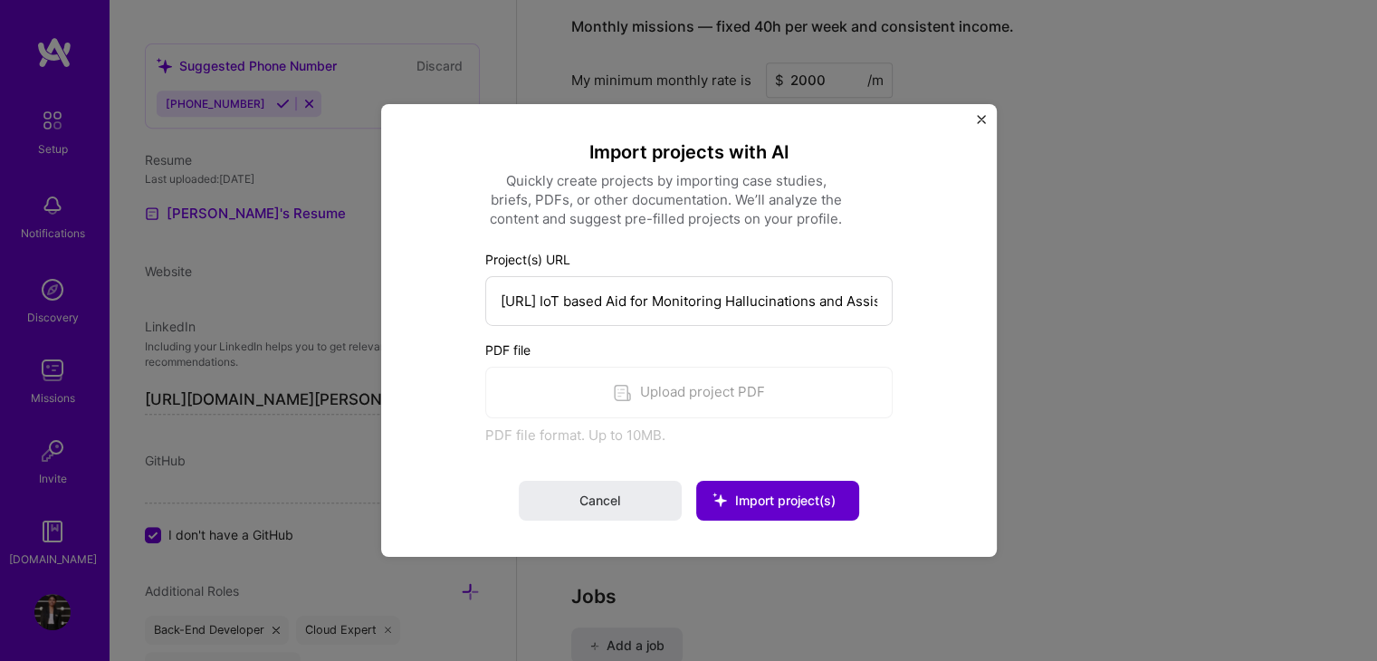
click at [757, 499] on span "Import project(s)" at bounding box center [785, 500] width 101 height 15
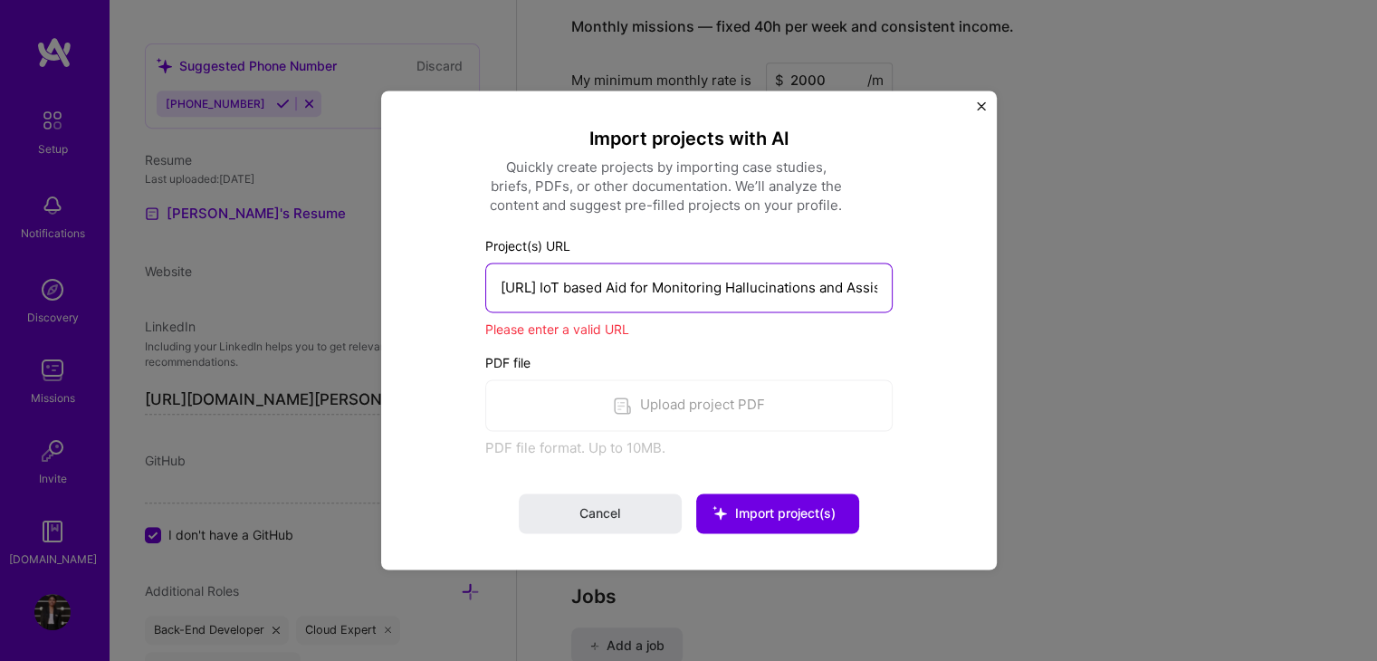
click at [545, 283] on input "https://An IoT based Aid for Monitoring Hallucinations and Assisting in Cogniti…" at bounding box center [688, 288] width 407 height 50
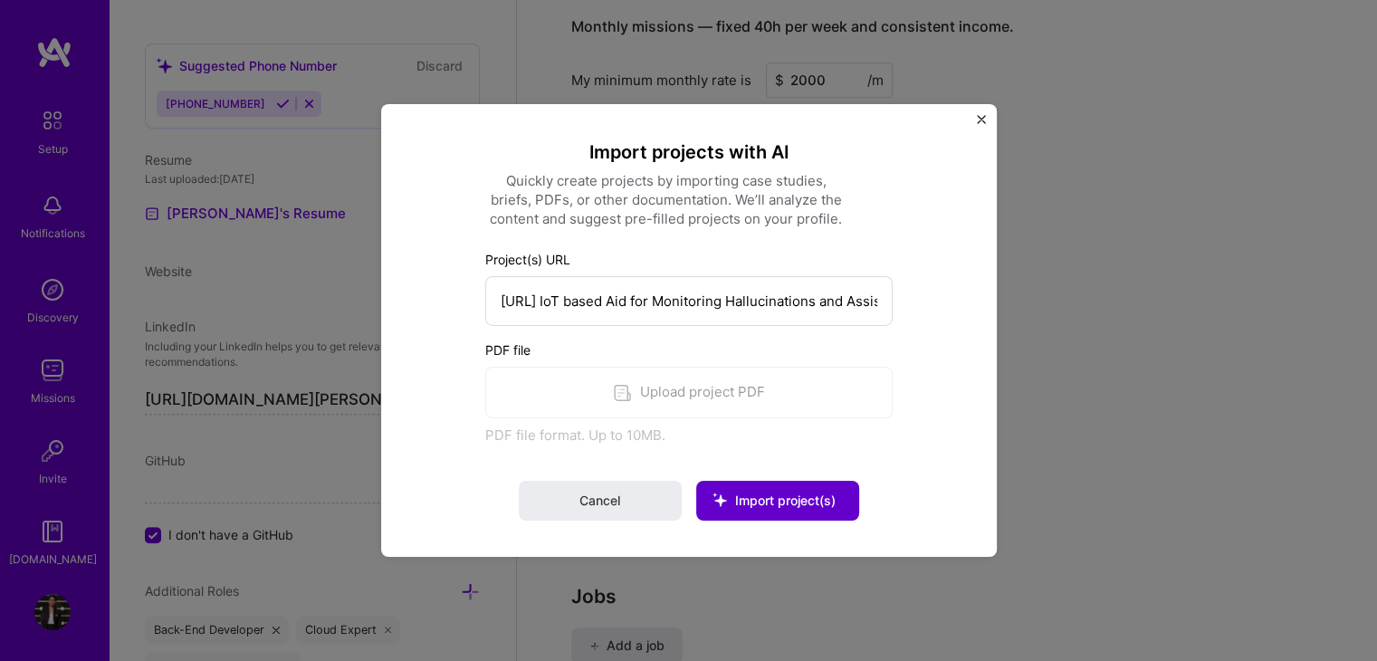
click at [734, 486] on icon at bounding box center [719, 499] width 47 height 47
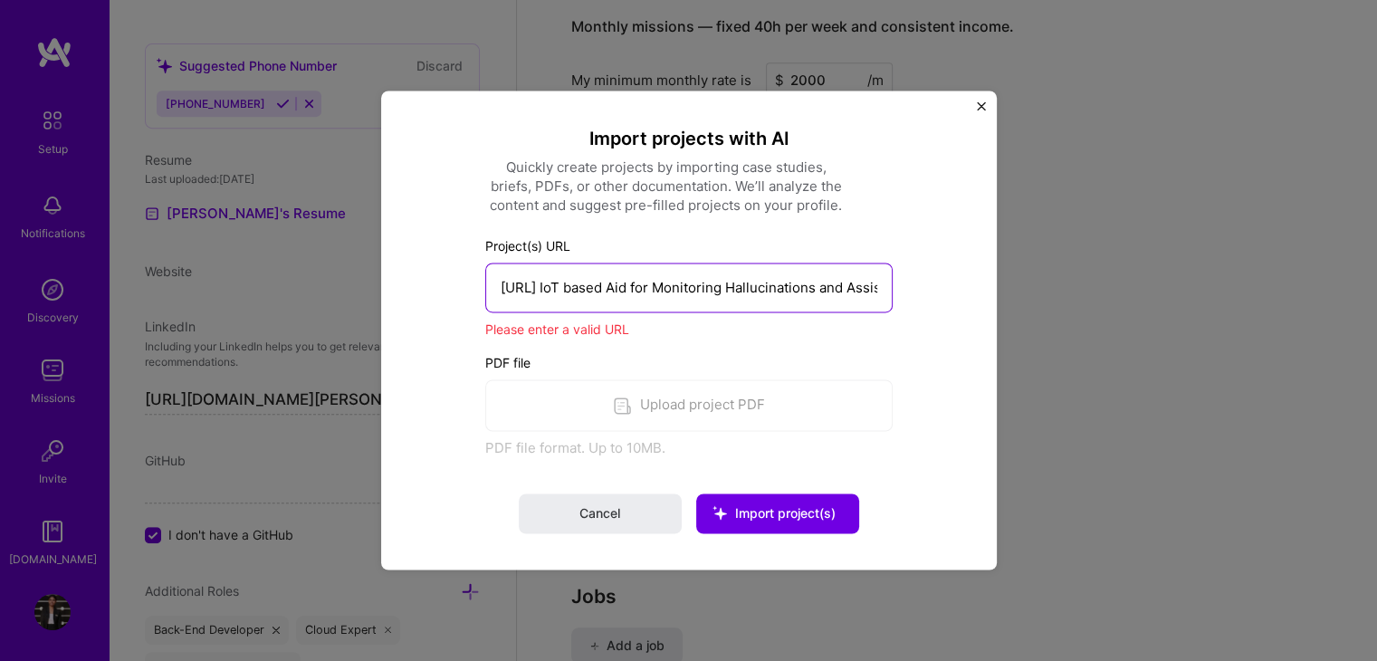
click at [688, 286] on input "https://An IoT based Aid for Monitoring Hallucinations and Assisting in Cogniti…" at bounding box center [688, 288] width 407 height 50
paste input "www.researchgate.net/publication/366372263_An_IoT_based_Aid_for_Monitoring_Hall…"
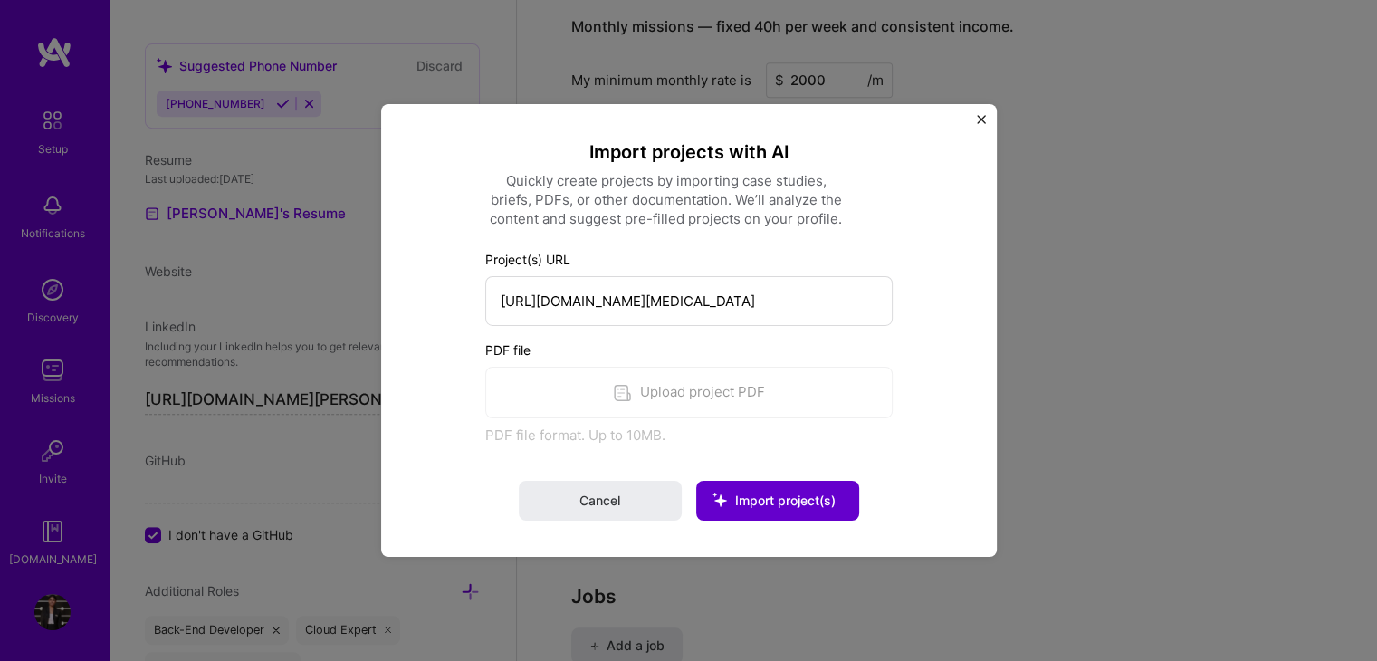
click at [780, 504] on span "Import project(s)" at bounding box center [785, 500] width 101 height 15
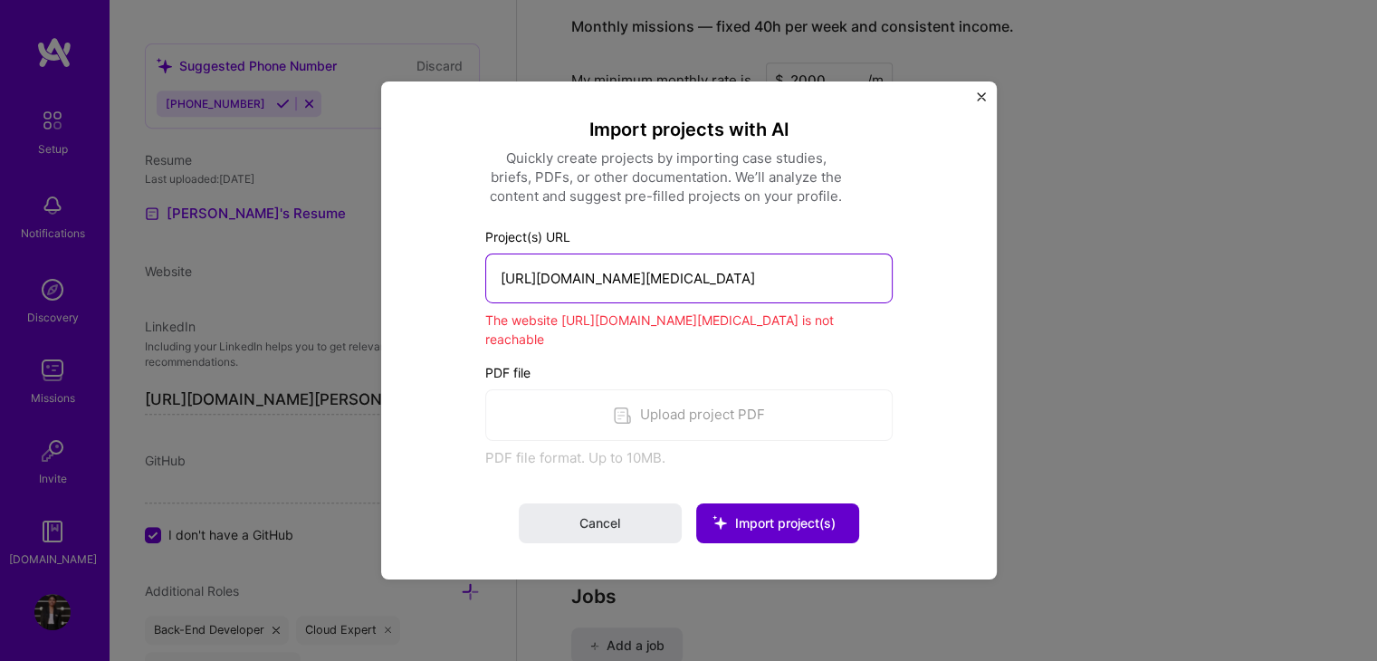
click at [598, 274] on input "https://www.researchgate.net/publication/366372263_An_IoT_based_Aid_for_Monitor…" at bounding box center [688, 279] width 407 height 50
paste input "github.com/Himanshi1999/Pests-Recommendation-using-Pest-Detection"
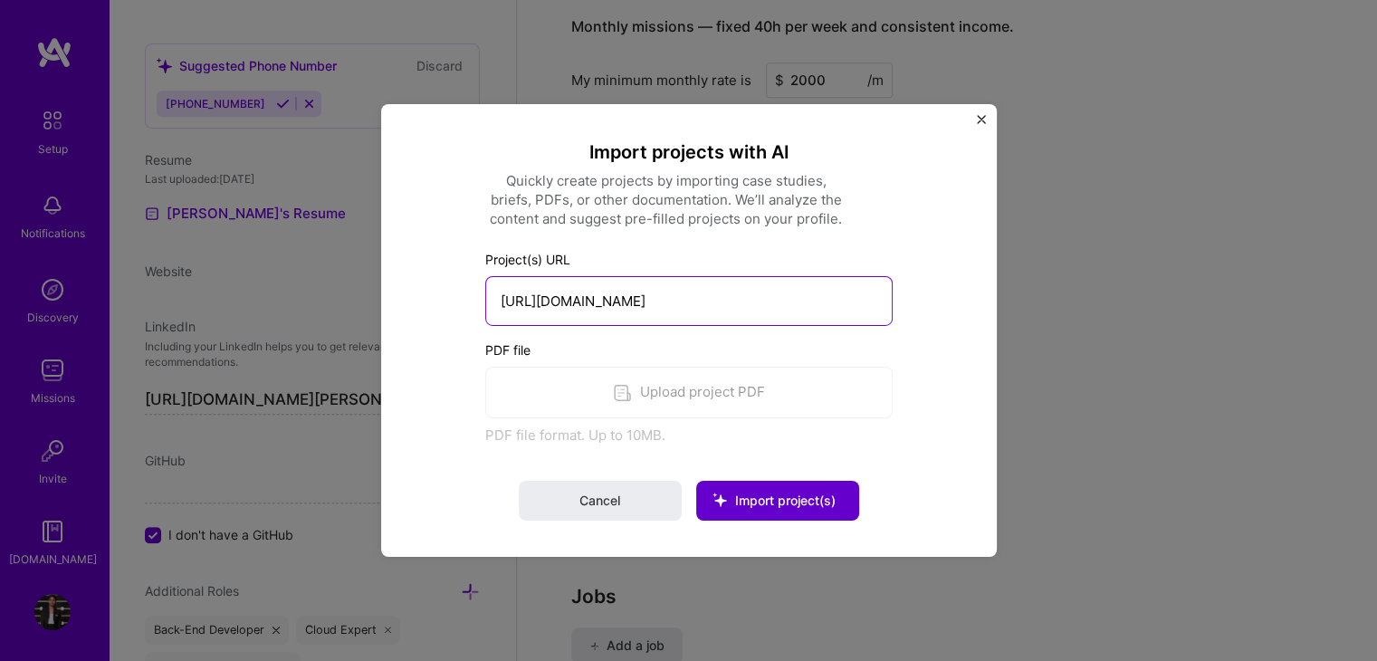
scroll to position [0, 139]
type input "https://github.com/Himanshi1999/Pests-Recommendation-using-Pest-Detection"
click at [749, 484] on button "Import project(s)" at bounding box center [777, 501] width 163 height 40
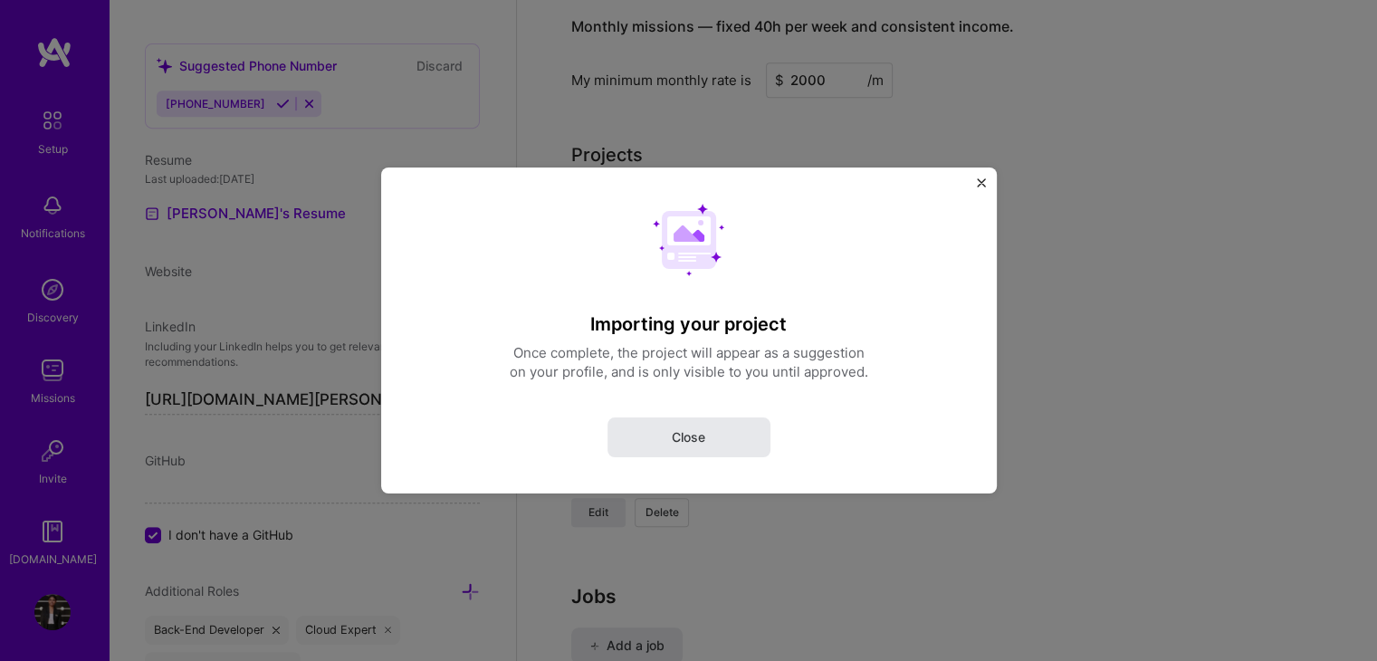
click at [712, 439] on button "Close" at bounding box center [689, 437] width 163 height 40
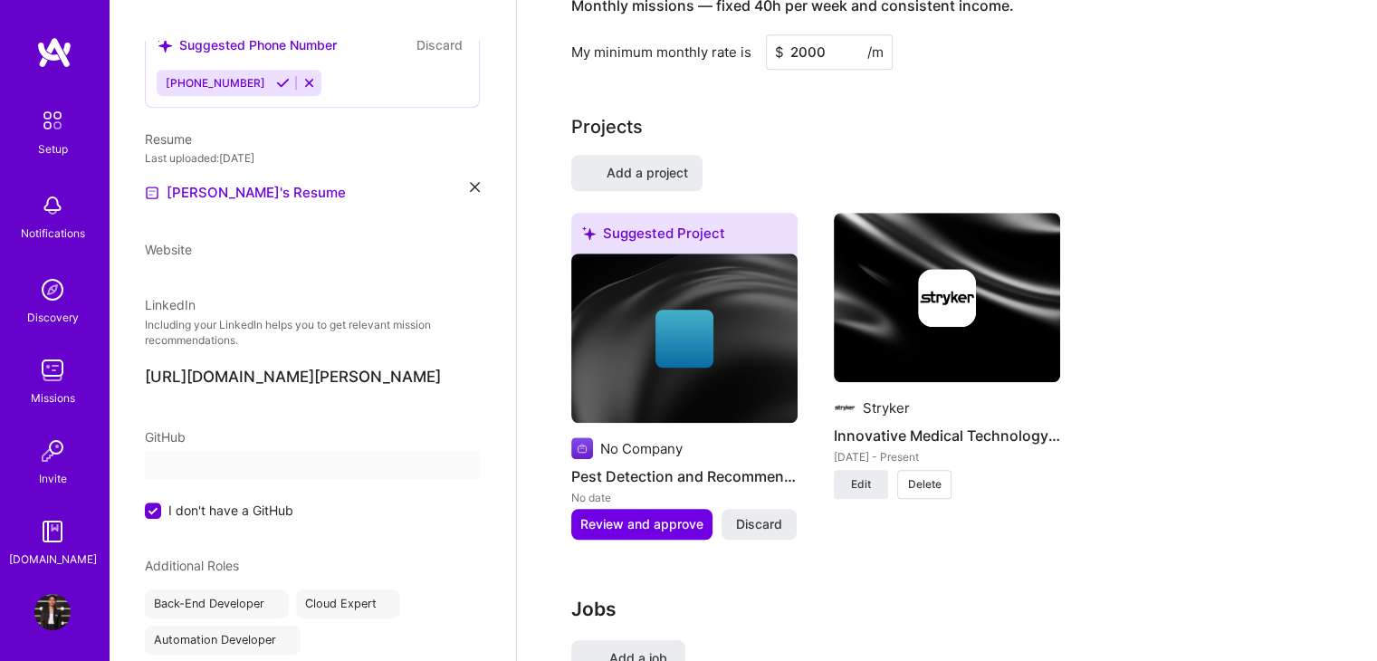
select select "US"
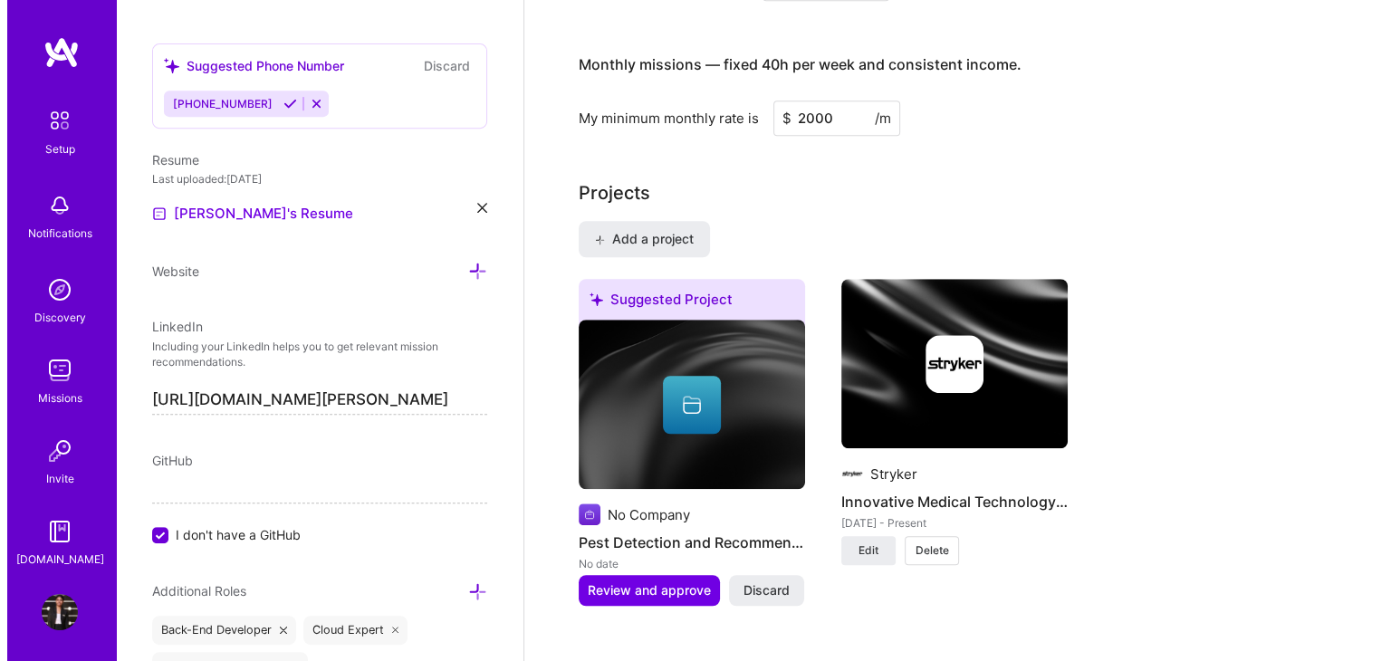
scroll to position [1297, 0]
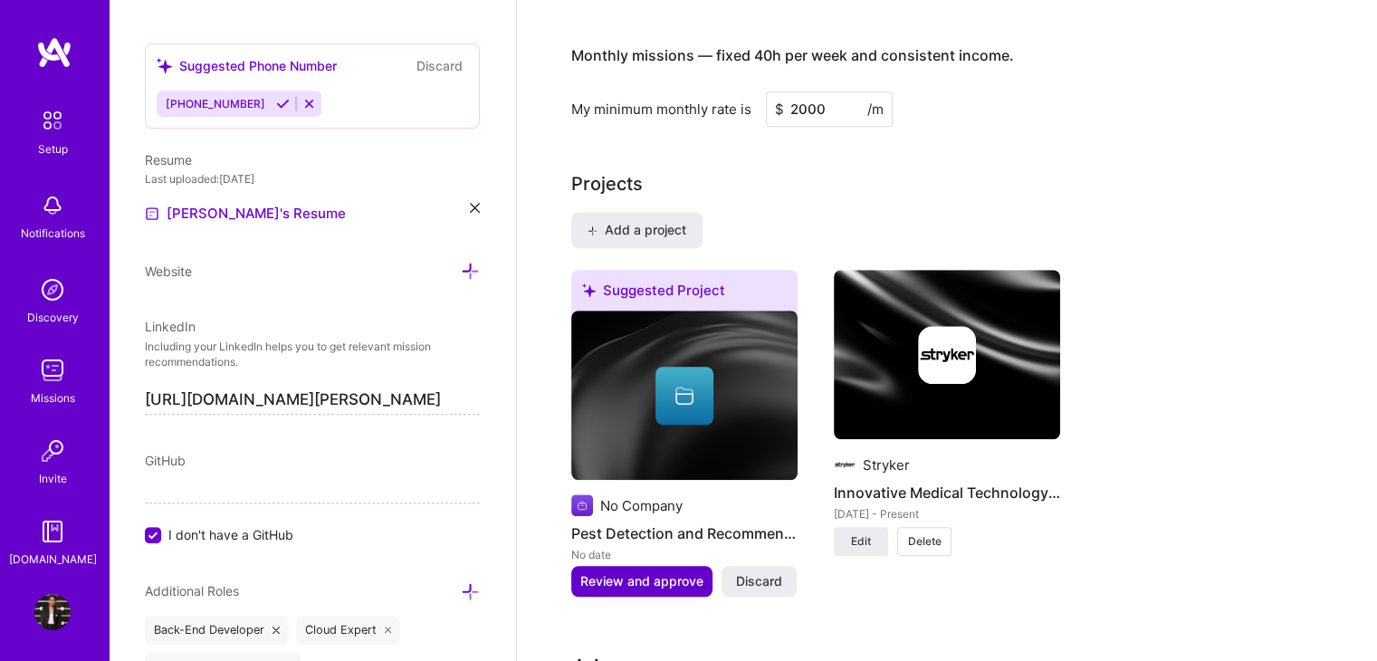
click at [651, 572] on span "Review and approve" at bounding box center [641, 581] width 123 height 18
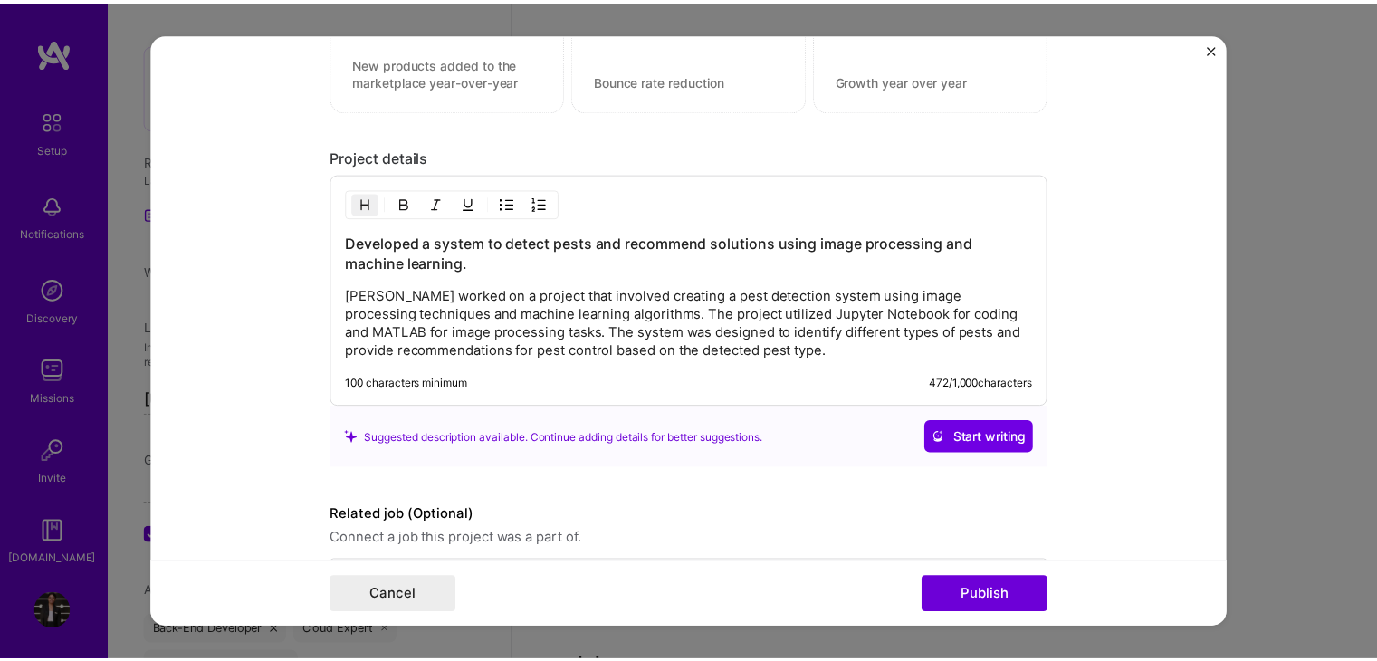
scroll to position [1600, 0]
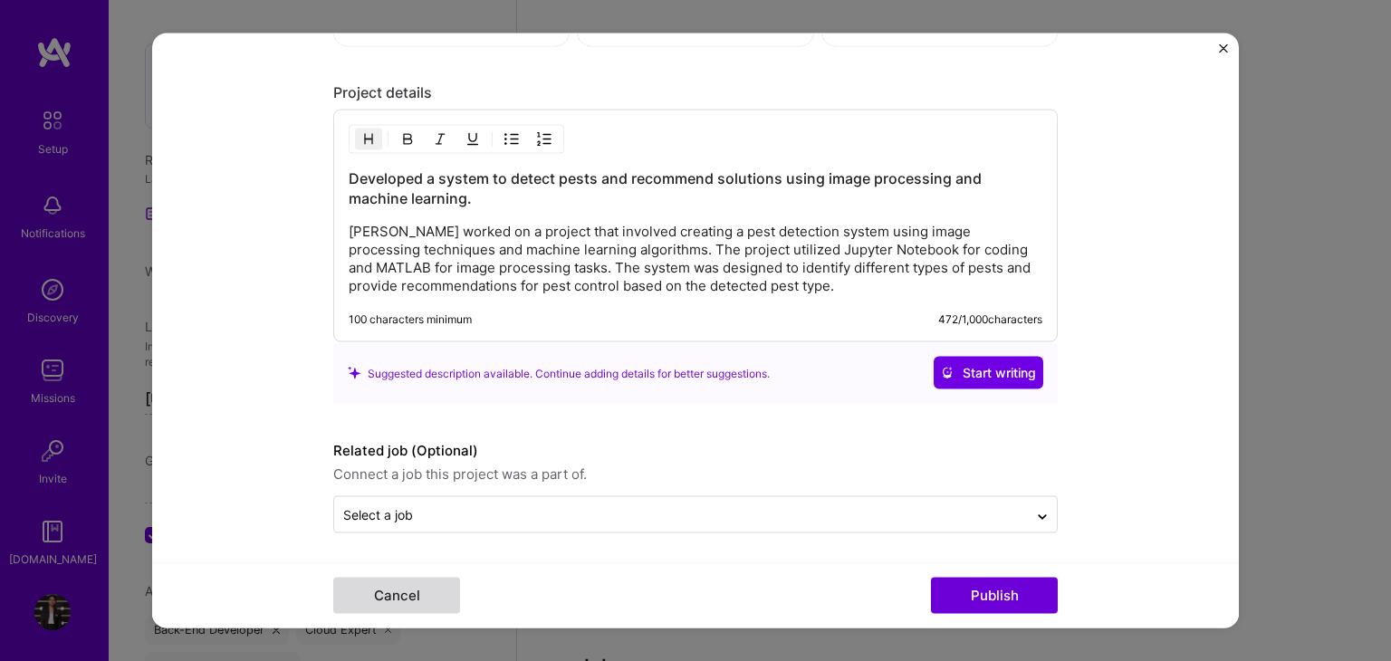
click at [440, 591] on button "Cancel" at bounding box center [396, 596] width 127 height 36
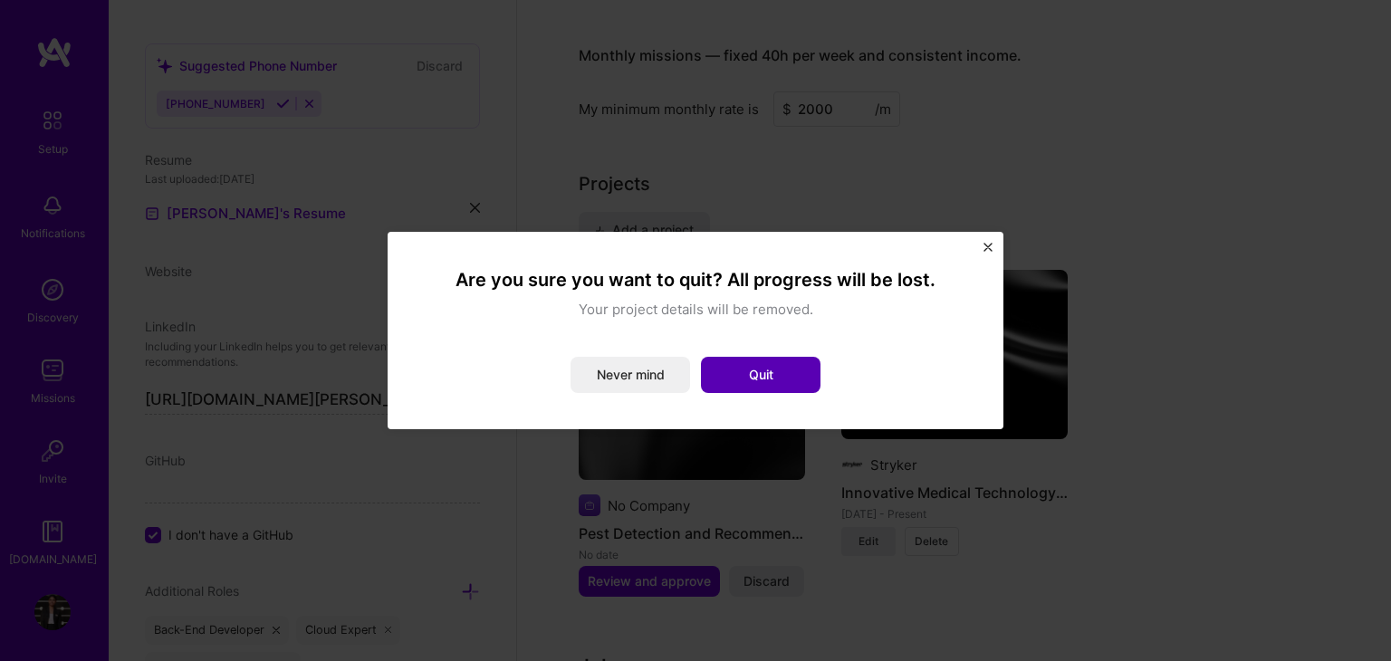
click at [747, 385] on button "Quit" at bounding box center [761, 375] width 120 height 36
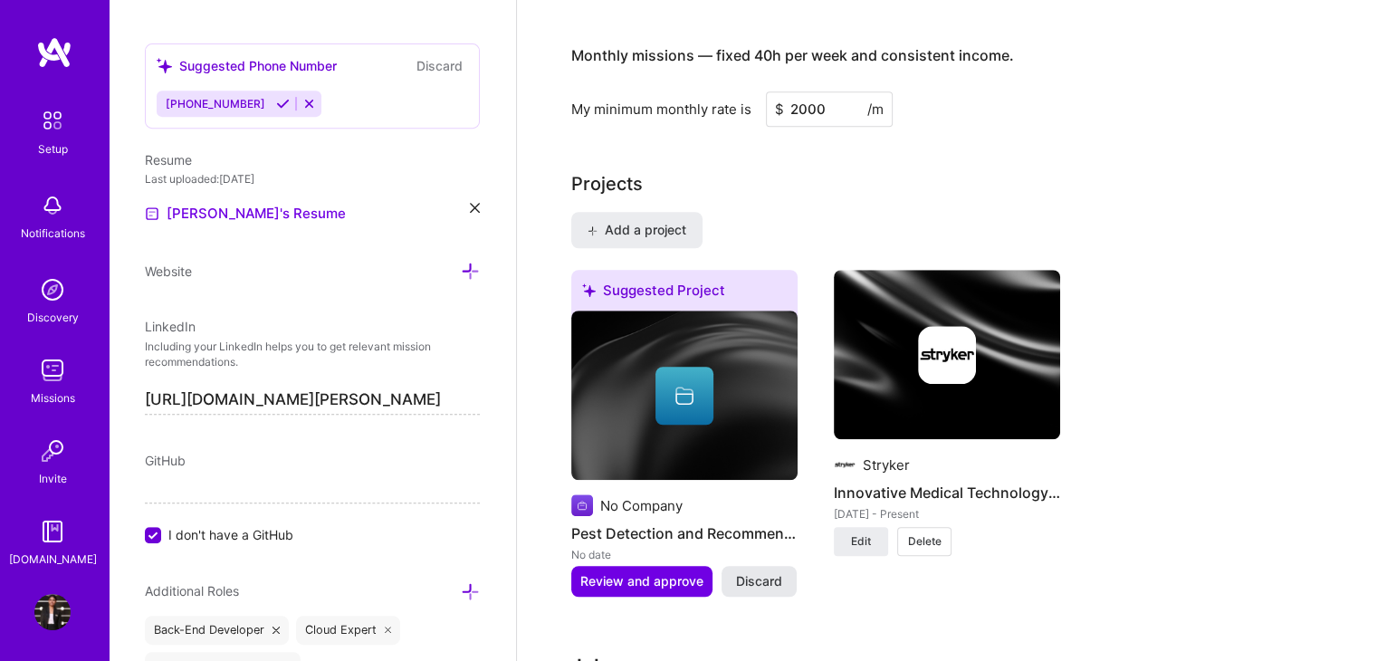
click at [762, 572] on span "Discard" at bounding box center [759, 581] width 46 height 18
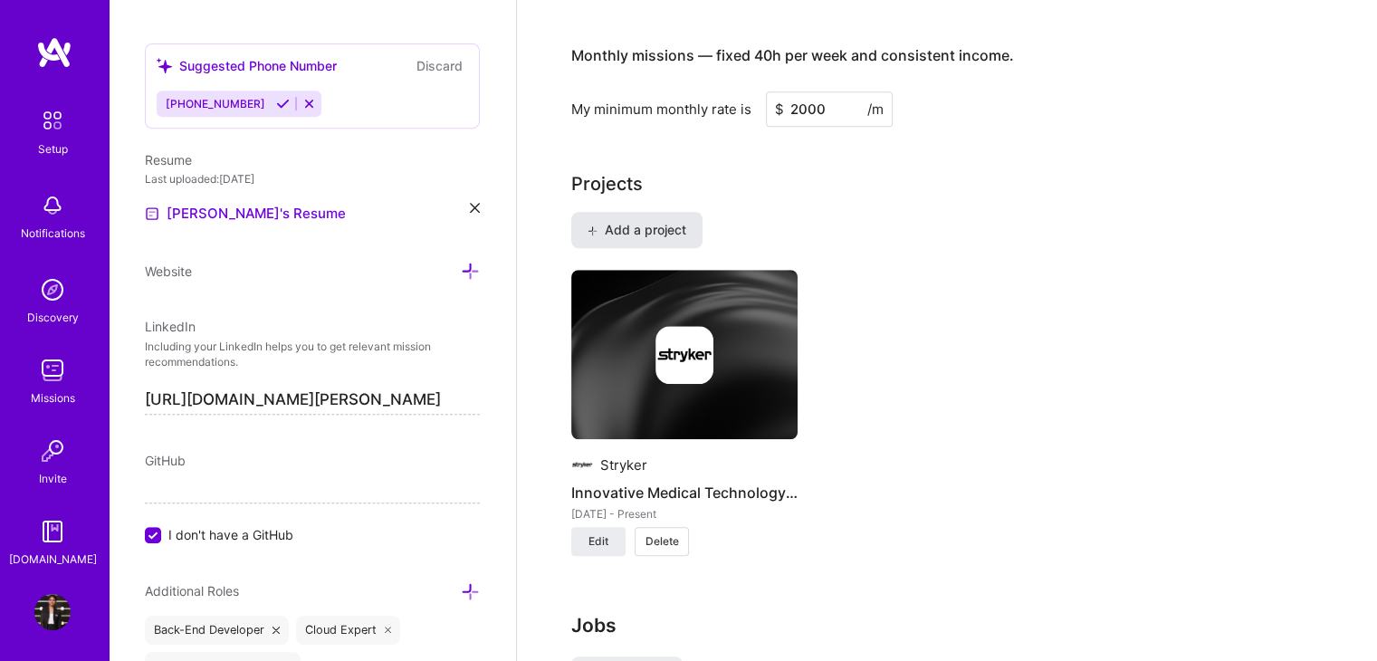
click at [653, 221] on span "Add a project" at bounding box center [637, 230] width 99 height 18
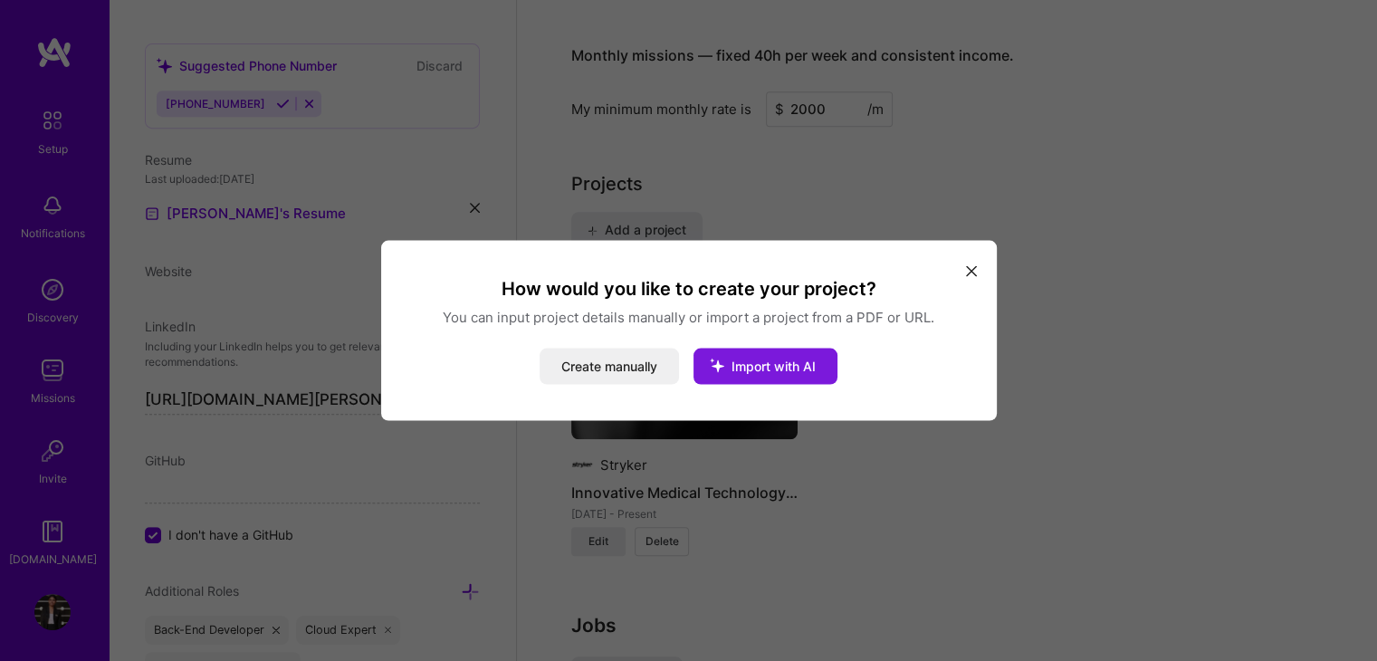
click at [757, 364] on span "Import with AI" at bounding box center [774, 366] width 84 height 15
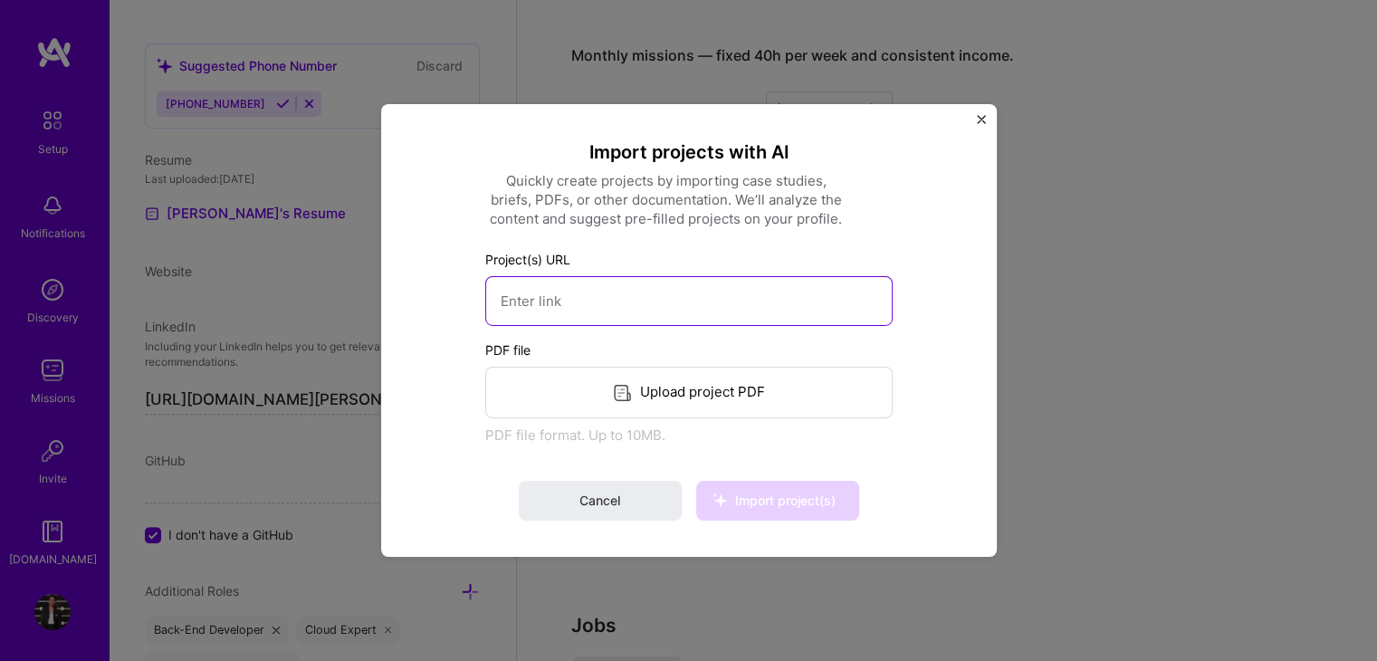
paste input "https://github.com/Himanshi1999/go/blob/main/main.go"
click at [615, 297] on input "https://github.com/Himanshi1999/go/blob/main/main.go" at bounding box center [688, 301] width 407 height 50
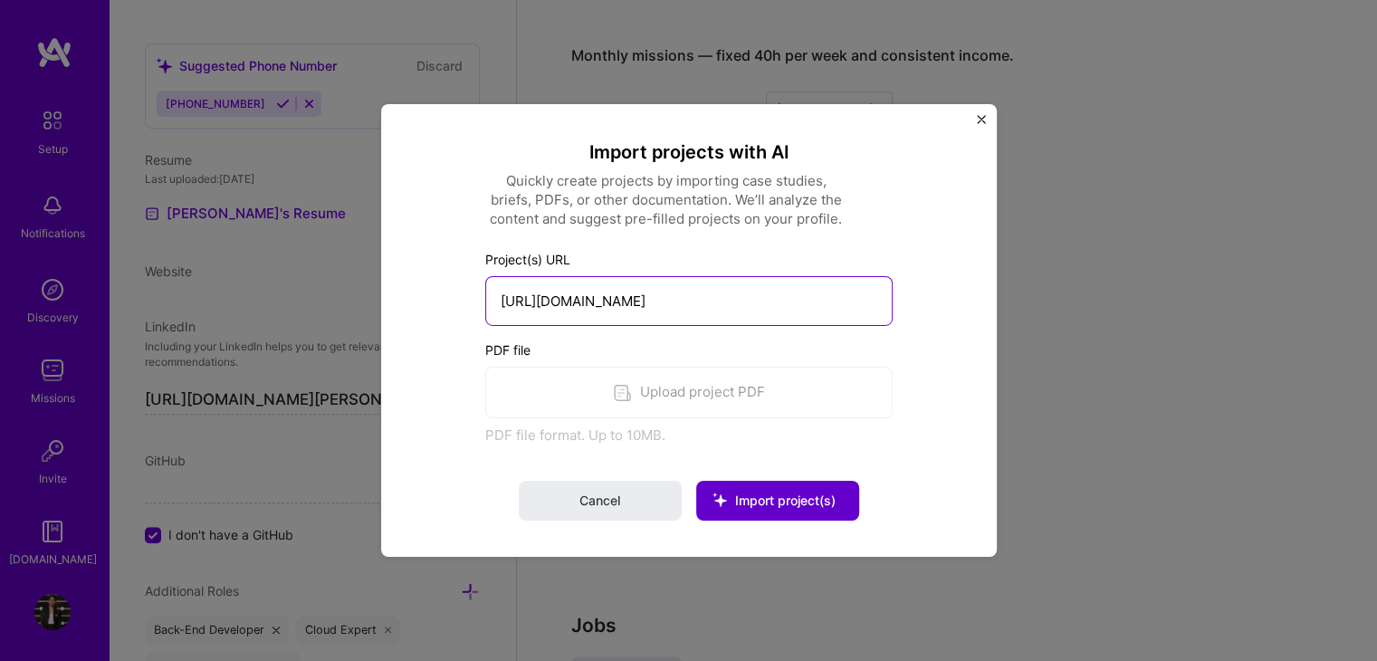
type input "https://github.com/Himanshi1999/go/blob/main/main.go"
click at [769, 493] on span "Import project(s)" at bounding box center [785, 500] width 101 height 15
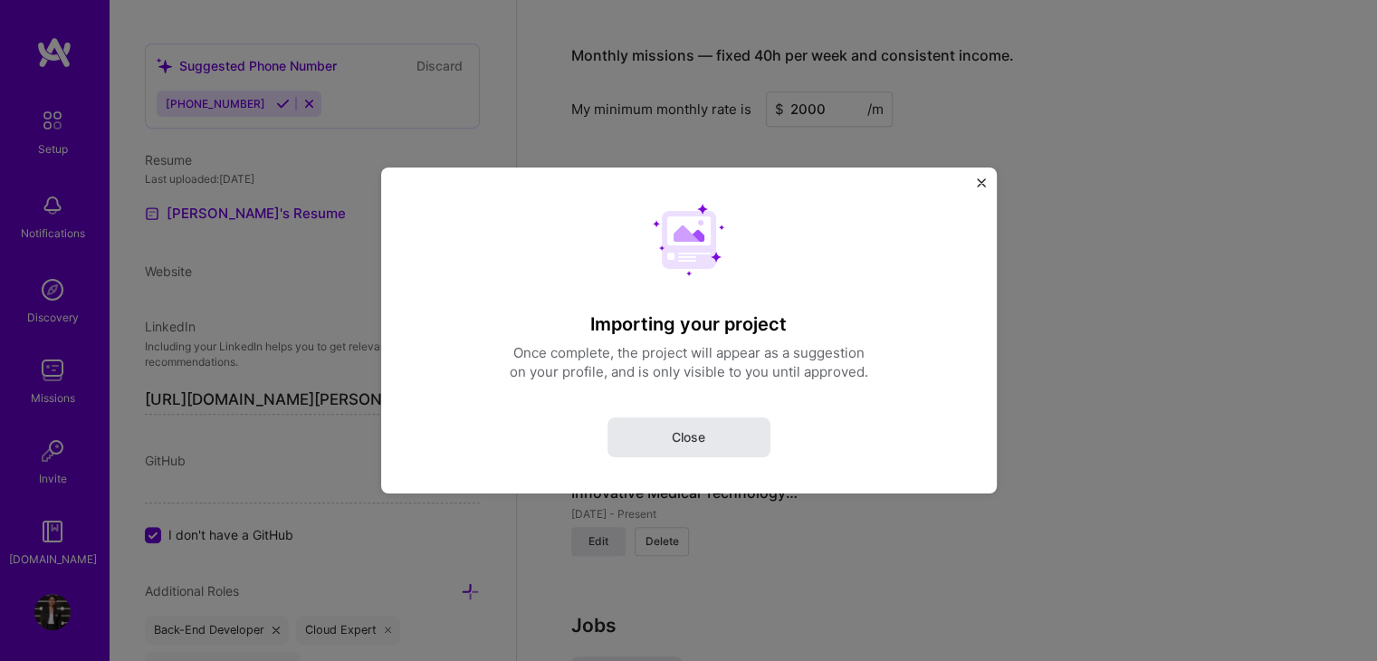
click at [657, 428] on button "Close" at bounding box center [689, 437] width 163 height 40
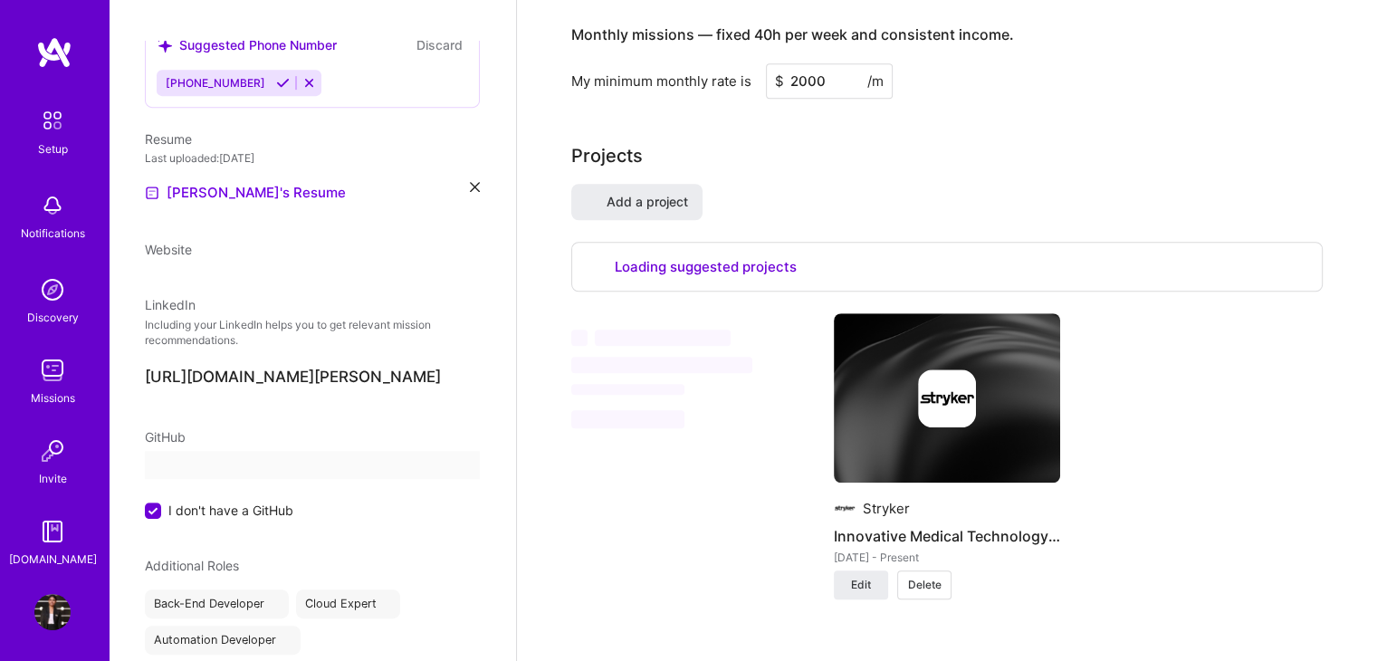
select select "US"
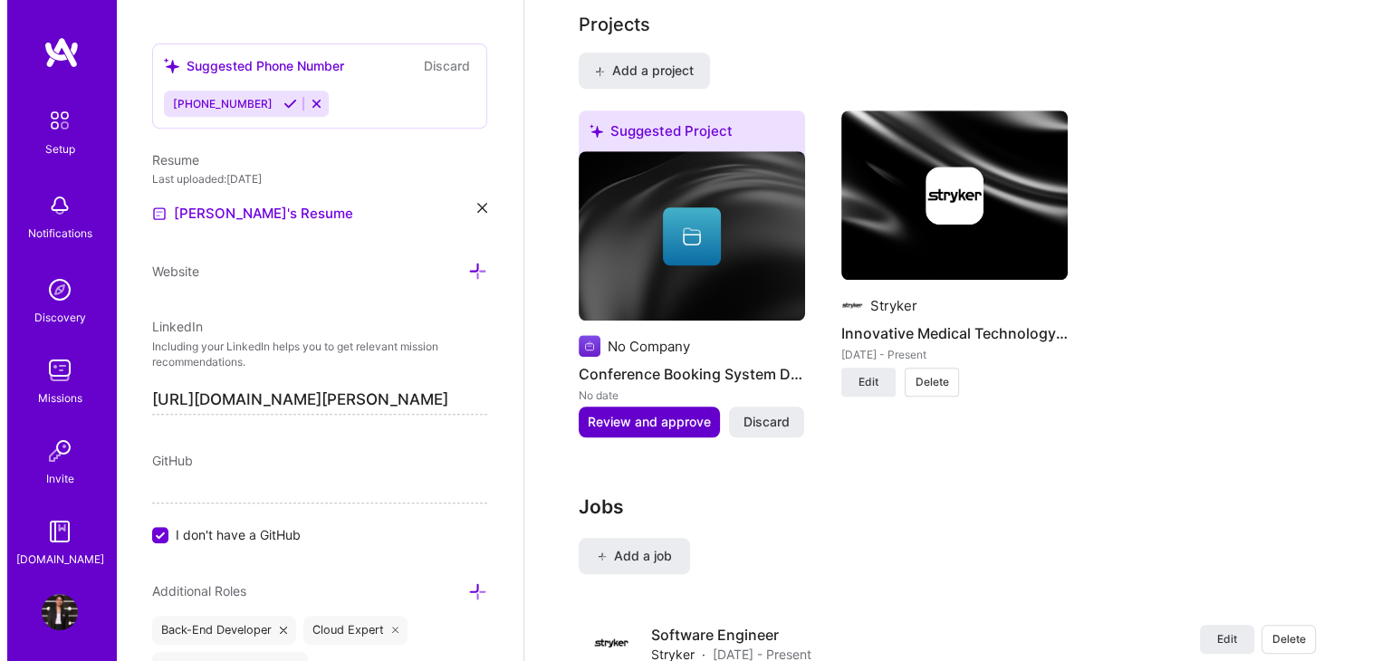
scroll to position [1457, 0]
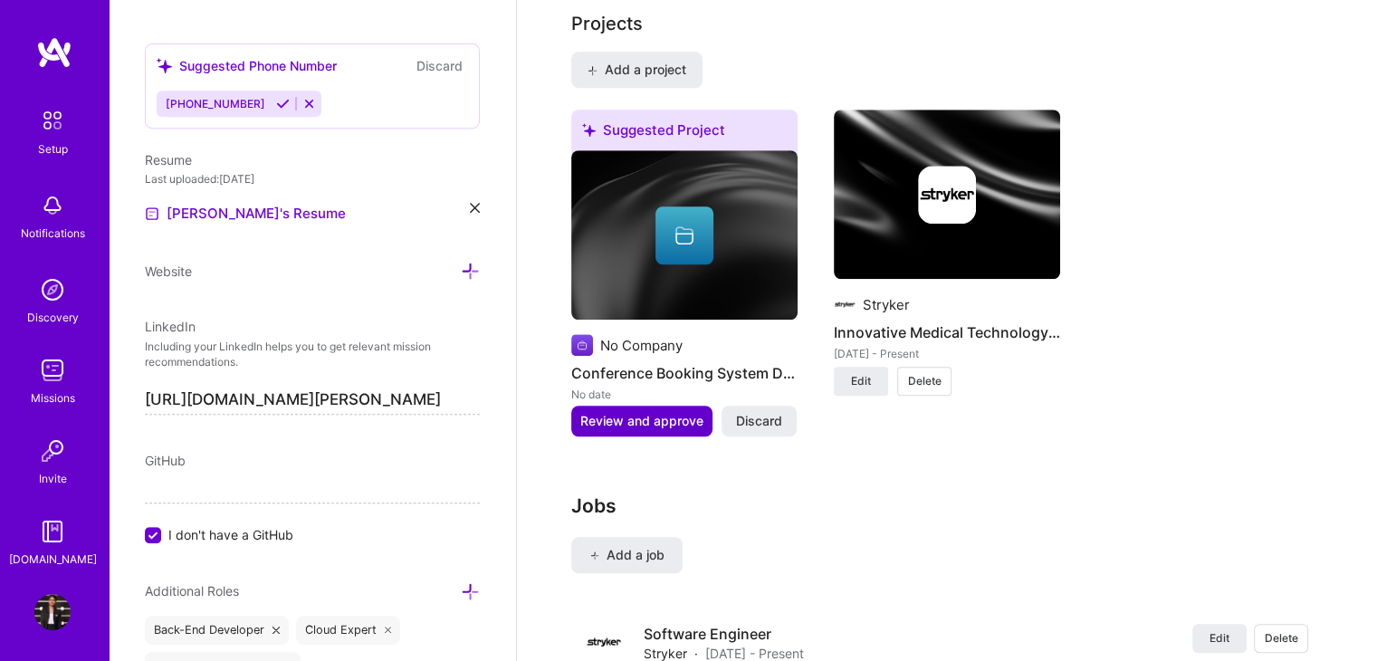
click at [662, 412] on span "Review and approve" at bounding box center [641, 421] width 123 height 18
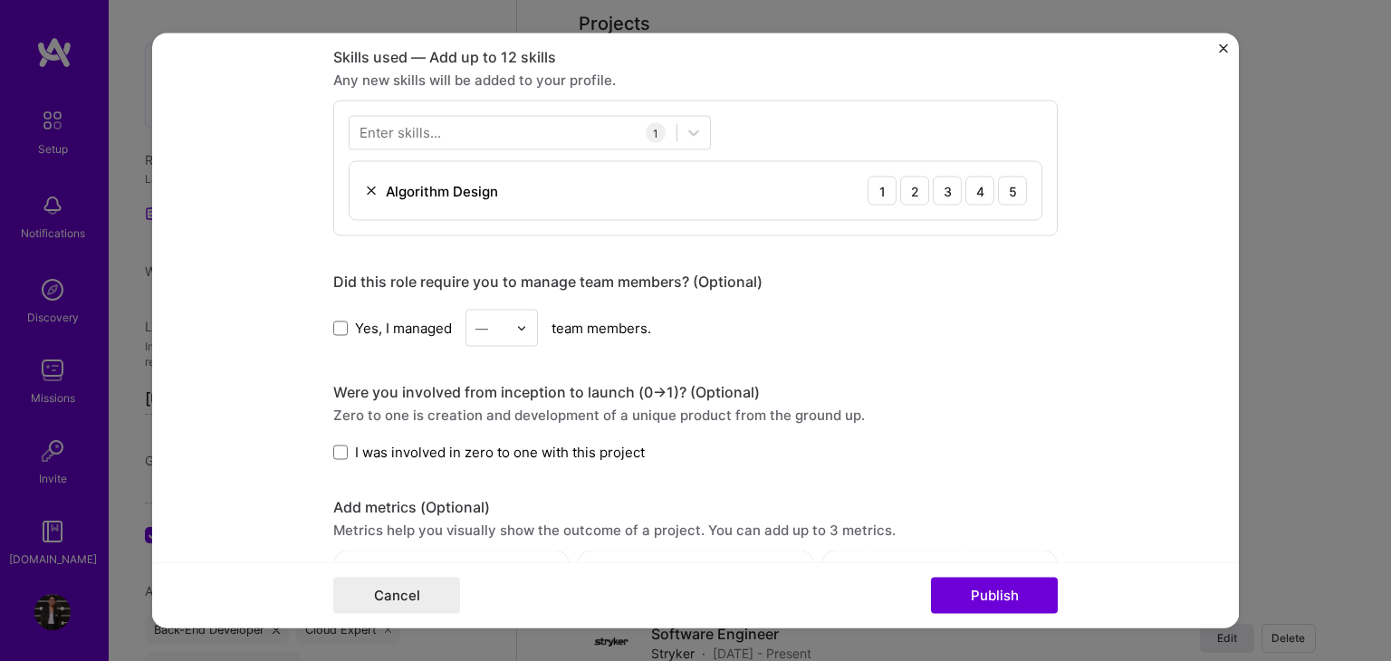
scroll to position [893, 0]
click at [970, 186] on div "4" at bounding box center [979, 189] width 29 height 29
click at [340, 452] on label "I was involved in zero to one with this project" at bounding box center [488, 450] width 311 height 19
click at [0, 0] on input "I was involved in zero to one with this project" at bounding box center [0, 0] width 0 height 0
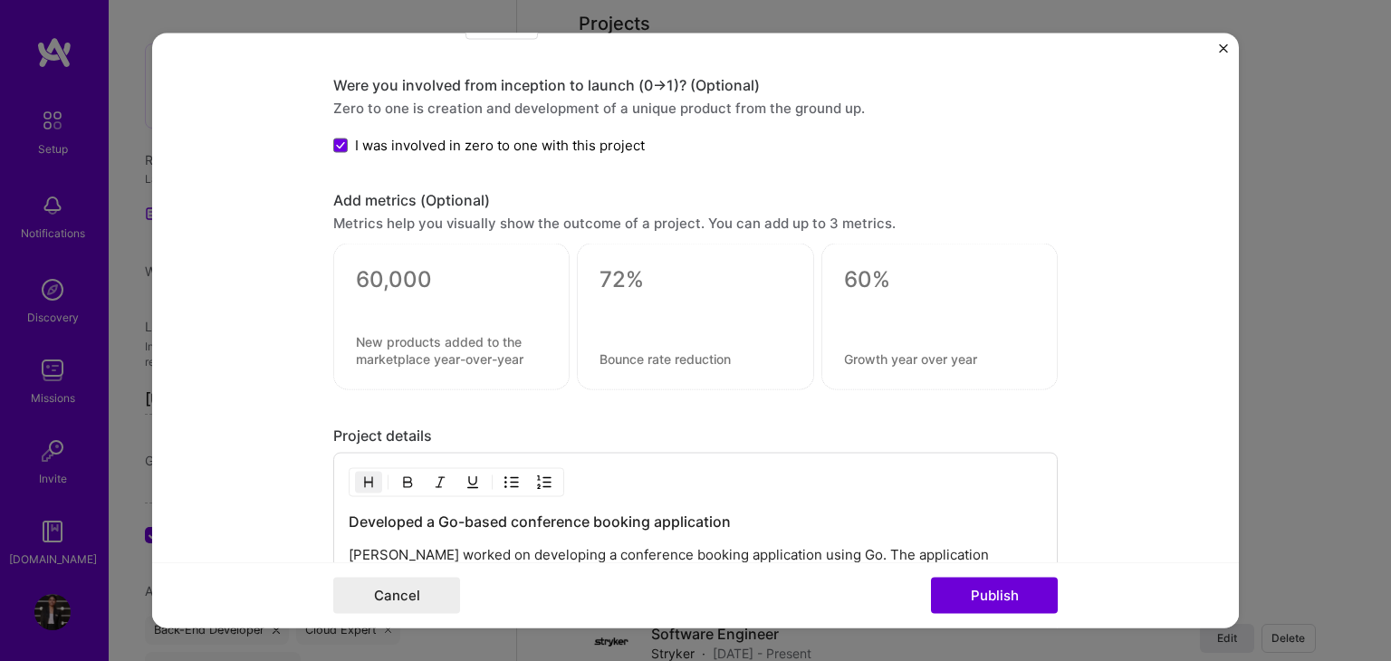
scroll to position [1215, 0]
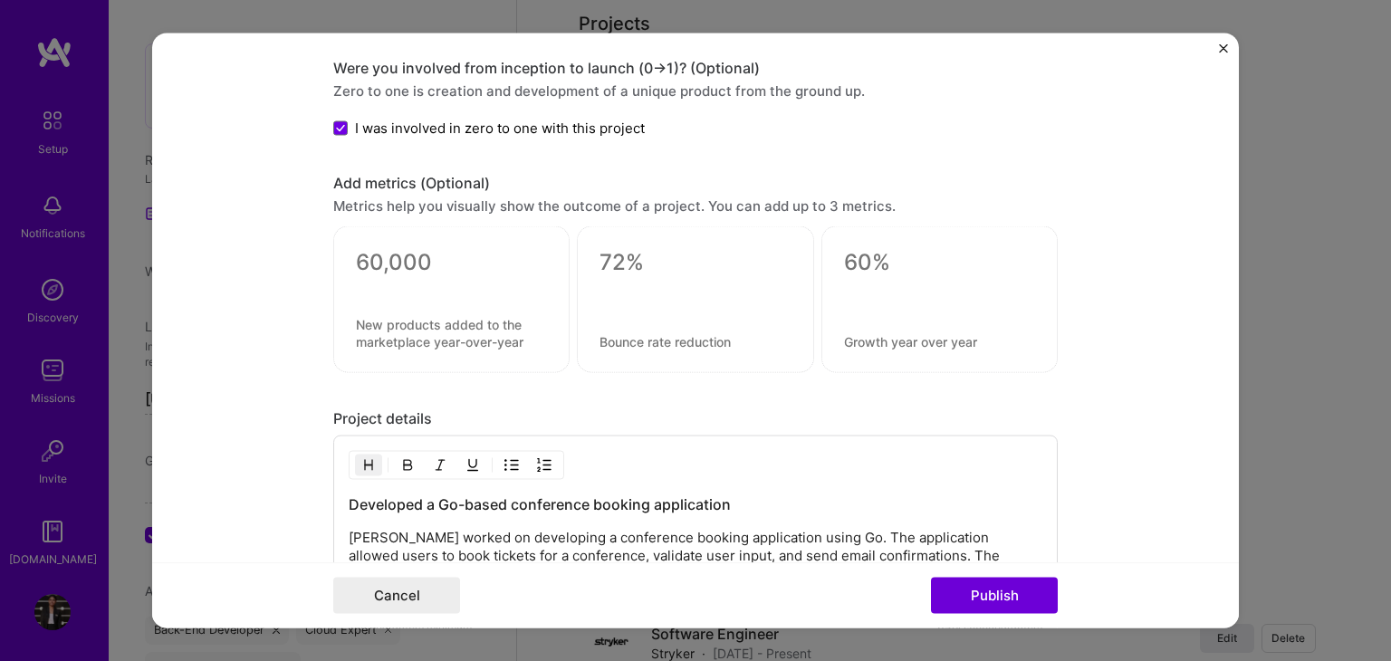
drag, startPoint x: 996, startPoint y: 605, endPoint x: 505, endPoint y: 458, distance: 512.2
click at [505, 458] on form "Editing suggested project This project is suggested based on your LinkedIn, res…" at bounding box center [695, 331] width 1087 height 595
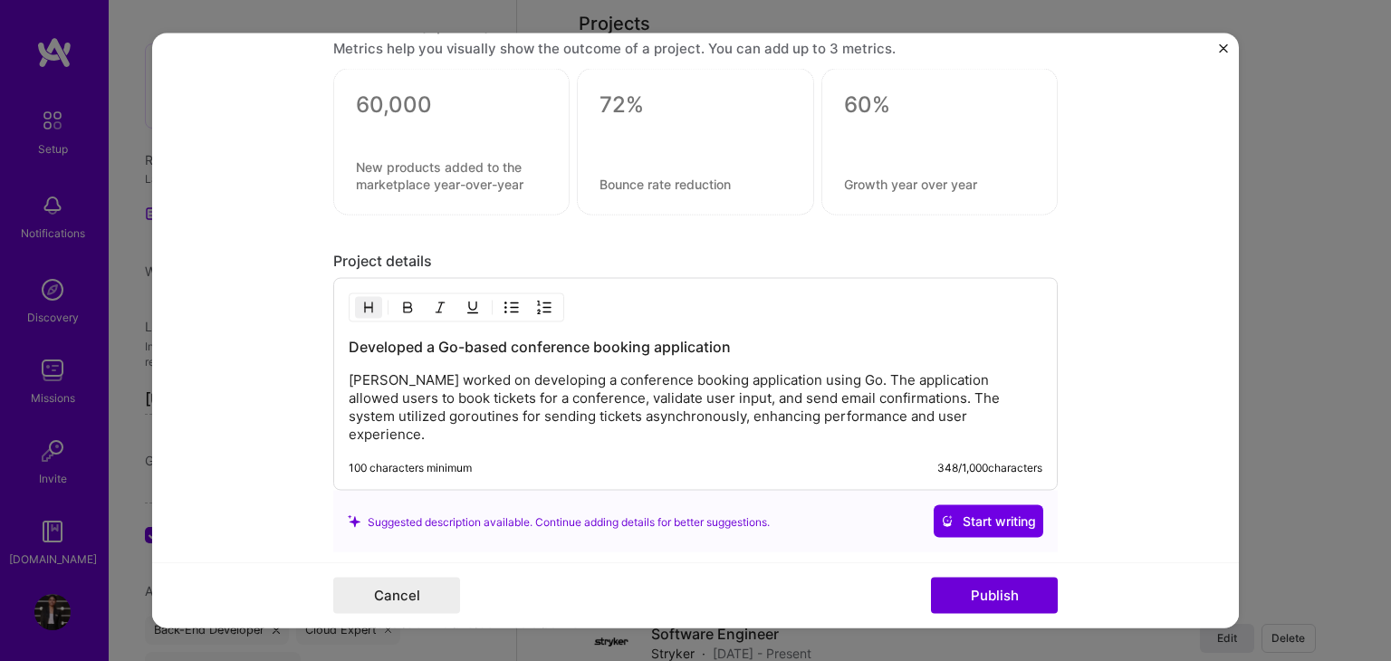
scroll to position [1378, 0]
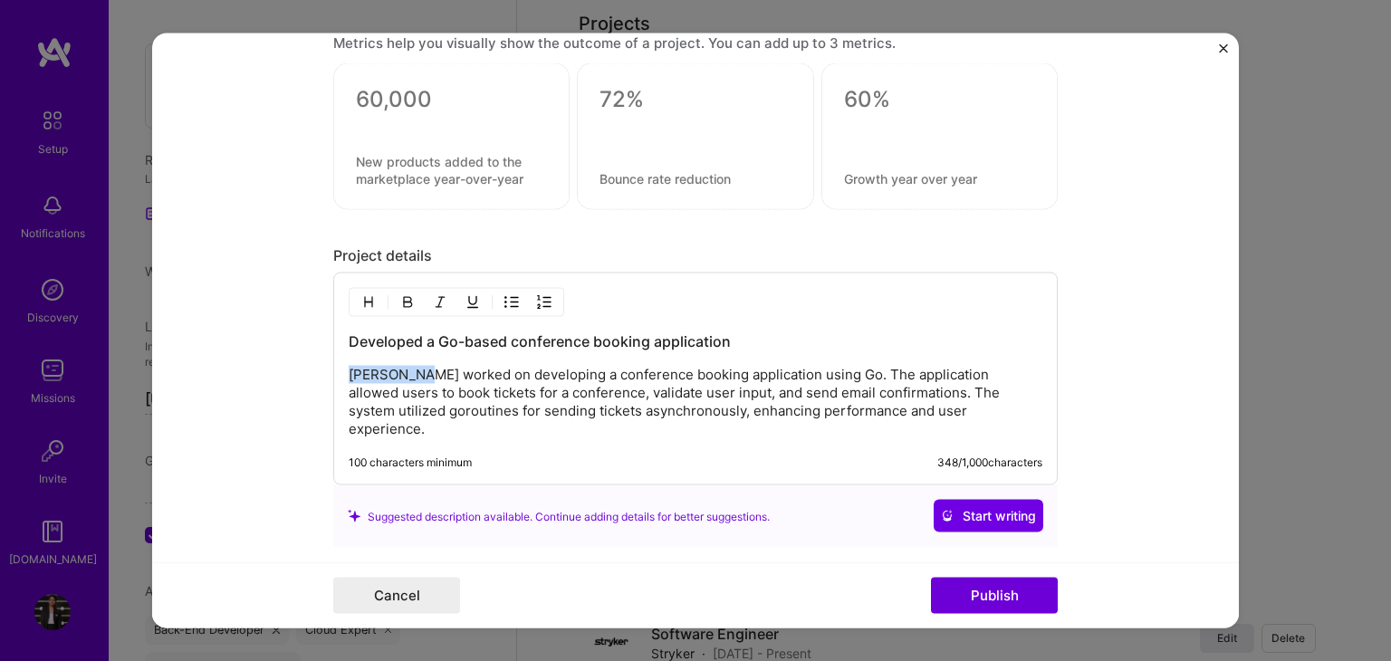
drag, startPoint x: 342, startPoint y: 371, endPoint x: 409, endPoint y: 377, distance: 67.2
click at [409, 377] on p "Himanshi worked on developing a conference booking application using Go. The ap…" at bounding box center [696, 402] width 694 height 72
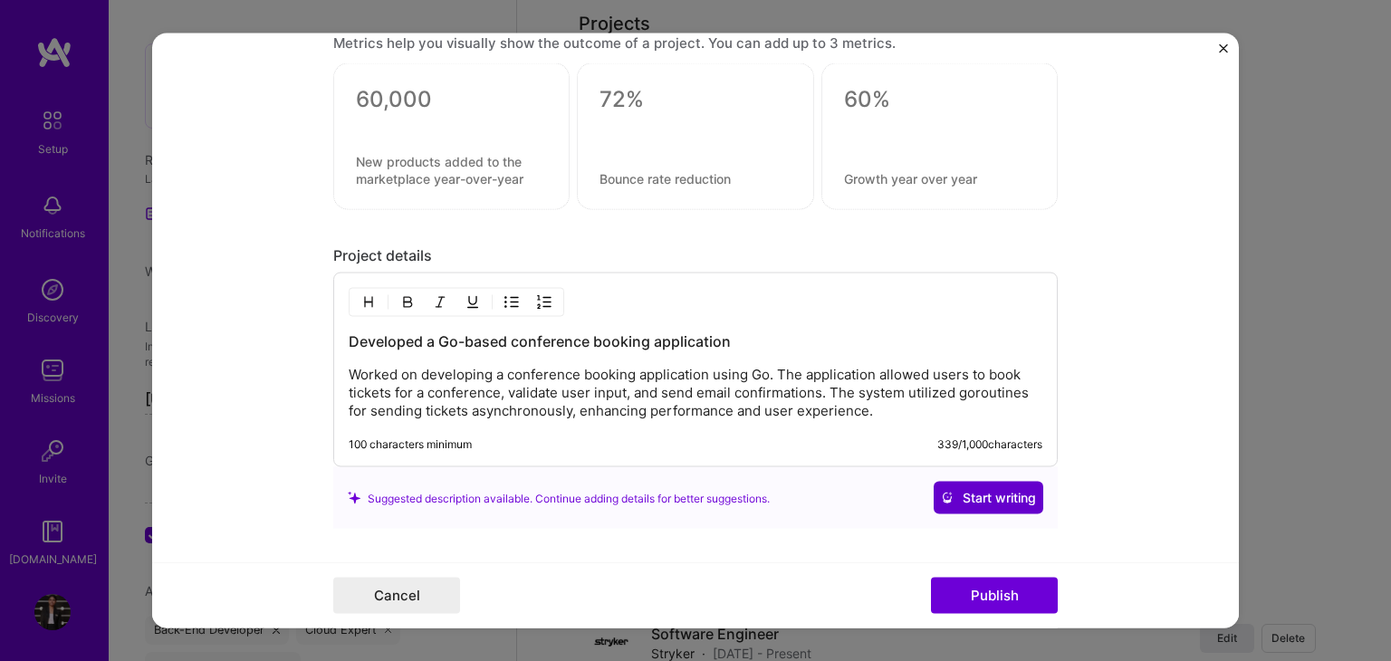
click at [972, 491] on span "Start writing" at bounding box center [988, 498] width 95 height 18
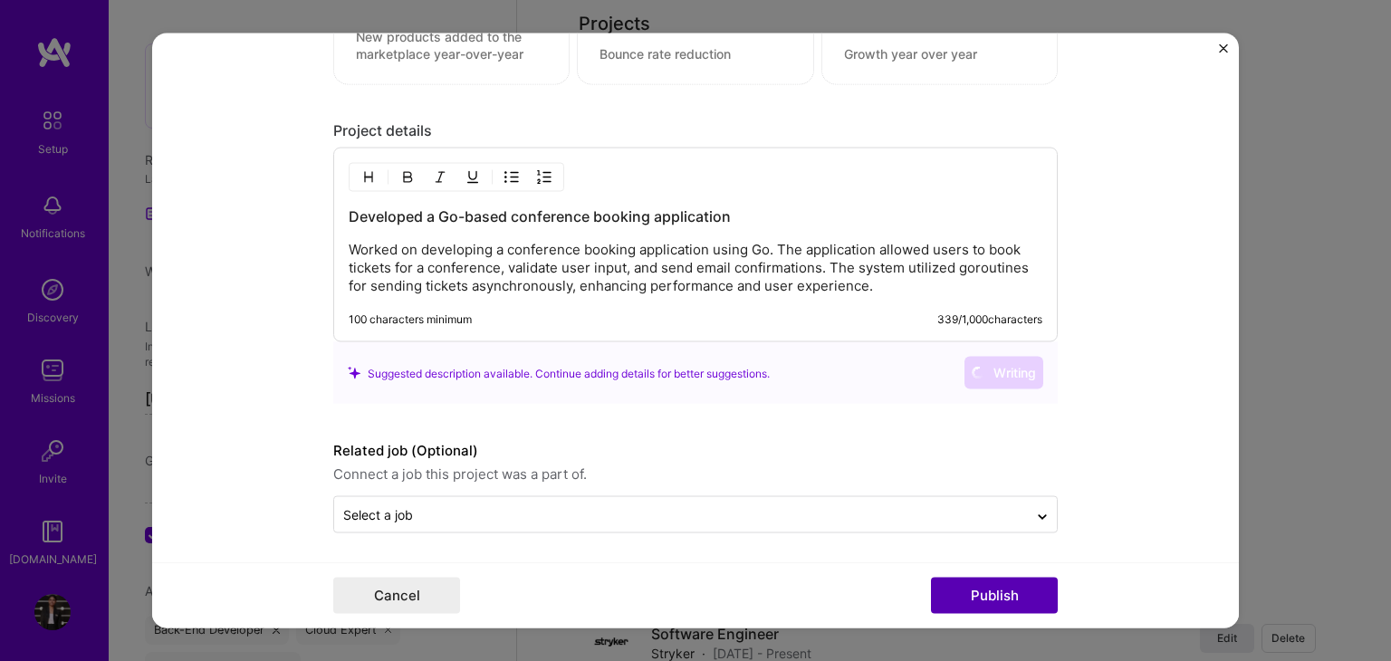
click at [977, 579] on button "Publish" at bounding box center [994, 596] width 127 height 36
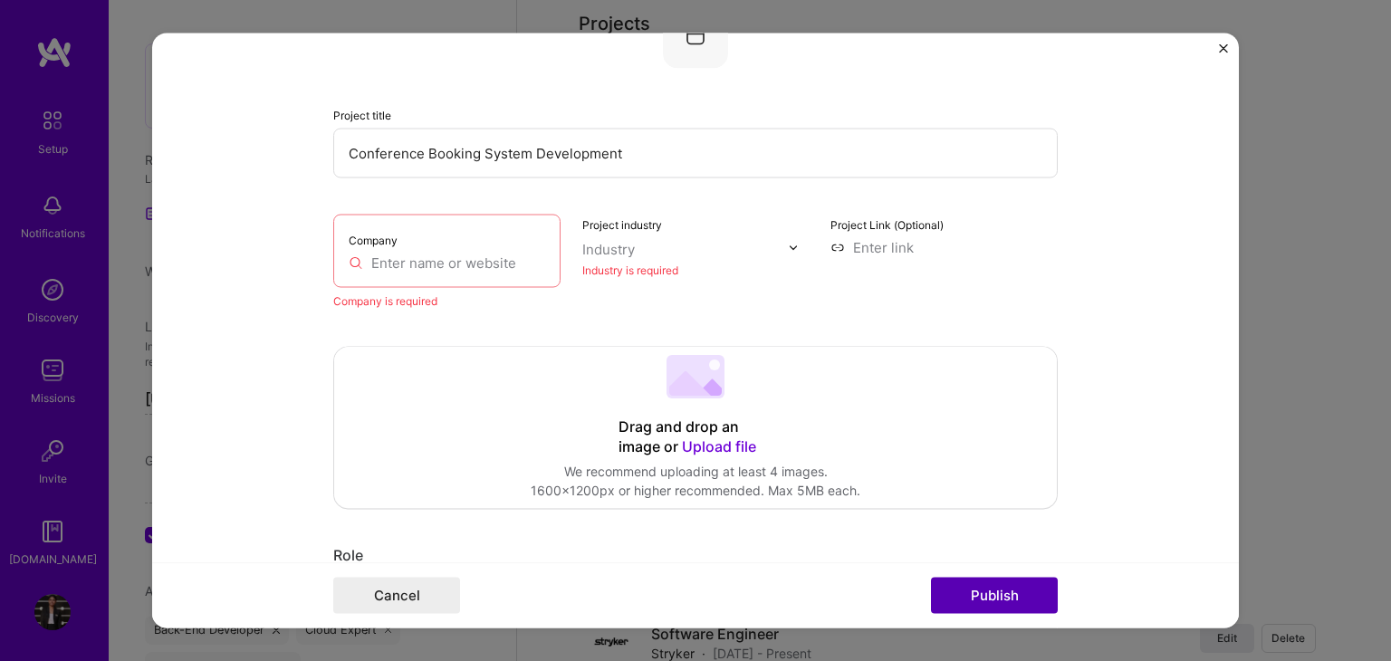
scroll to position [119, 0]
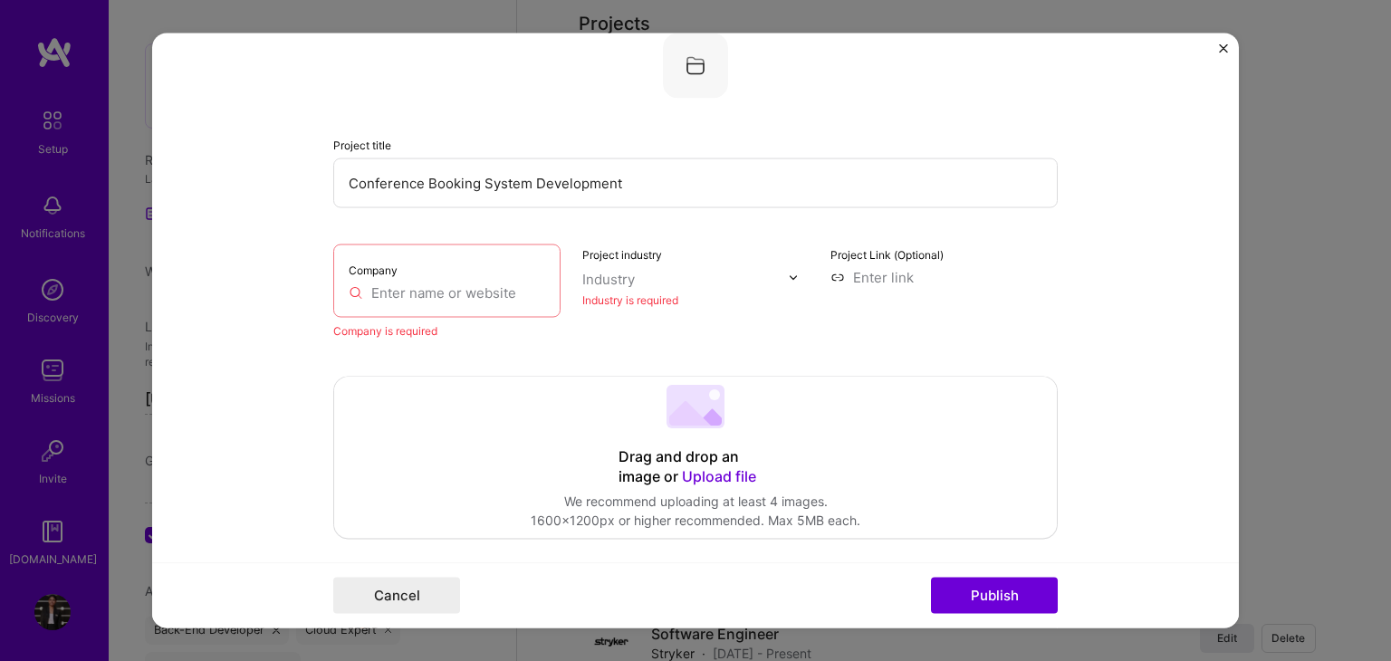
click at [411, 286] on input "text" at bounding box center [447, 292] width 196 height 19
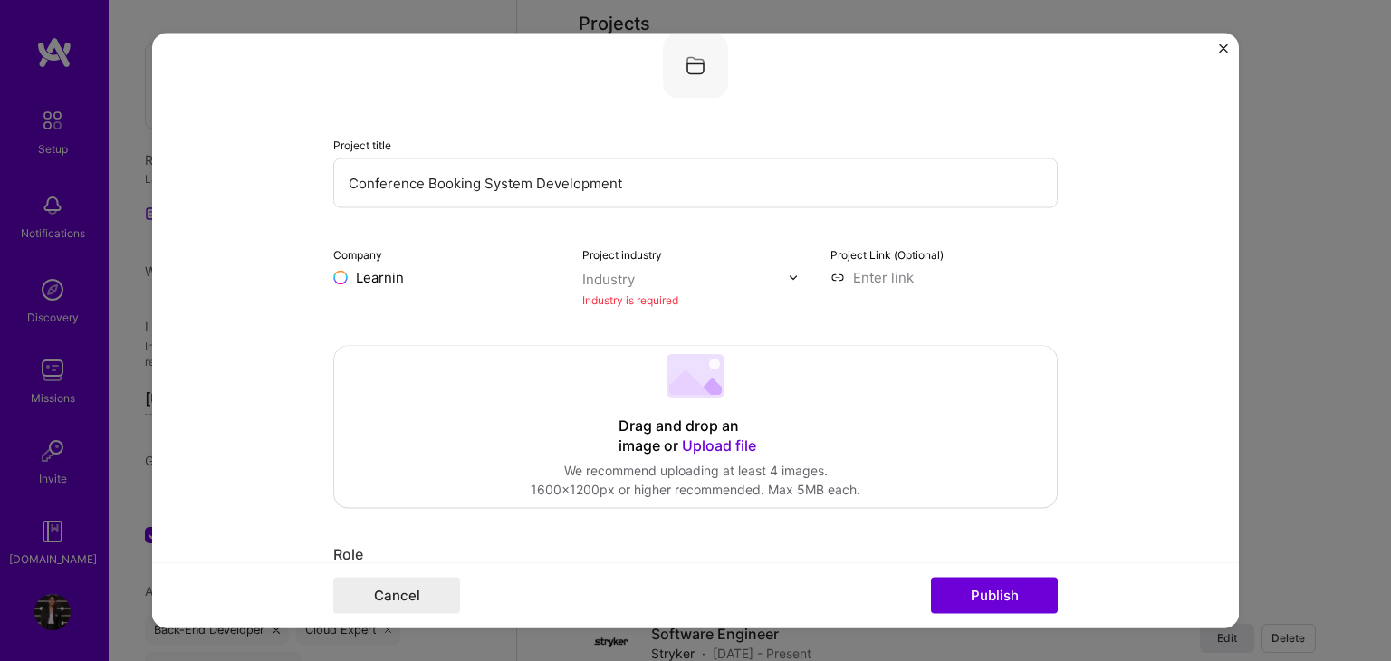
scroll to position [0, 0]
type input "L"
click at [406, 276] on input "text" at bounding box center [446, 277] width 227 height 19
type input "L"
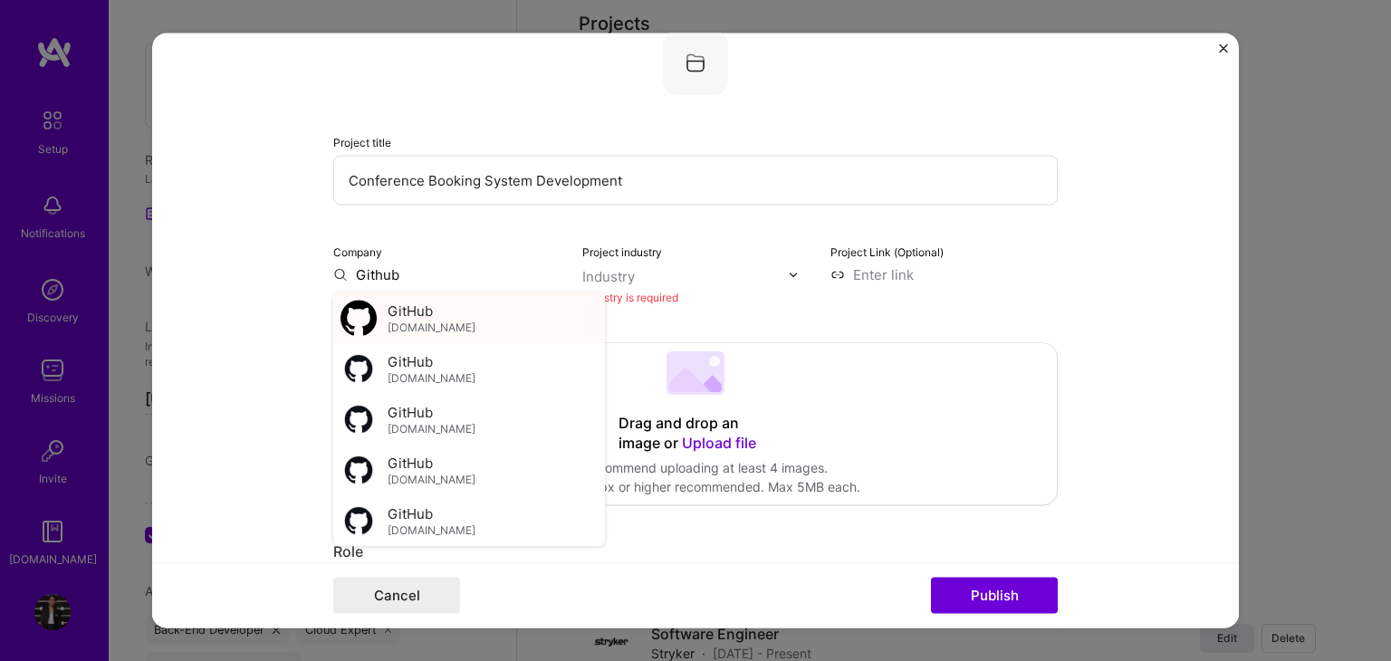
type input "Github"
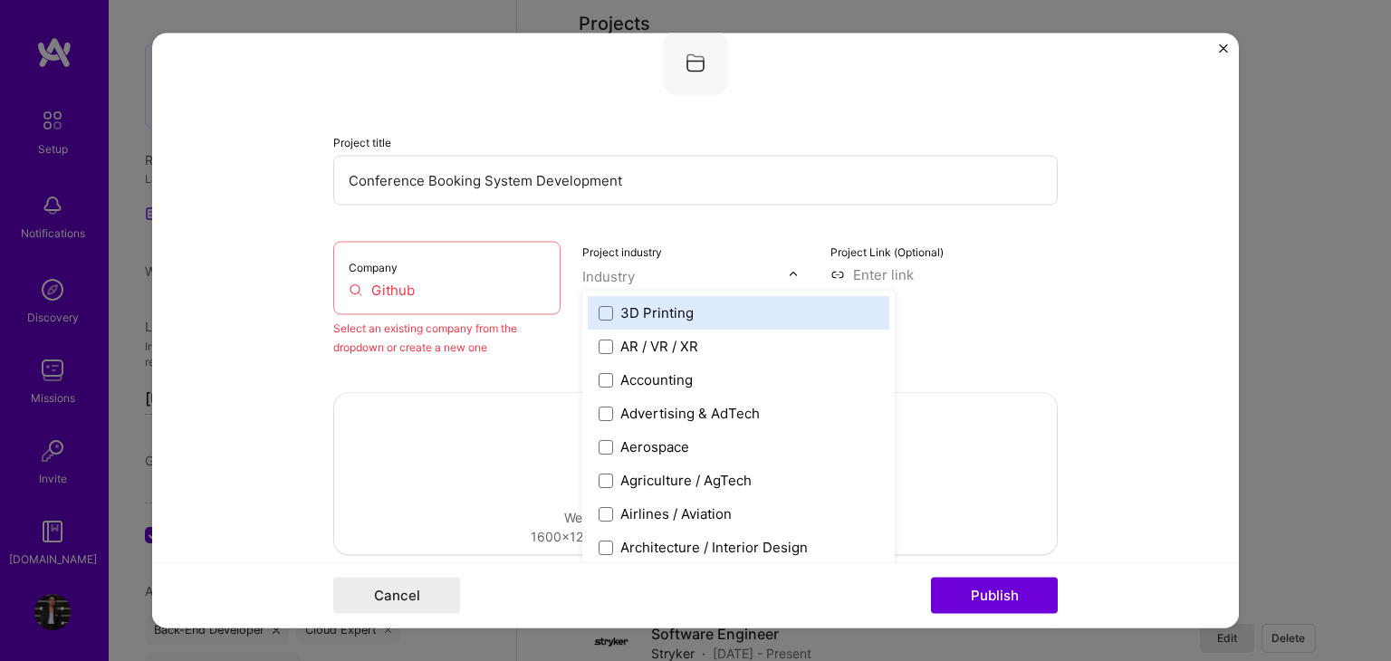
click at [687, 274] on input "text" at bounding box center [685, 276] width 206 height 19
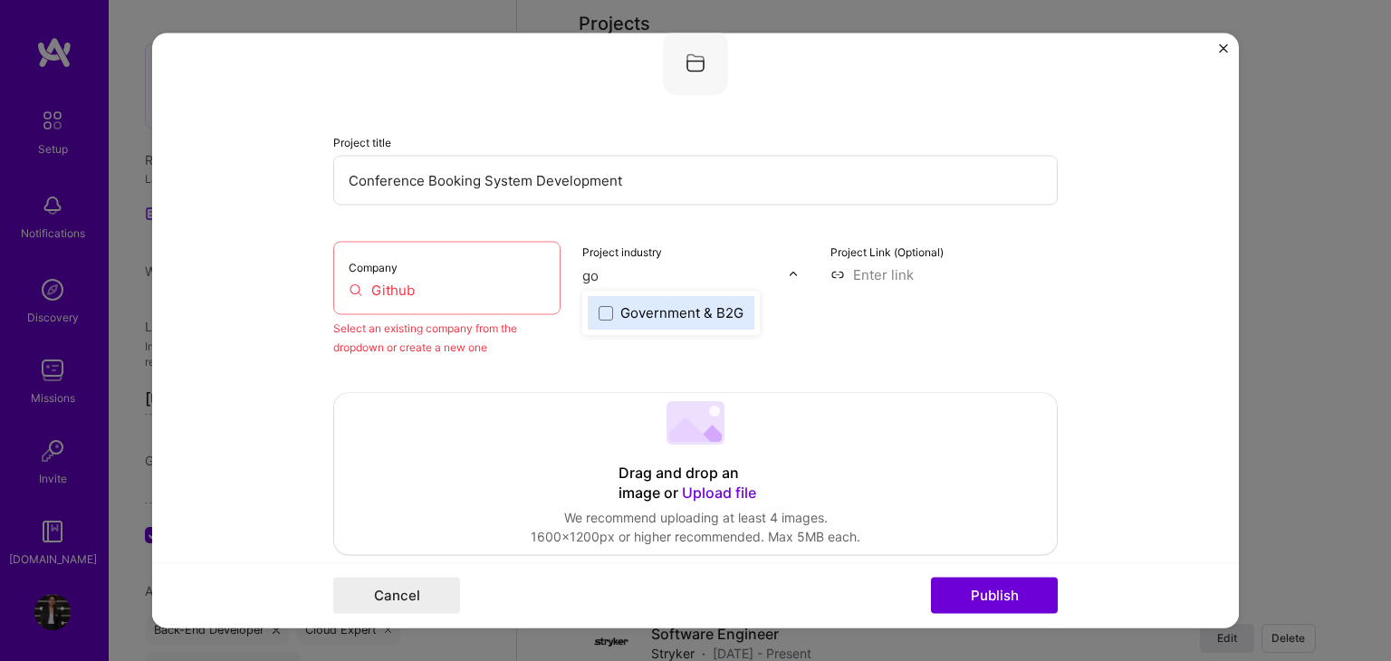
type input "g"
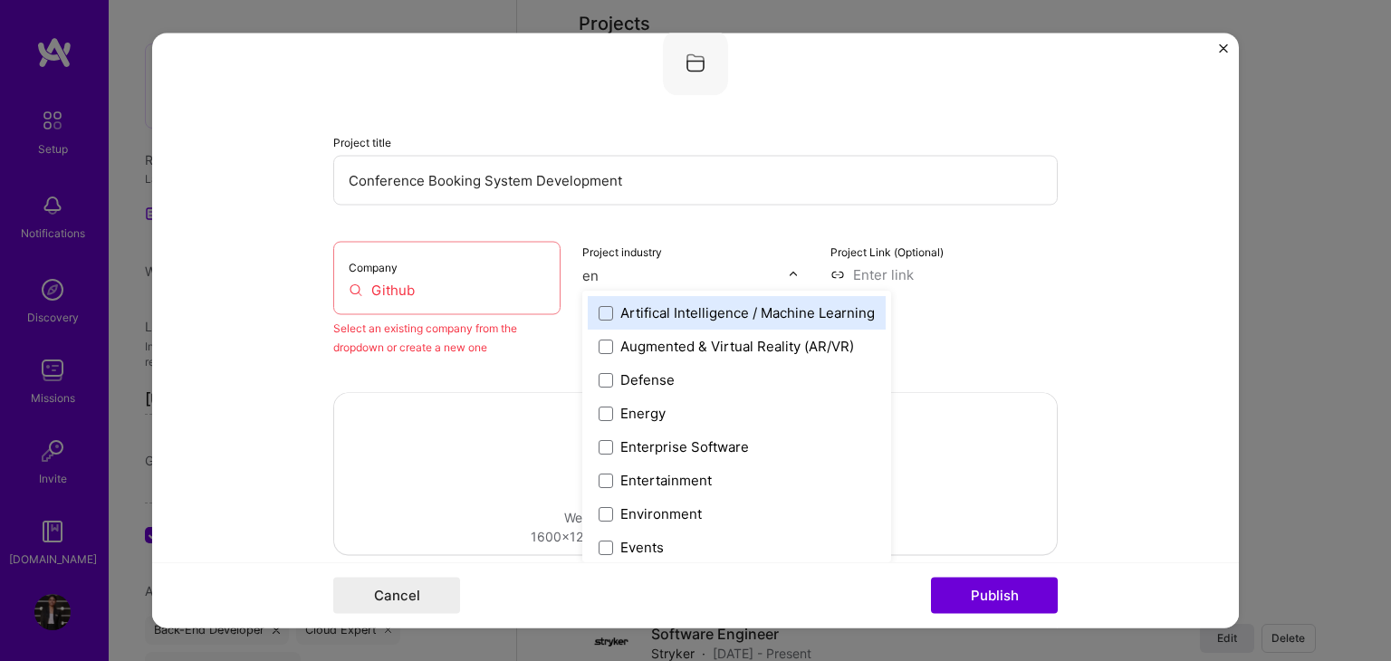
type input "e"
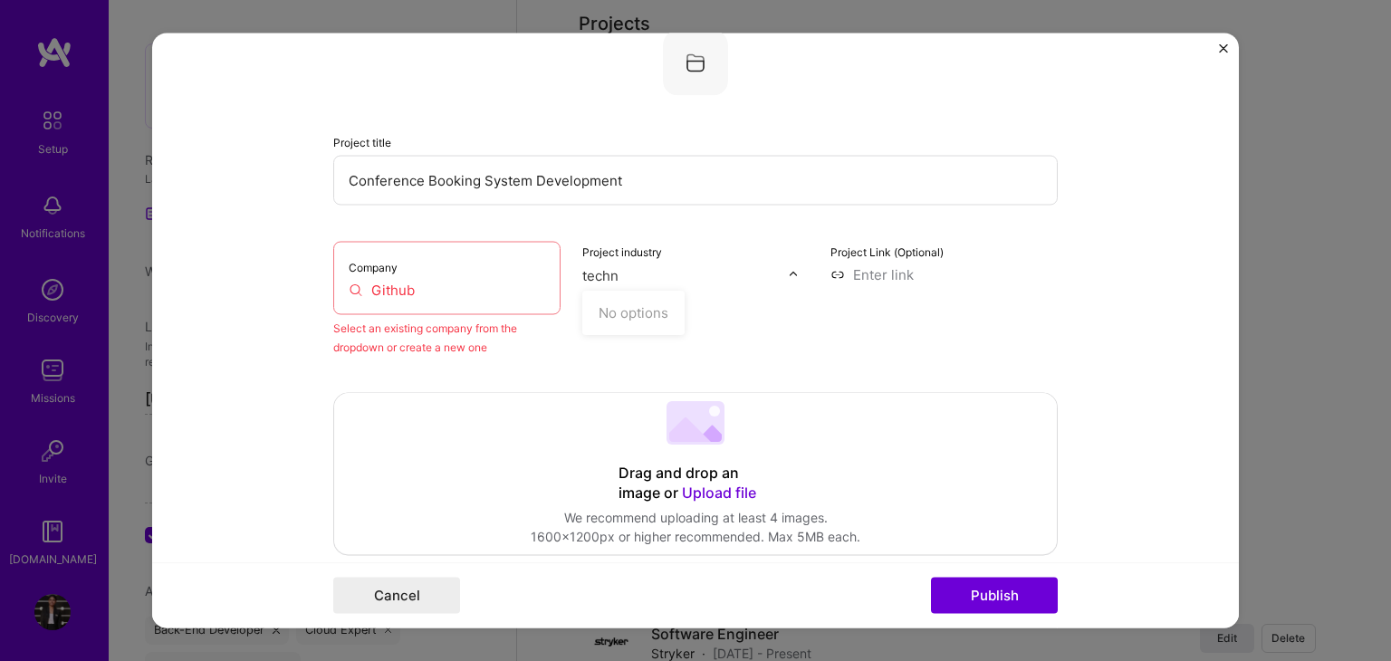
type input "tech"
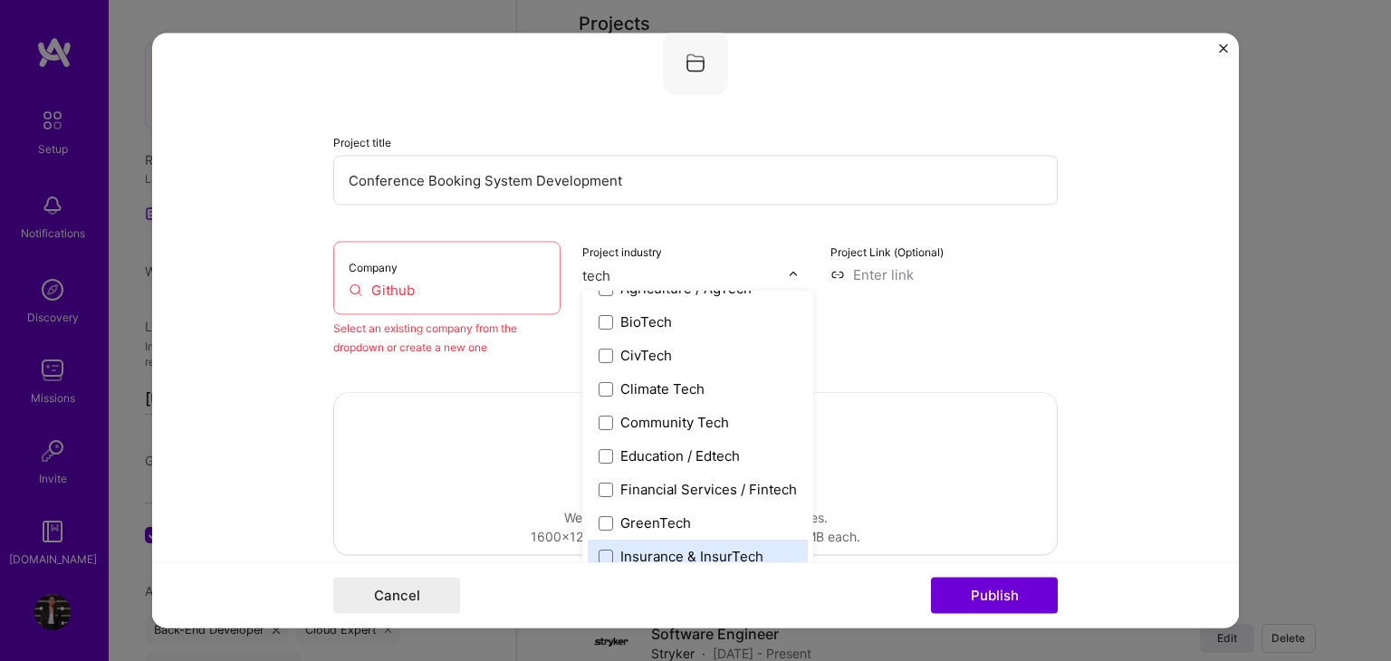
scroll to position [58, 0]
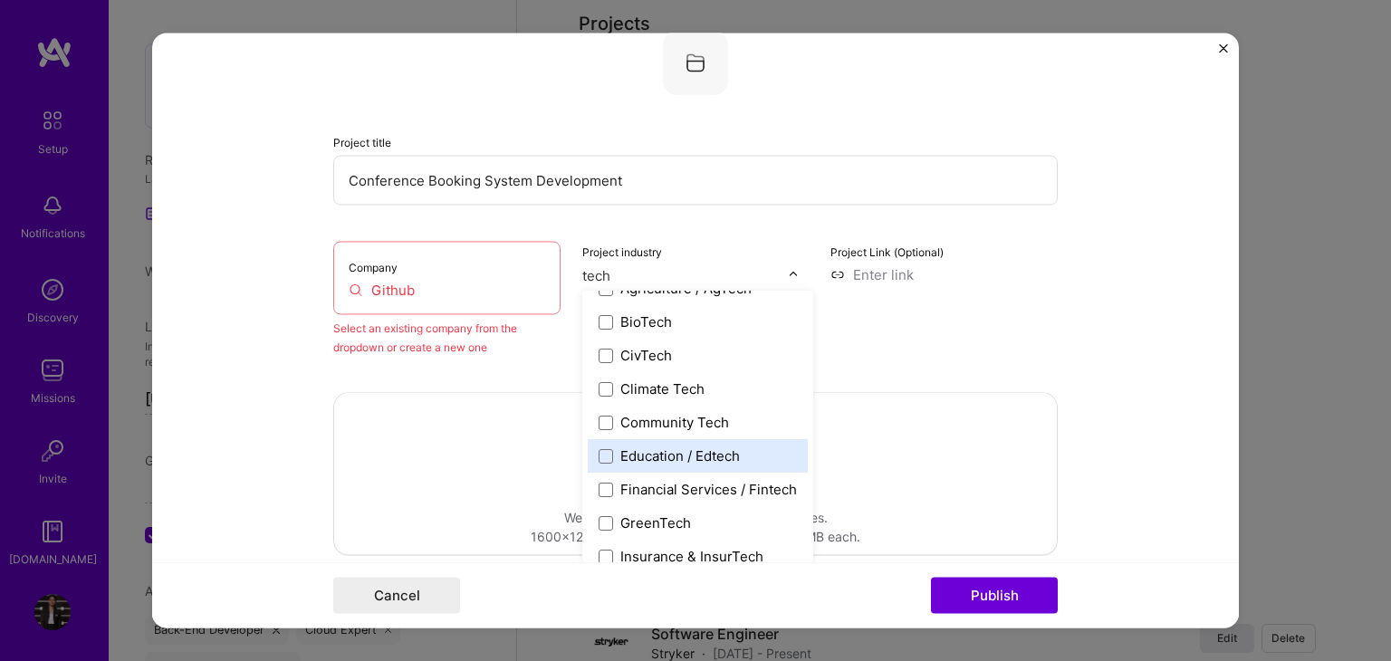
click at [598, 465] on div "Education / Edtech" at bounding box center [698, 457] width 220 height 34
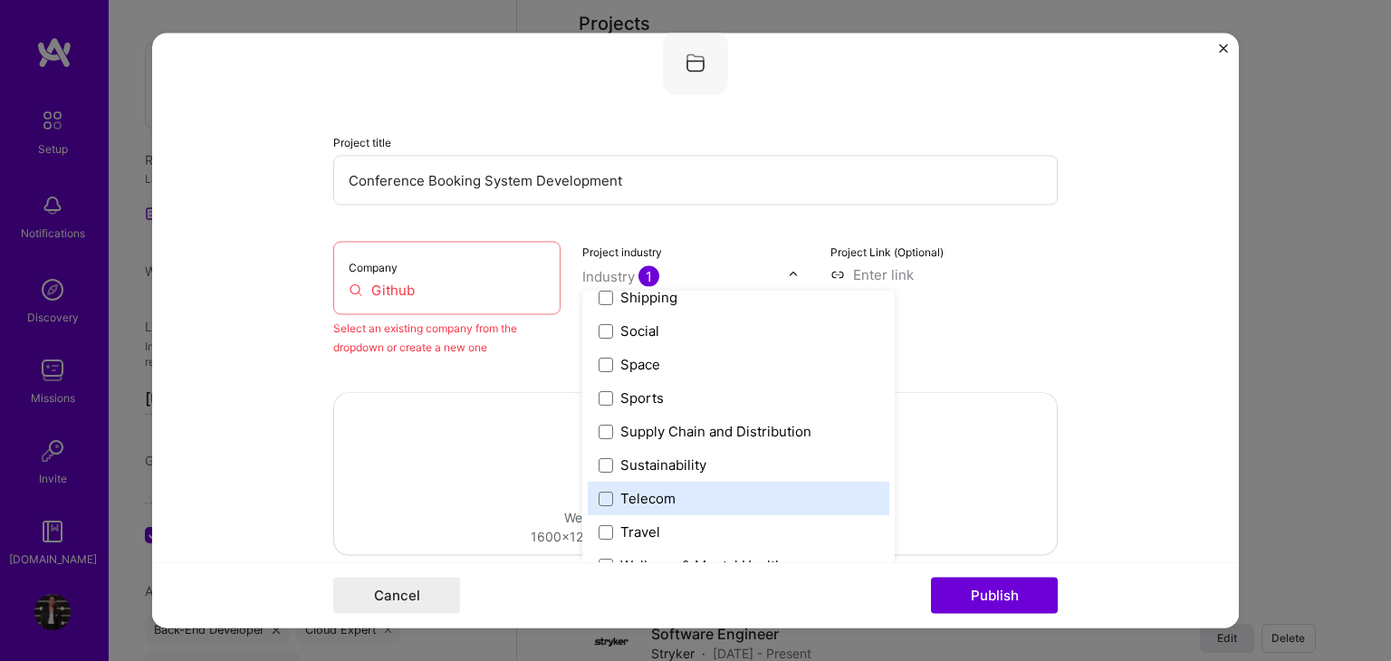
scroll to position [3760, 0]
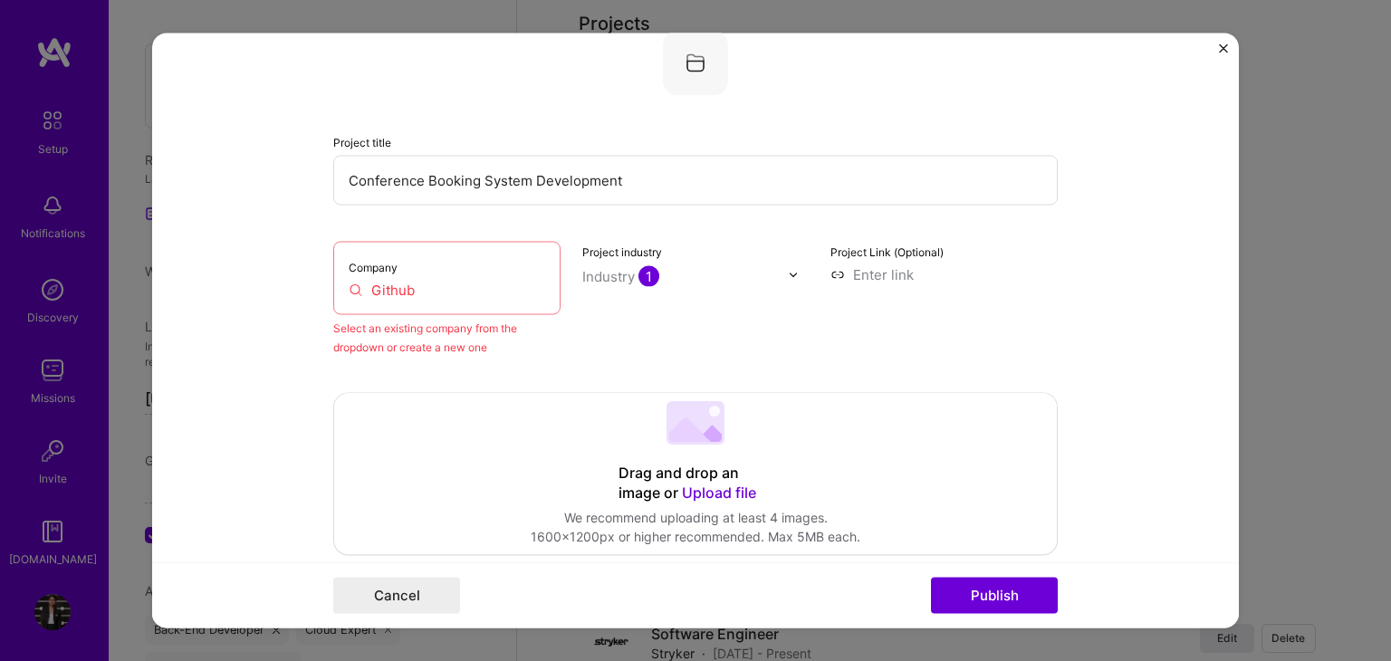
click at [982, 325] on div "Project Link (Optional)" at bounding box center [943, 299] width 227 height 115
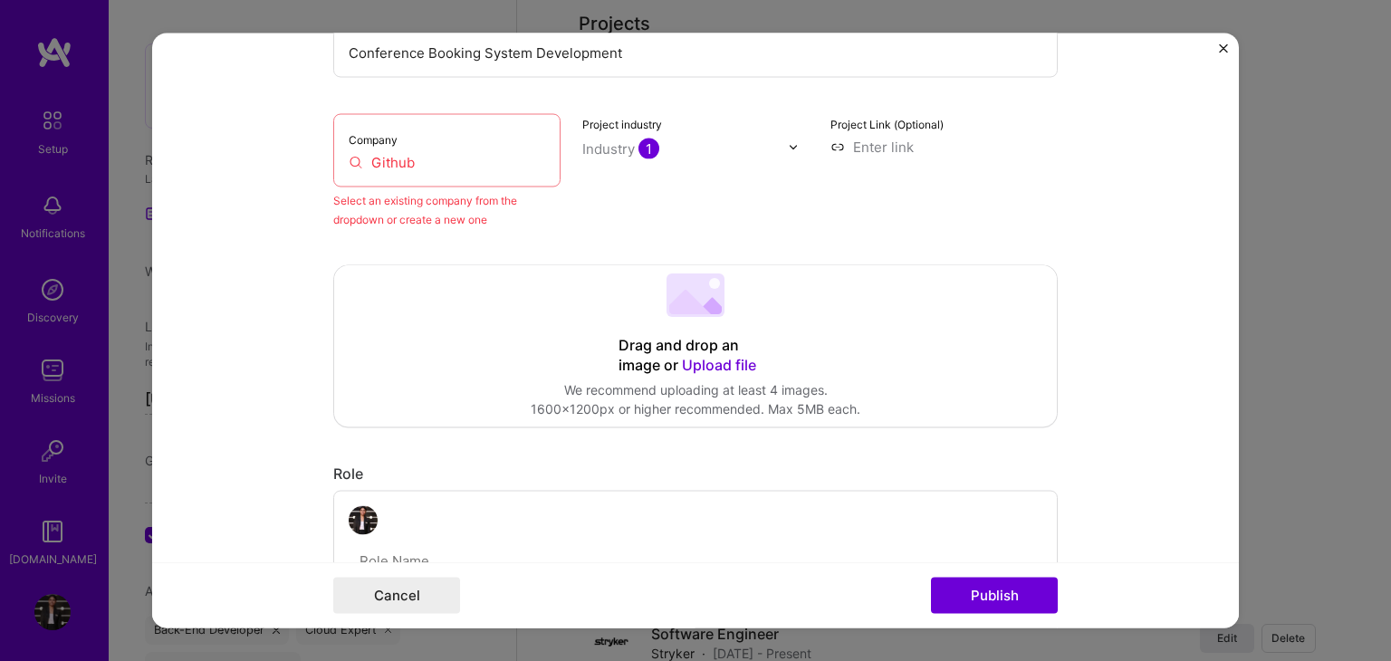
scroll to position [361, 0]
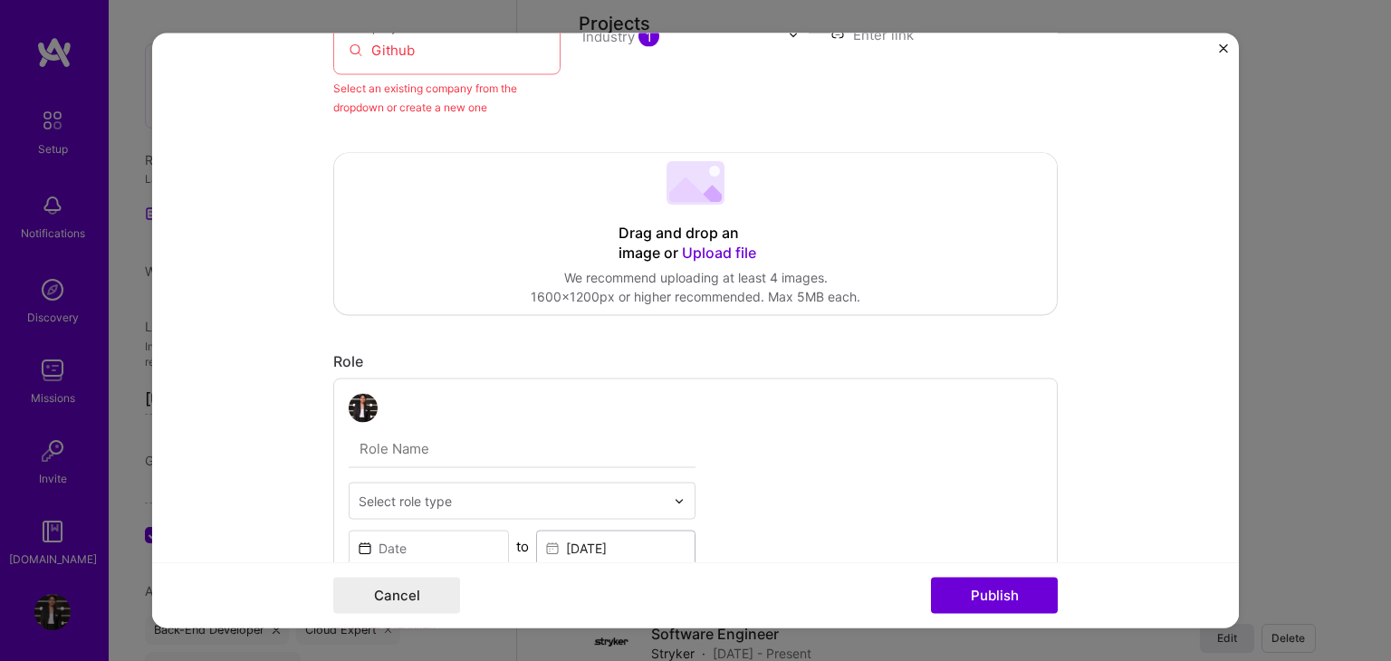
click at [529, 454] on input "text" at bounding box center [522, 449] width 347 height 38
type input "D"
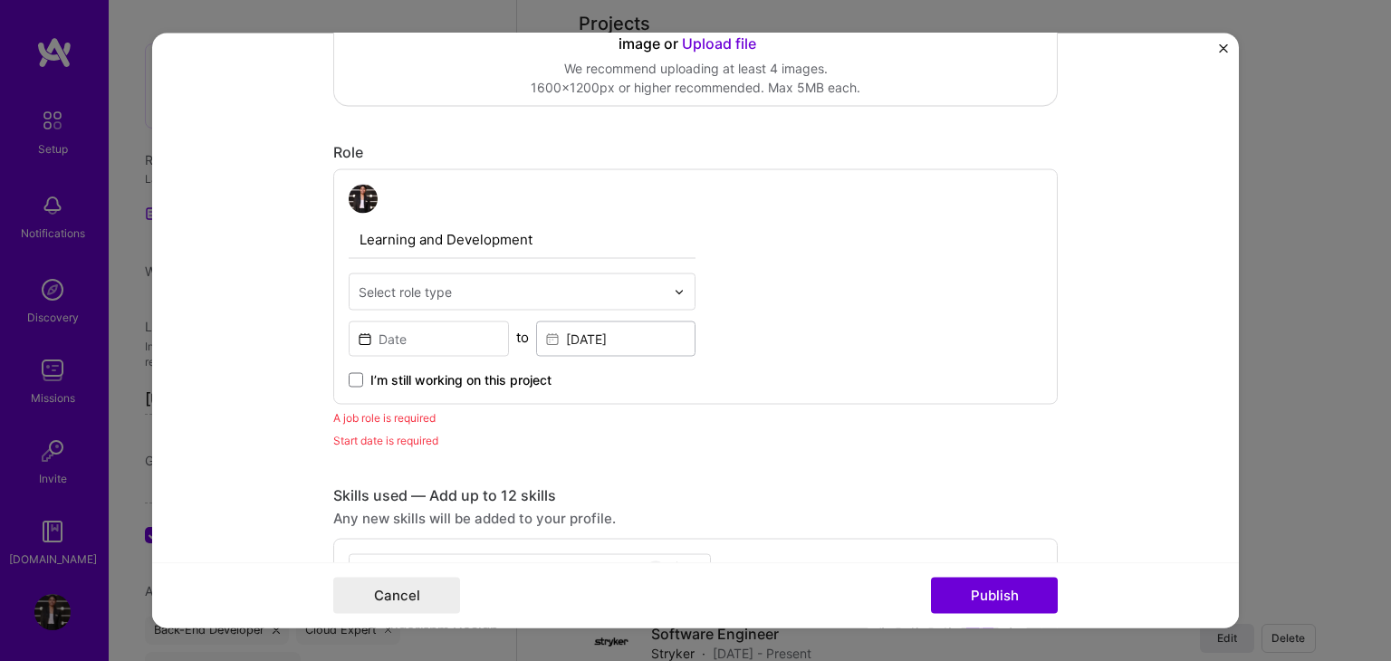
scroll to position [575, 0]
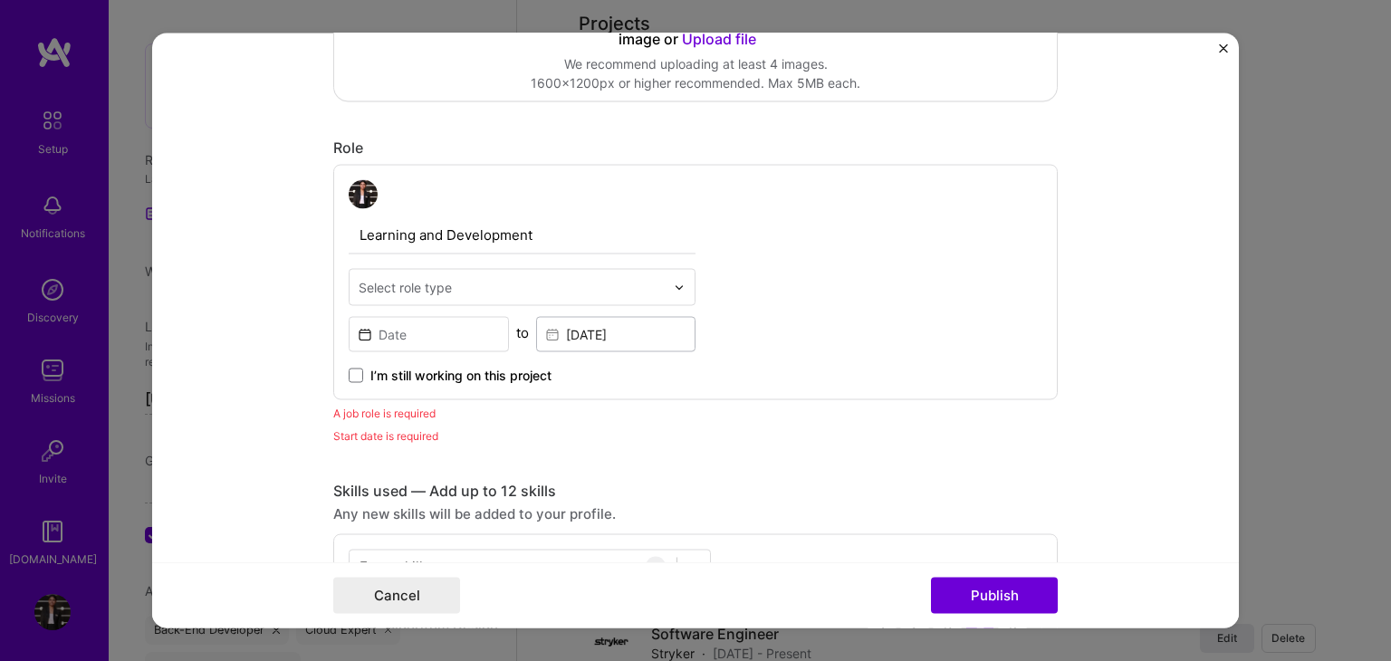
type input "Learning and Development"
click at [423, 332] on input at bounding box center [429, 334] width 160 height 35
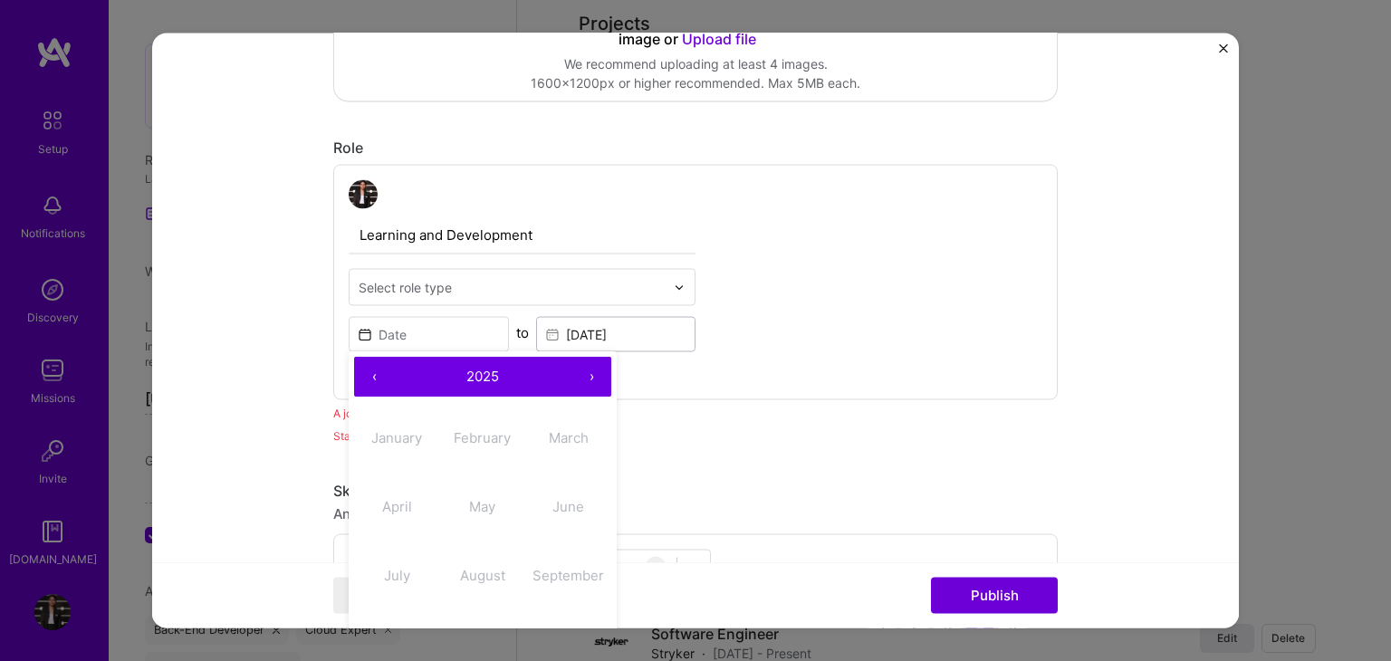
click at [359, 377] on button "‹" at bounding box center [374, 378] width 40 height 40
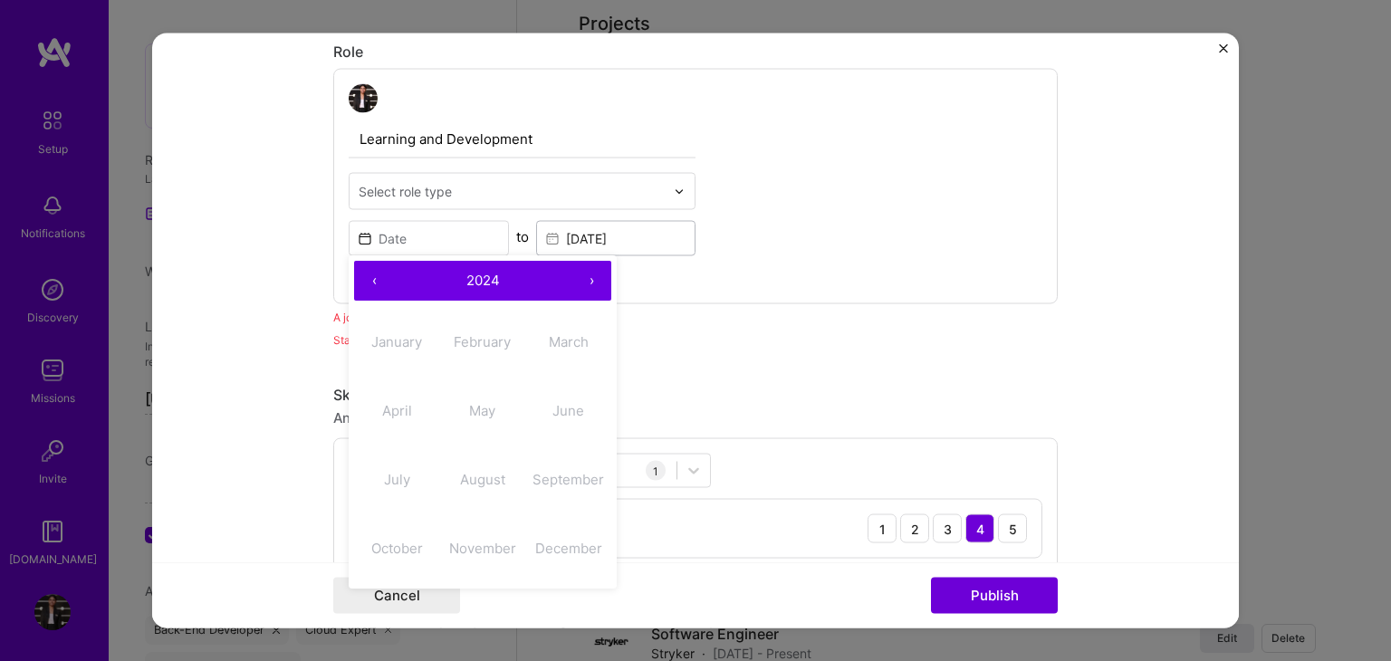
scroll to position [670, 0]
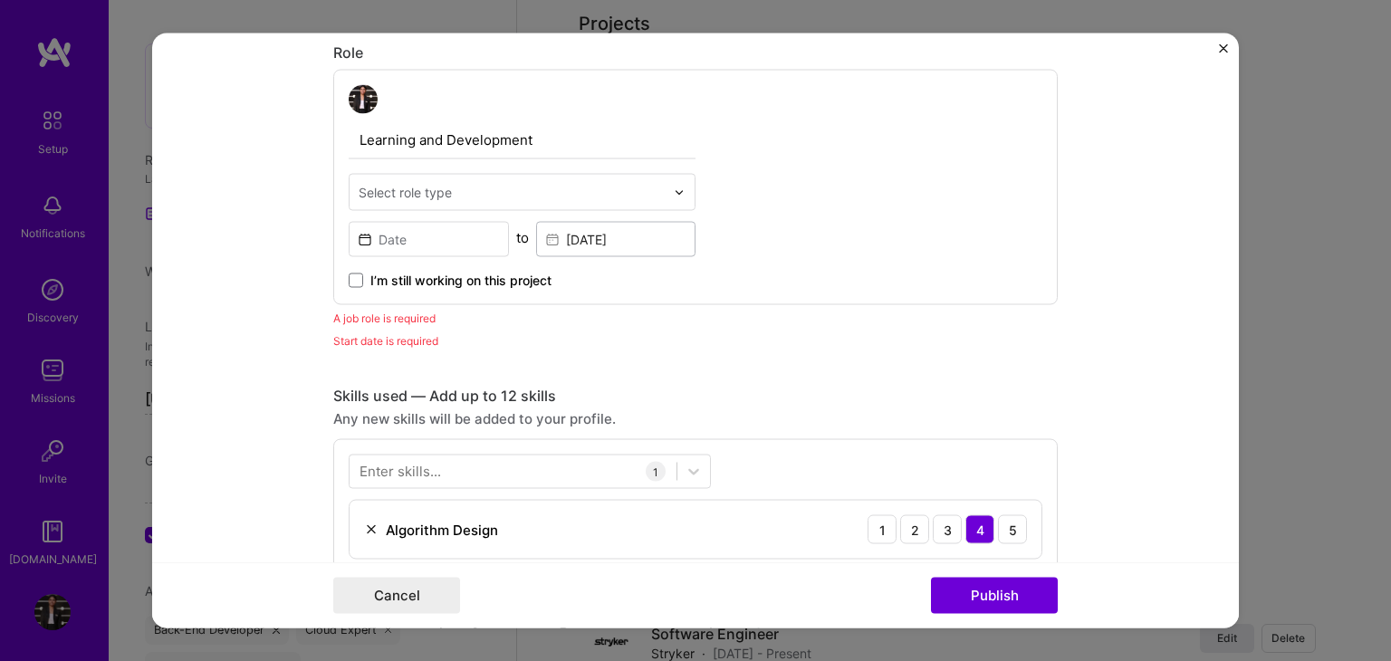
click at [739, 277] on div "Learning and Development Select role type to Jul, 2023 I’m still working on thi…" at bounding box center [695, 187] width 724 height 235
click at [349, 278] on span at bounding box center [356, 280] width 14 height 14
click at [0, 0] on input "I’m still working on this project" at bounding box center [0, 0] width 0 height 0
click at [388, 242] on input at bounding box center [429, 239] width 160 height 35
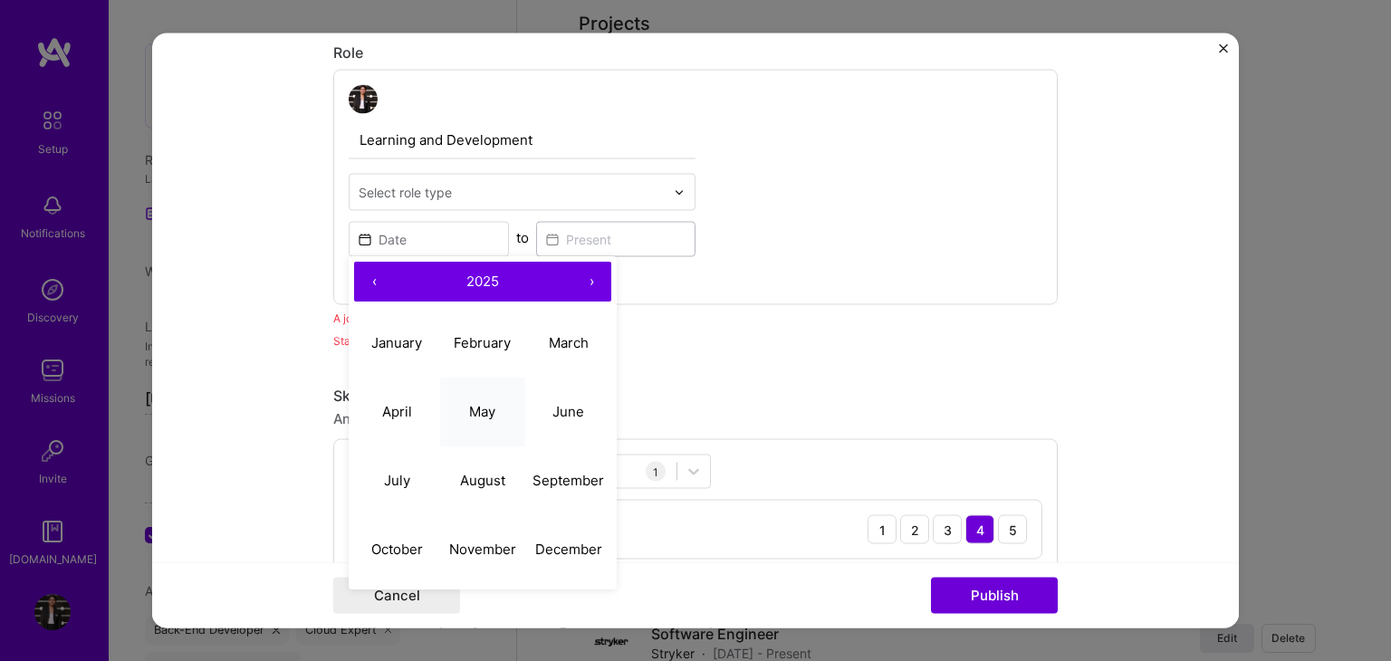
click at [473, 403] on abbr "May" at bounding box center [482, 411] width 26 height 17
type input "May, 2025"
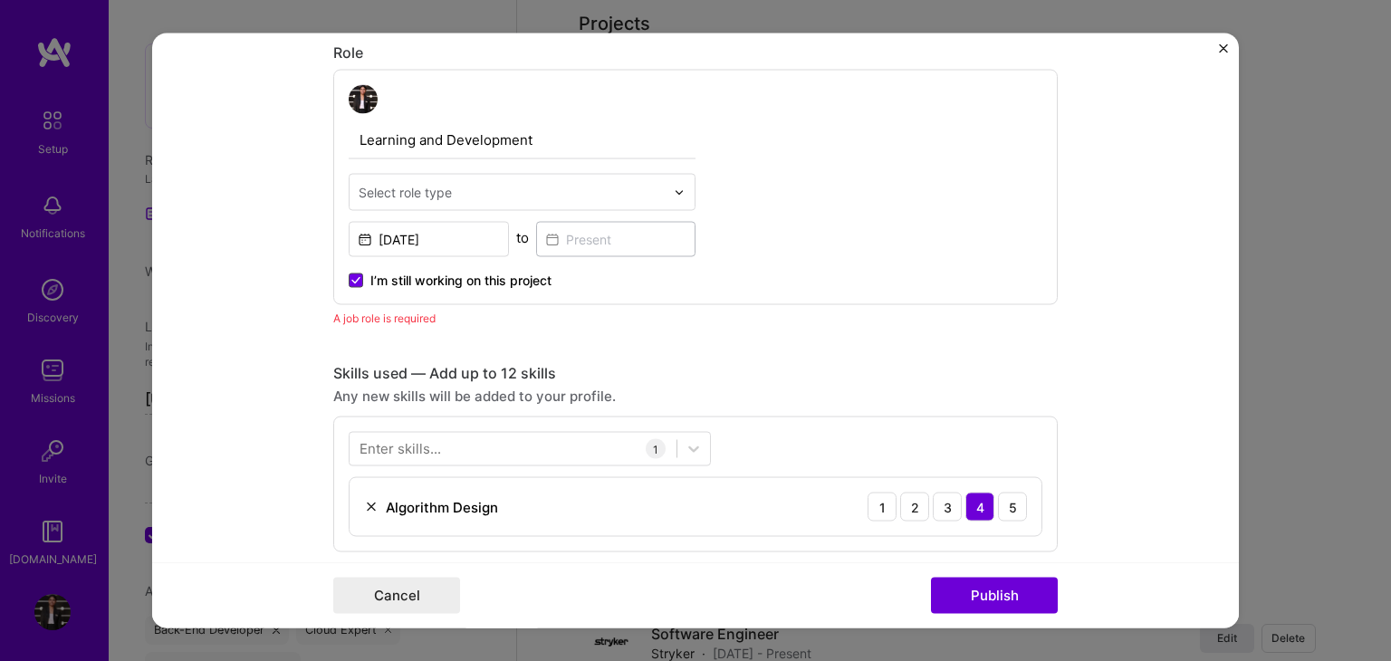
click at [349, 283] on span at bounding box center [356, 280] width 14 height 14
click at [0, 0] on input "I’m still working on this project" at bounding box center [0, 0] width 0 height 0
click at [554, 246] on input at bounding box center [616, 239] width 160 height 35
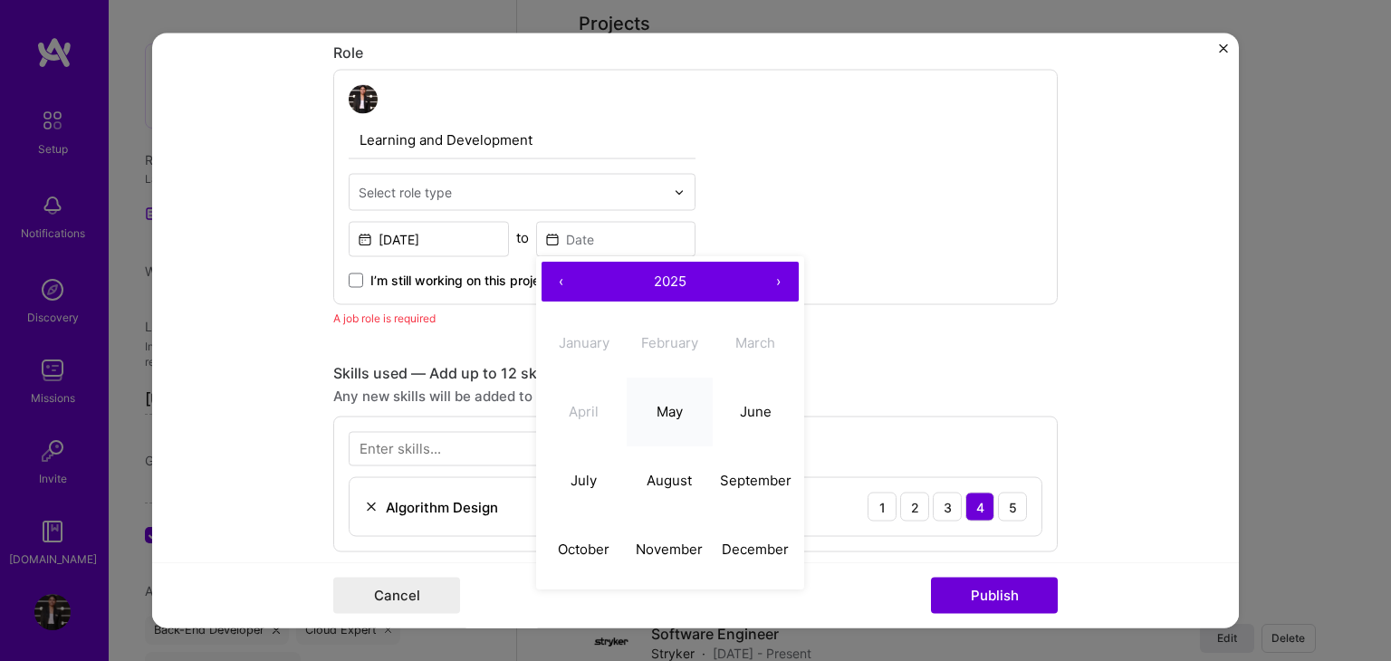
click at [663, 414] on abbr "May" at bounding box center [669, 411] width 26 height 17
type input "May, 2025"
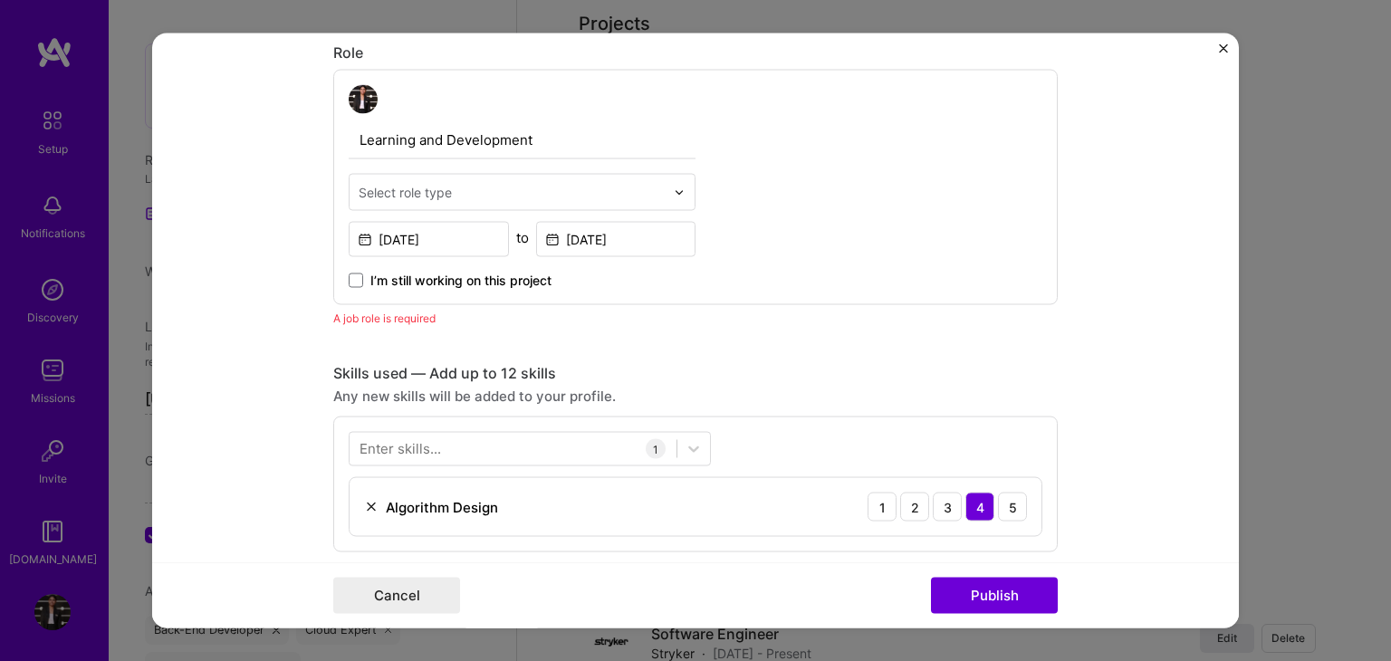
click at [474, 195] on input "text" at bounding box center [512, 192] width 306 height 19
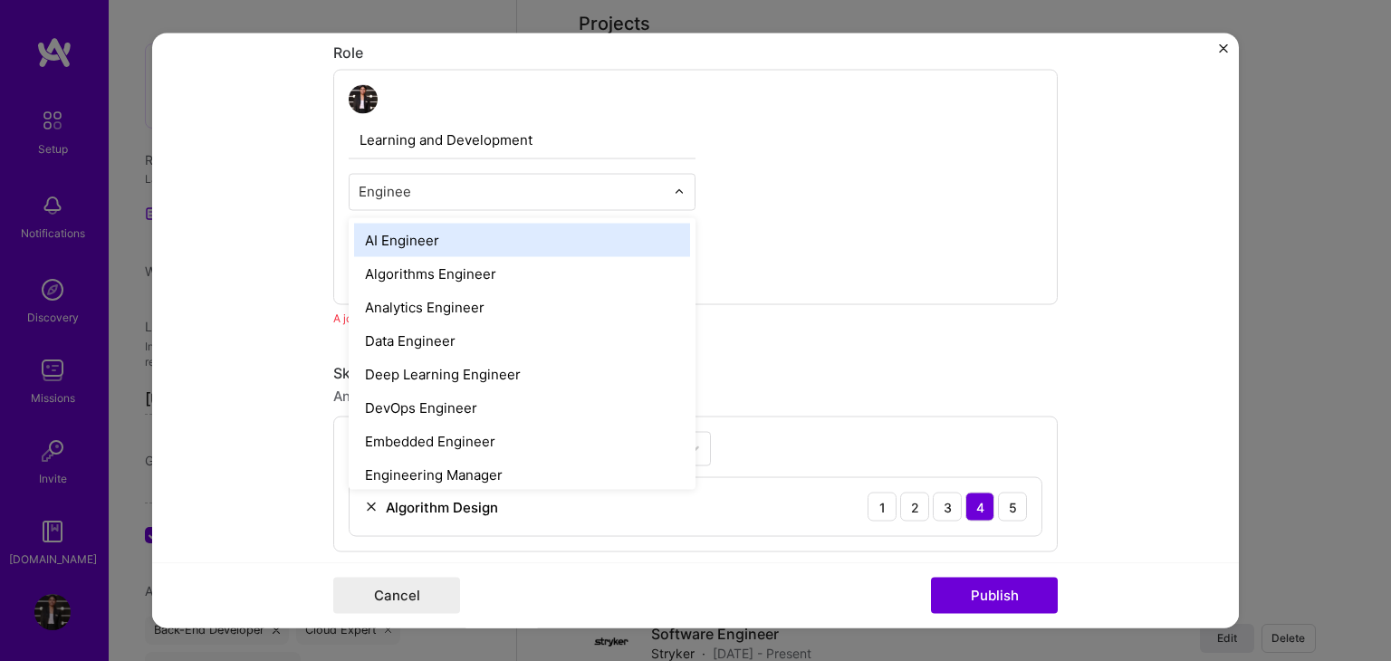
type input "Engineer"
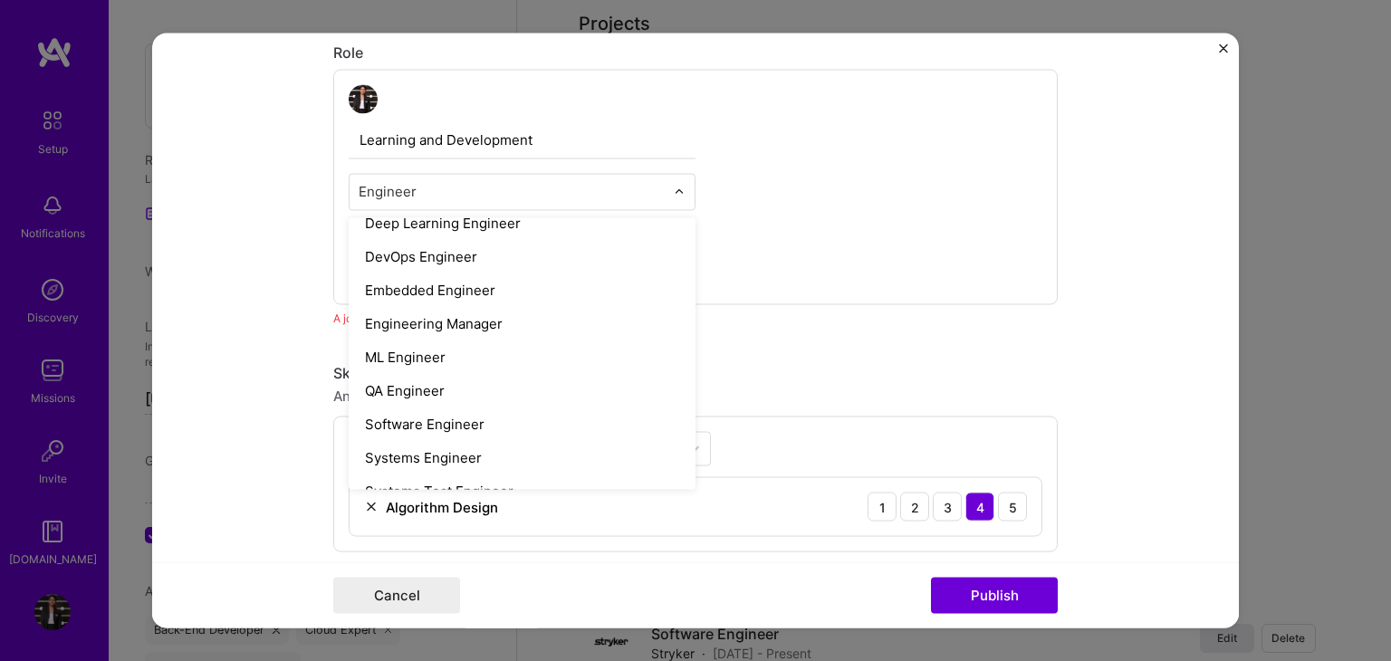
scroll to position [174, 0]
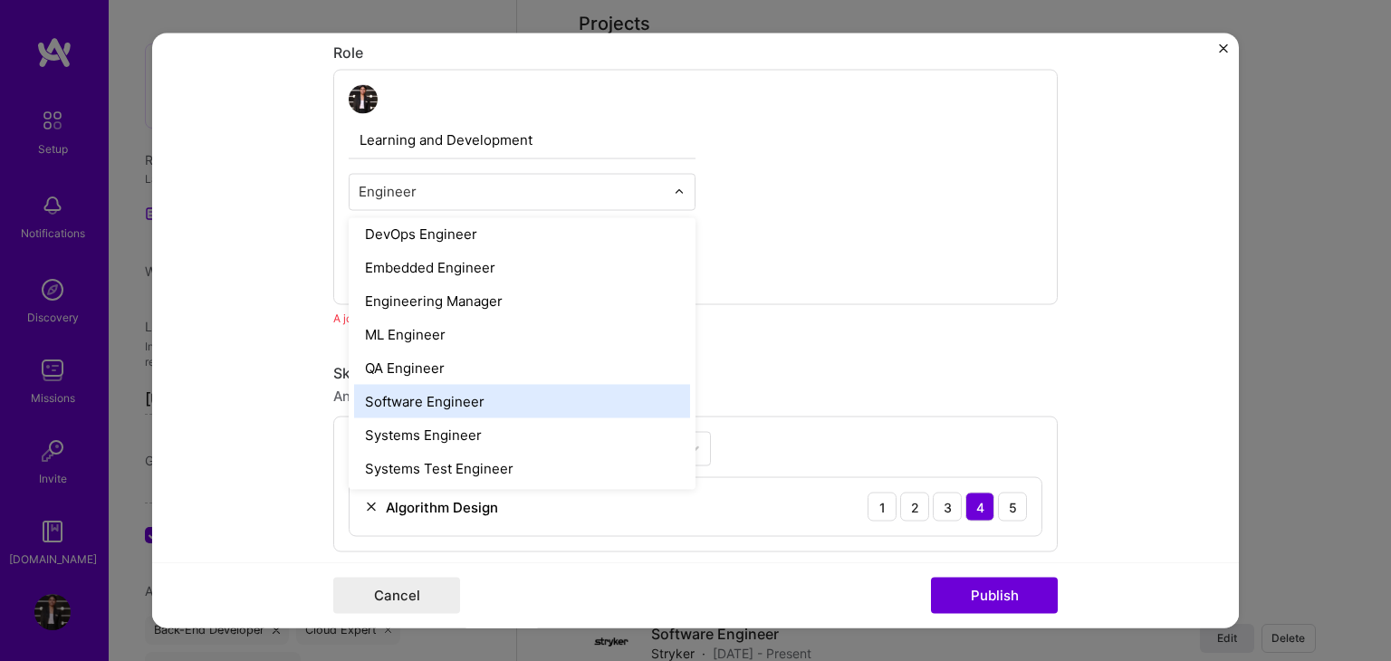
click at [446, 398] on div "Software Engineer" at bounding box center [522, 402] width 336 height 34
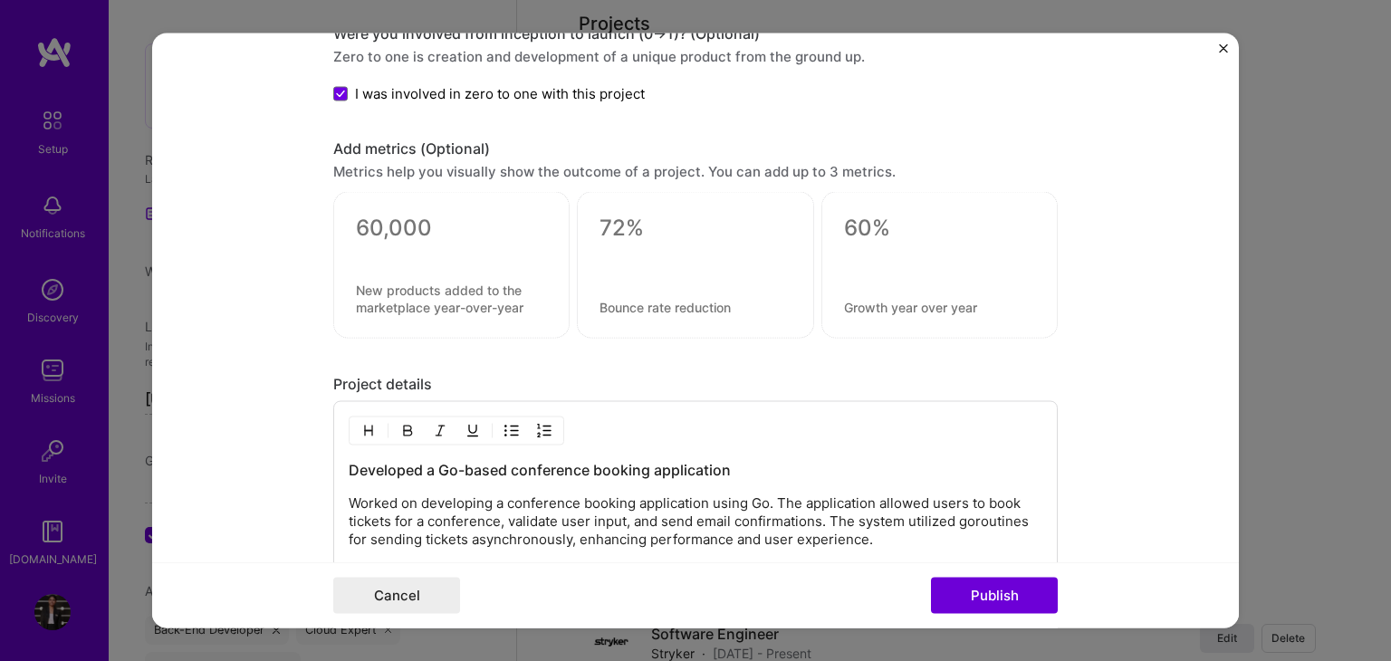
scroll to position [1351, 0]
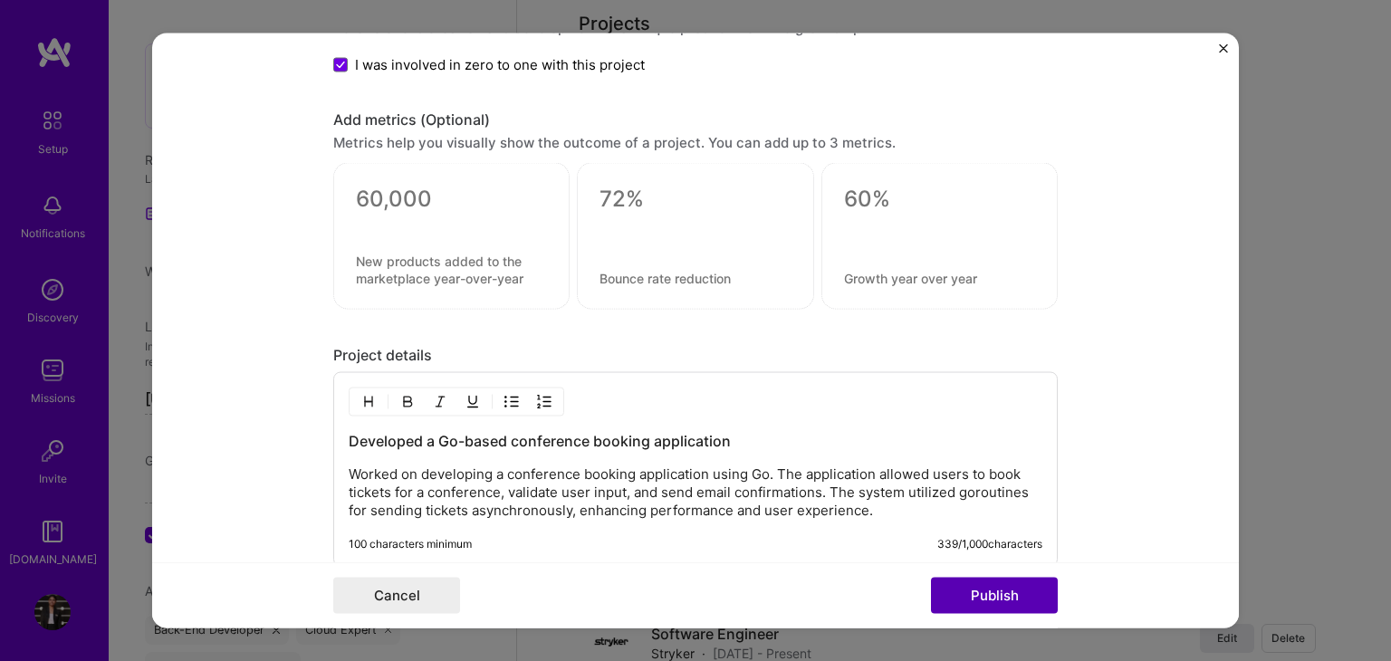
click at [1002, 599] on button "Publish" at bounding box center [994, 596] width 127 height 36
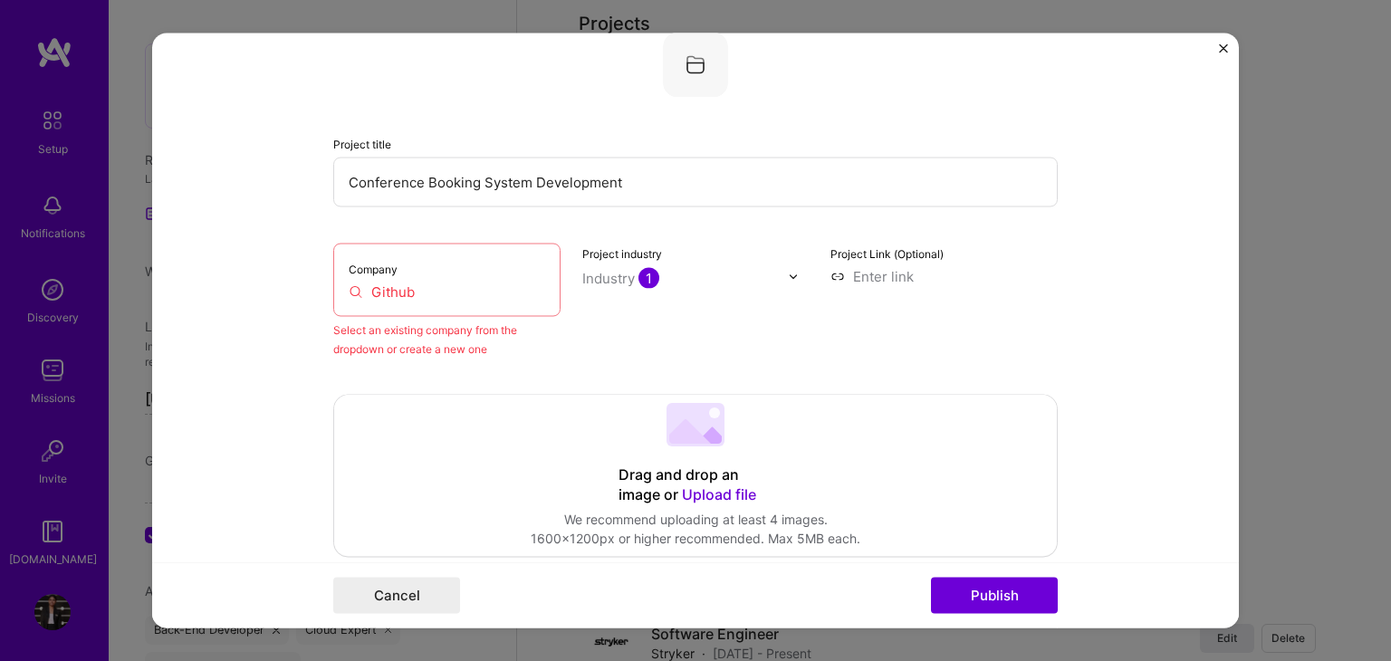
scroll to position [119, 0]
click at [450, 296] on input "Github" at bounding box center [447, 292] width 196 height 19
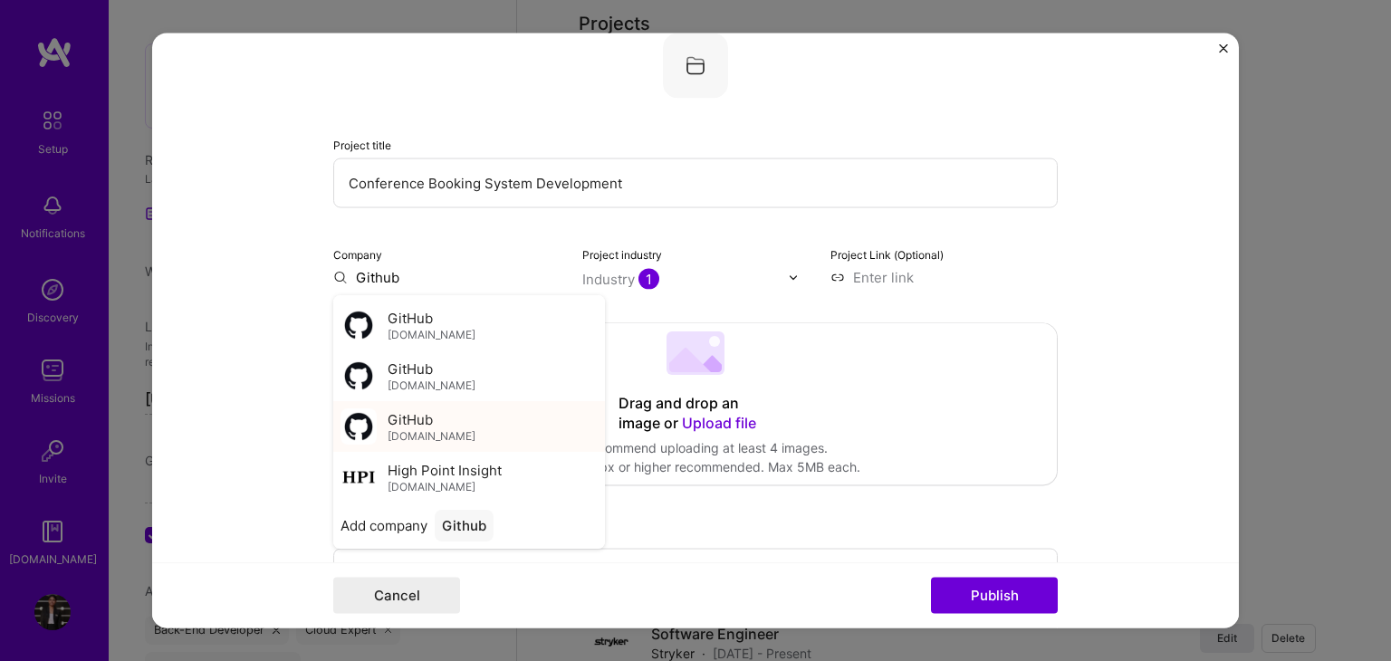
scroll to position [0, 0]
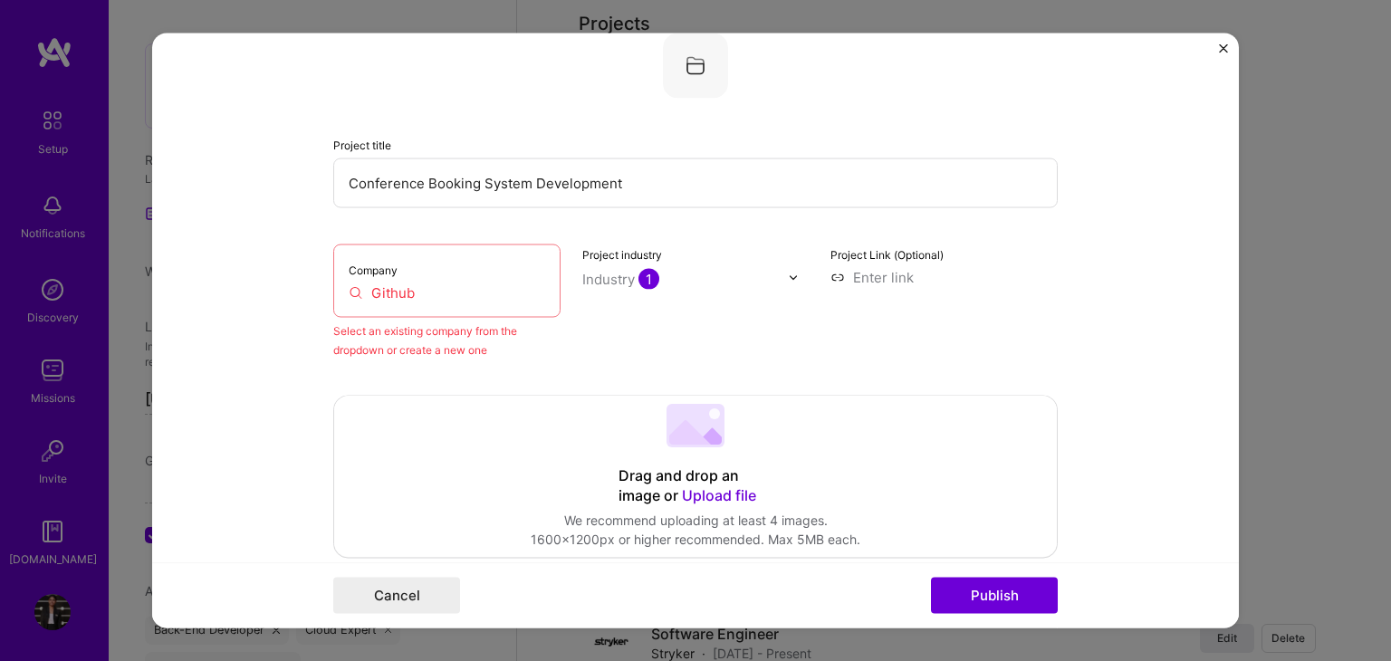
click at [398, 291] on input "Github" at bounding box center [447, 292] width 196 height 19
click at [426, 286] on input "Github" at bounding box center [447, 292] width 196 height 19
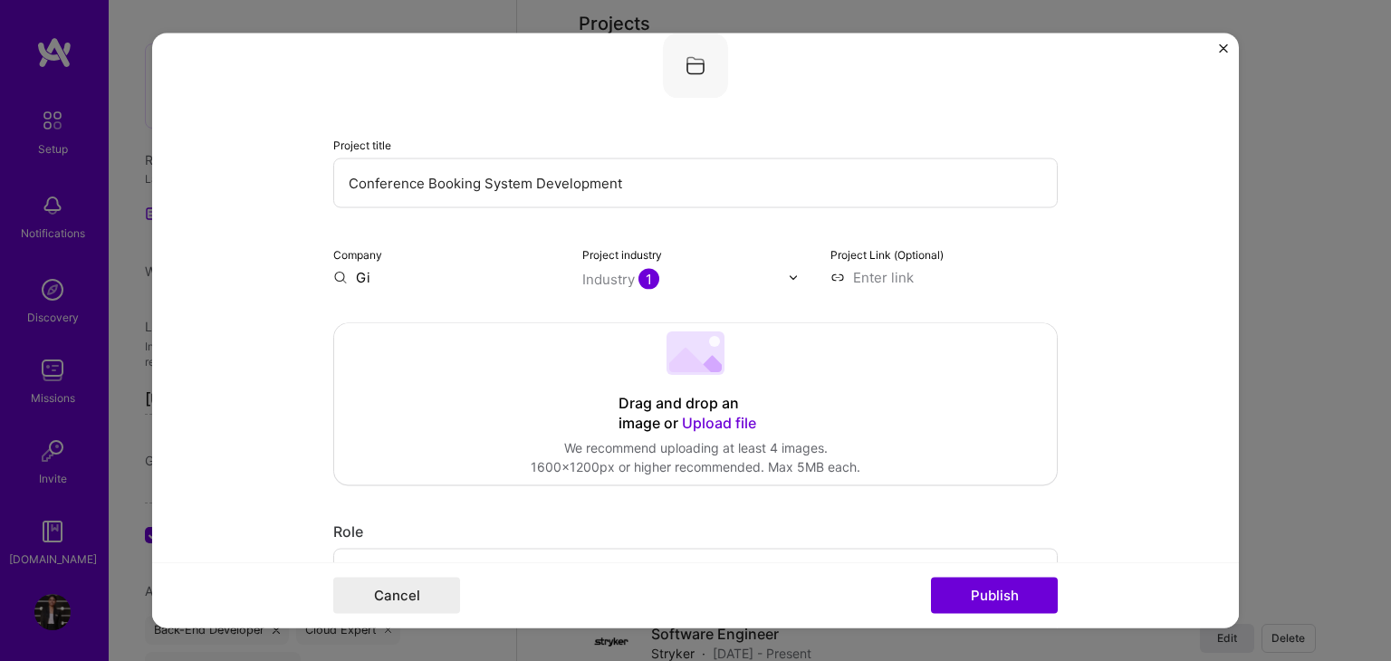
type input "G"
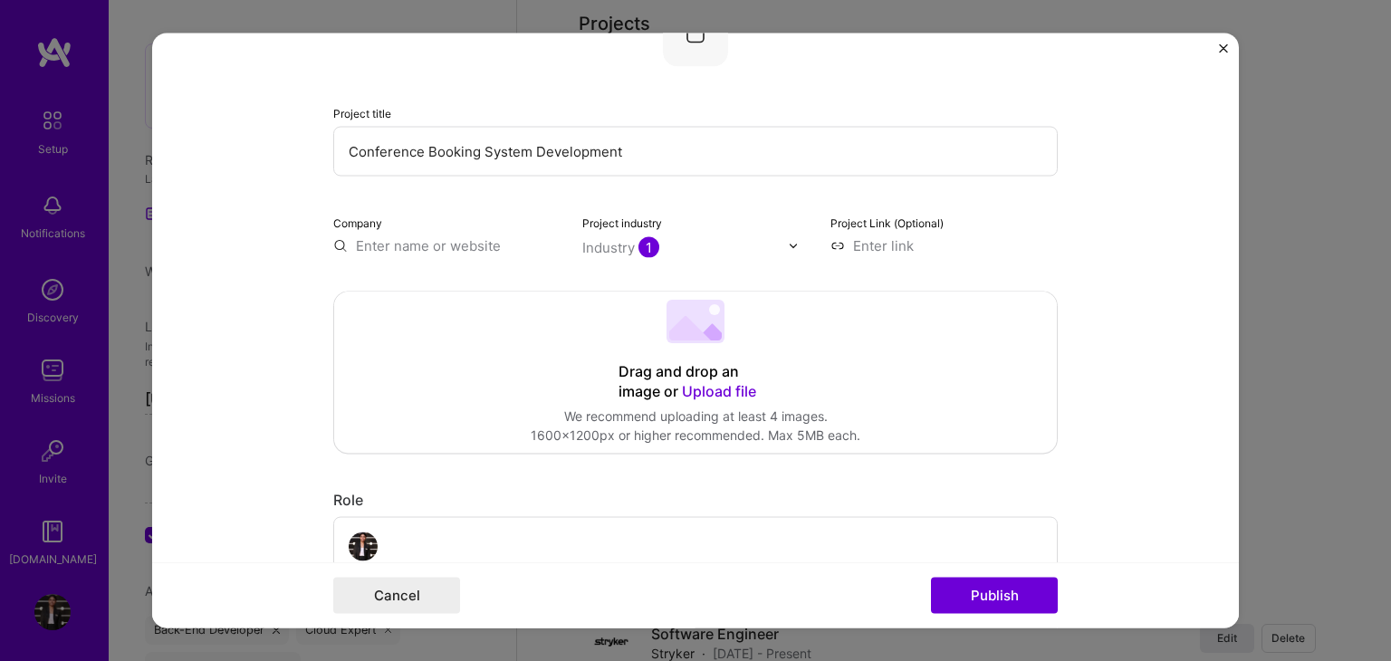
scroll to position [151, 0]
click at [480, 250] on input "text" at bounding box center [446, 244] width 227 height 19
click at [448, 244] on input "text" at bounding box center [446, 244] width 227 height 19
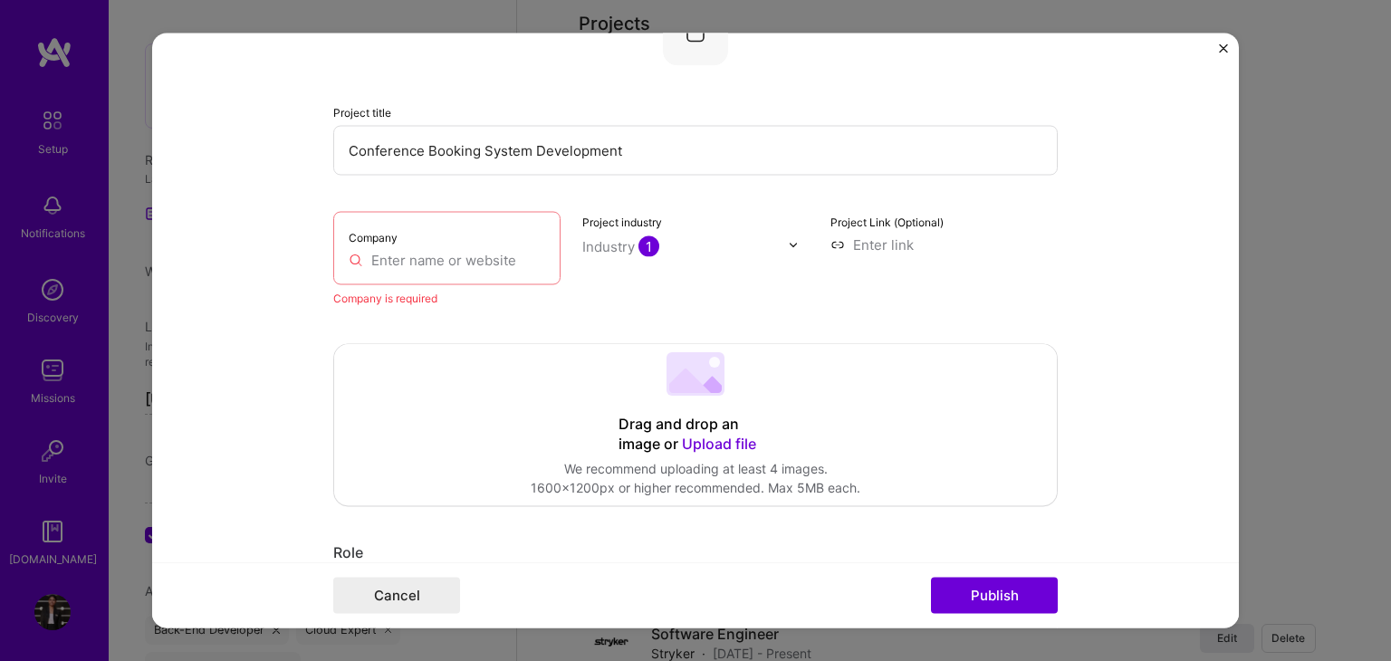
paste input "https://github.com/Himanshi1999/go"
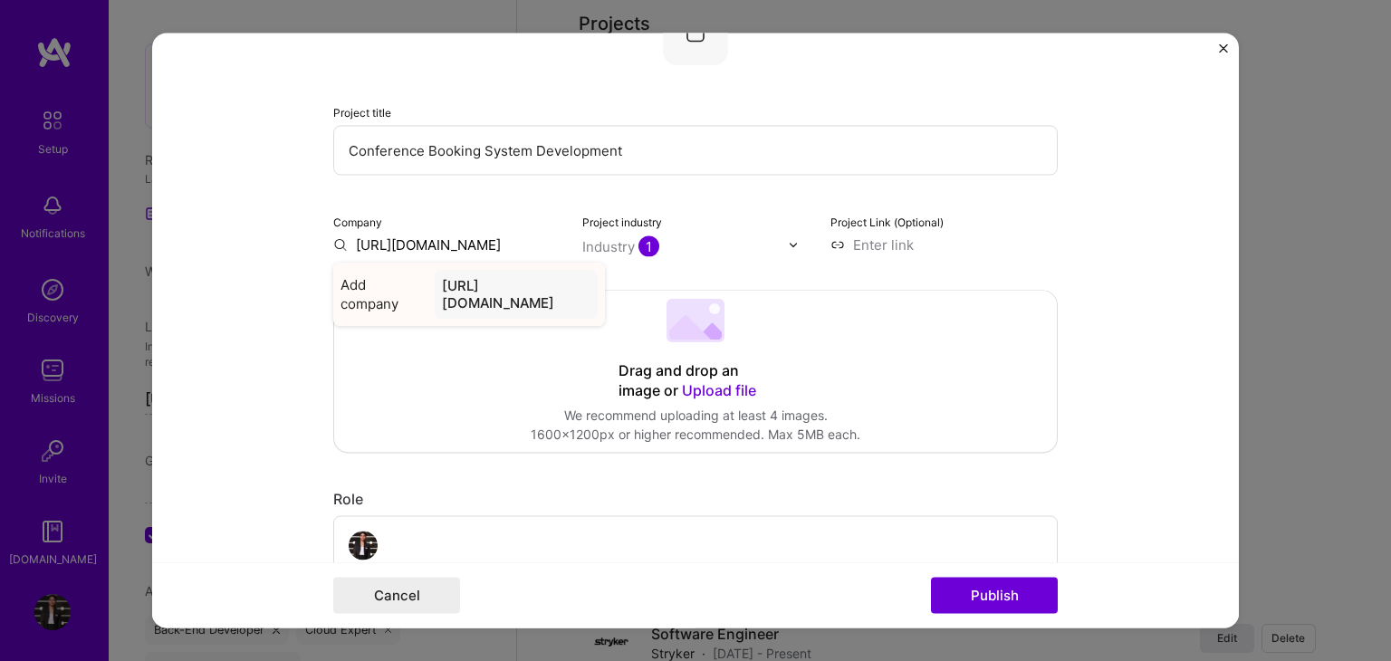
scroll to position [0, 0]
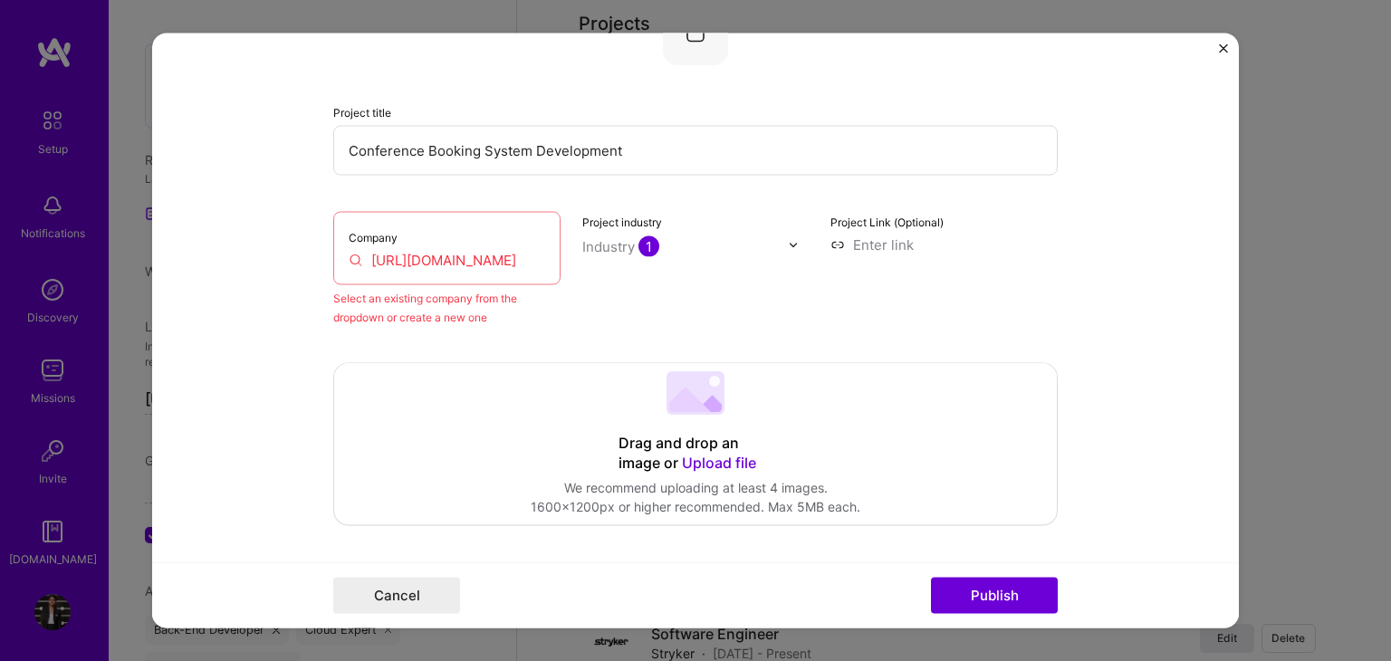
click at [479, 254] on input "https://github.com/Himanshi1999/go" at bounding box center [447, 260] width 196 height 19
type input "https://github.comHimanshi1999/go"
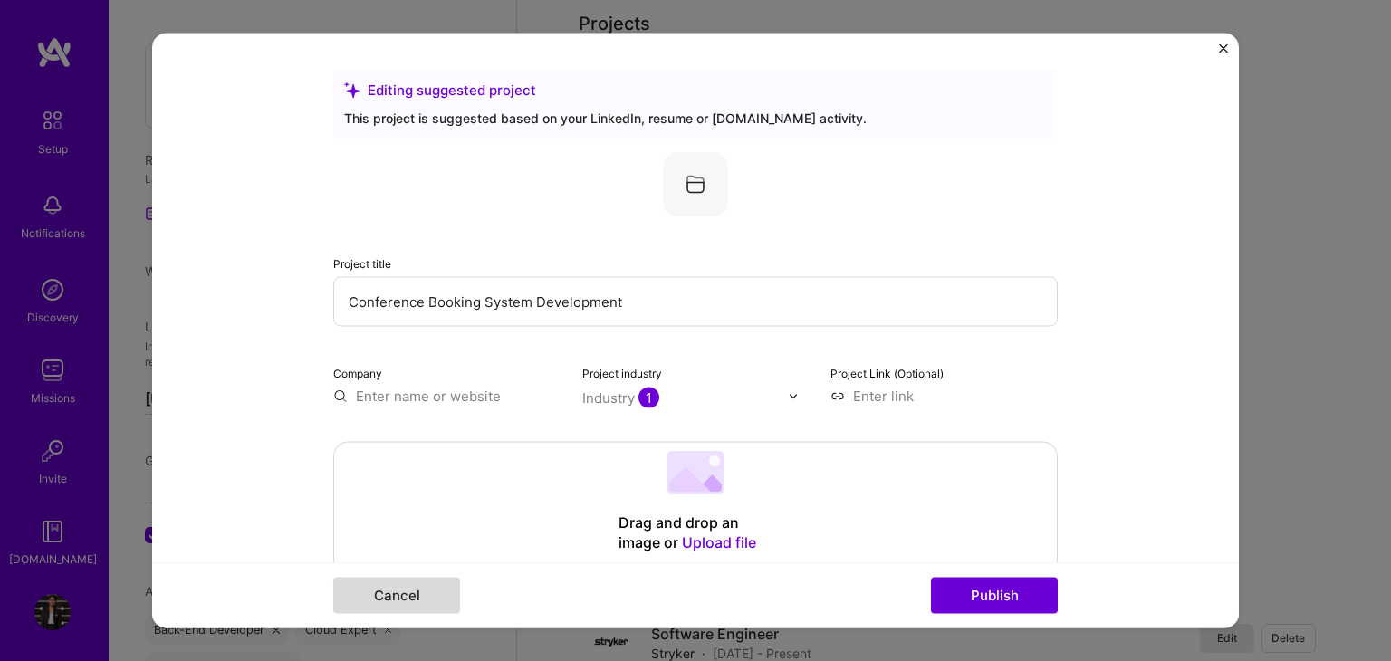
click at [383, 596] on button "Cancel" at bounding box center [396, 596] width 127 height 36
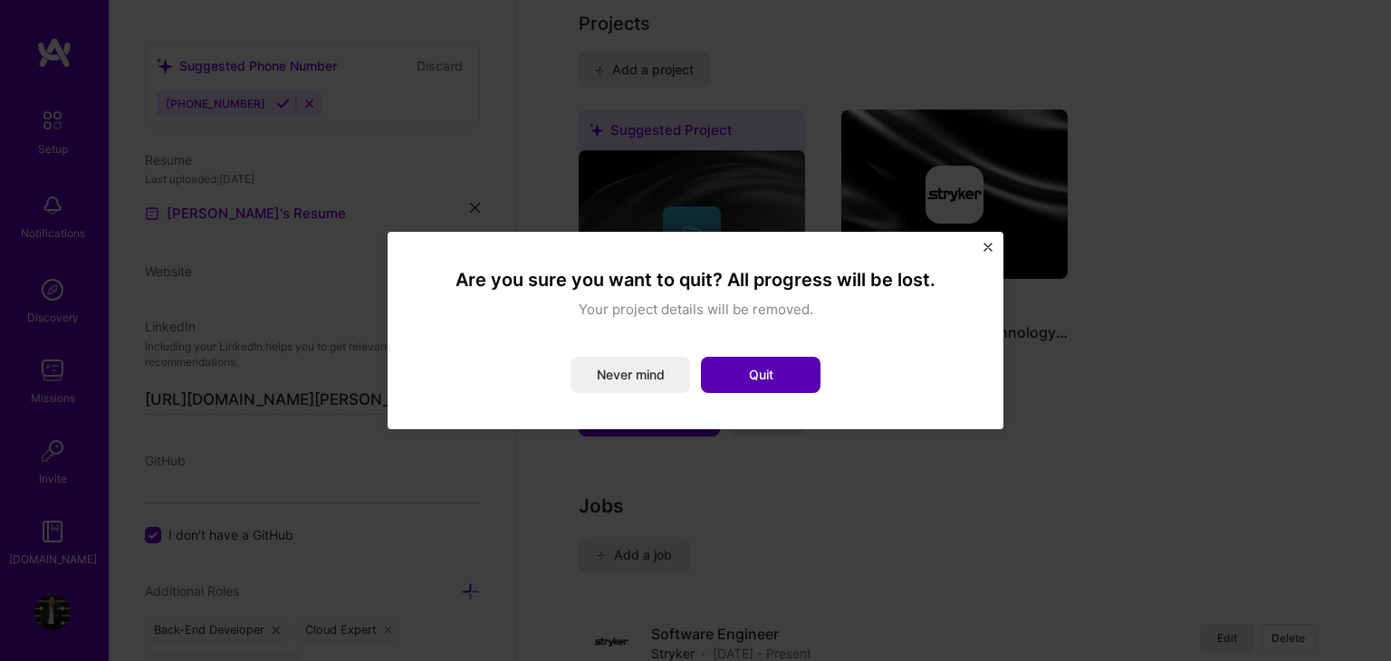
click at [757, 367] on button "Quit" at bounding box center [761, 375] width 120 height 36
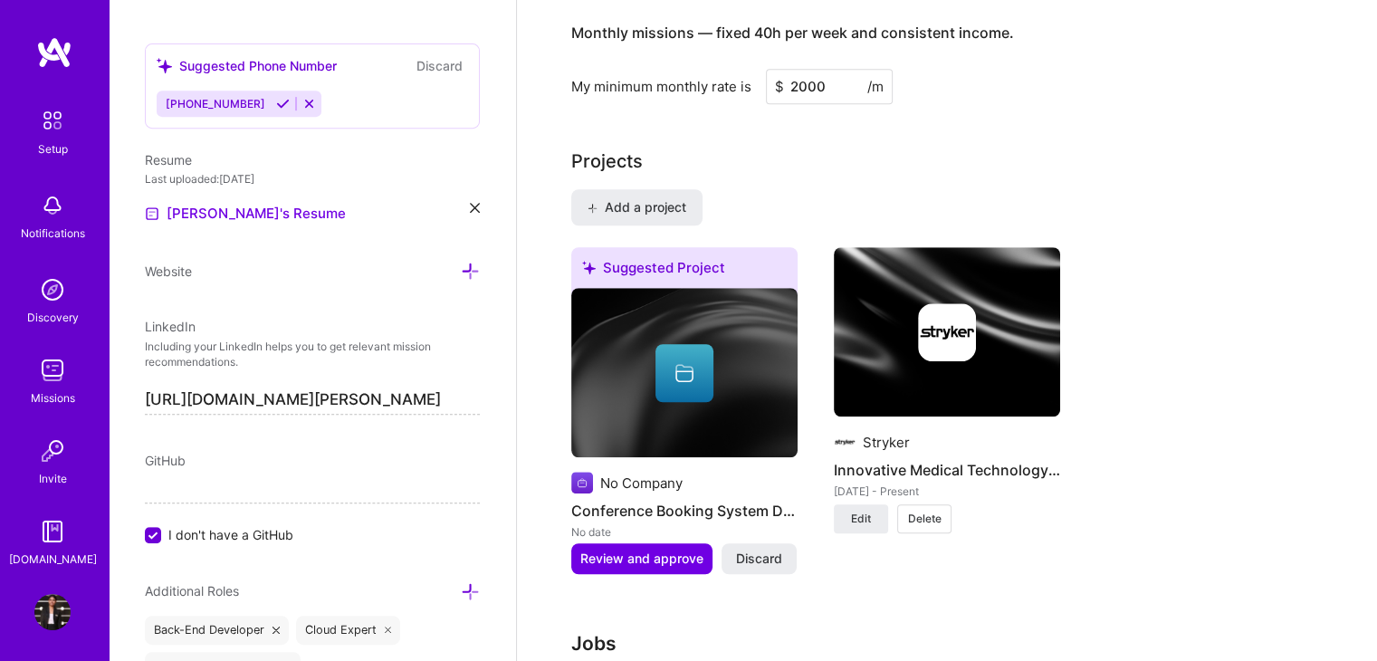
scroll to position [1347, 0]
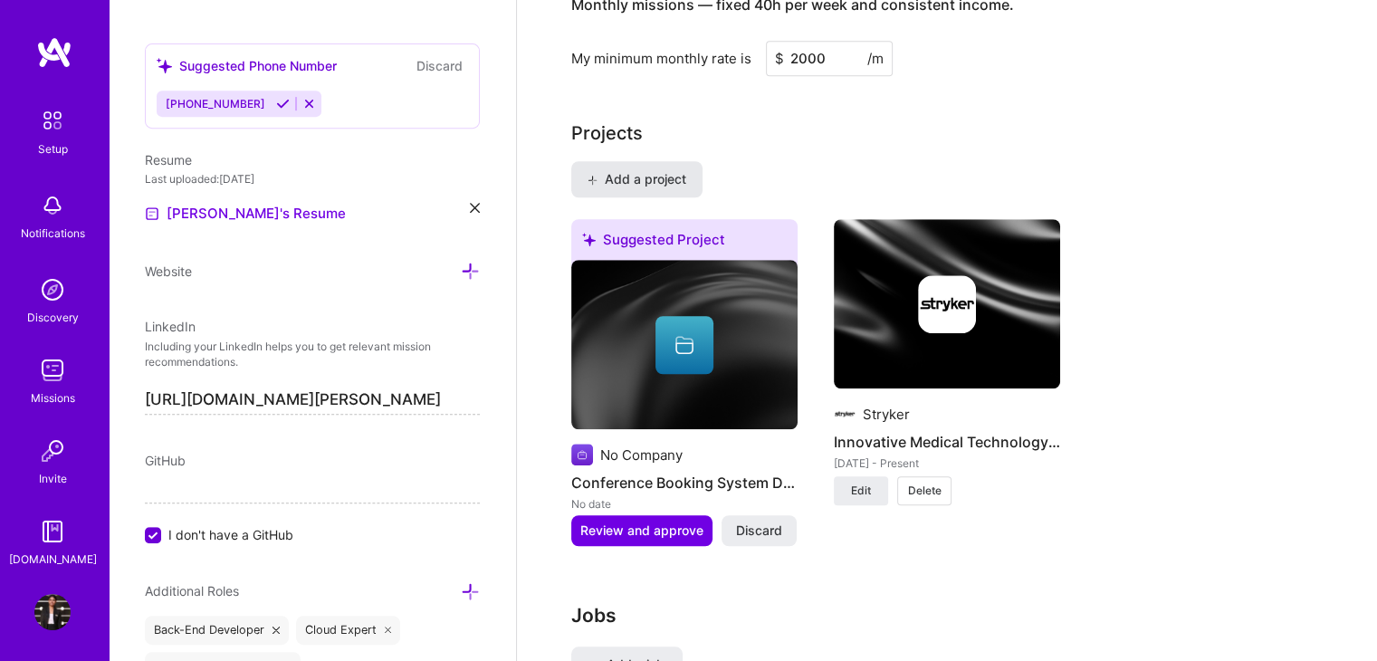
click at [664, 170] on span "Add a project" at bounding box center [637, 179] width 99 height 18
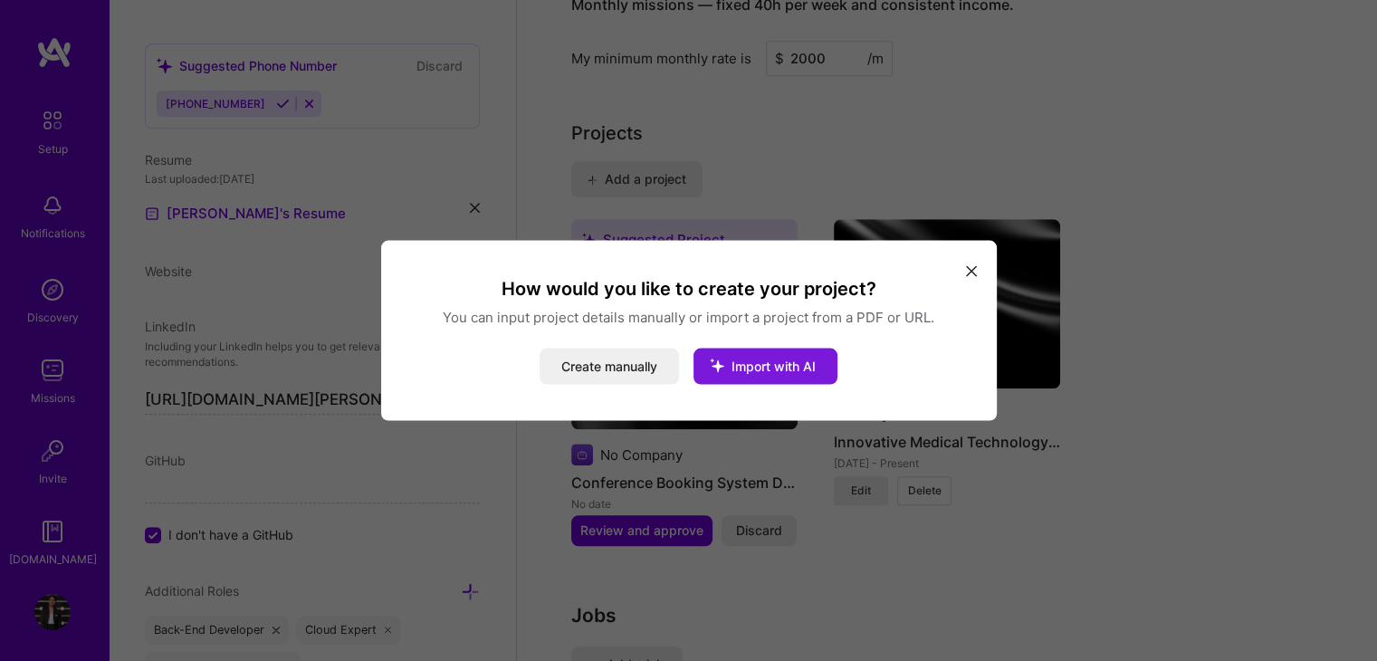
click at [757, 359] on span "Import with AI" at bounding box center [774, 366] width 84 height 15
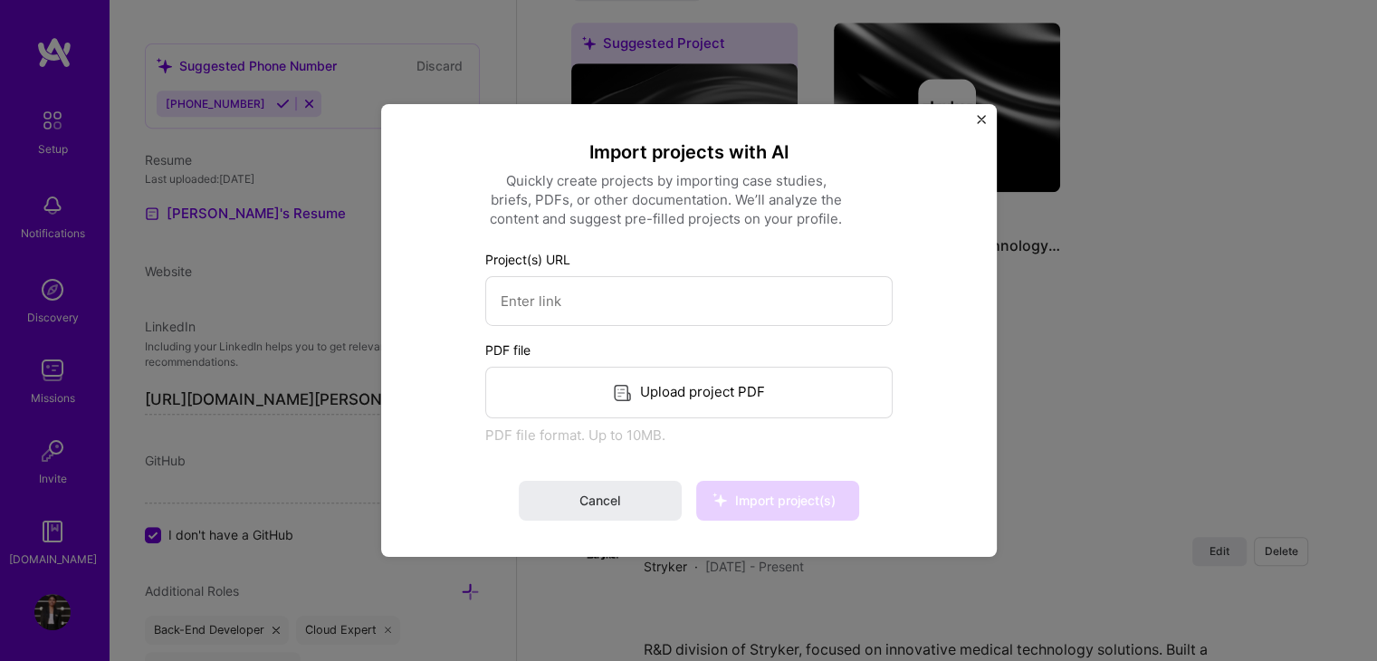
scroll to position [1619, 0]
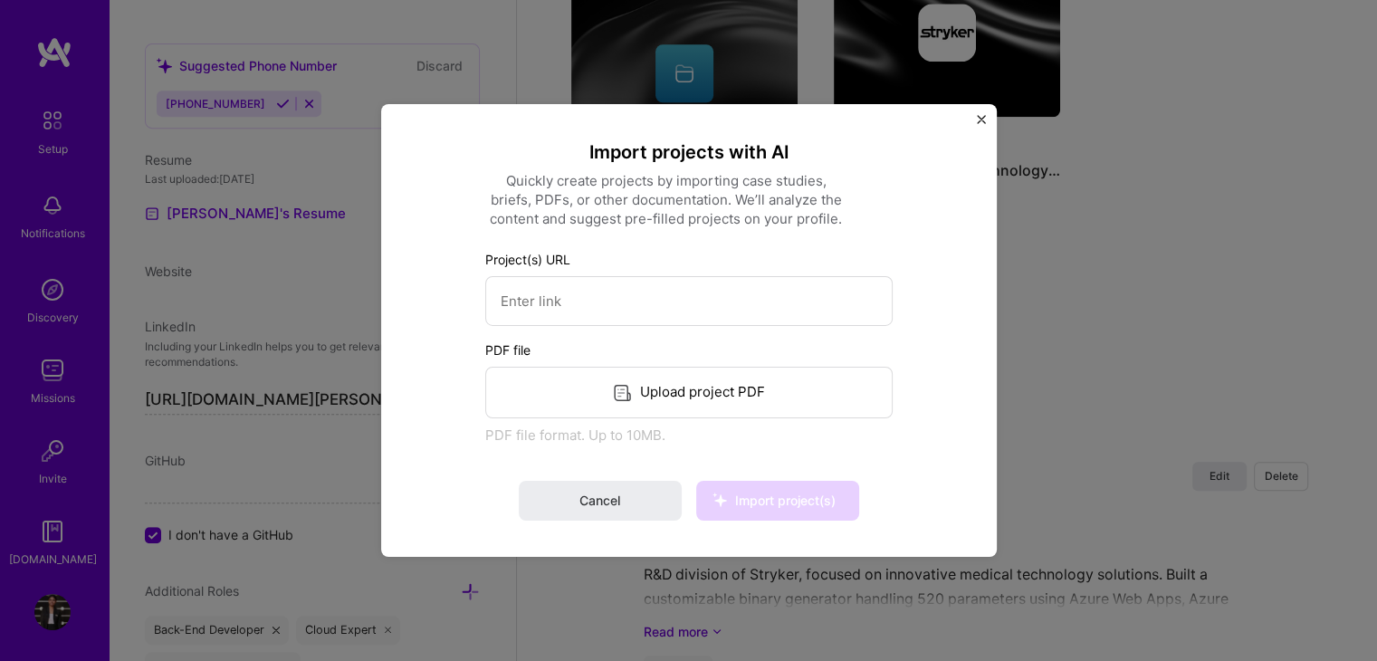
click at [693, 388] on div "Upload project PDF" at bounding box center [688, 393] width 407 height 52
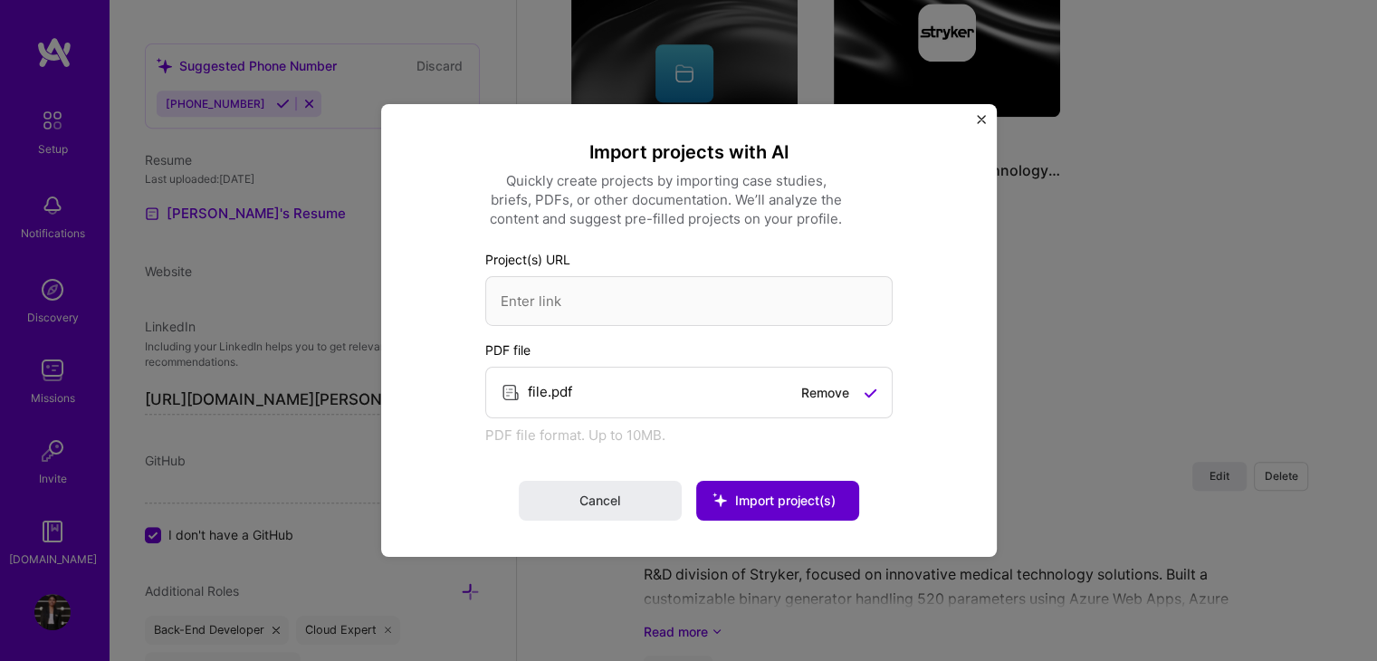
click at [766, 501] on span "Import project(s)" at bounding box center [785, 500] width 101 height 15
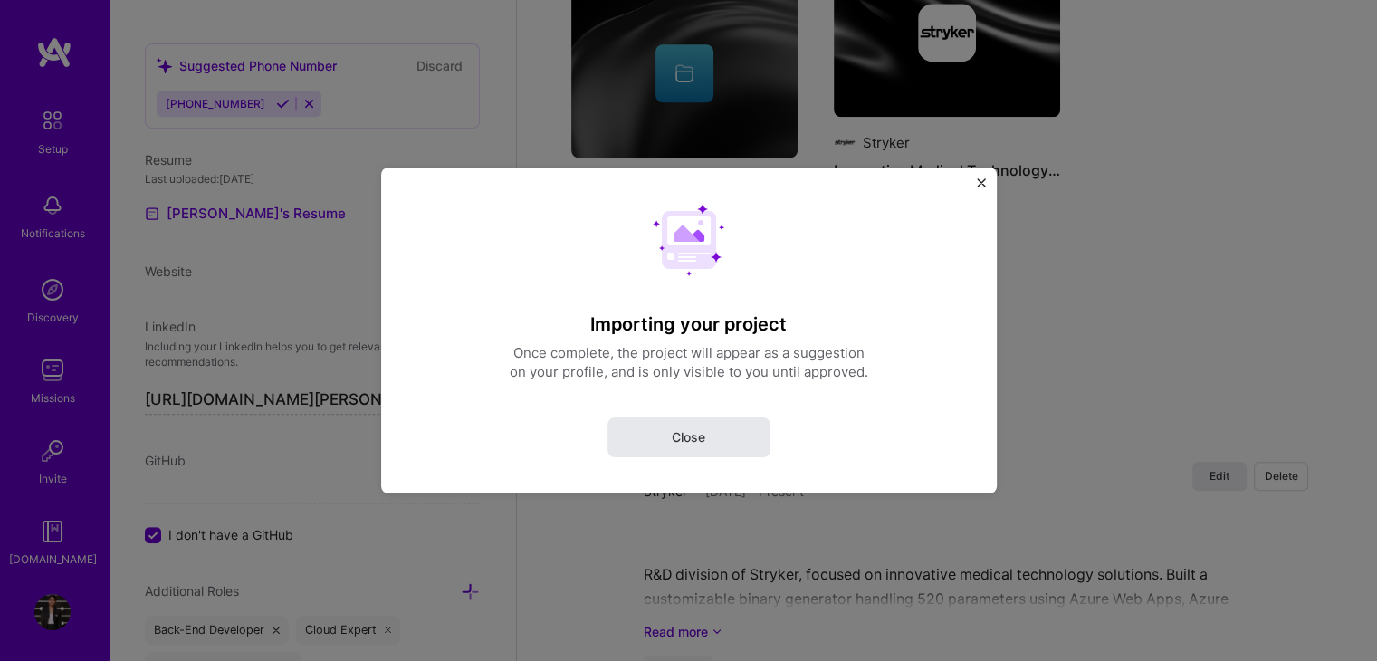
click at [700, 438] on span "Close" at bounding box center [689, 437] width 34 height 18
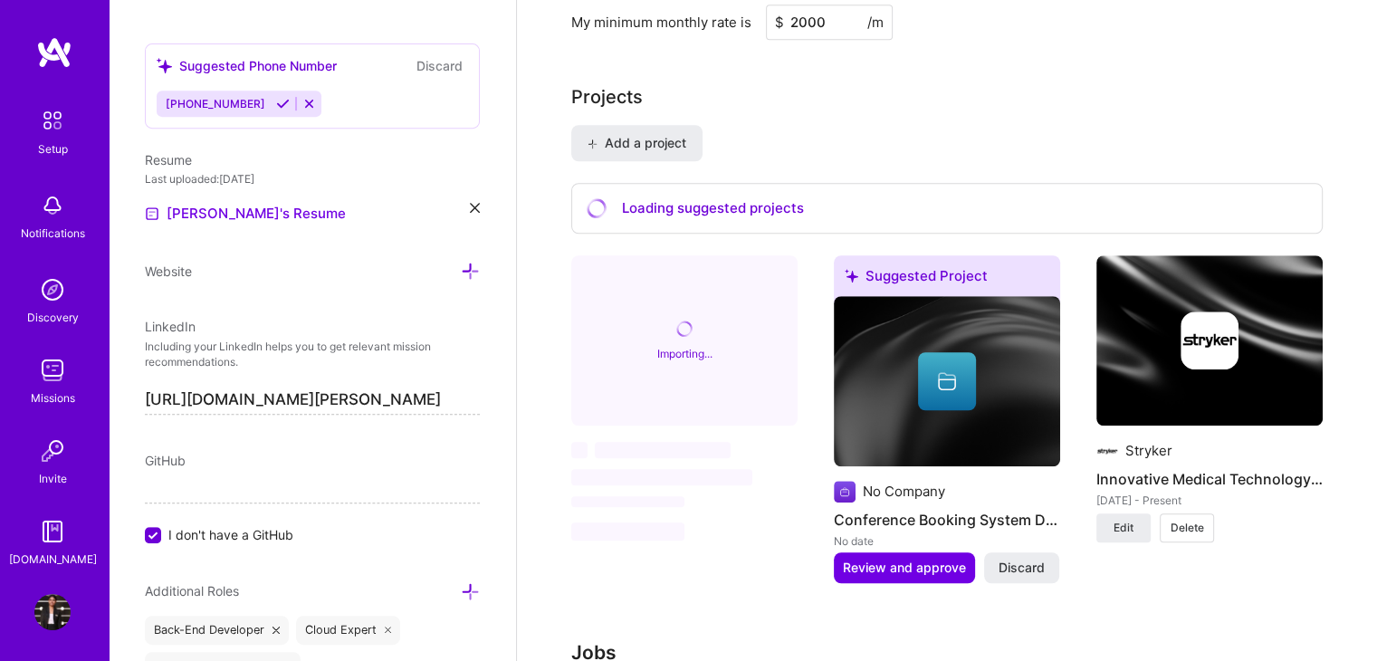
scroll to position [1385, 0]
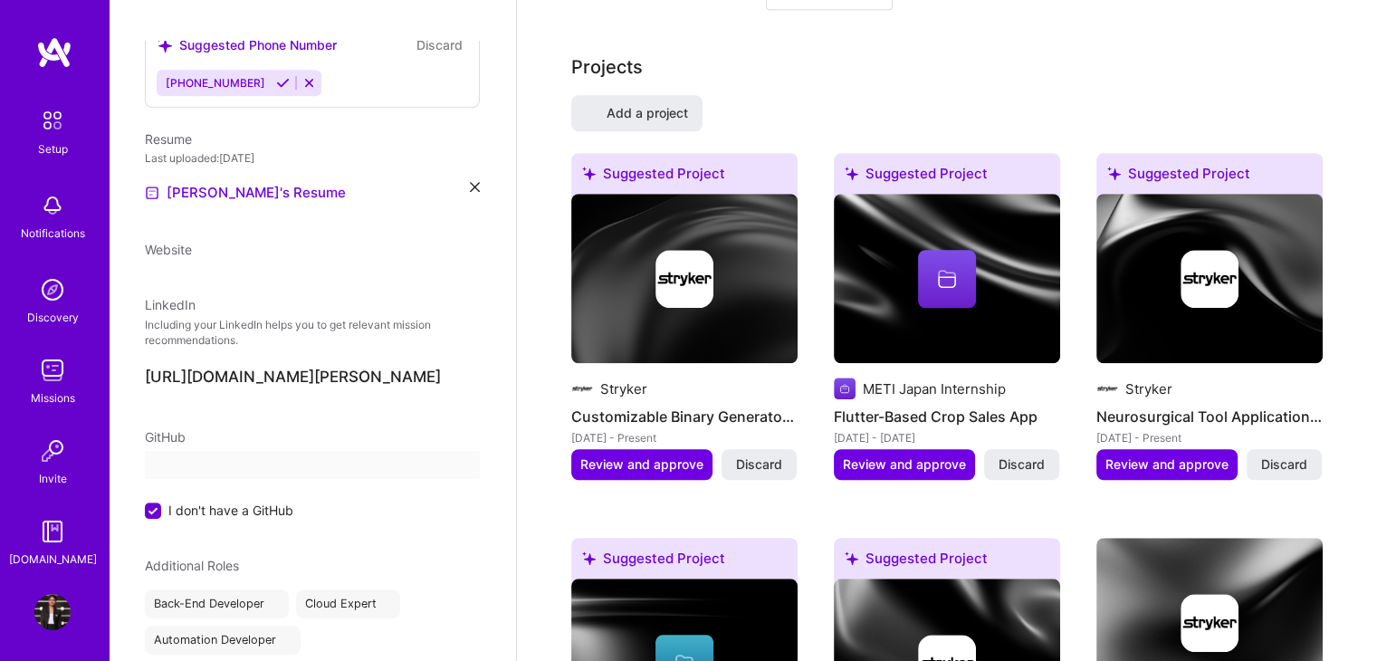
select select "US"
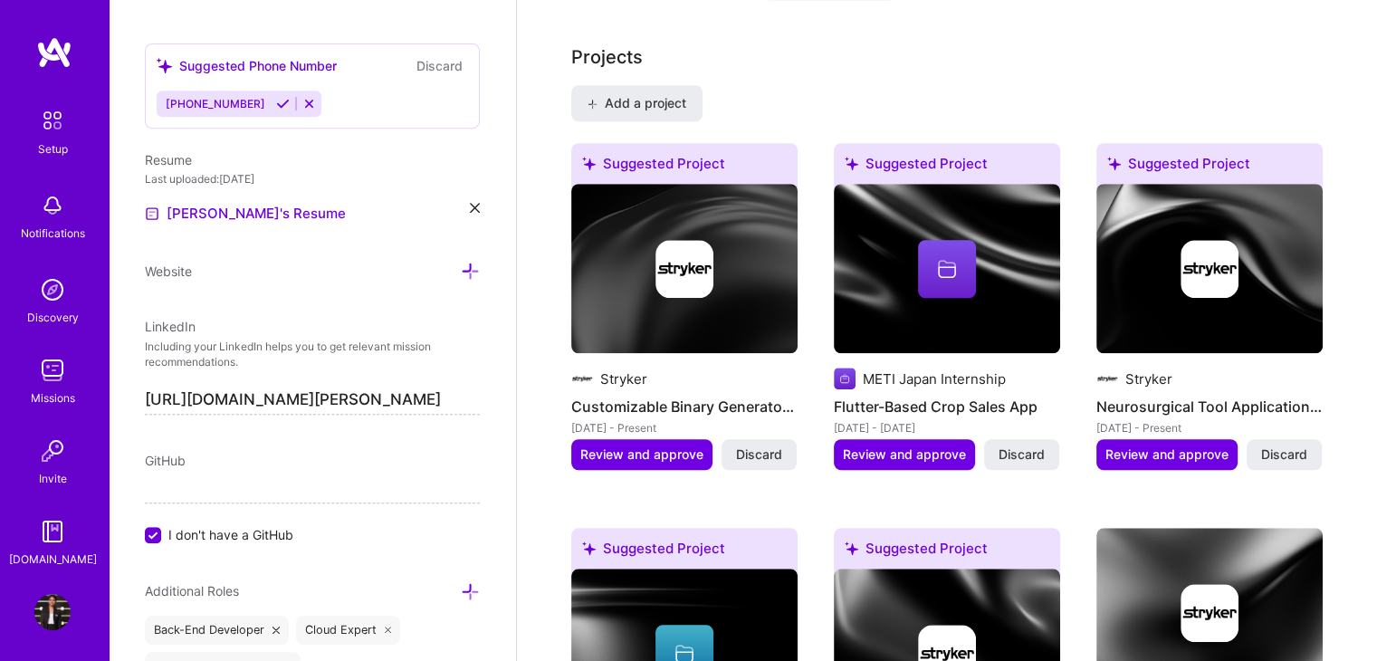
scroll to position [1423, 0]
click at [1022, 439] on button "Discard" at bounding box center [1021, 454] width 75 height 31
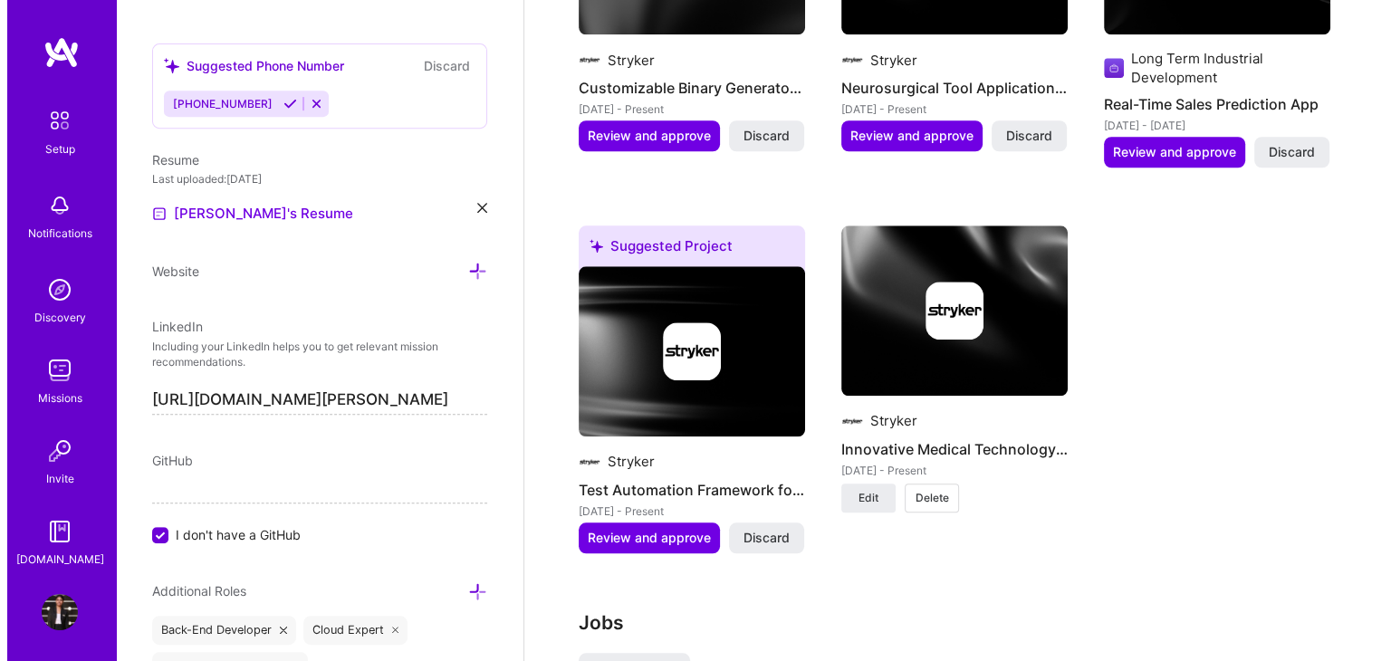
scroll to position [1744, 0]
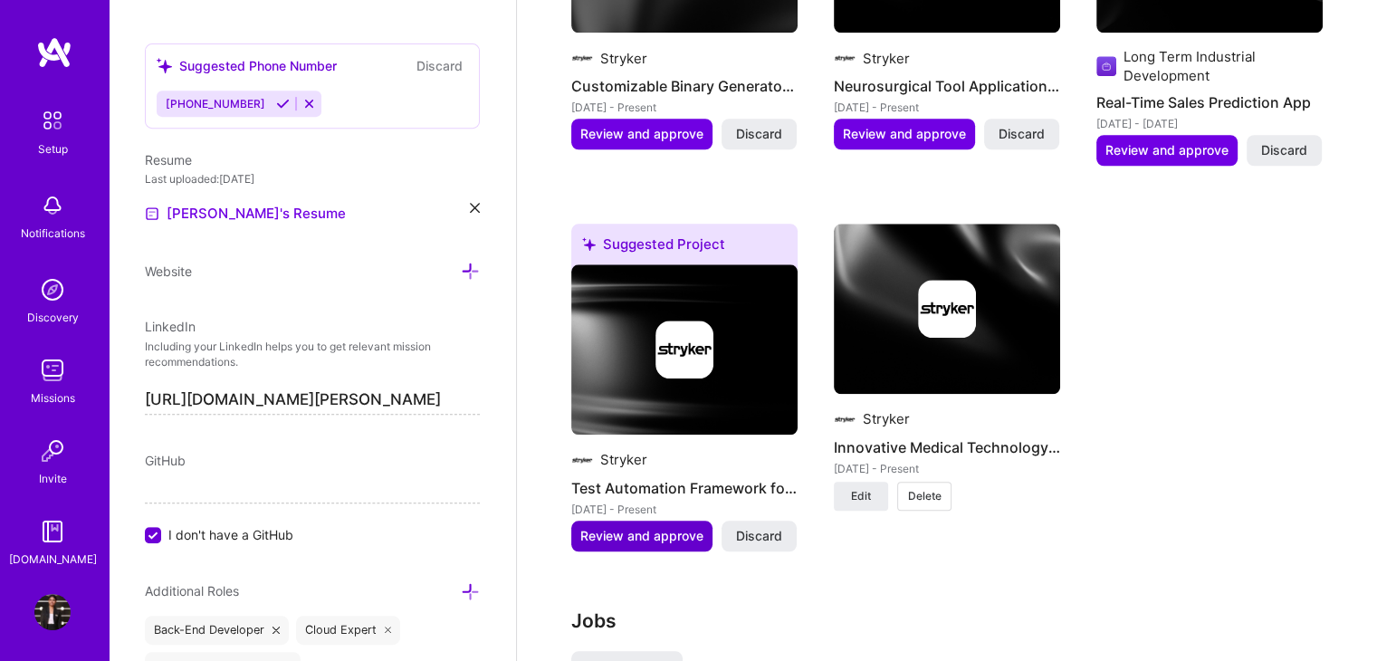
click at [654, 527] on span "Review and approve" at bounding box center [641, 536] width 123 height 18
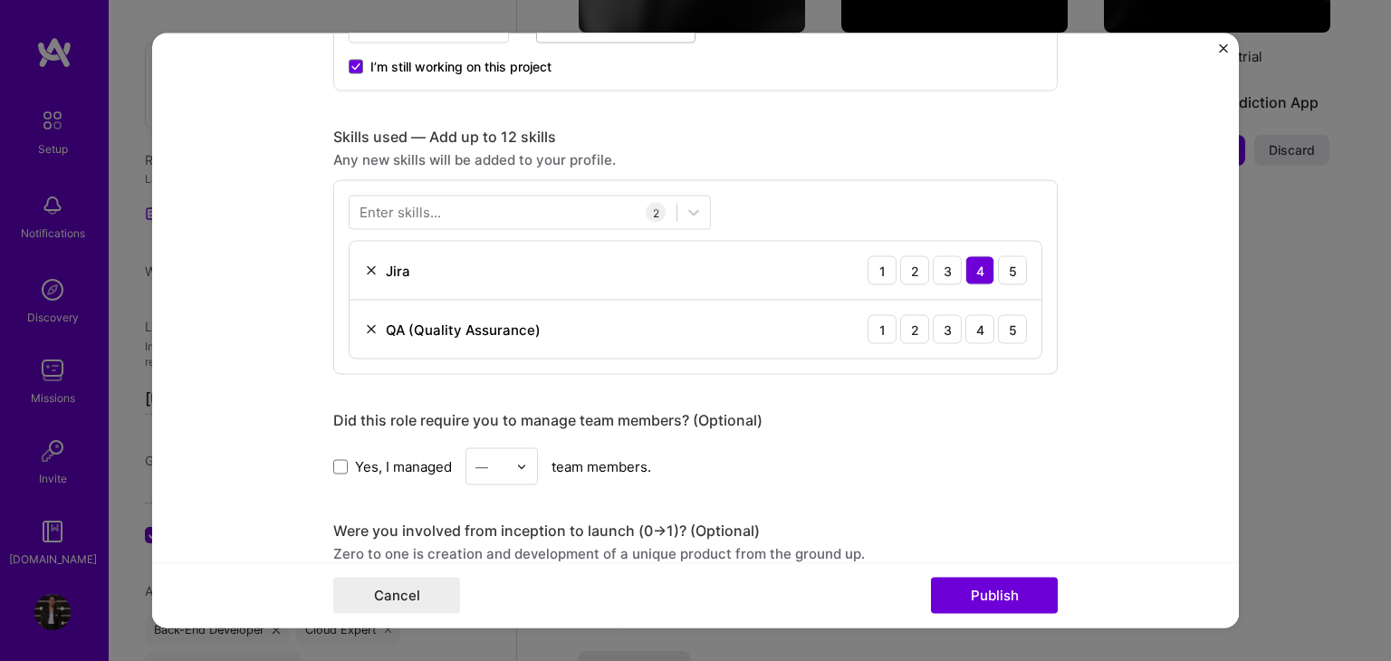
scroll to position [814, 0]
click at [902, 320] on div "2" at bounding box center [914, 326] width 29 height 29
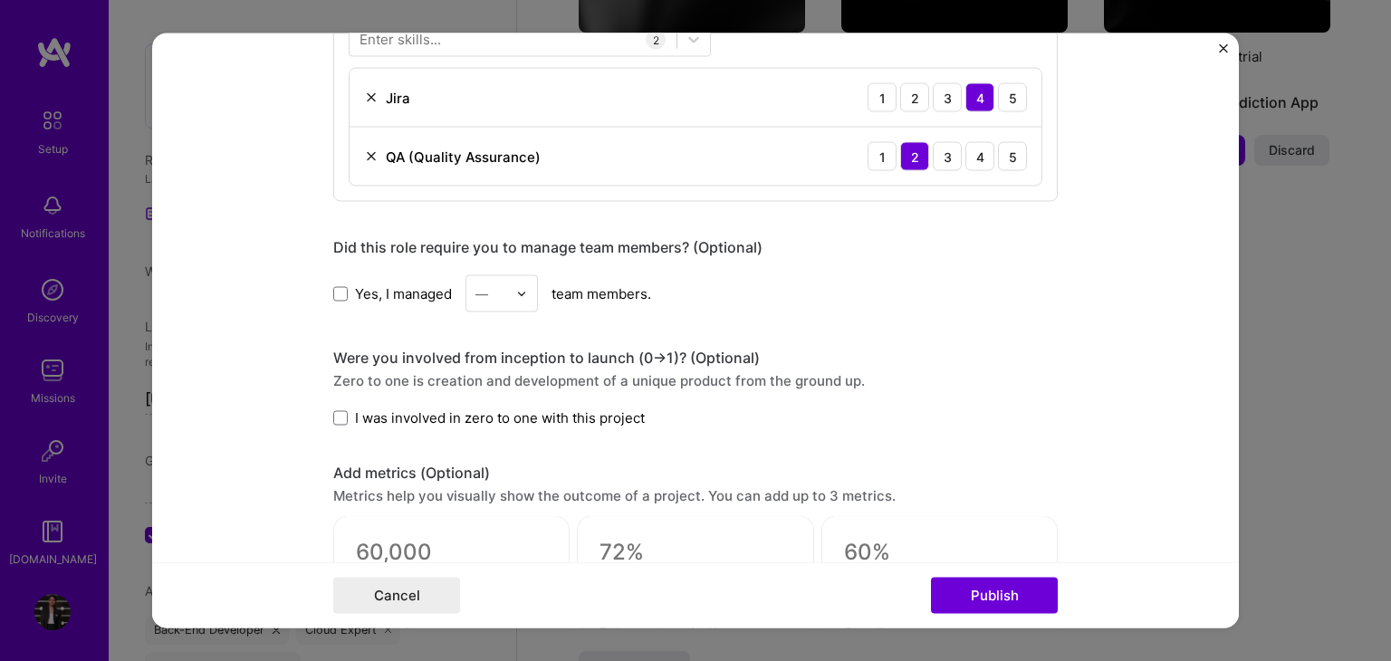
scroll to position [985, 0]
click at [345, 407] on label "I was involved in zero to one with this project" at bounding box center [488, 416] width 311 height 19
click at [0, 0] on input "I was involved in zero to one with this project" at bounding box center [0, 0] width 0 height 0
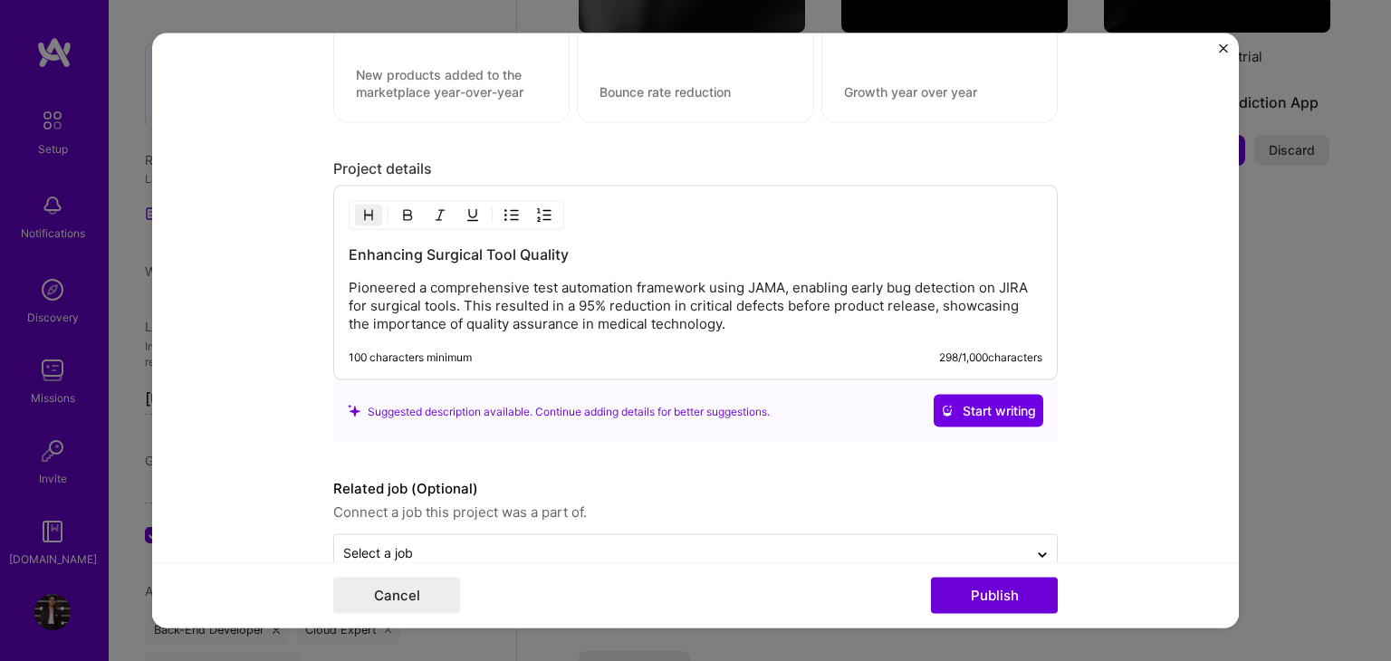
scroll to position [1532, 0]
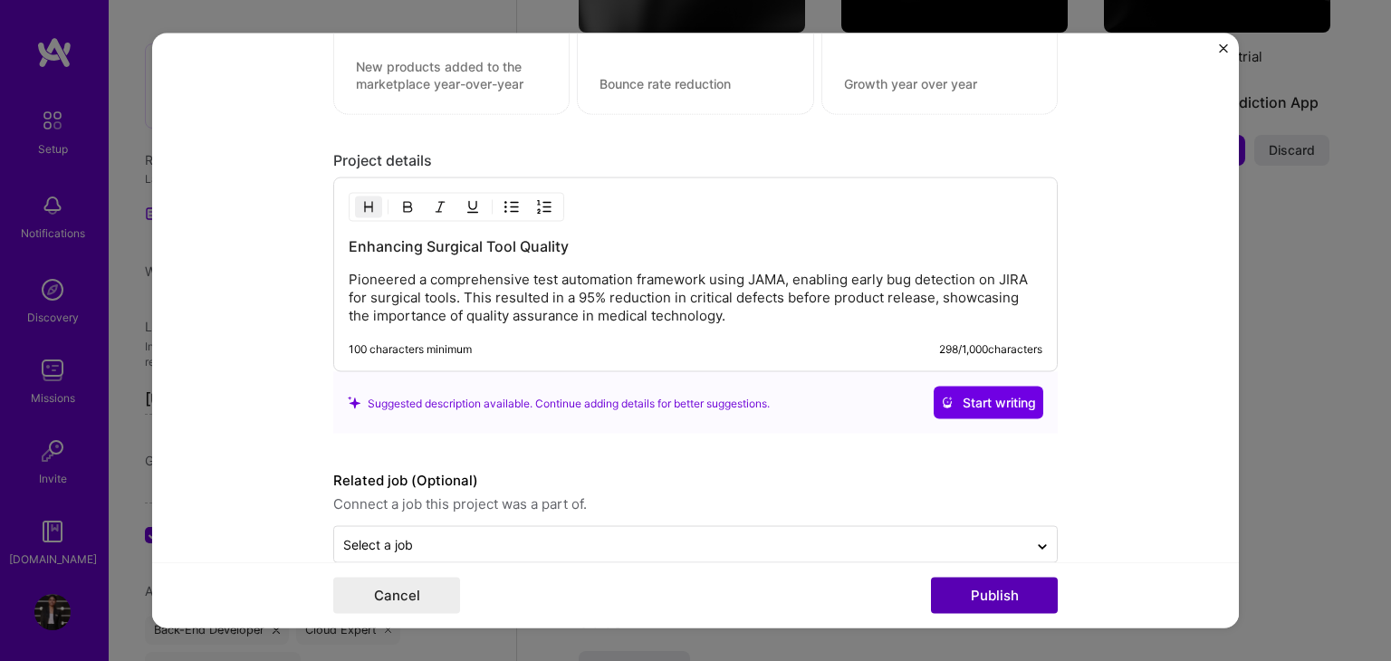
click at [979, 595] on button "Publish" at bounding box center [994, 596] width 127 height 36
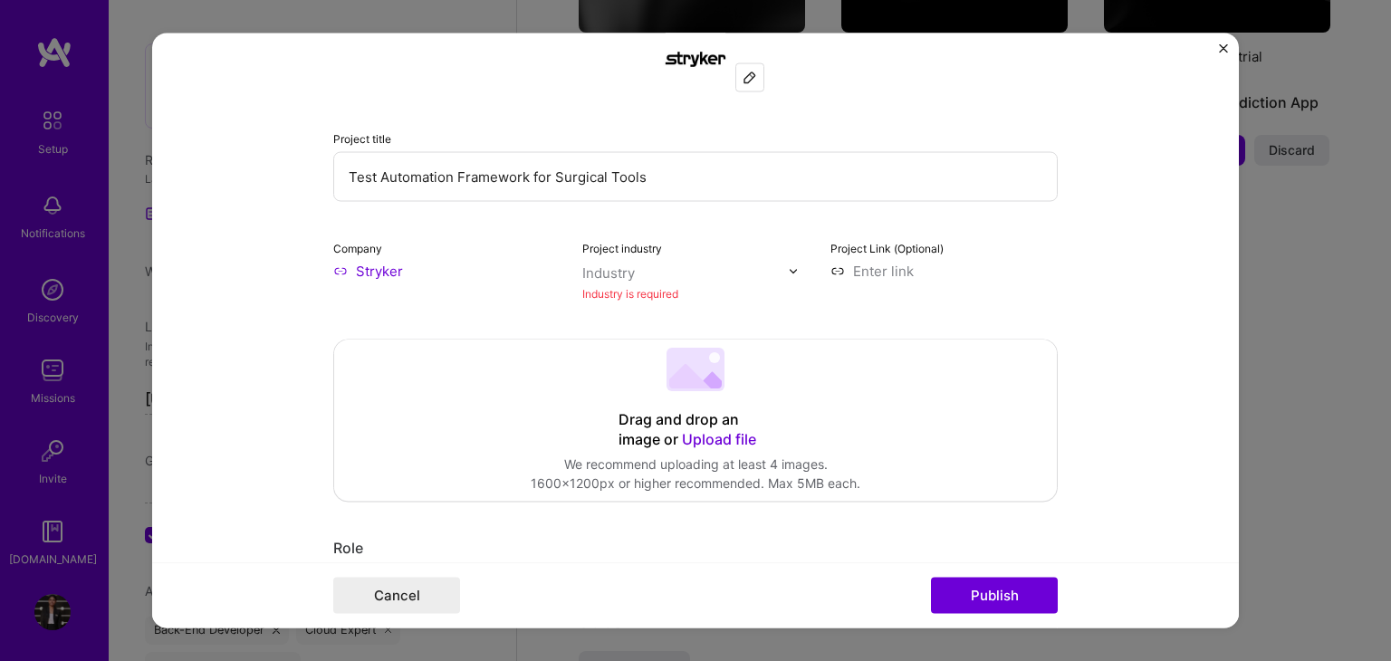
scroll to position [119, 0]
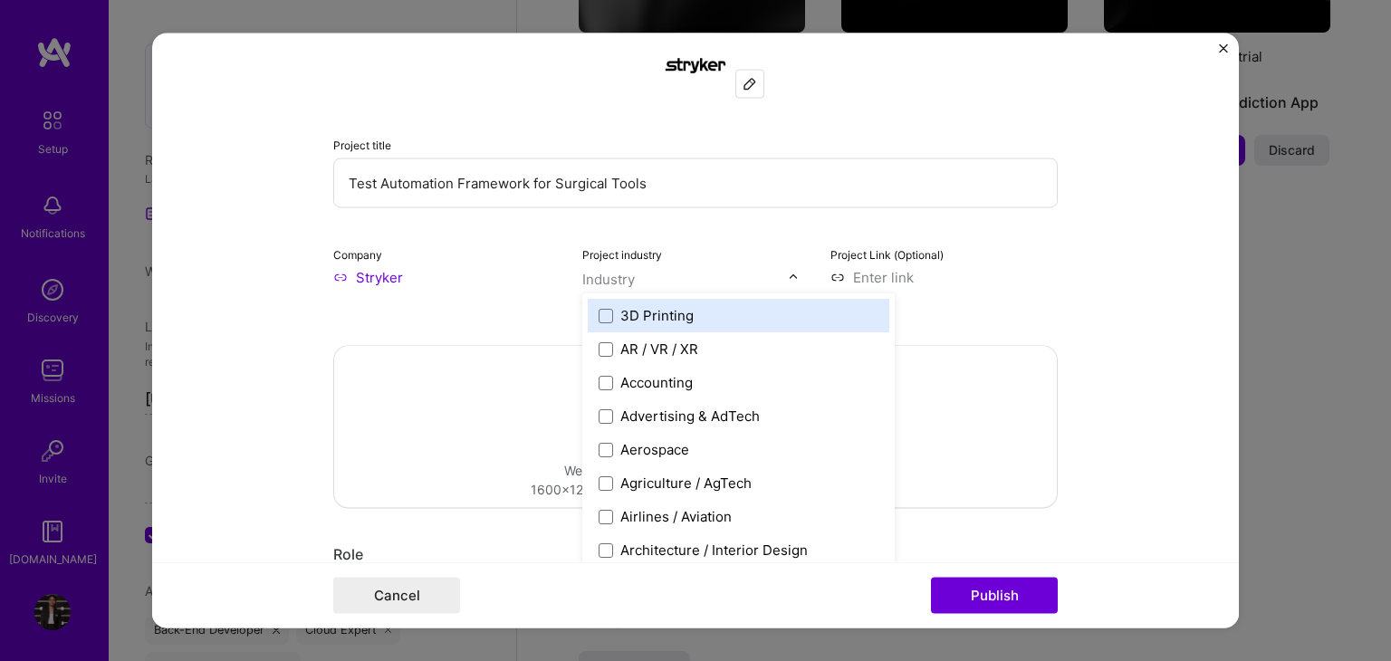
click at [644, 281] on input "text" at bounding box center [685, 279] width 206 height 19
type input "e"
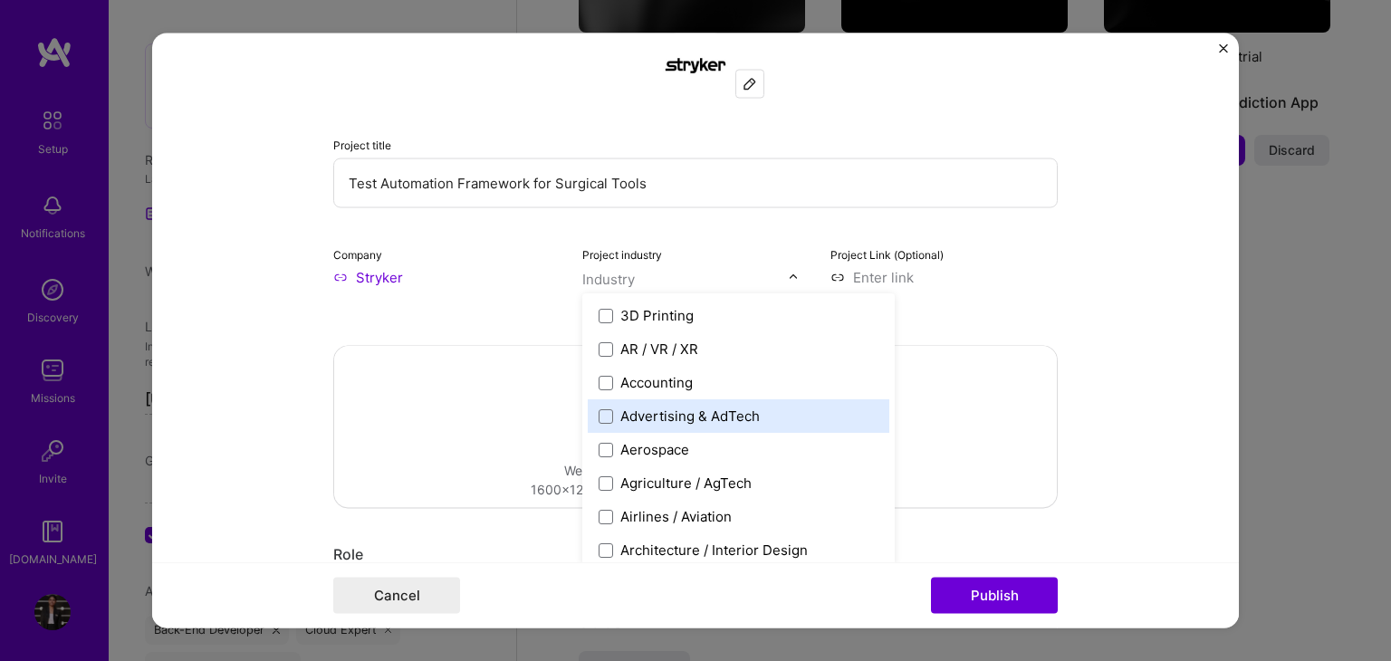
type input "e"
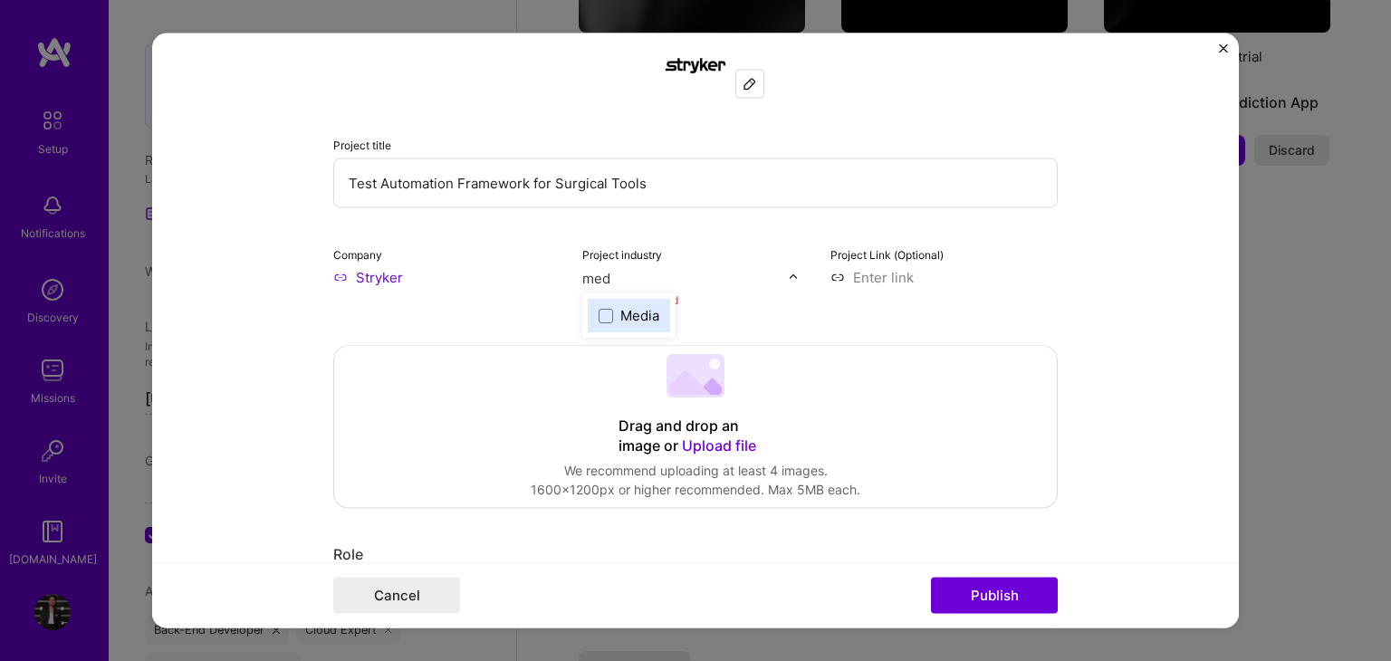
type input "medi"
click at [644, 307] on div "Media" at bounding box center [639, 316] width 39 height 19
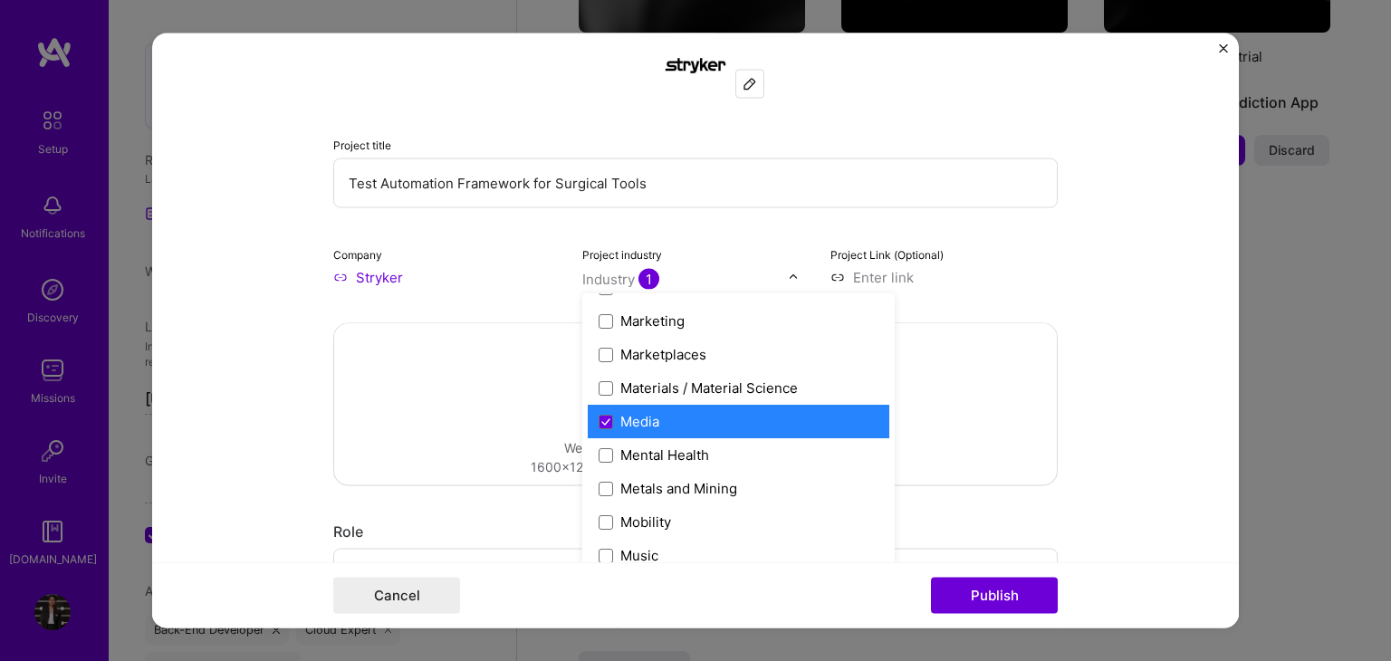
scroll to position [2706, 0]
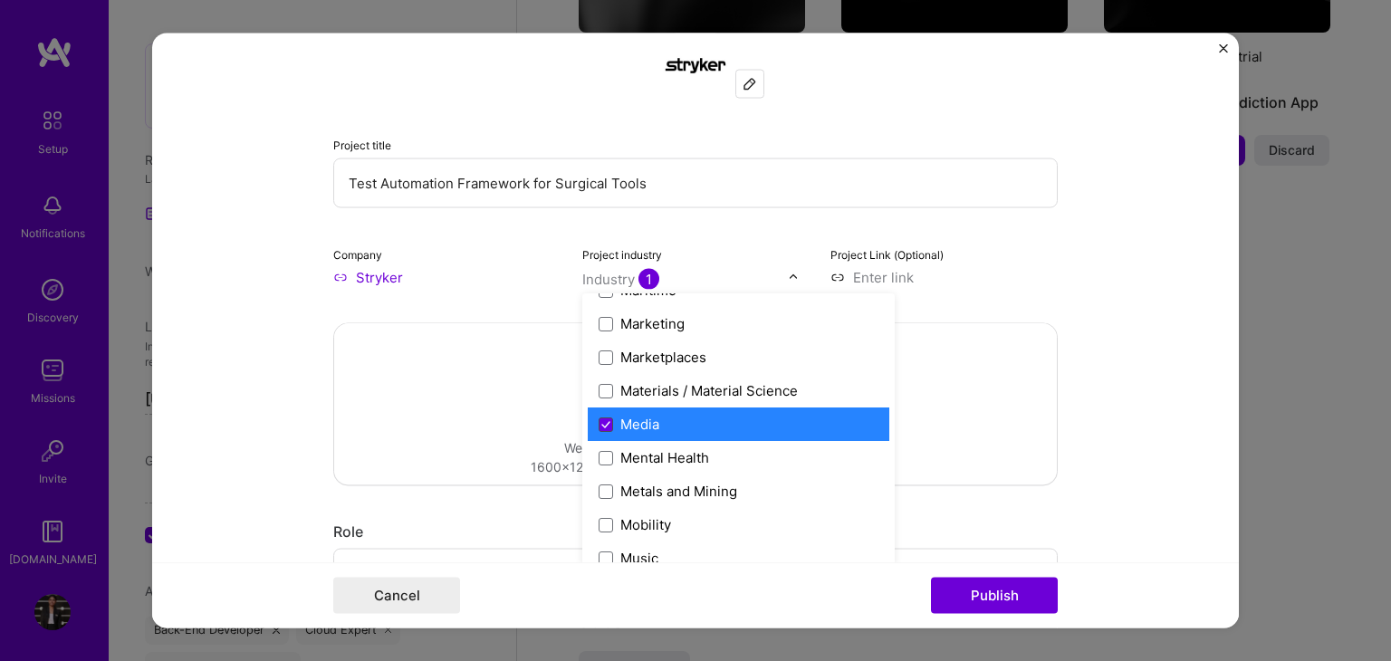
click at [602, 424] on icon at bounding box center [605, 424] width 7 height 5
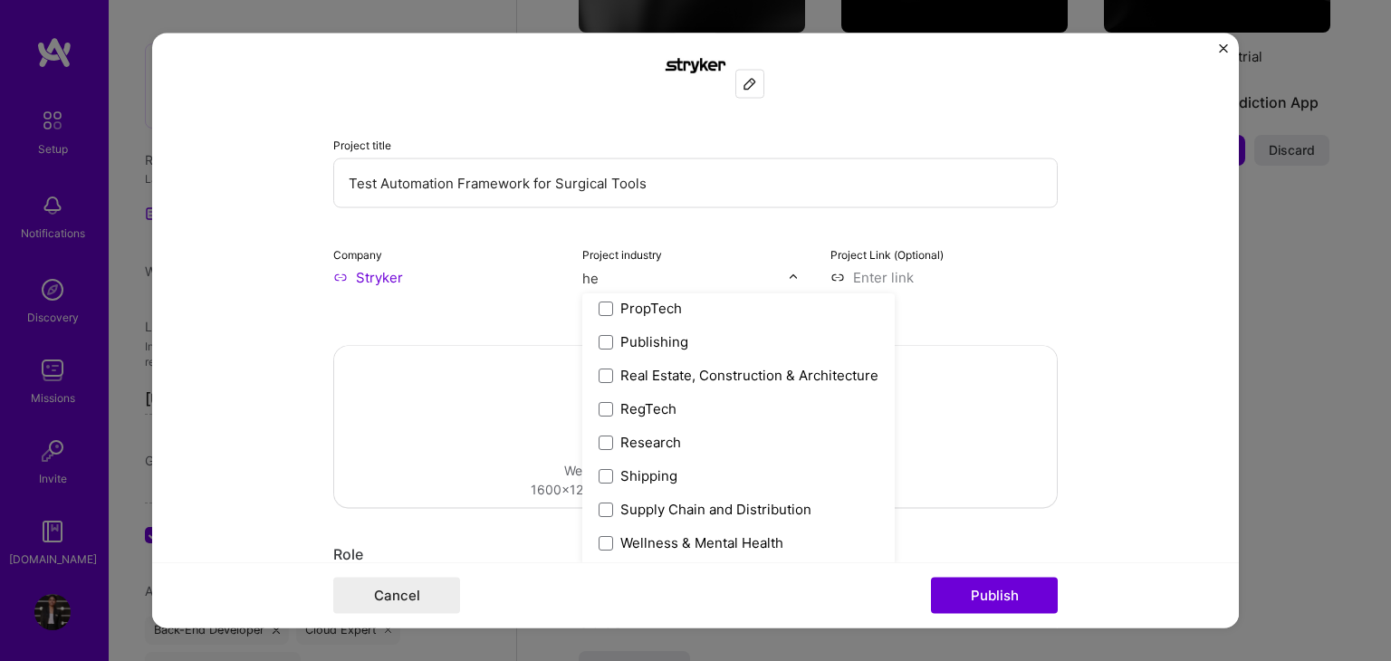
scroll to position [0, 0]
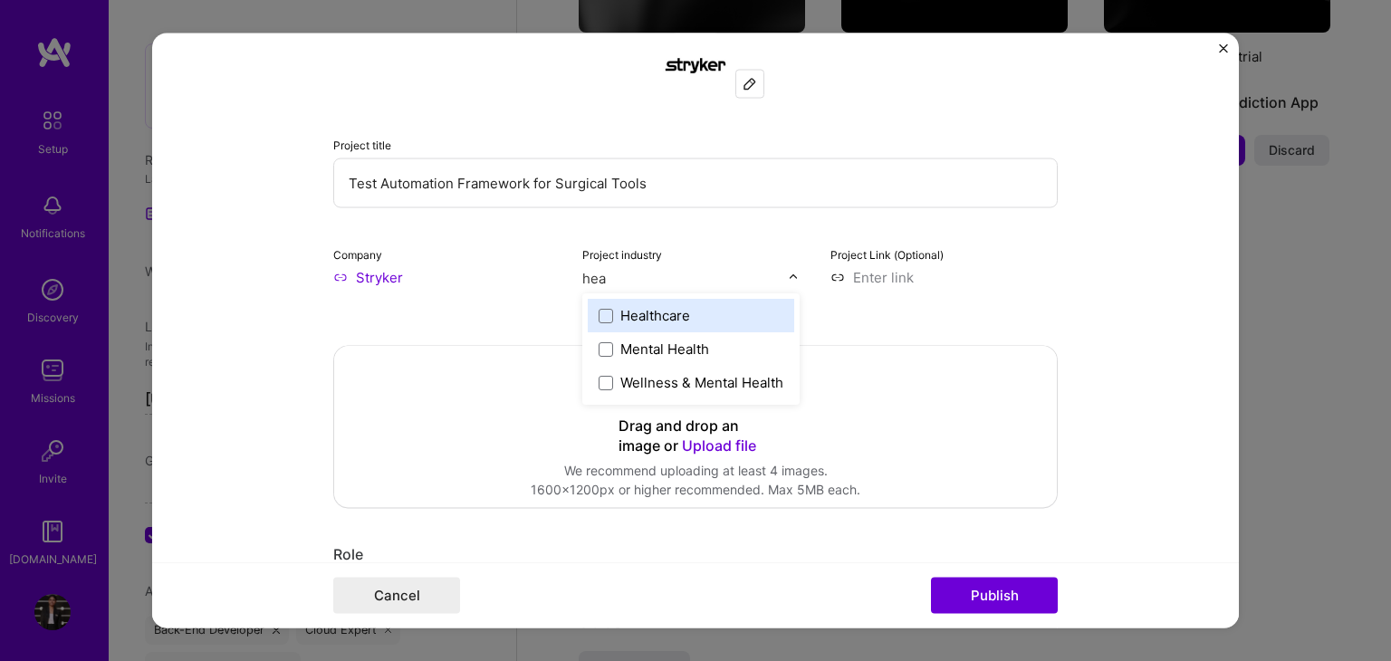
type input "heal"
click at [599, 321] on span at bounding box center [606, 316] width 14 height 14
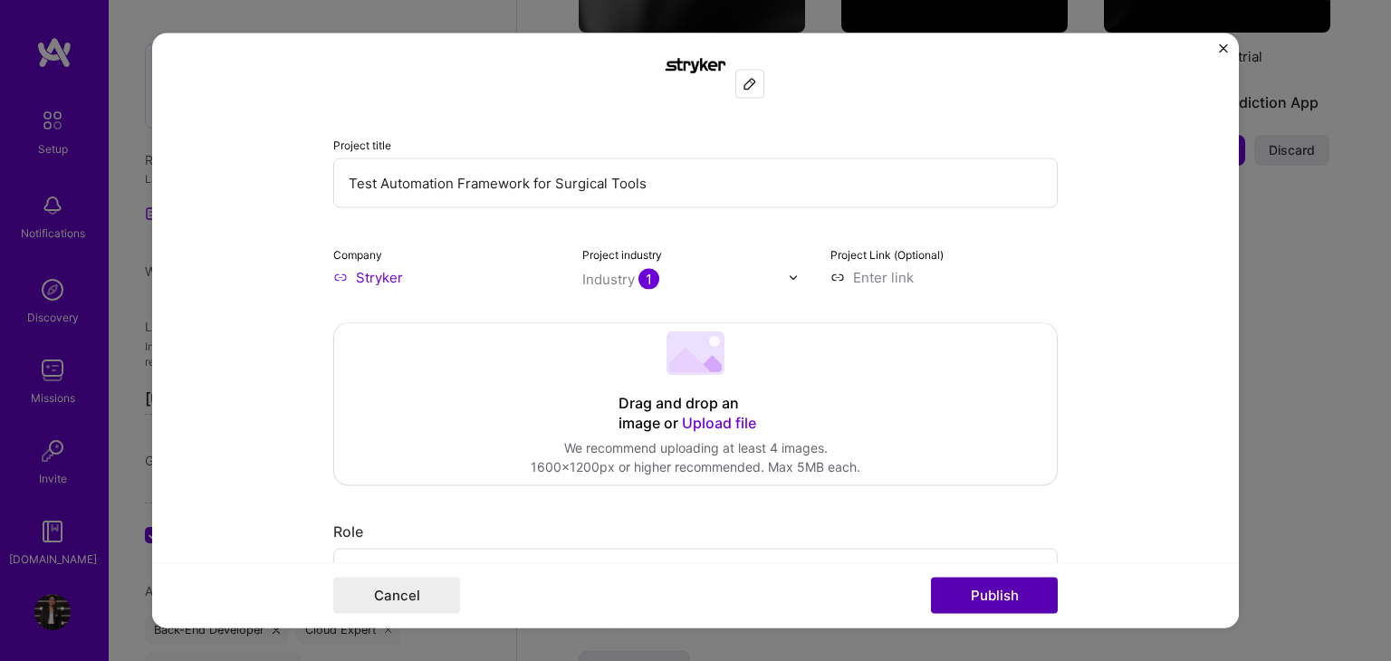
click at [980, 606] on button "Publish" at bounding box center [994, 596] width 127 height 36
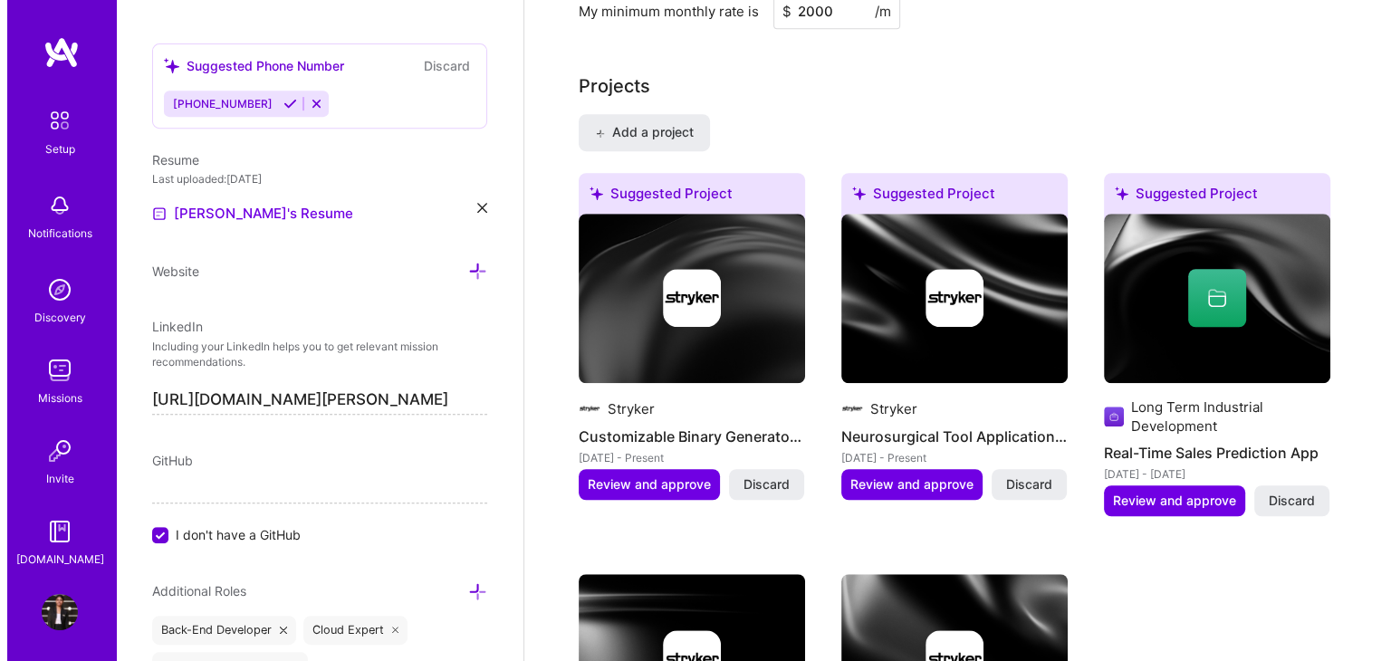
scroll to position [1327, 0]
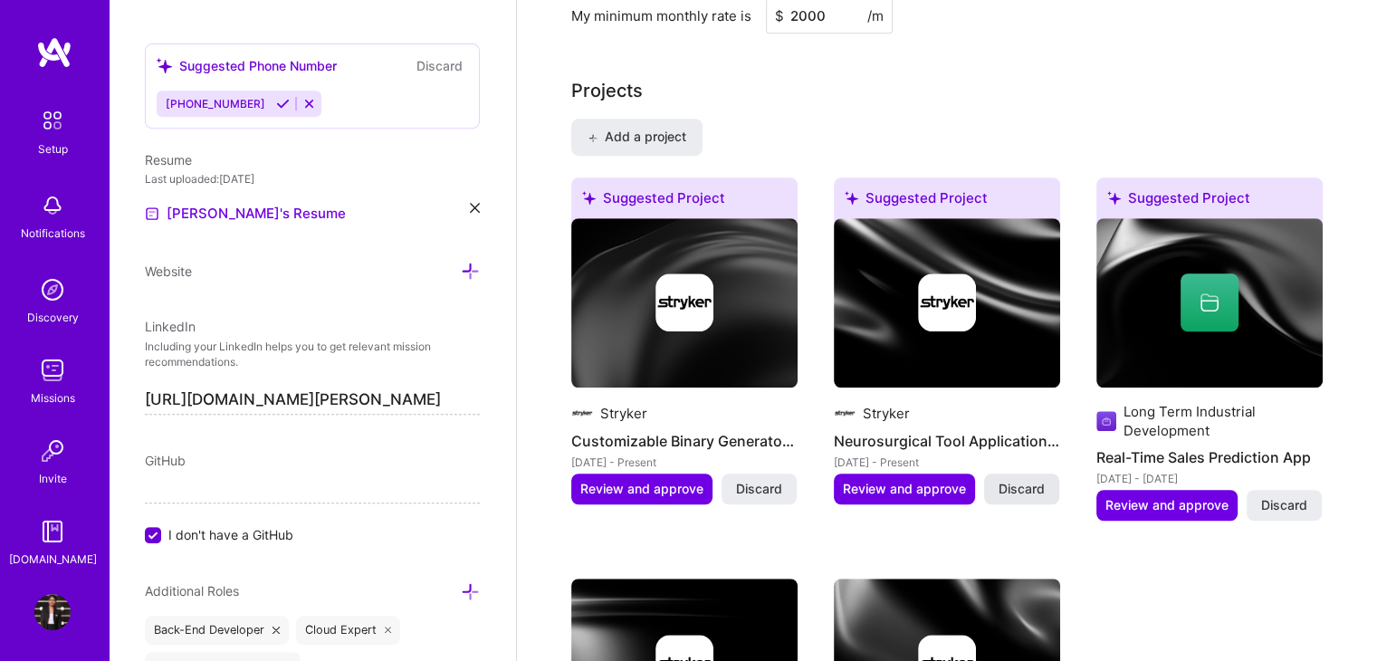
click at [1032, 480] on span "Discard" at bounding box center [1022, 489] width 46 height 18
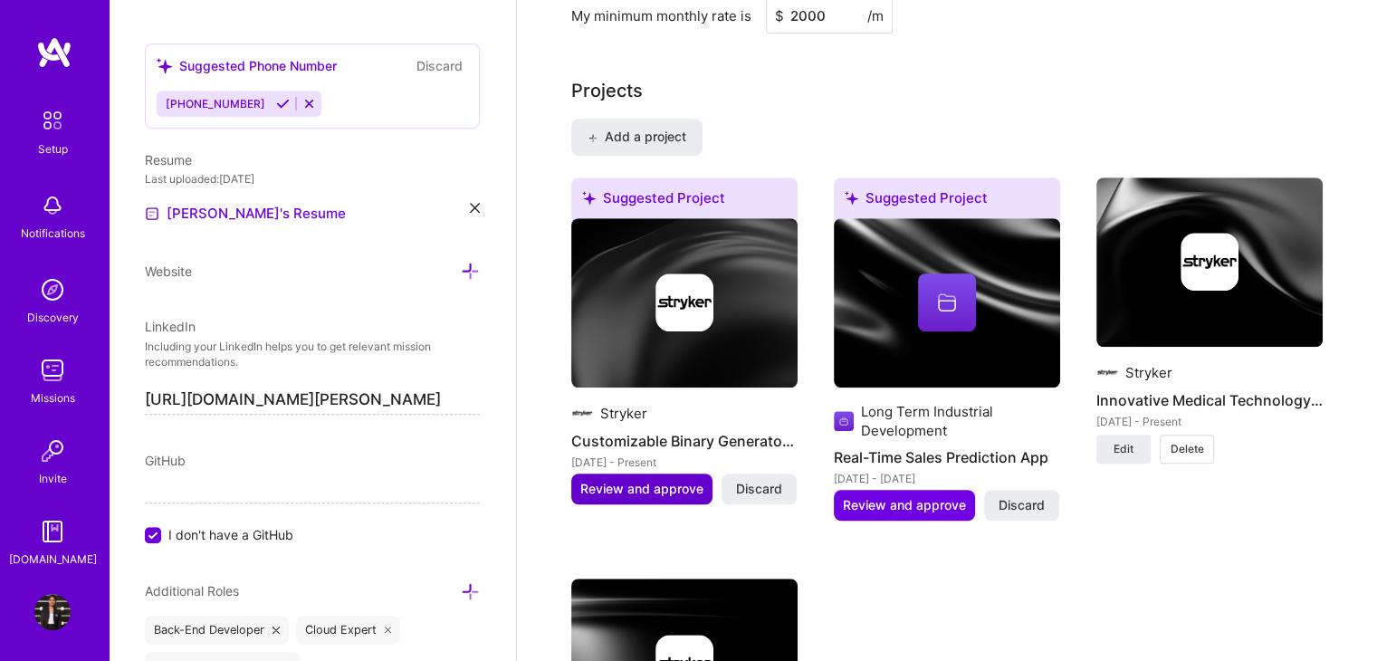
click at [656, 480] on span "Review and approve" at bounding box center [641, 489] width 123 height 18
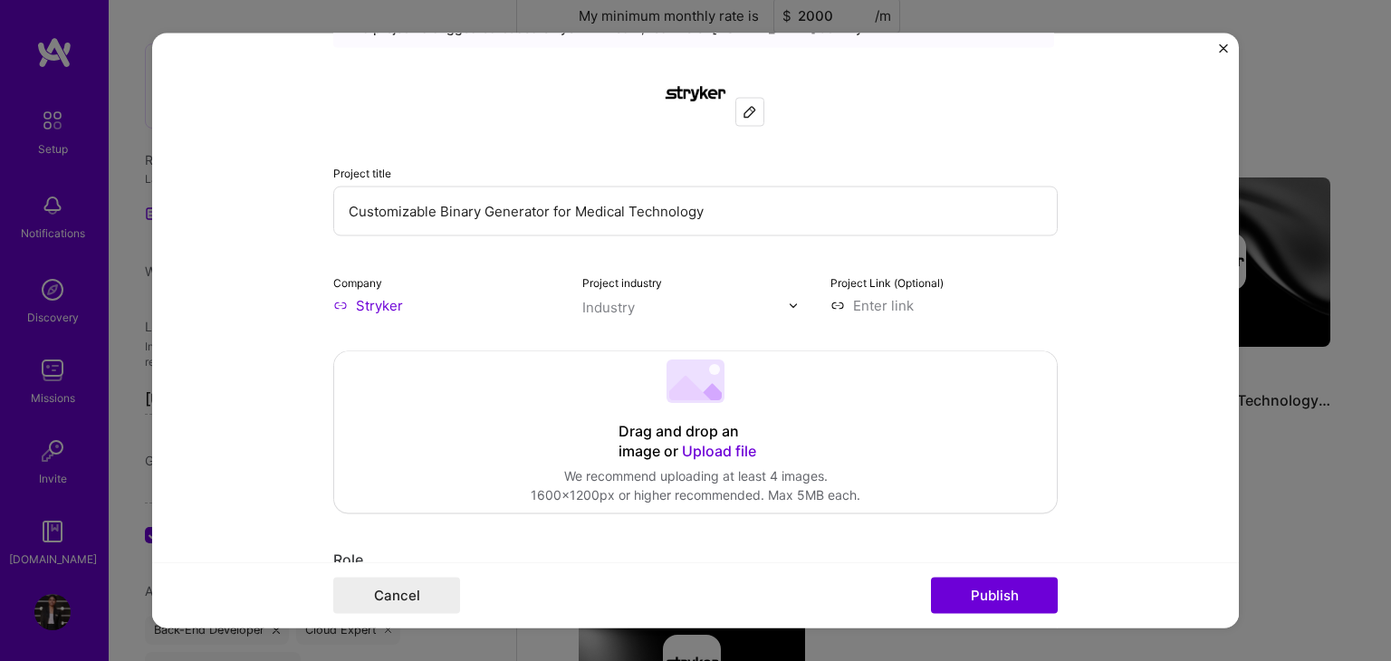
scroll to position [109, 0]
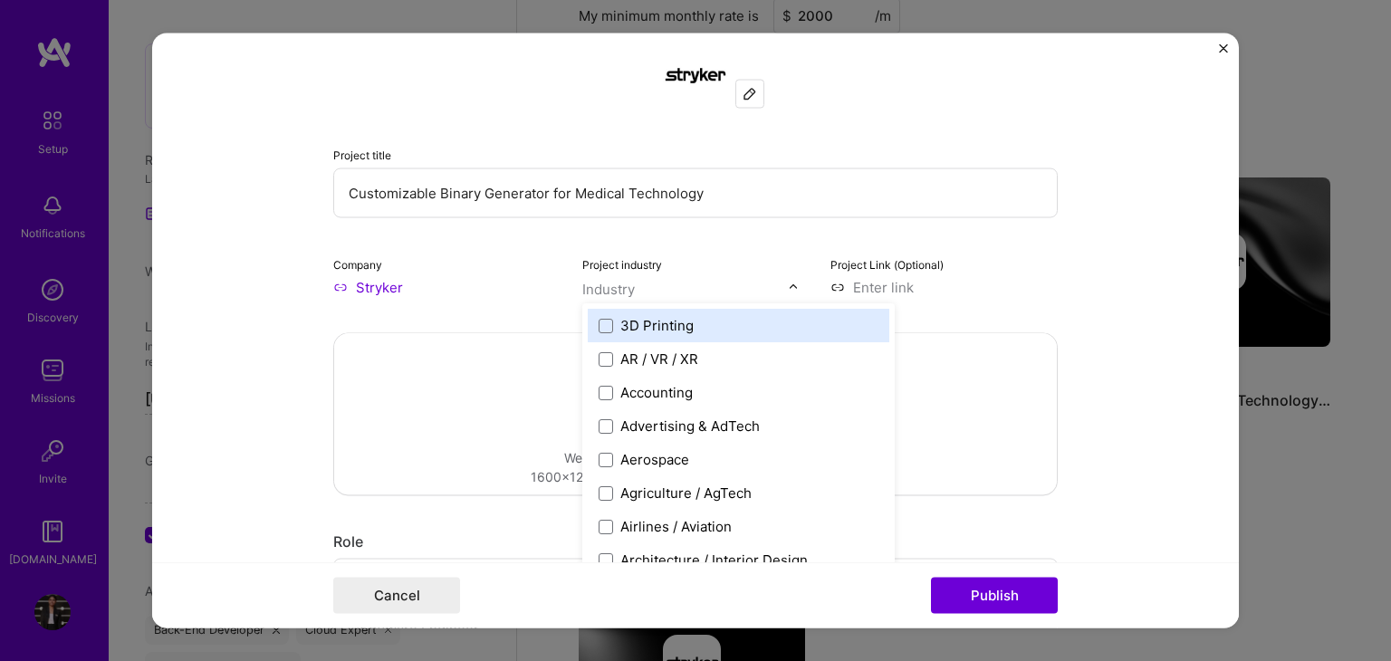
click at [683, 294] on input "text" at bounding box center [685, 289] width 206 height 19
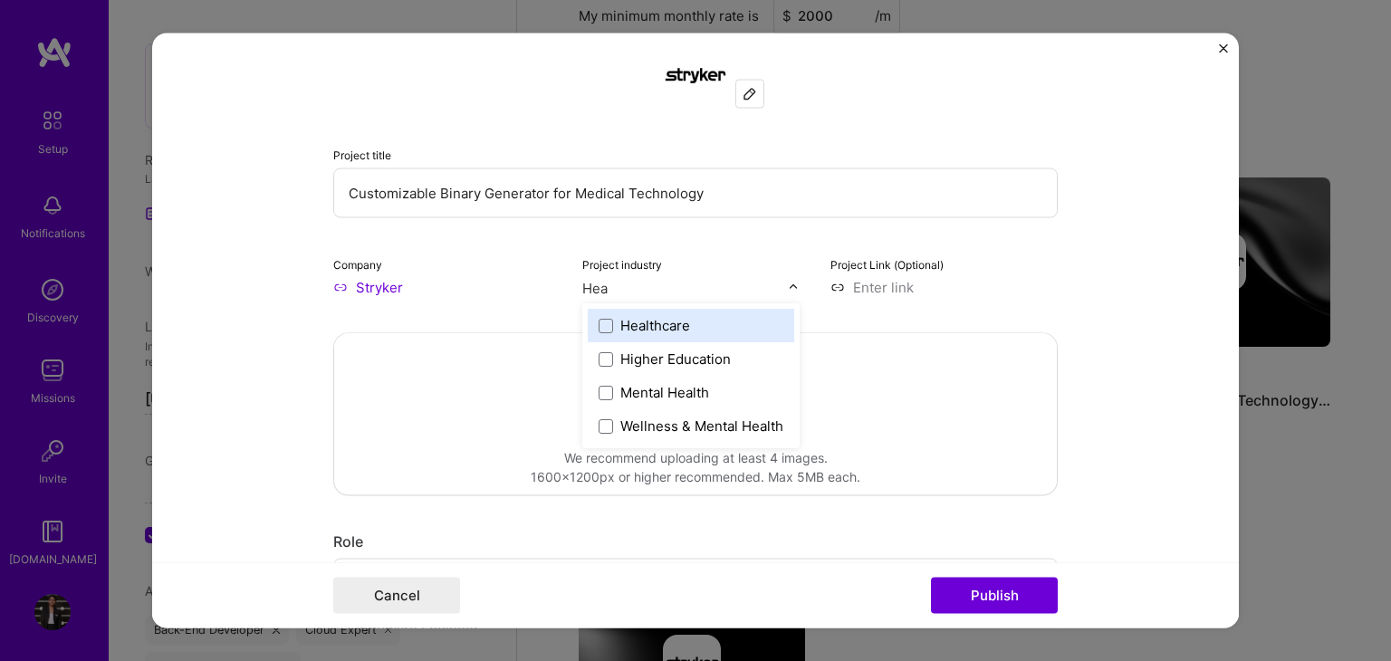
type input "Heal"
click at [599, 320] on span at bounding box center [606, 326] width 14 height 14
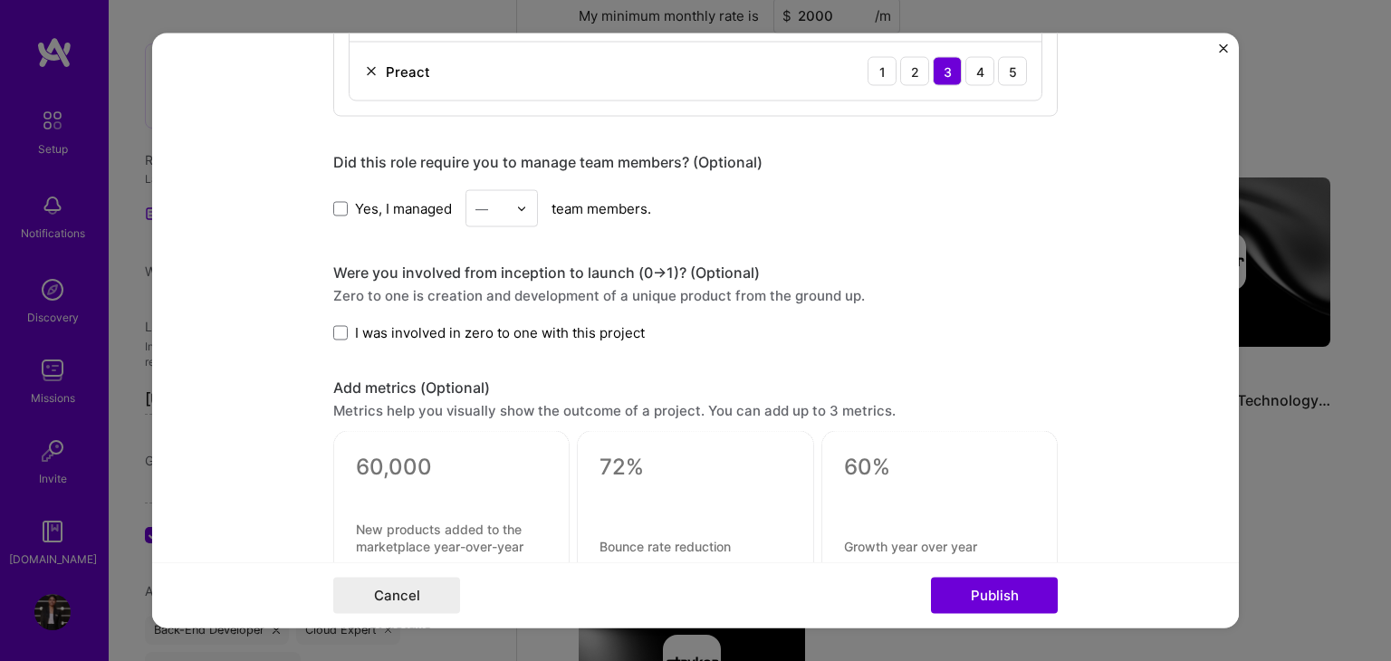
scroll to position [1130, 0]
click at [335, 327] on span at bounding box center [340, 330] width 14 height 14
click at [0, 0] on input "I was involved in zero to one with this project" at bounding box center [0, 0] width 0 height 0
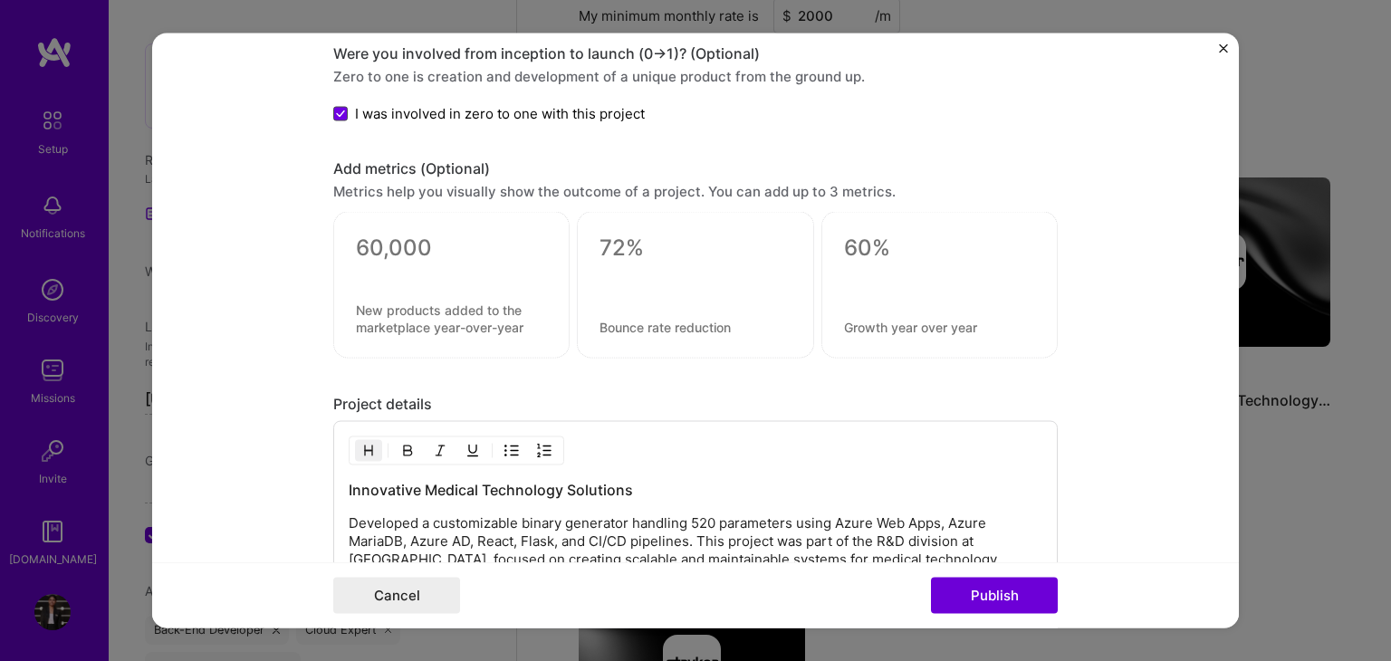
scroll to position [1621, 0]
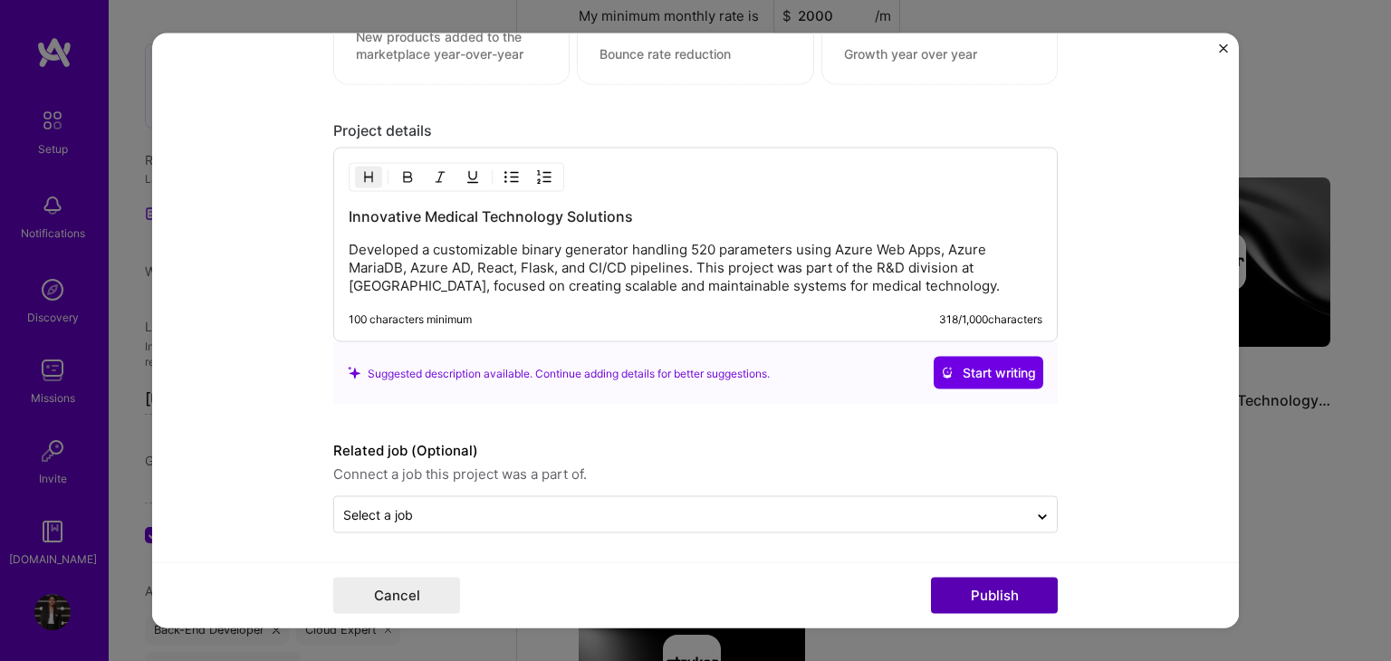
click at [978, 585] on button "Publish" at bounding box center [994, 596] width 127 height 36
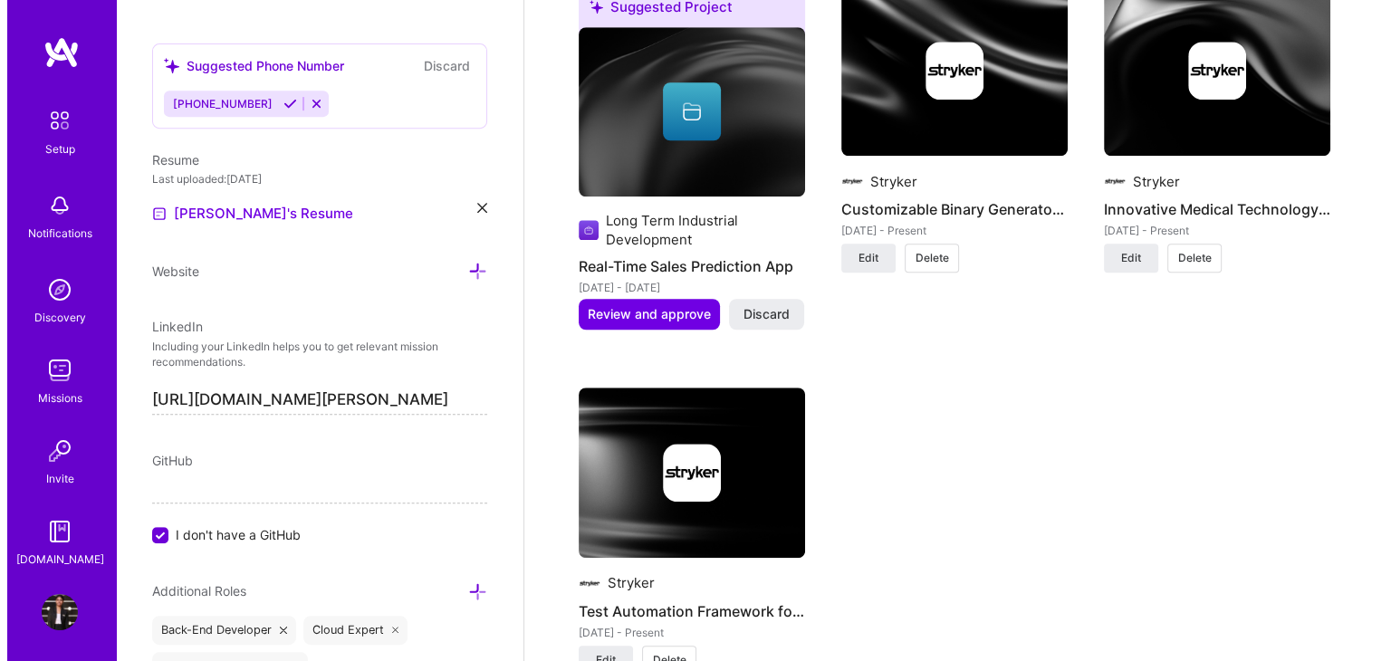
scroll to position [1523, 0]
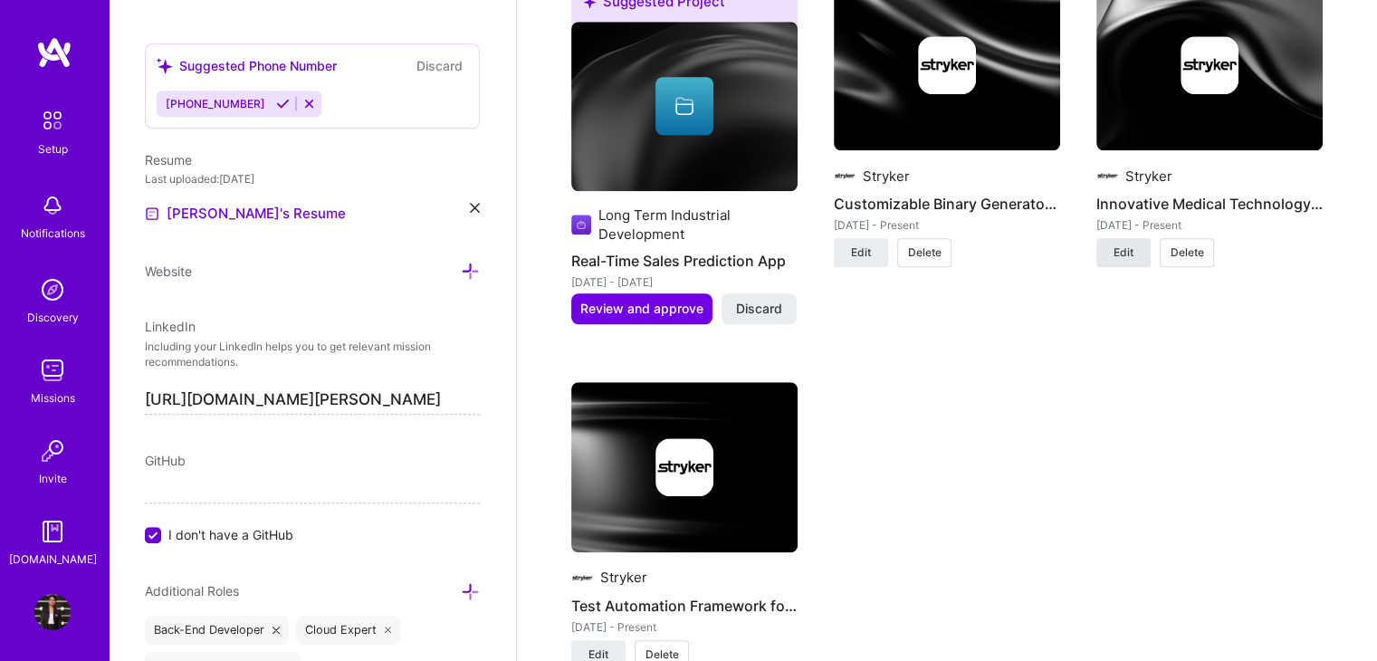
click at [1138, 238] on button "Edit" at bounding box center [1124, 252] width 54 height 29
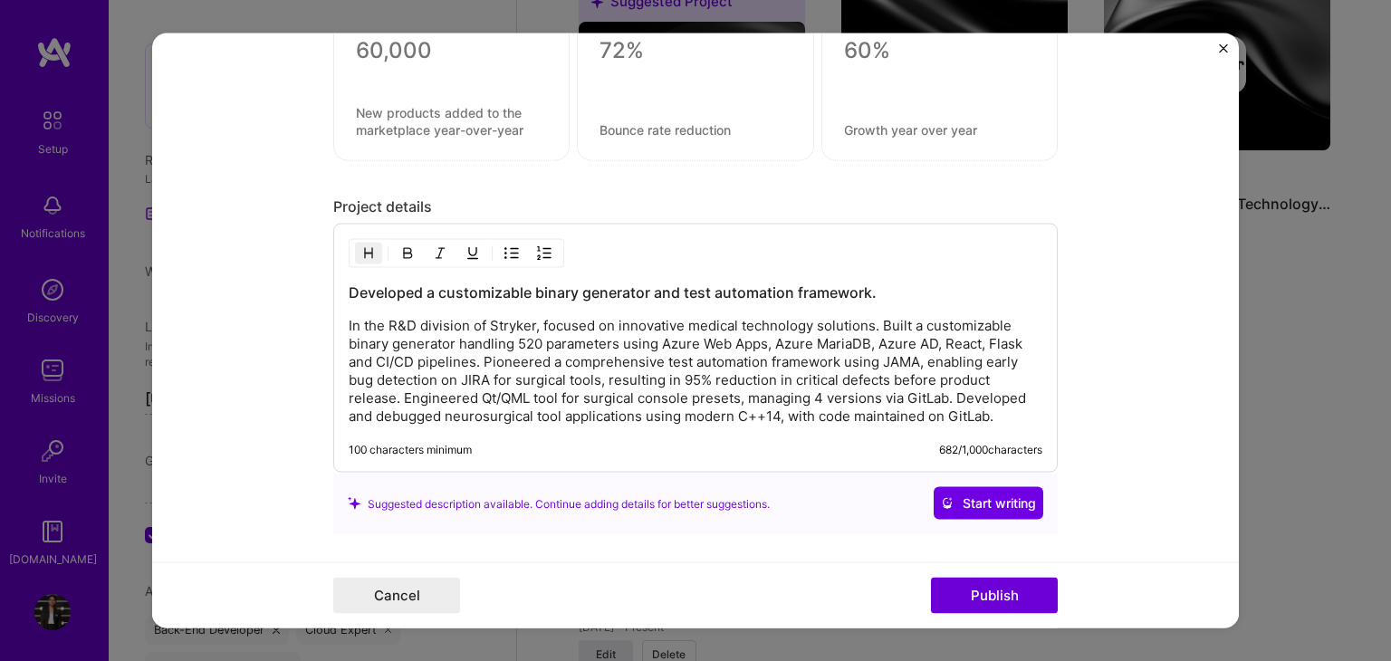
scroll to position [1521, 0]
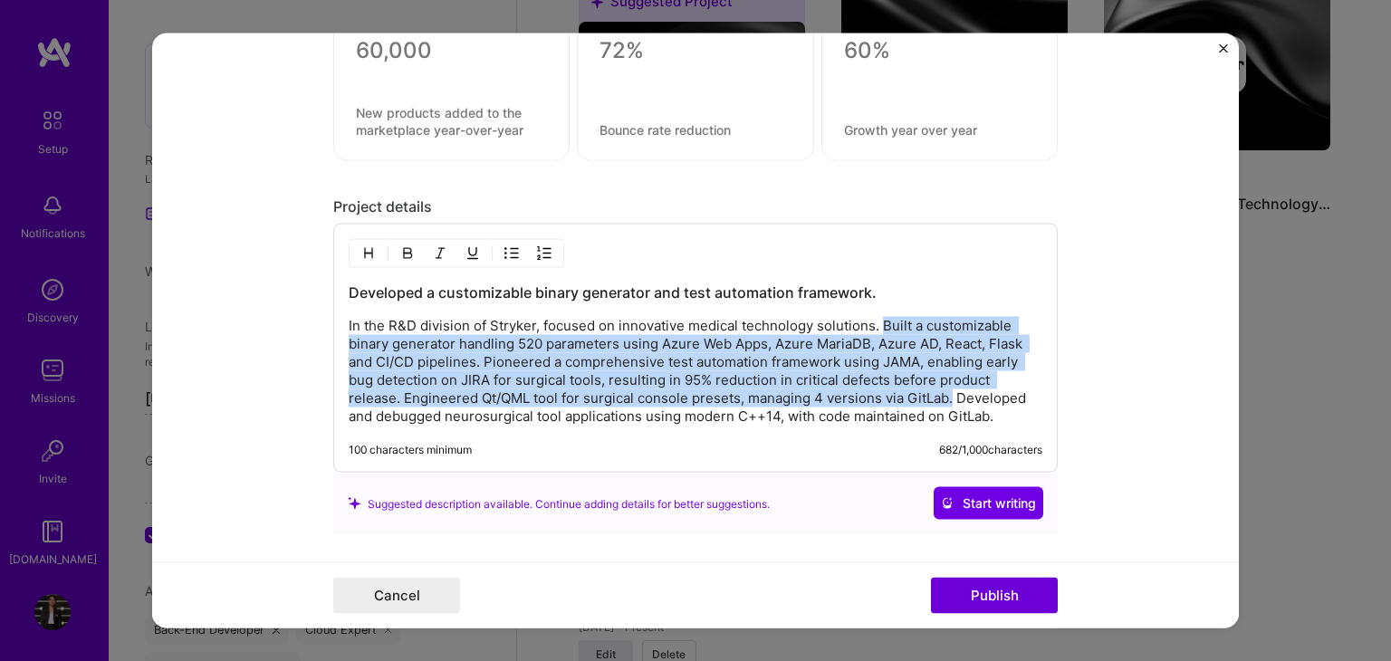
drag, startPoint x: 944, startPoint y: 390, endPoint x: 877, endPoint y: 327, distance: 92.2
click at [877, 327] on p "In the R&D division of Stryker, focused on innovative medical technology soluti…" at bounding box center [696, 371] width 694 height 109
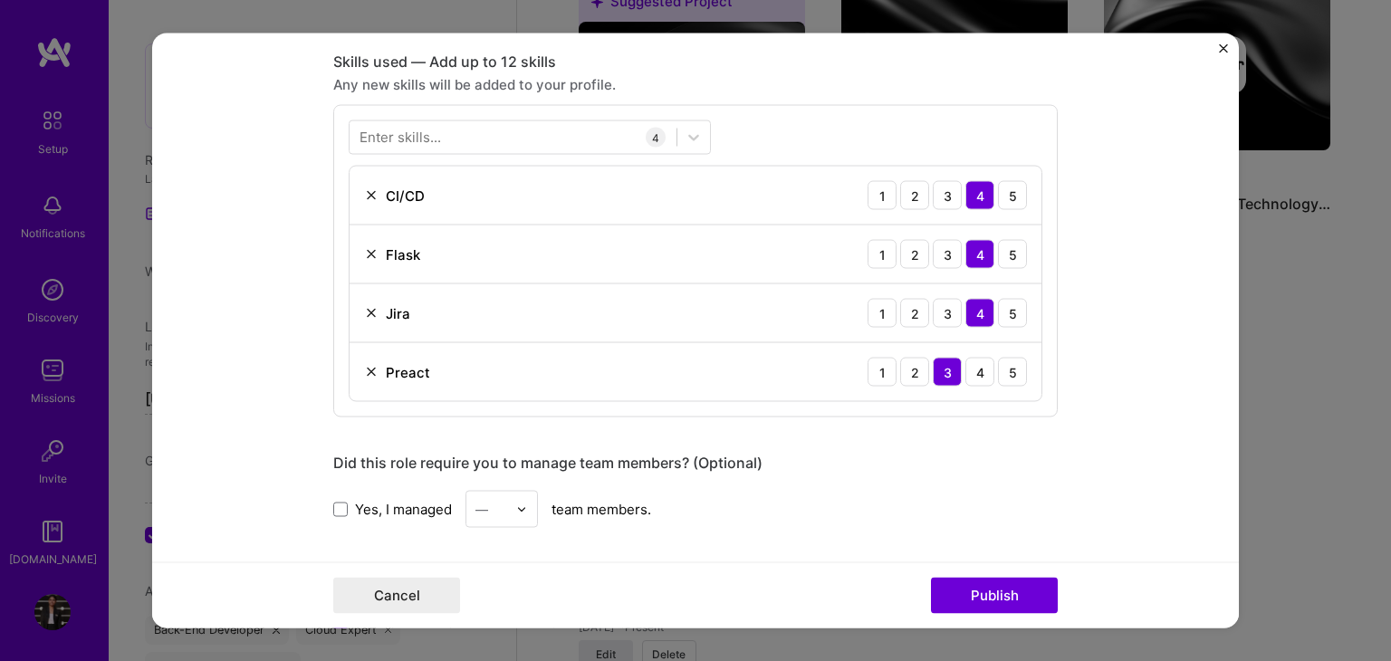
scroll to position [803, 0]
click at [366, 368] on img at bounding box center [371, 373] width 14 height 14
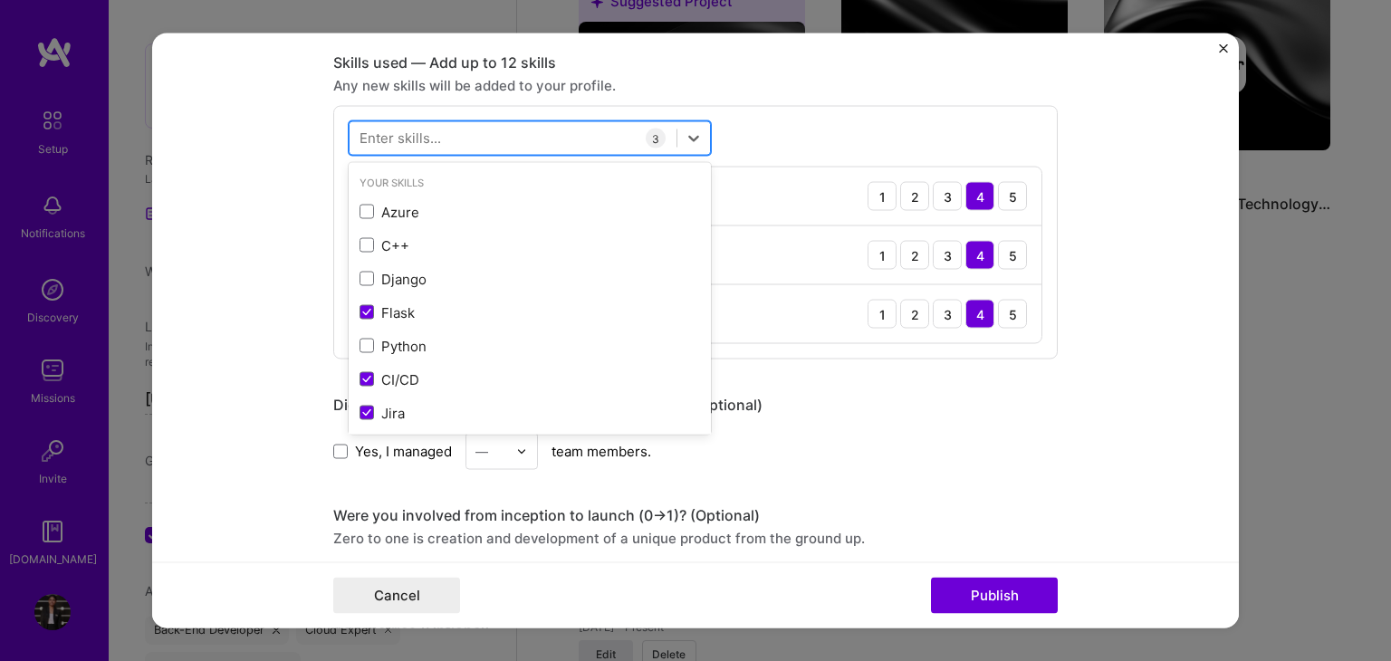
click at [453, 135] on div at bounding box center [513, 138] width 327 height 30
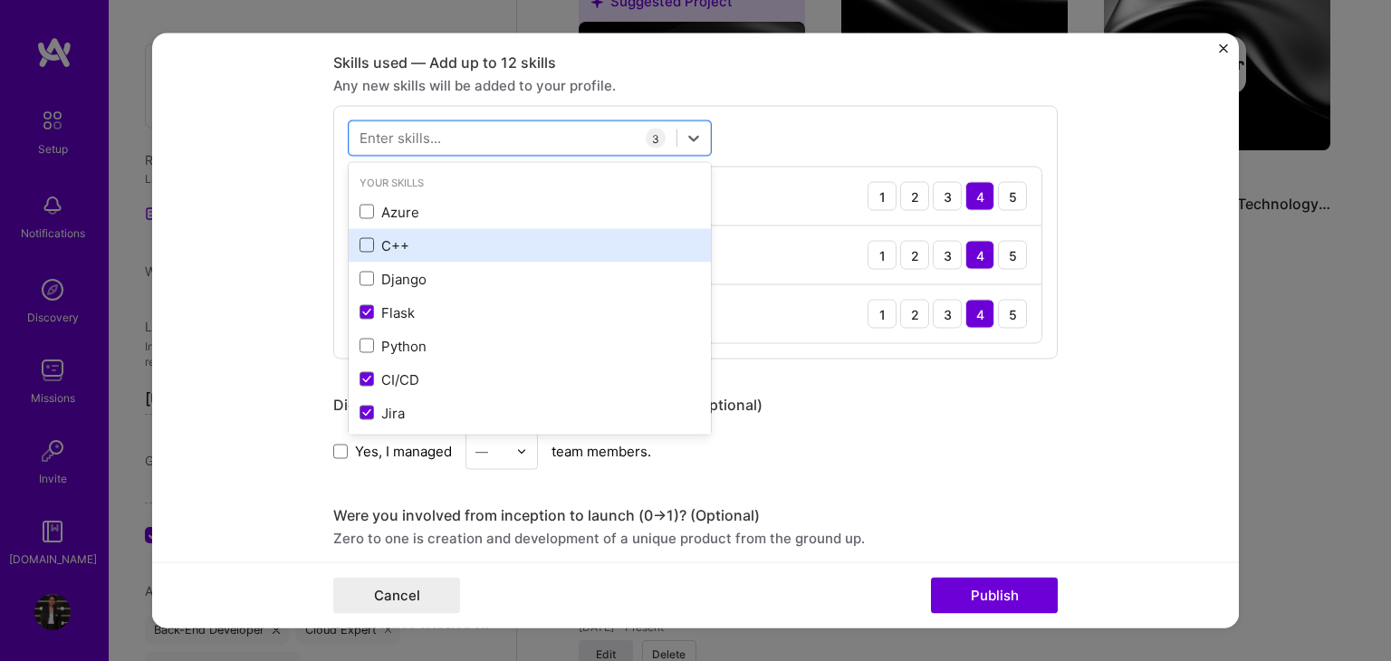
click at [361, 239] on span at bounding box center [366, 245] width 14 height 14
click at [0, 0] on input "checkbox" at bounding box center [0, 0] width 0 height 0
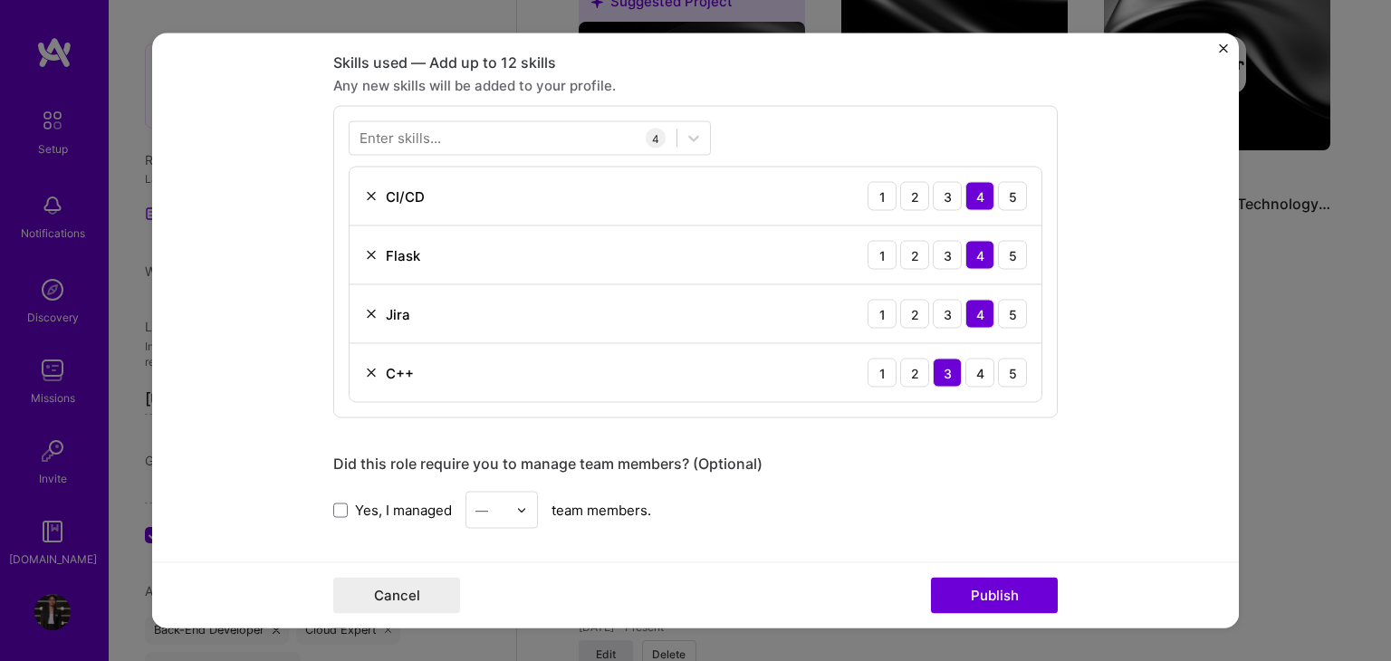
click at [909, 416] on div "Project title Innovative Medical Technology Solutions Company Stryker Project i…" at bounding box center [695, 288] width 724 height 2043
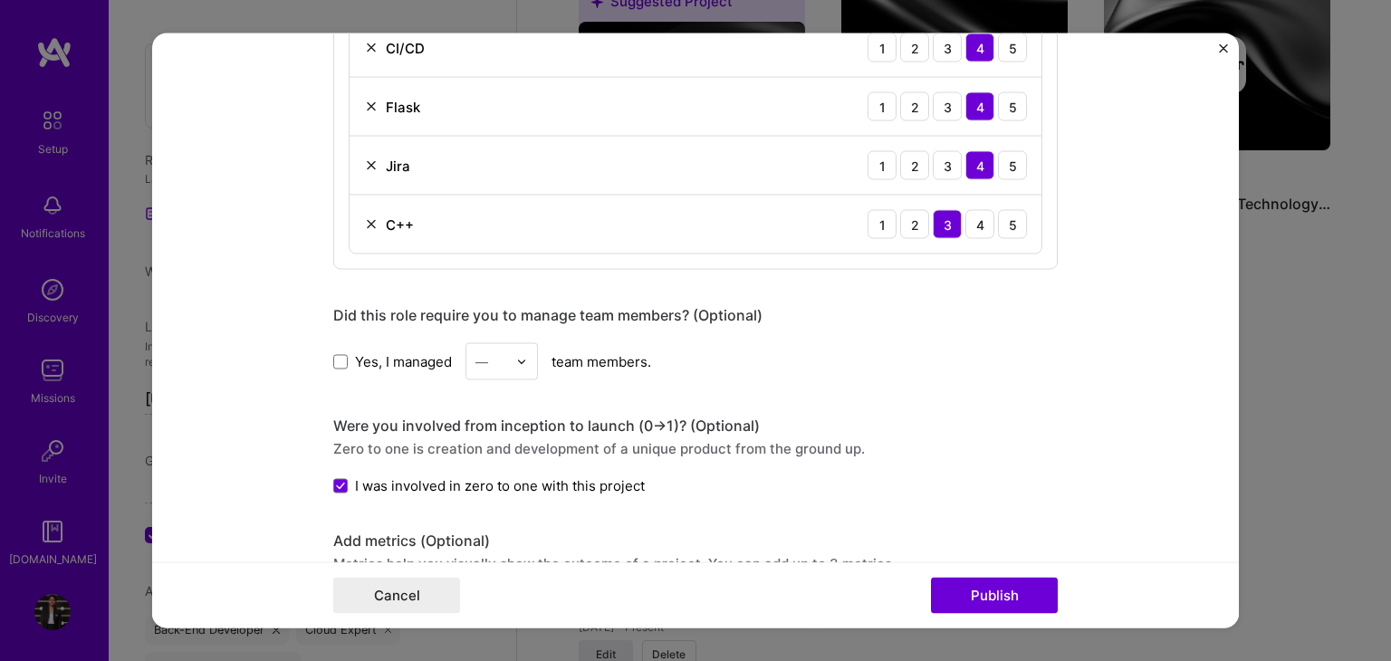
click at [599, 476] on span "I was involved in zero to one with this project" at bounding box center [500, 485] width 290 height 19
click at [0, 0] on input "I was involved in zero to one with this project" at bounding box center [0, 0] width 0 height 0
click at [364, 106] on img at bounding box center [371, 107] width 14 height 14
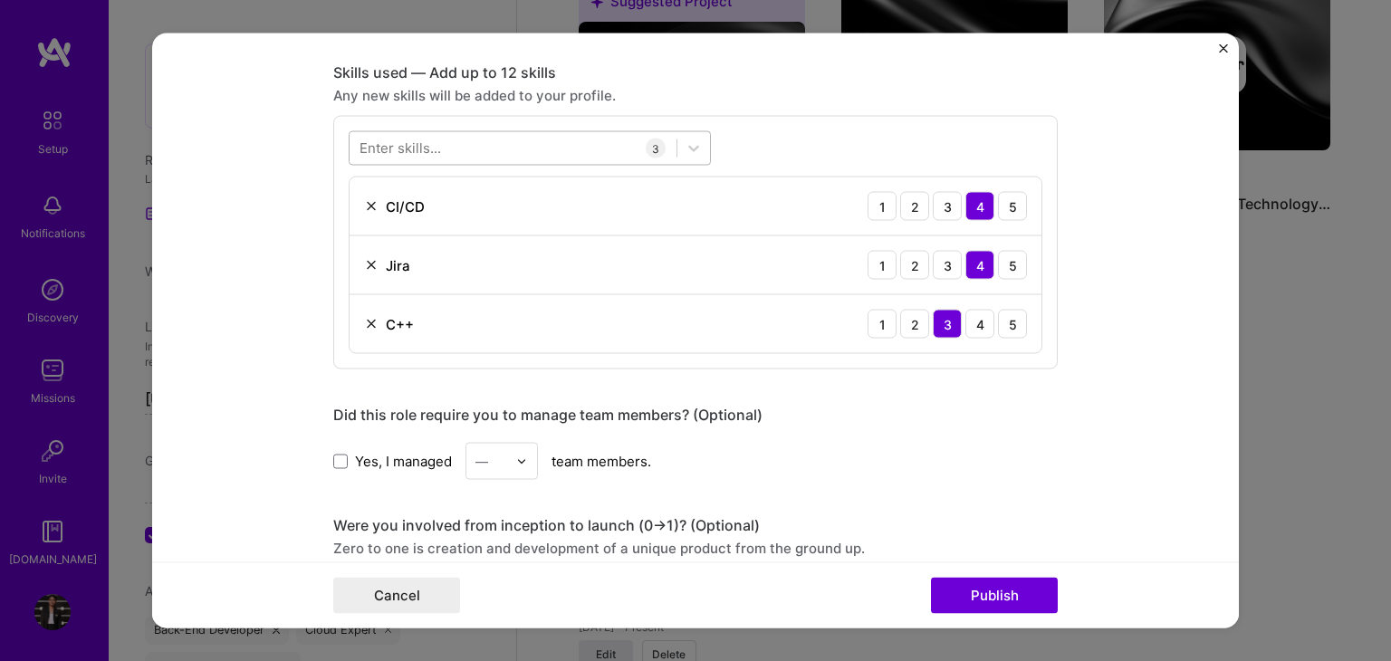
scroll to position [792, 0]
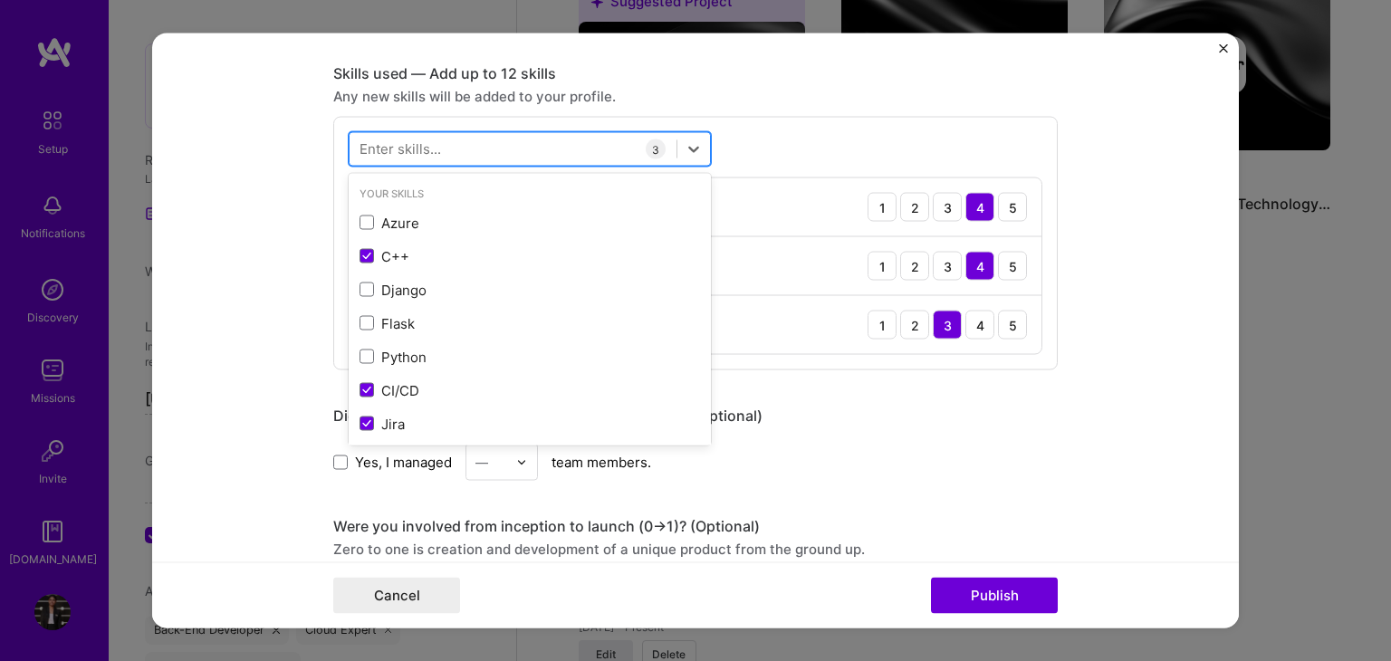
click at [434, 135] on div at bounding box center [513, 149] width 327 height 30
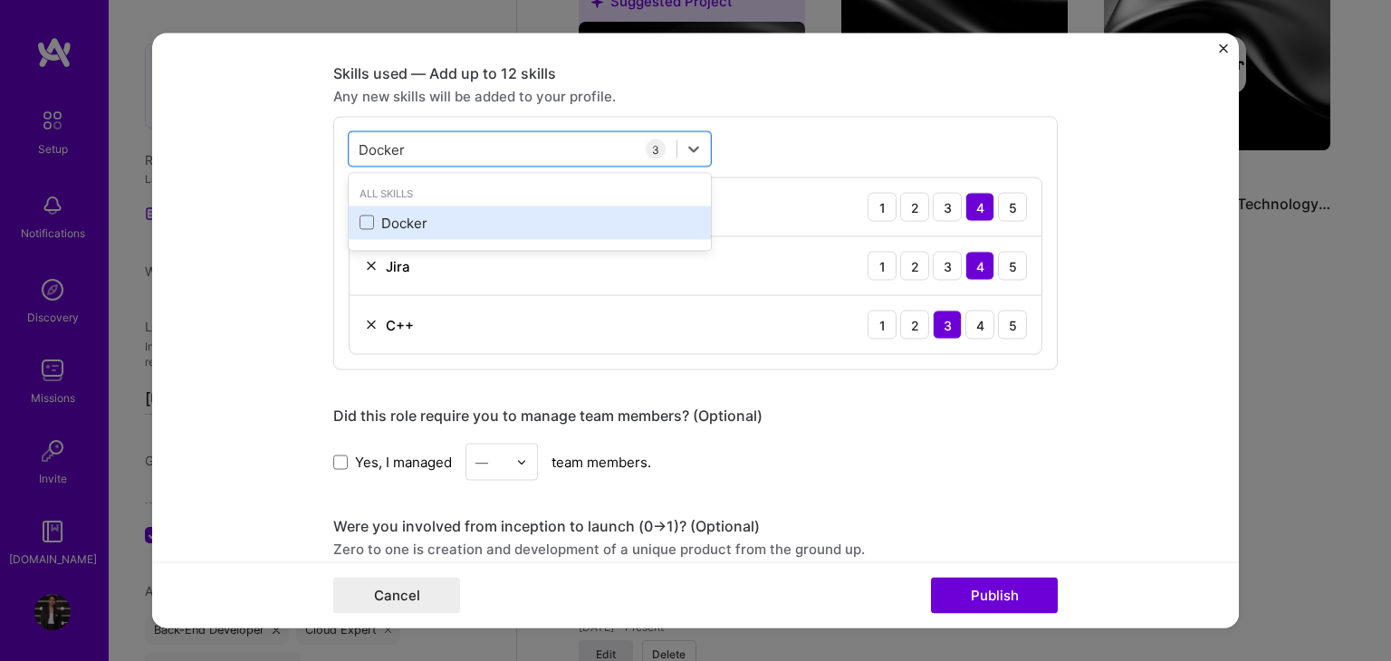
click at [368, 220] on div "Docker" at bounding box center [529, 222] width 340 height 19
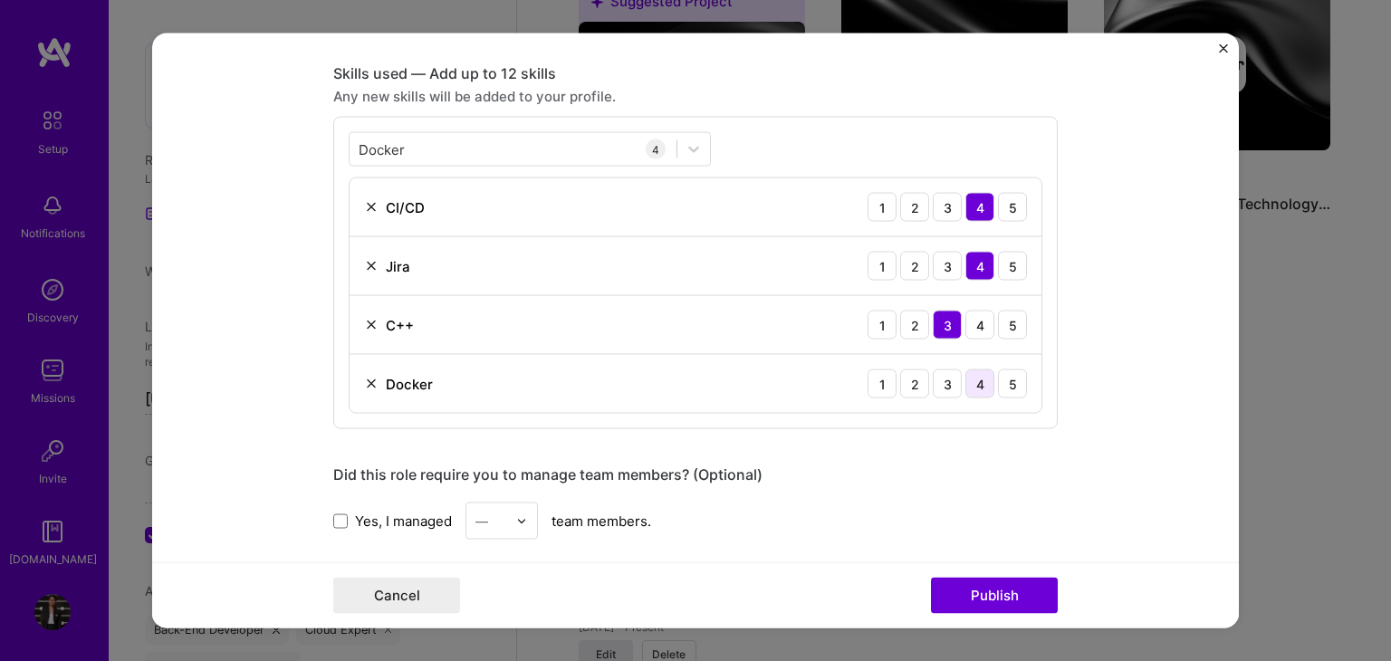
click at [974, 382] on div "4" at bounding box center [979, 383] width 29 height 29
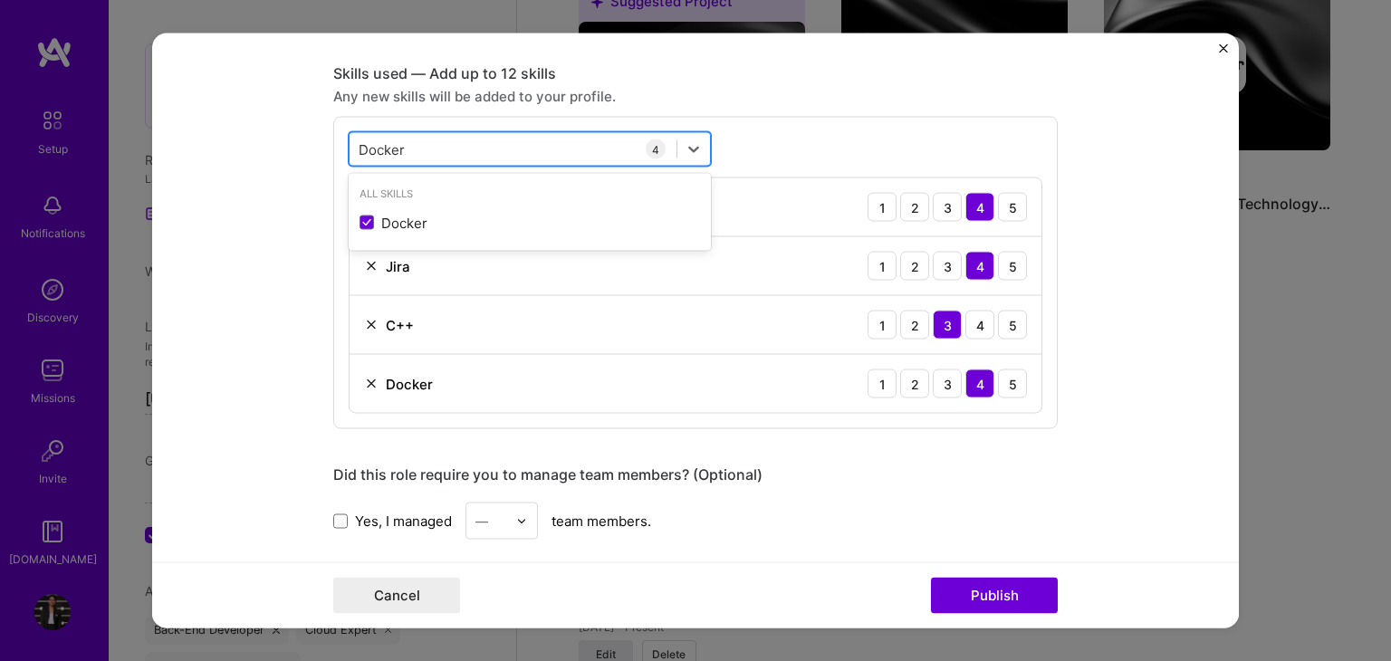
click at [409, 144] on div "Docker Docker" at bounding box center [513, 149] width 327 height 30
type input "D"
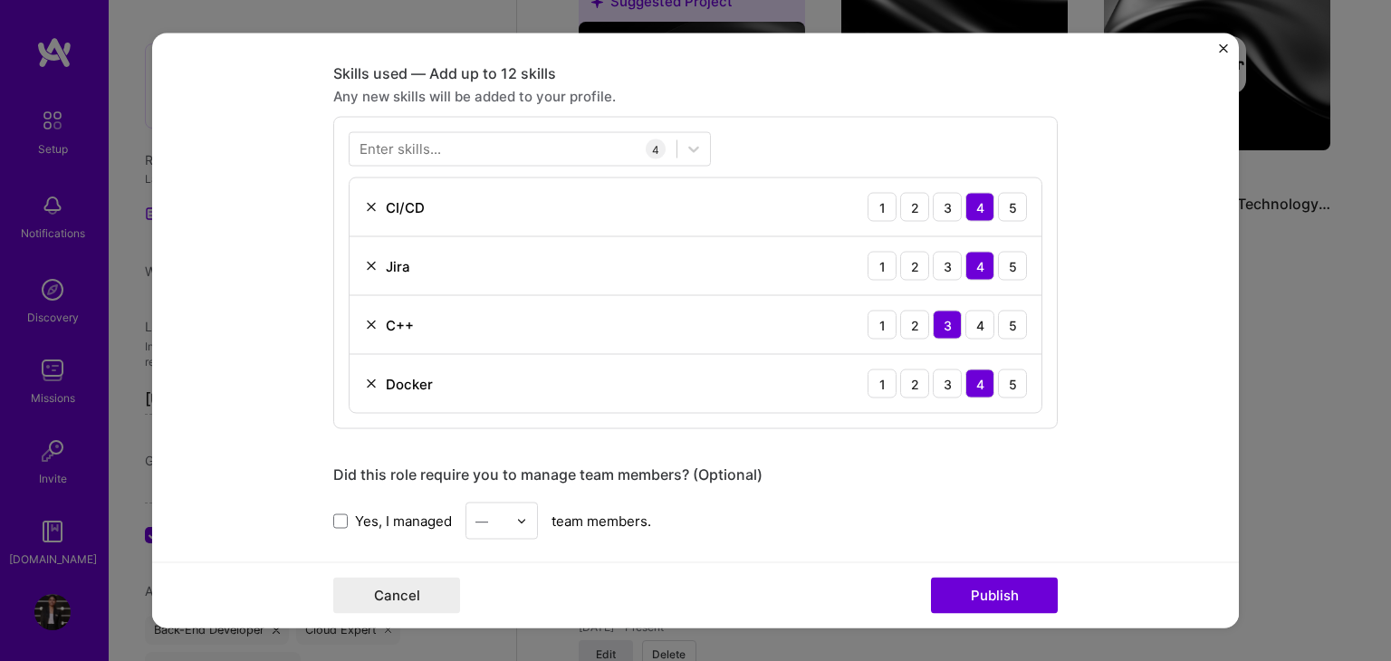
click at [824, 512] on div "Yes, I managed — team members." at bounding box center [695, 521] width 724 height 37
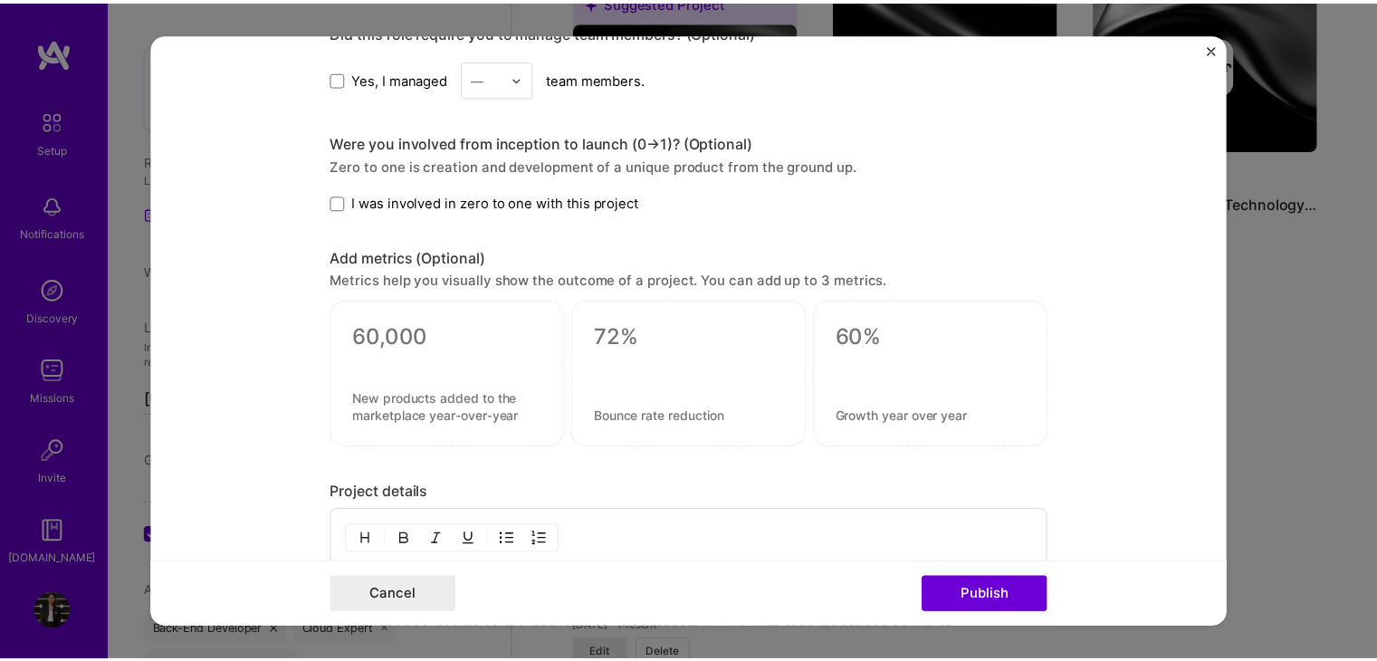
scroll to position [1579, 0]
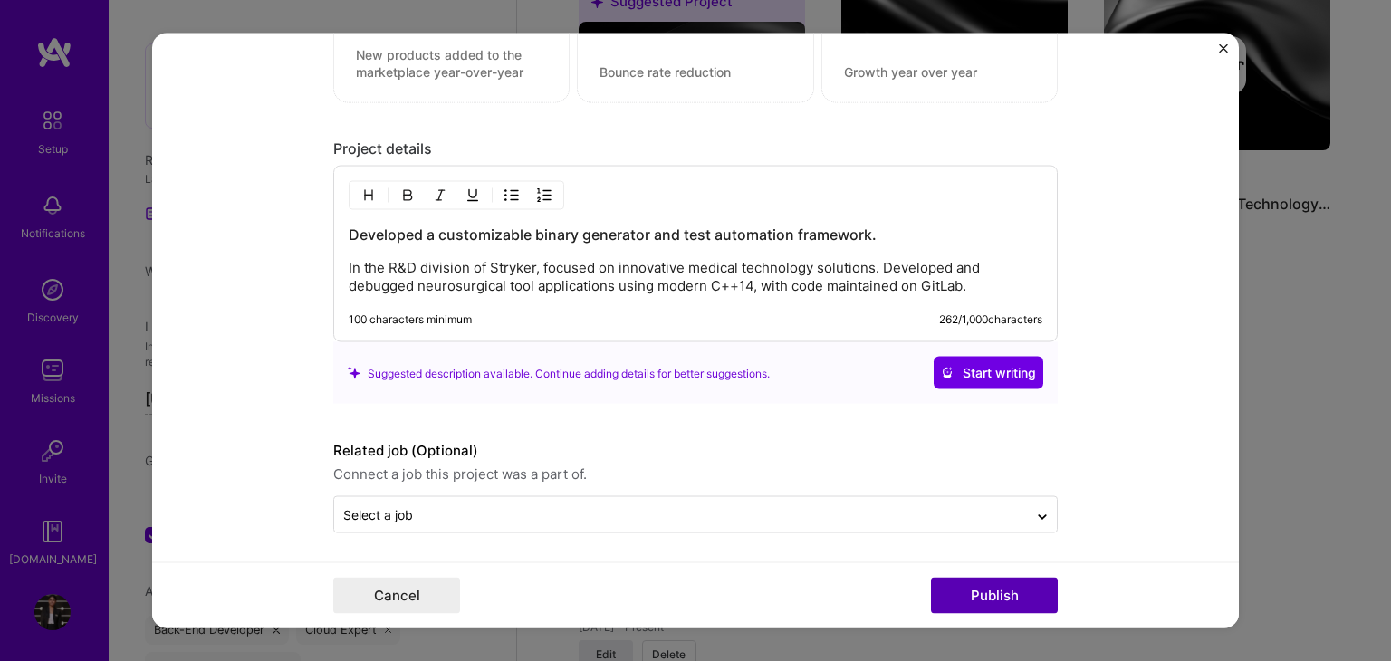
click at [1009, 601] on button "Publish" at bounding box center [994, 596] width 127 height 36
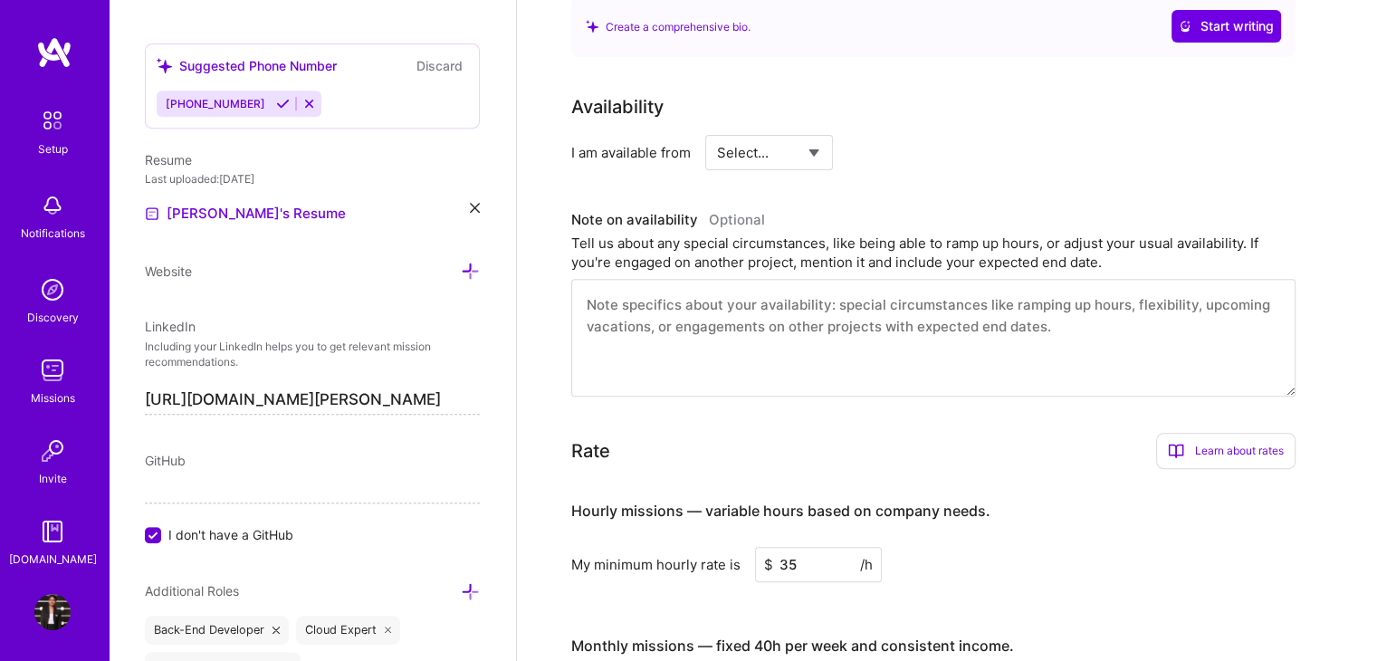
scroll to position [0, 0]
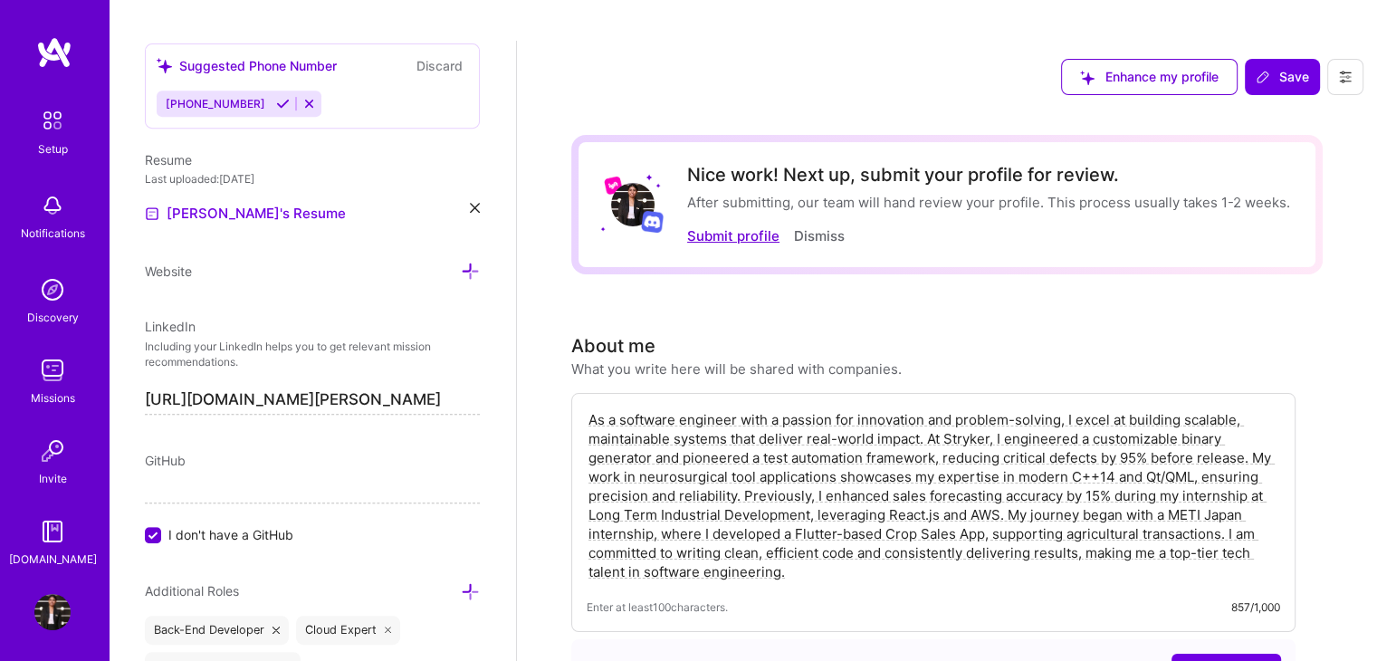
click at [737, 226] on button "Submit profile" at bounding box center [733, 235] width 92 height 19
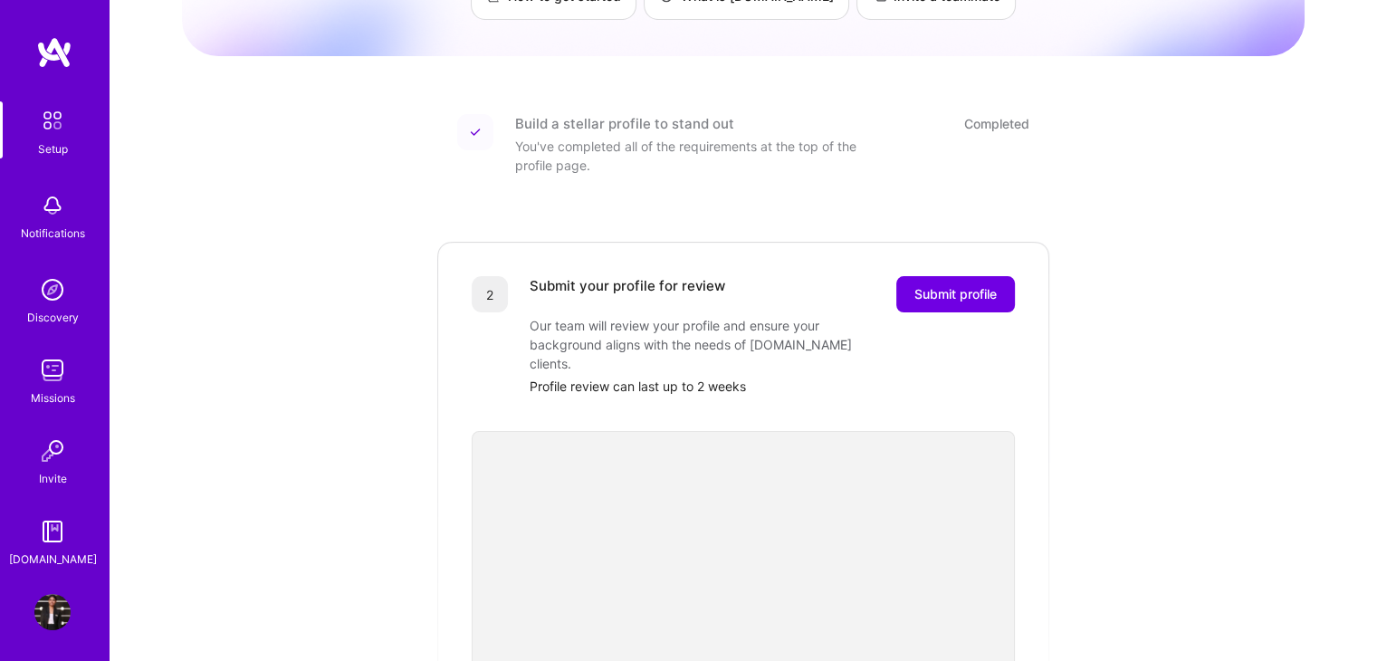
scroll to position [226, 0]
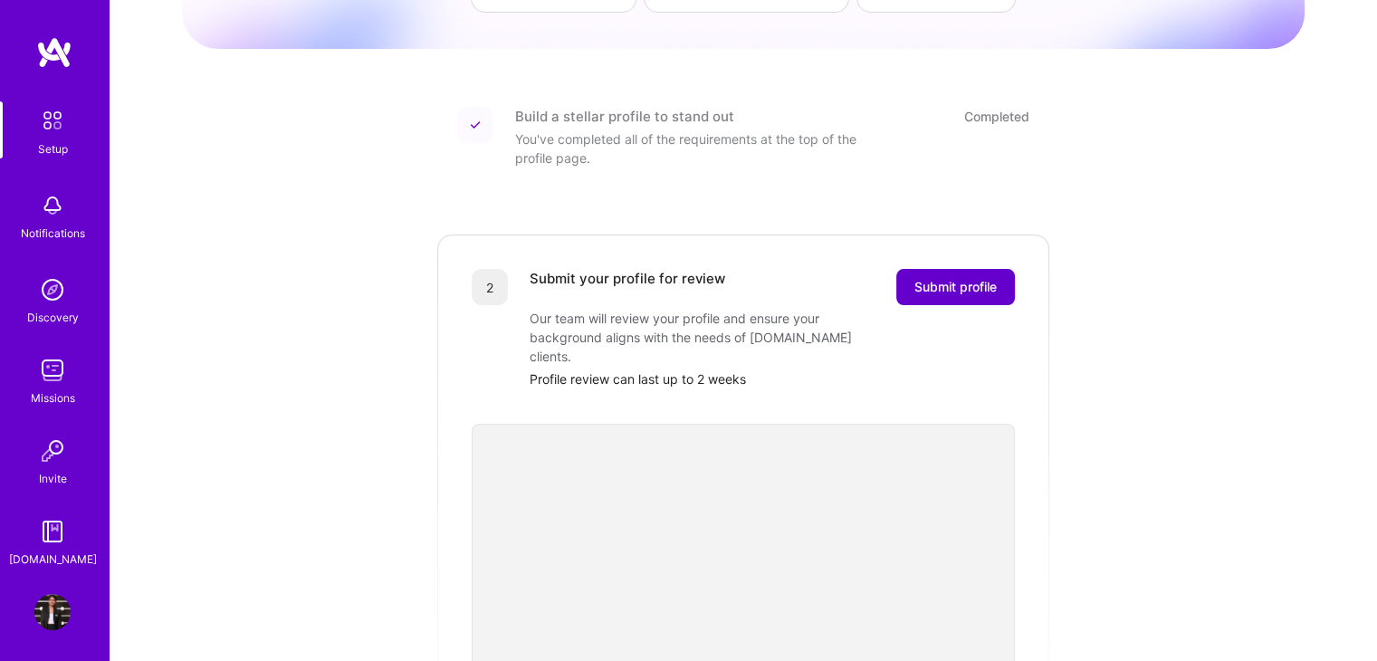
click at [944, 278] on span "Submit profile" at bounding box center [956, 287] width 82 height 18
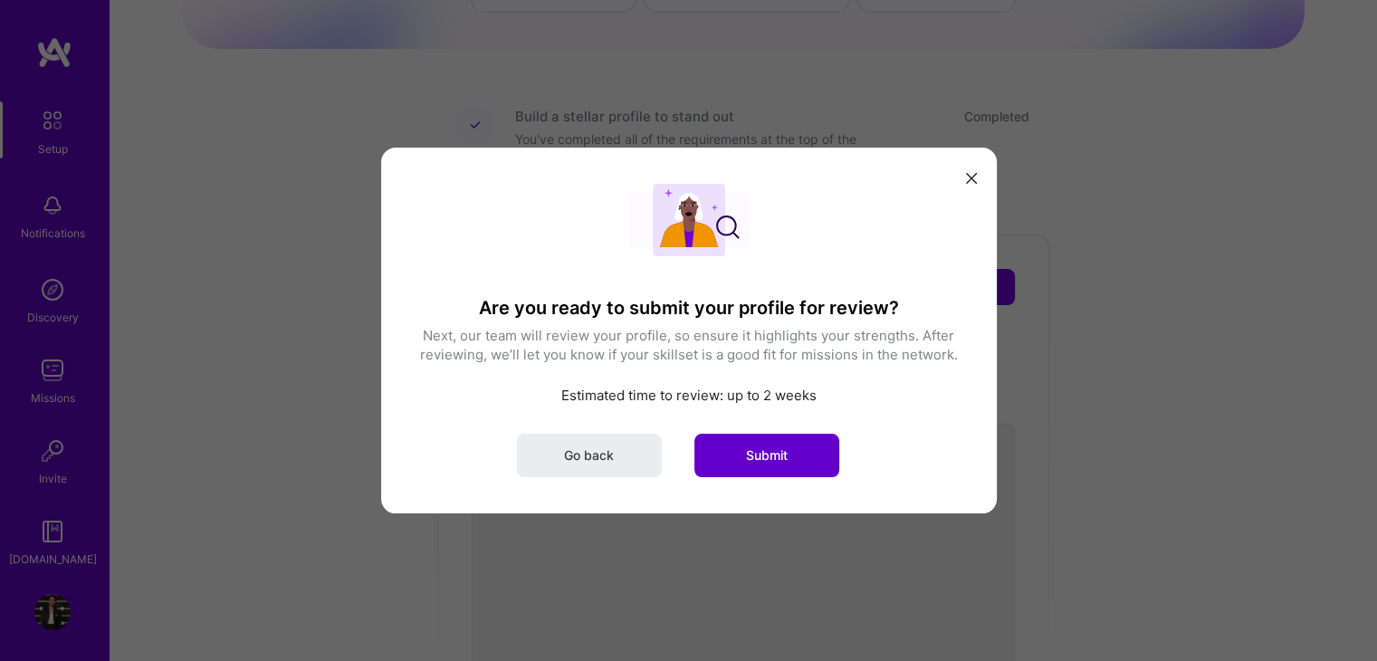
click at [746, 440] on button "Submit" at bounding box center [767, 455] width 145 height 43
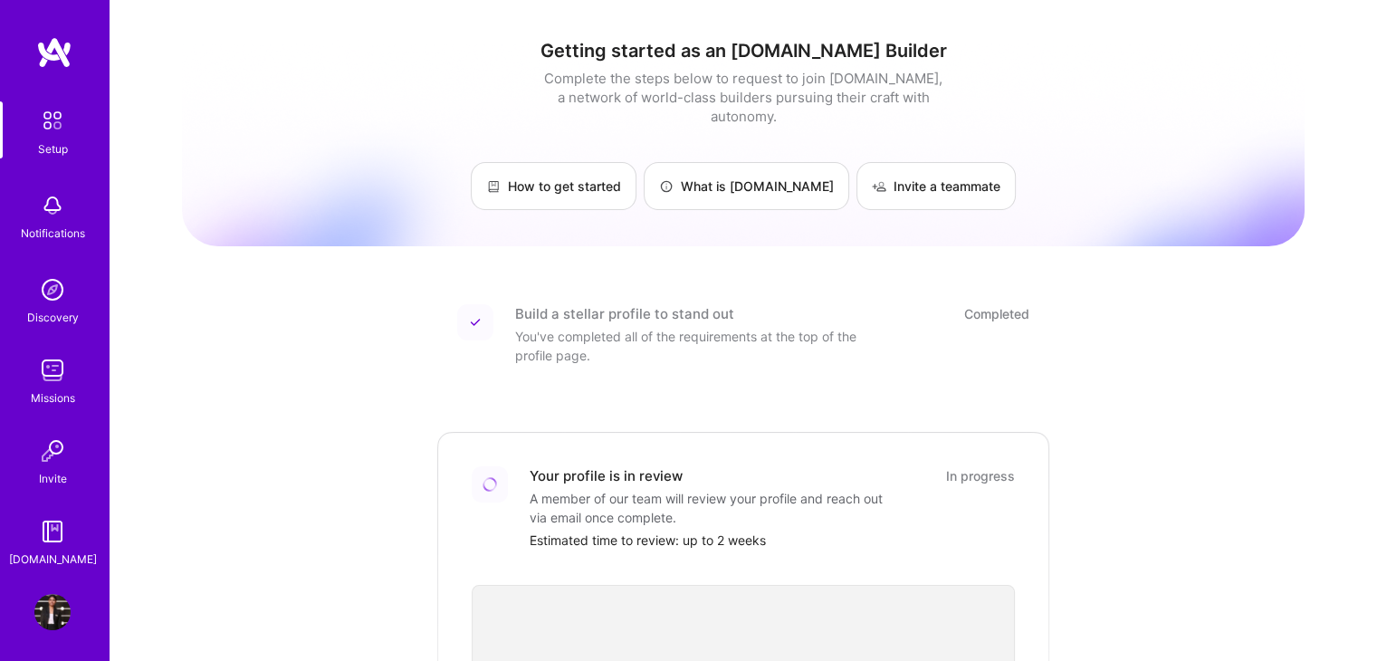
scroll to position [0, 0]
